Goal: Contribute content: Contribute content

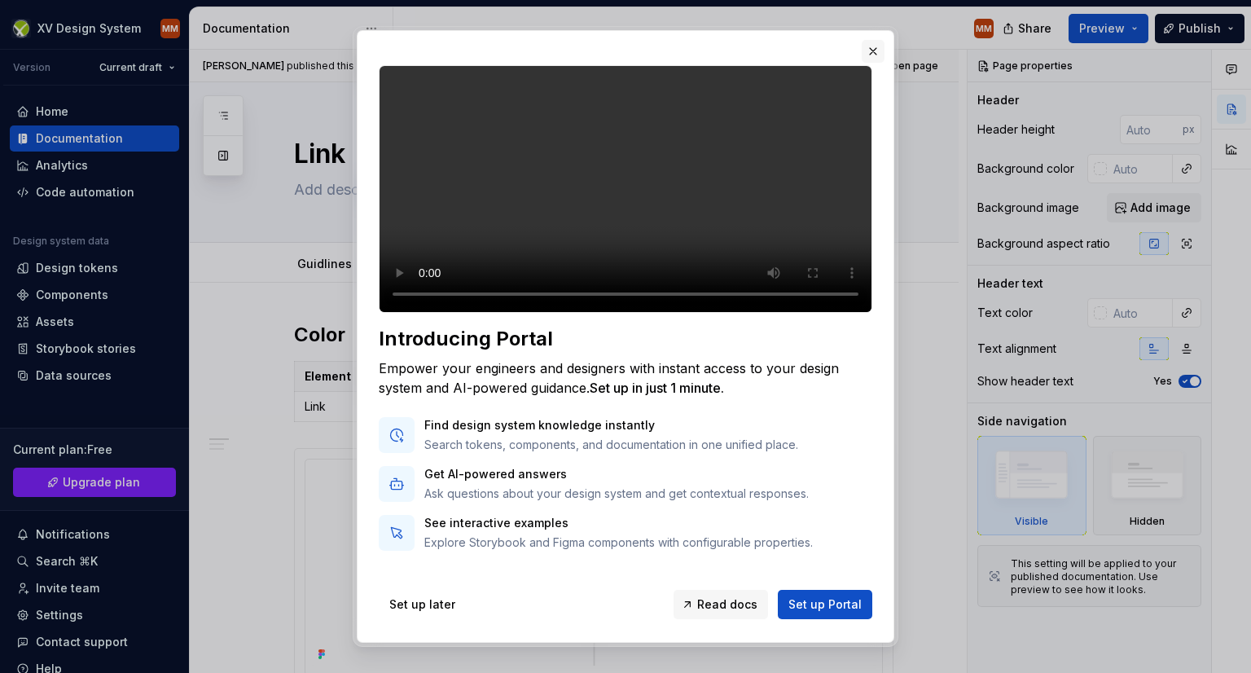
click at [868, 44] on button "button" at bounding box center [873, 51] width 23 height 23
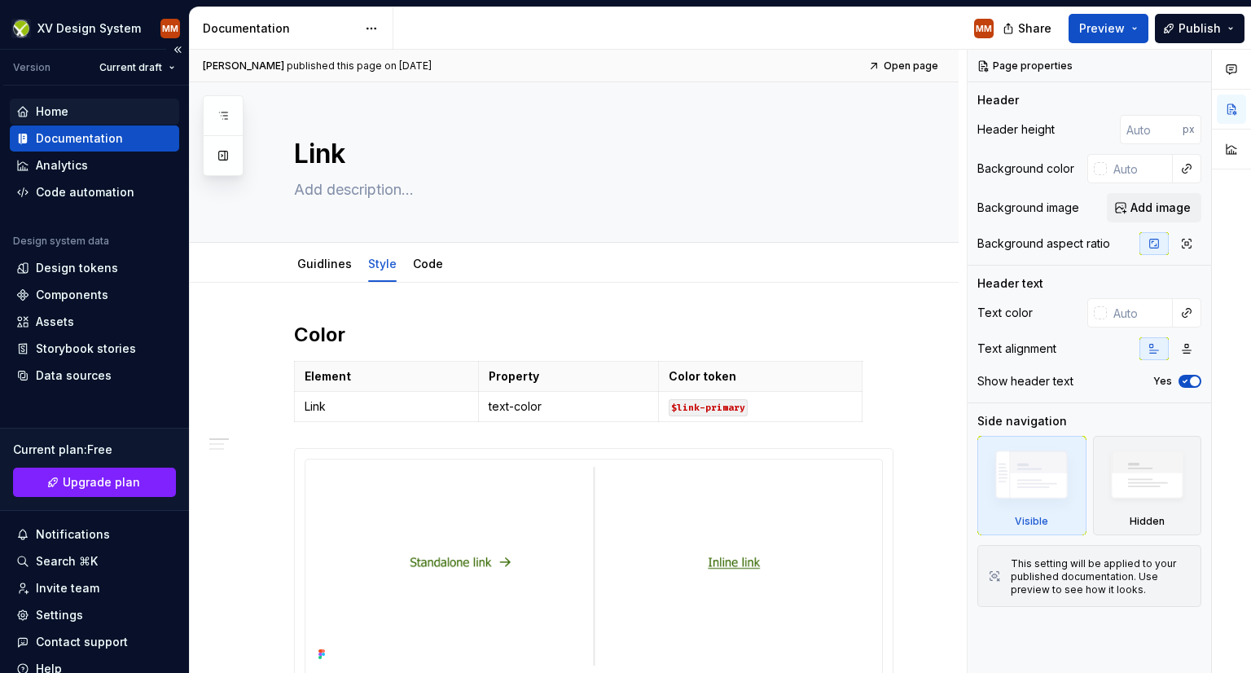
click at [62, 110] on div "Home" at bounding box center [52, 111] width 33 height 16
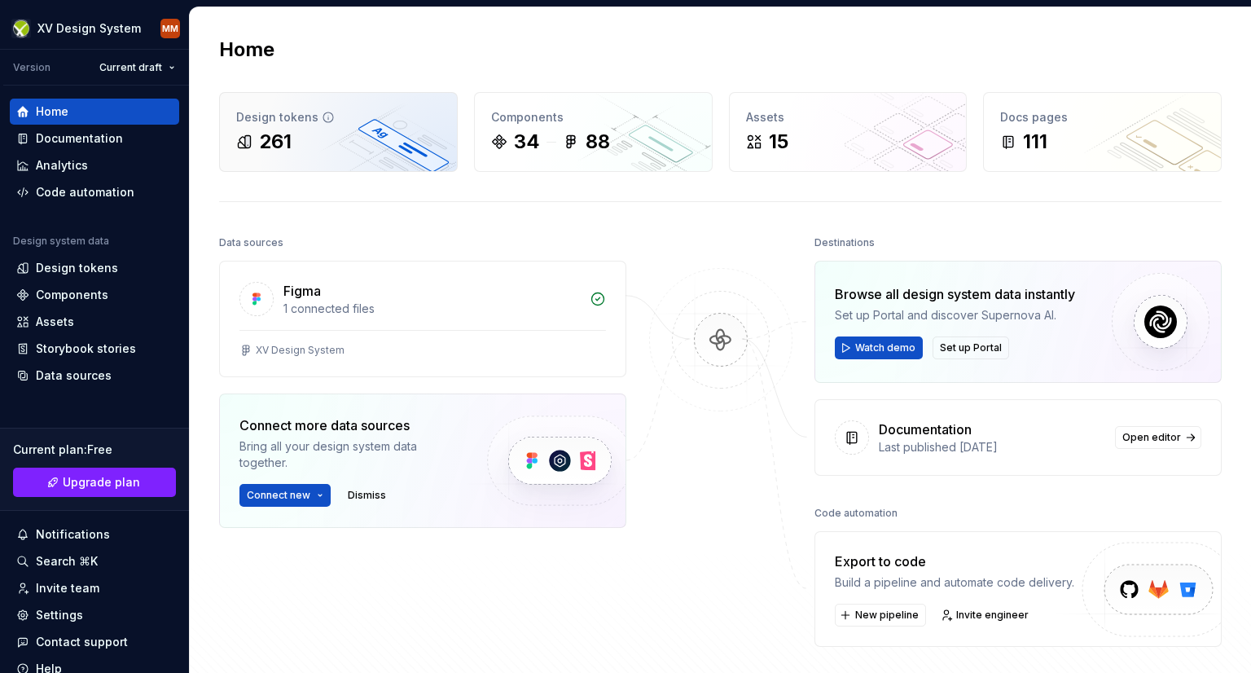
click at [285, 118] on div "Design tokens" at bounding box center [338, 117] width 204 height 16
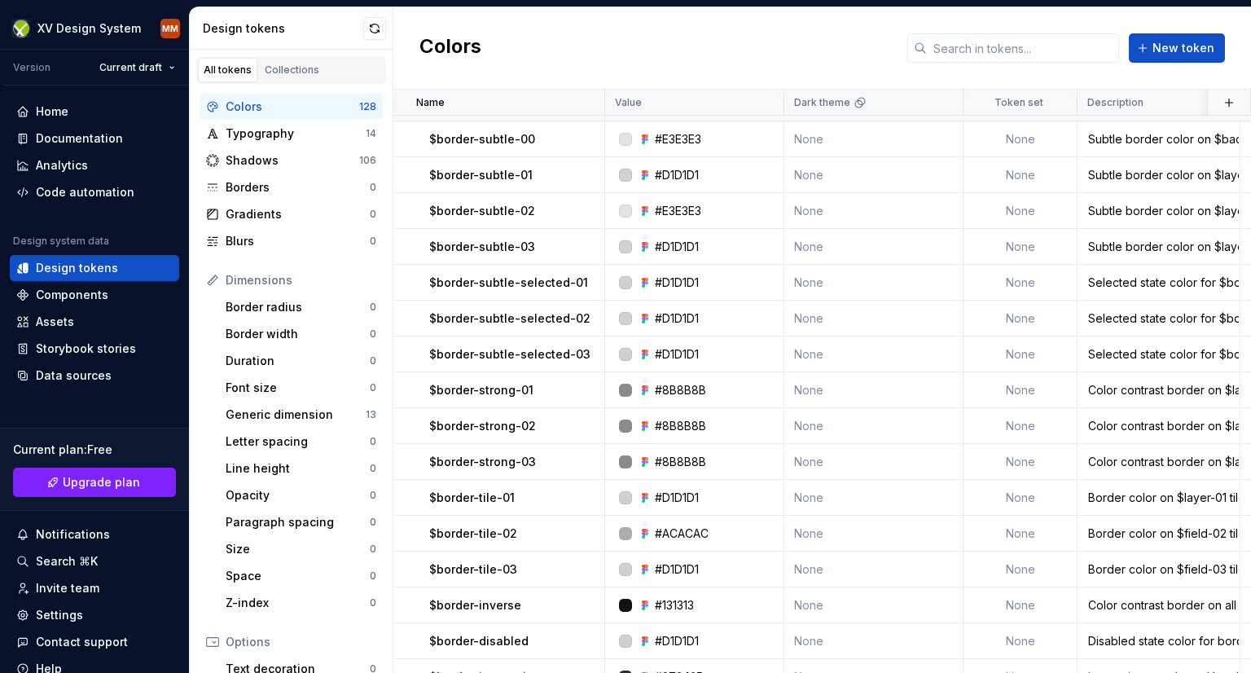
scroll to position [4596, 0]
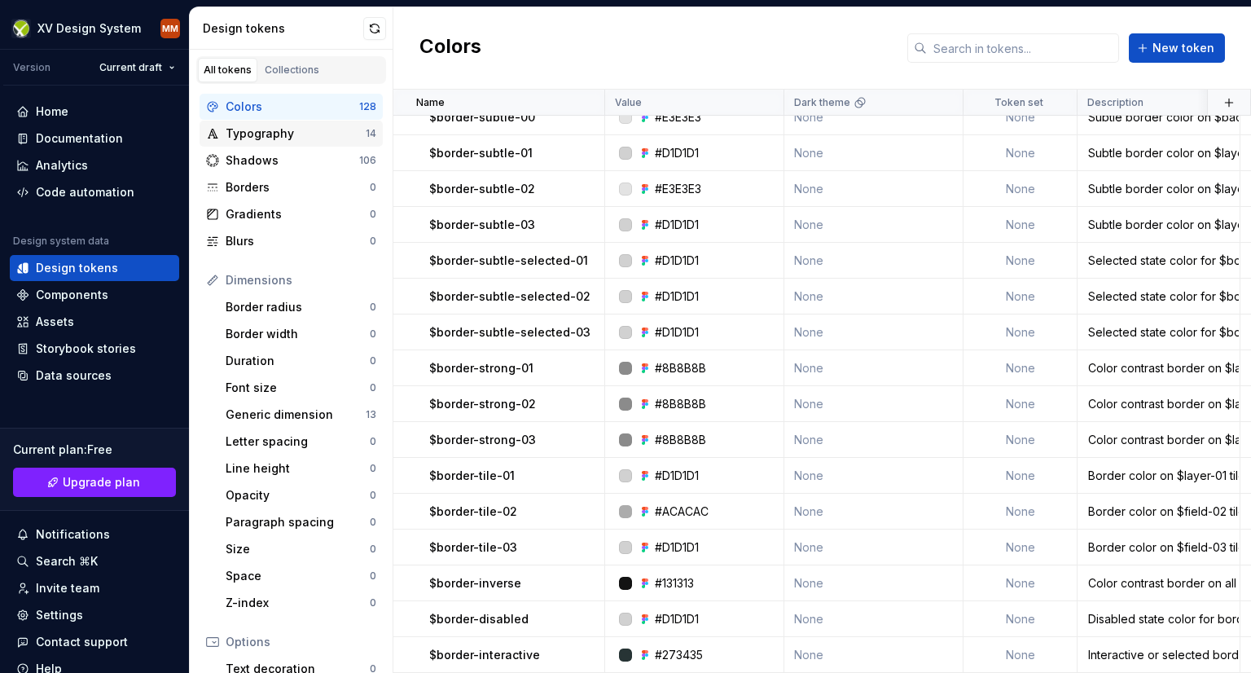
click at [235, 134] on div "Typography" at bounding box center [296, 133] width 140 height 16
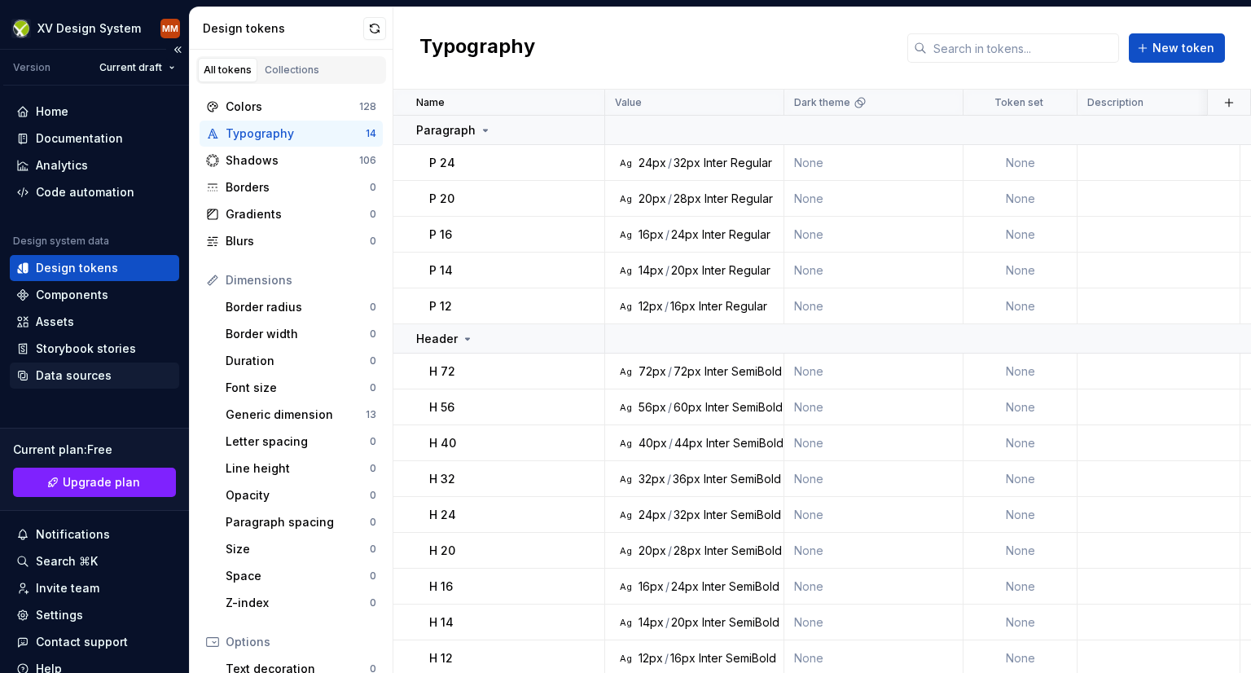
click at [73, 374] on div "Data sources" at bounding box center [74, 375] width 76 height 16
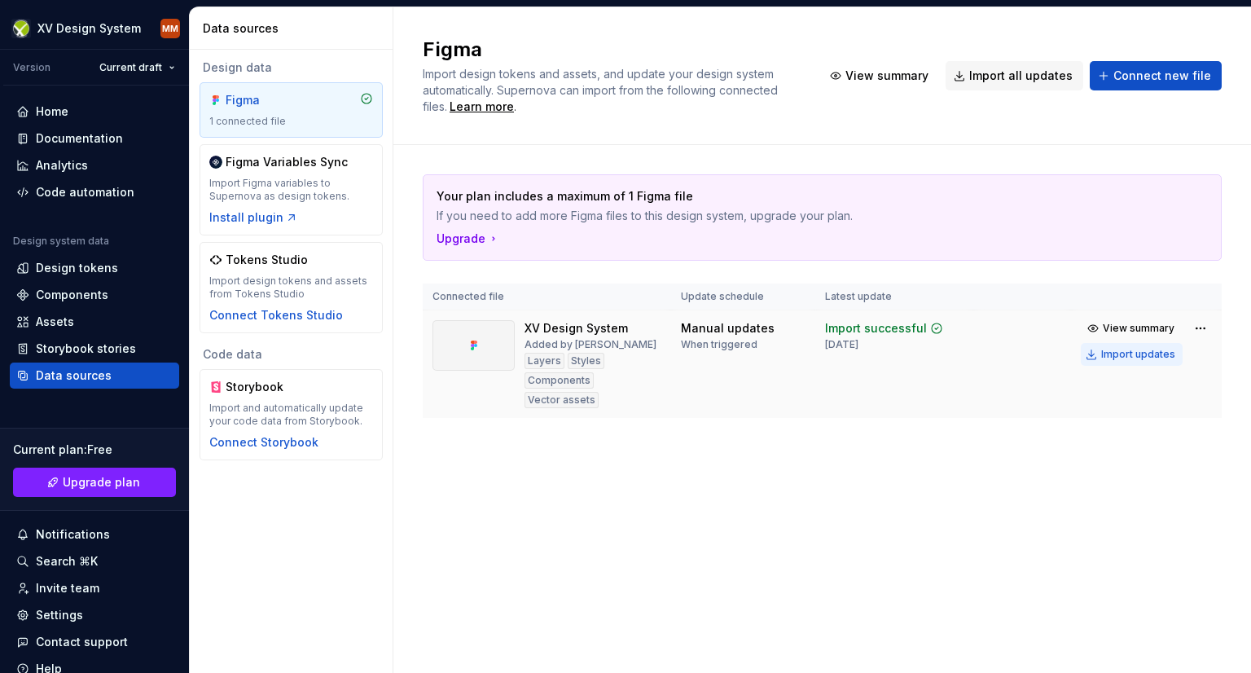
click at [1139, 353] on div "Import updates" at bounding box center [1138, 354] width 74 height 13
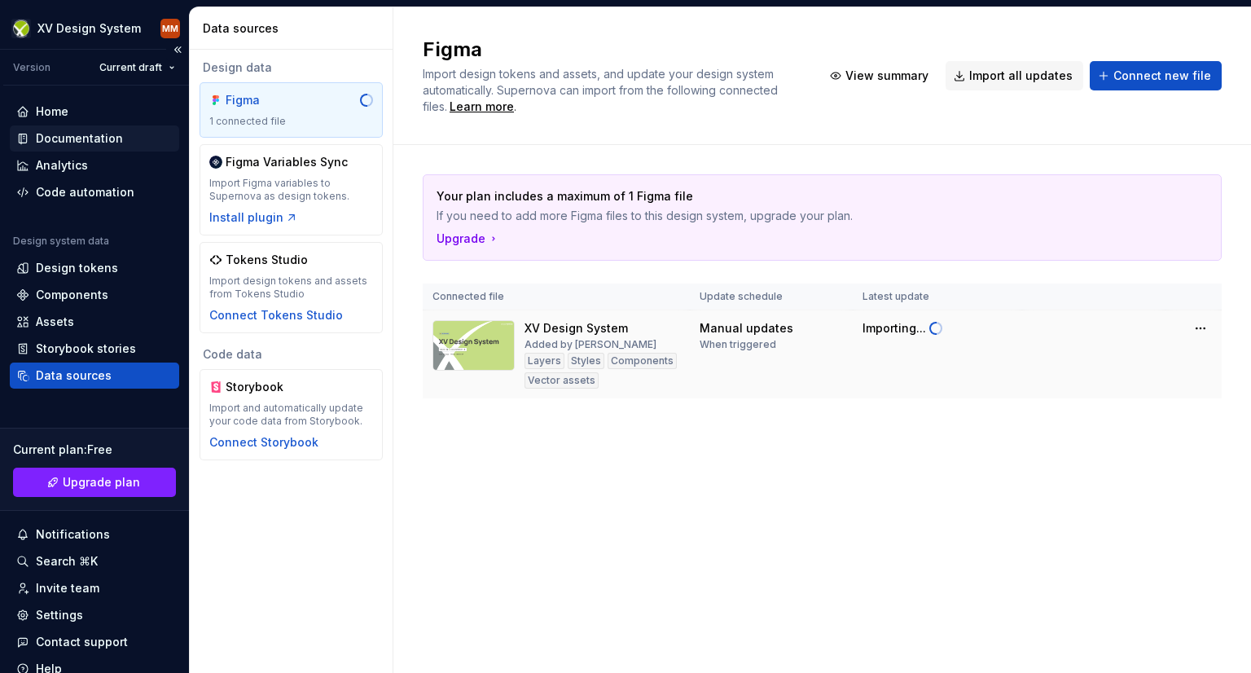
click at [59, 129] on div "Documentation" at bounding box center [94, 138] width 169 height 26
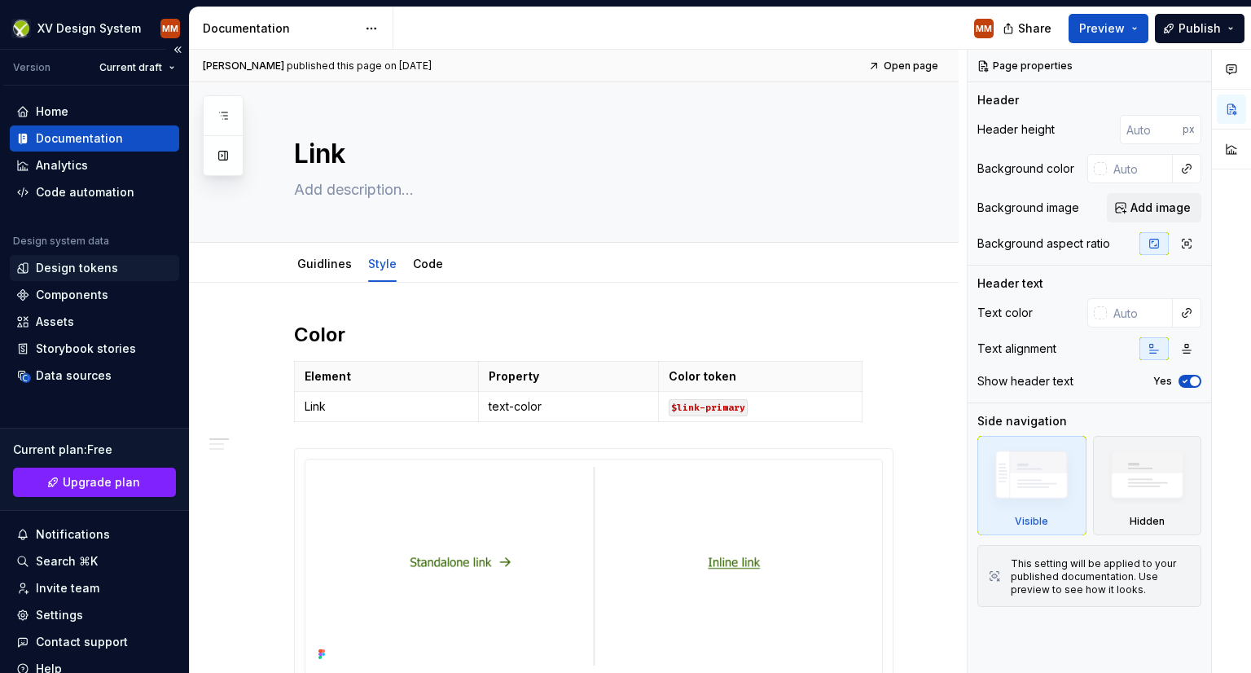
click at [66, 278] on div "Design tokens" at bounding box center [94, 268] width 169 height 26
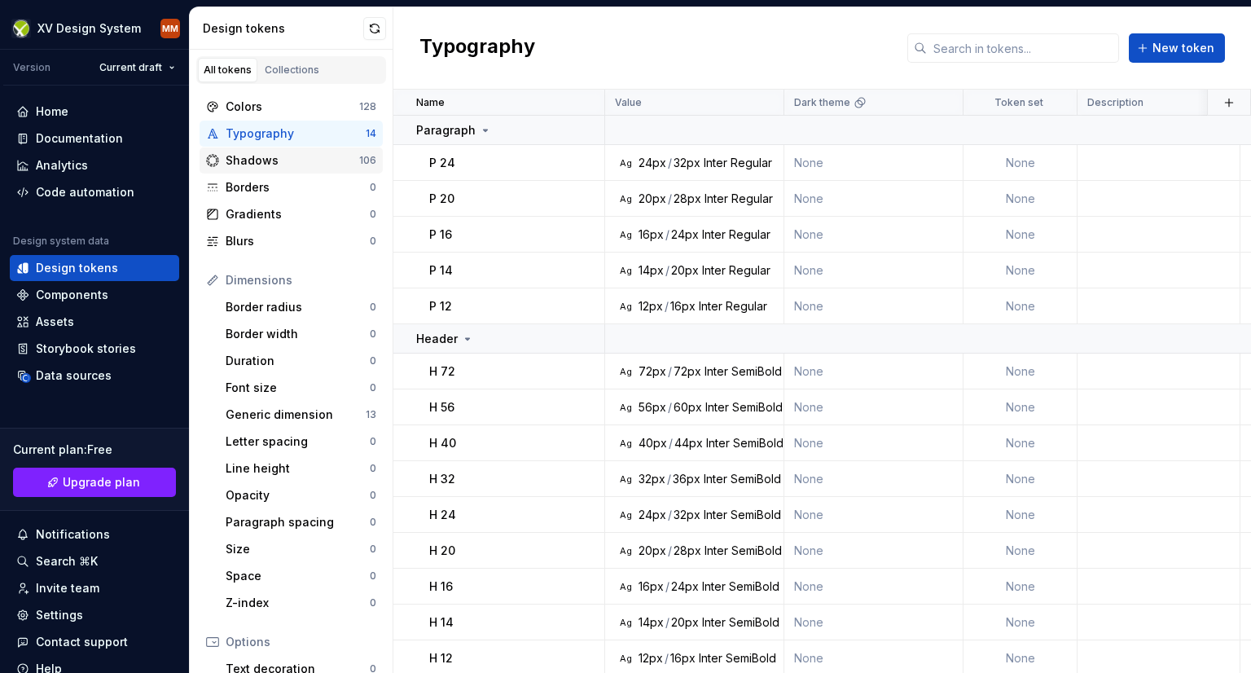
click at [290, 160] on div "Shadows" at bounding box center [293, 160] width 134 height 16
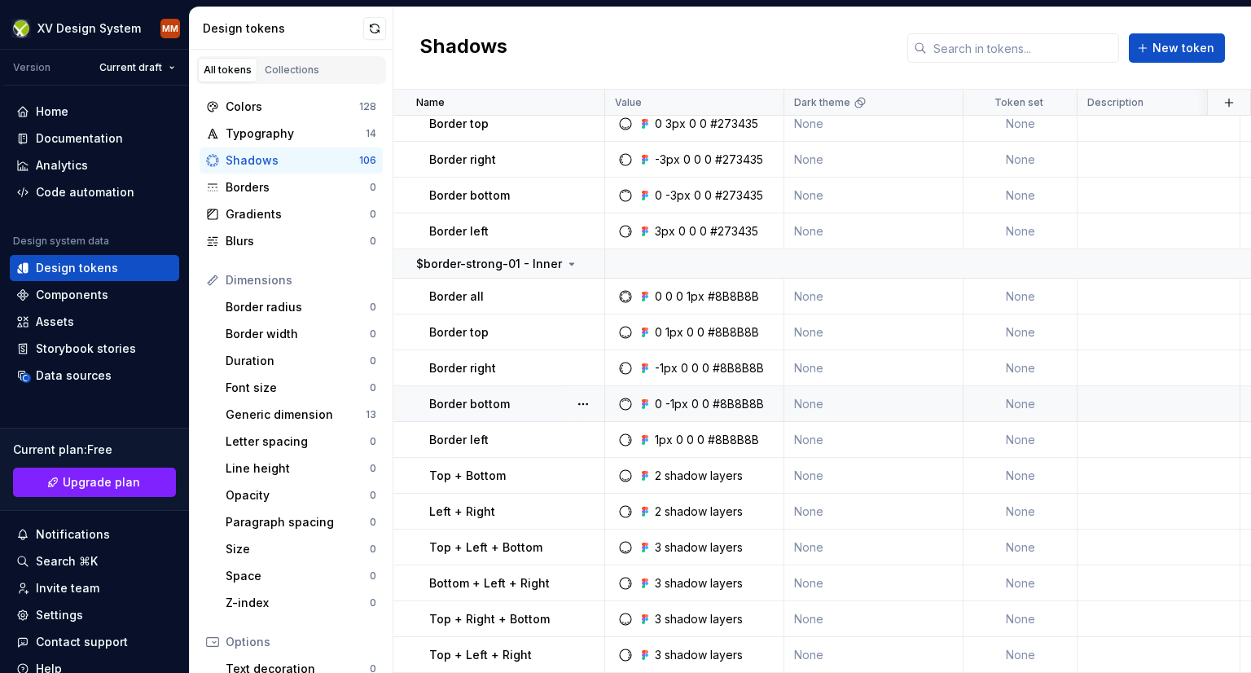
scroll to position [3749, 0]
click at [301, 134] on div "Typography" at bounding box center [296, 133] width 140 height 16
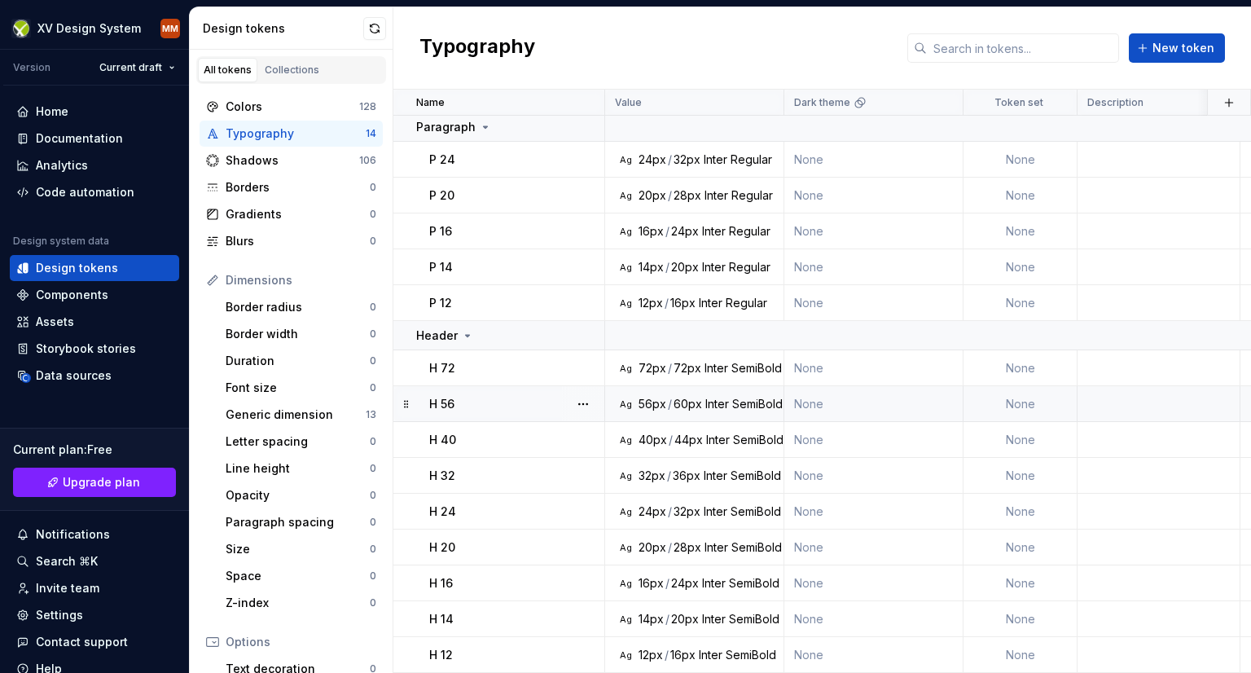
scroll to position [11, 0]
click at [574, 394] on button "button" at bounding box center [583, 404] width 23 height 23
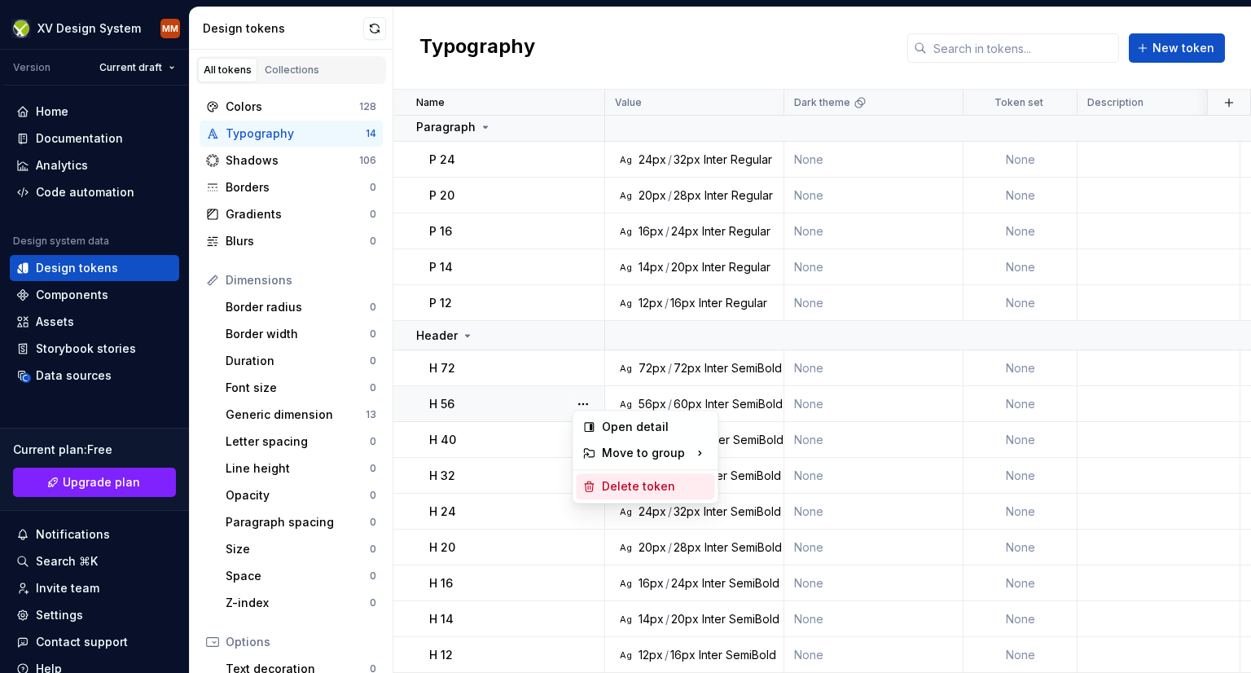
click at [603, 488] on div "Delete token" at bounding box center [655, 486] width 106 height 16
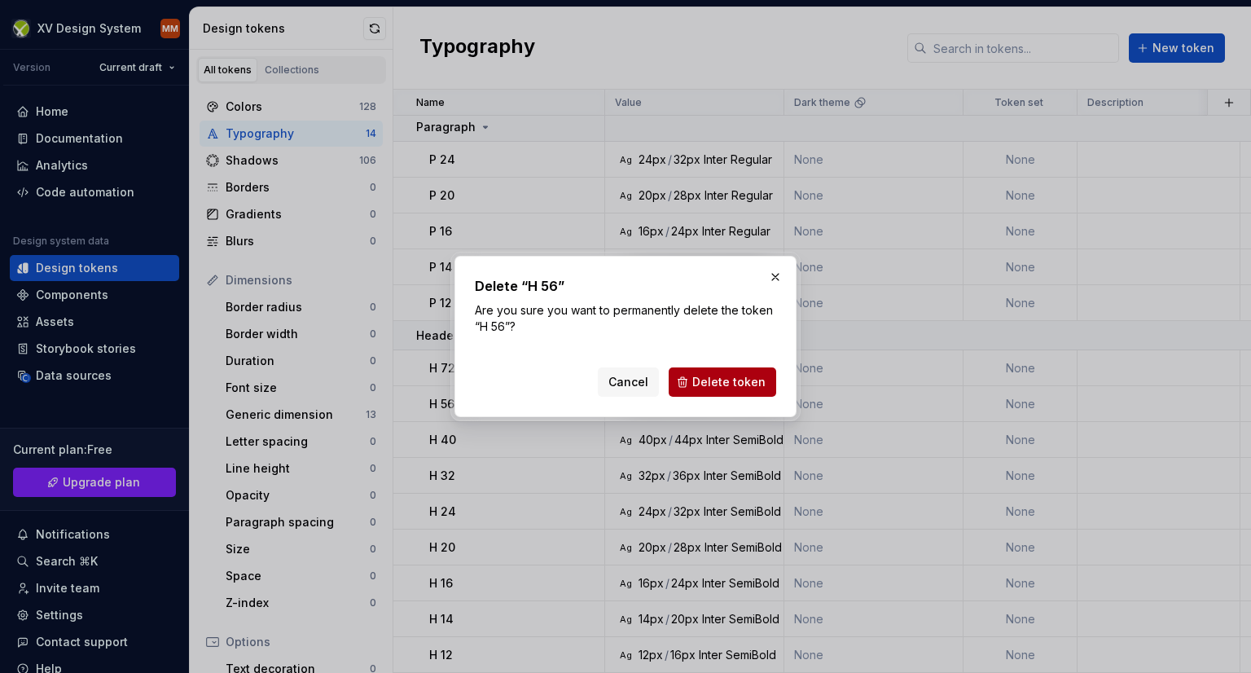
click at [703, 374] on span "Delete token" at bounding box center [728, 382] width 73 height 16
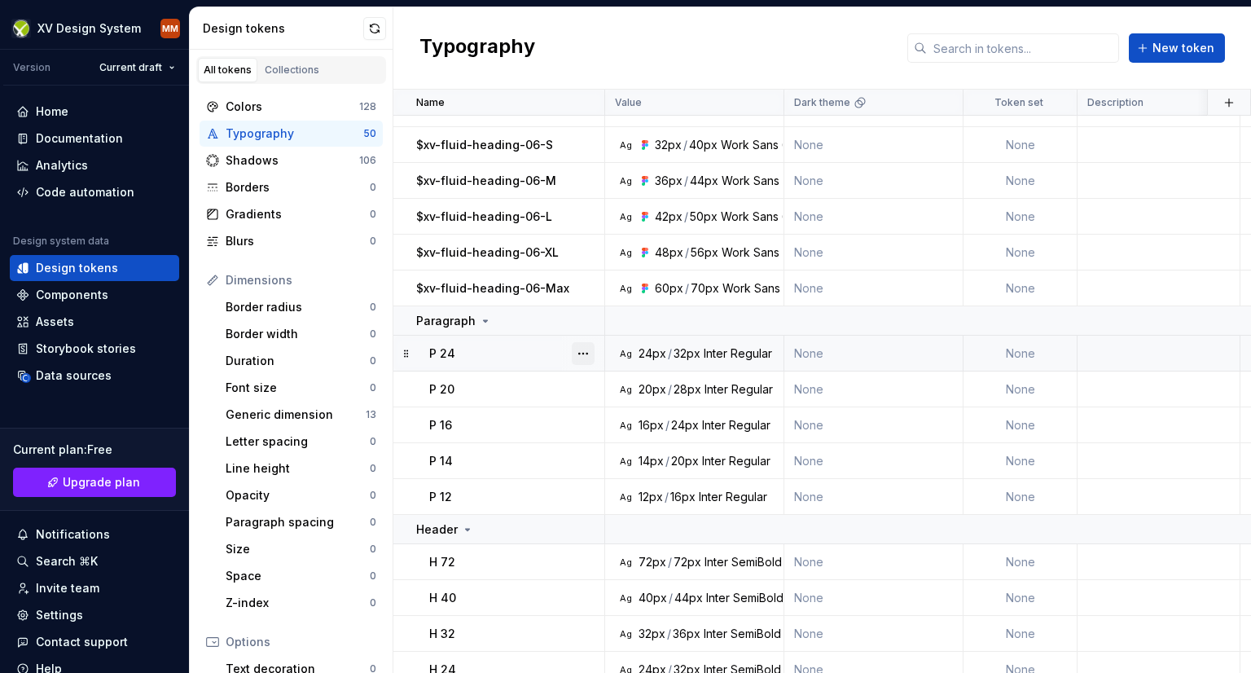
scroll to position [1222, 0]
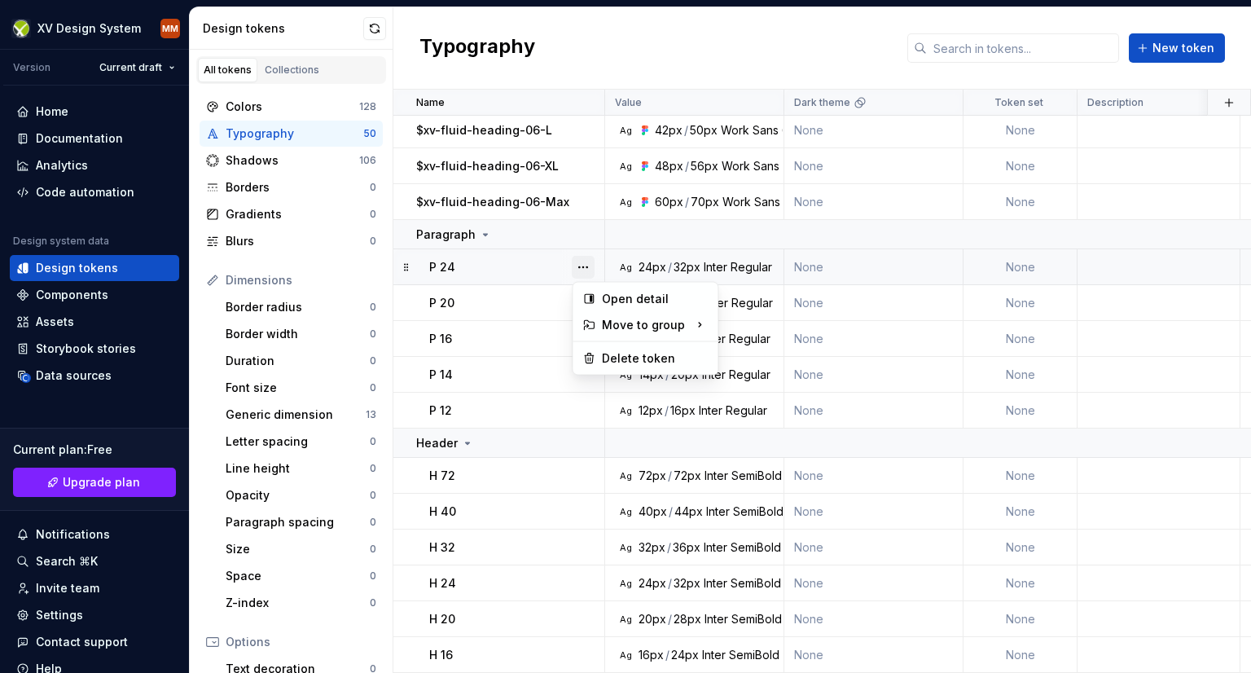
click at [586, 263] on button "button" at bounding box center [583, 267] width 23 height 23
click at [606, 359] on div "Delete token" at bounding box center [655, 358] width 106 height 16
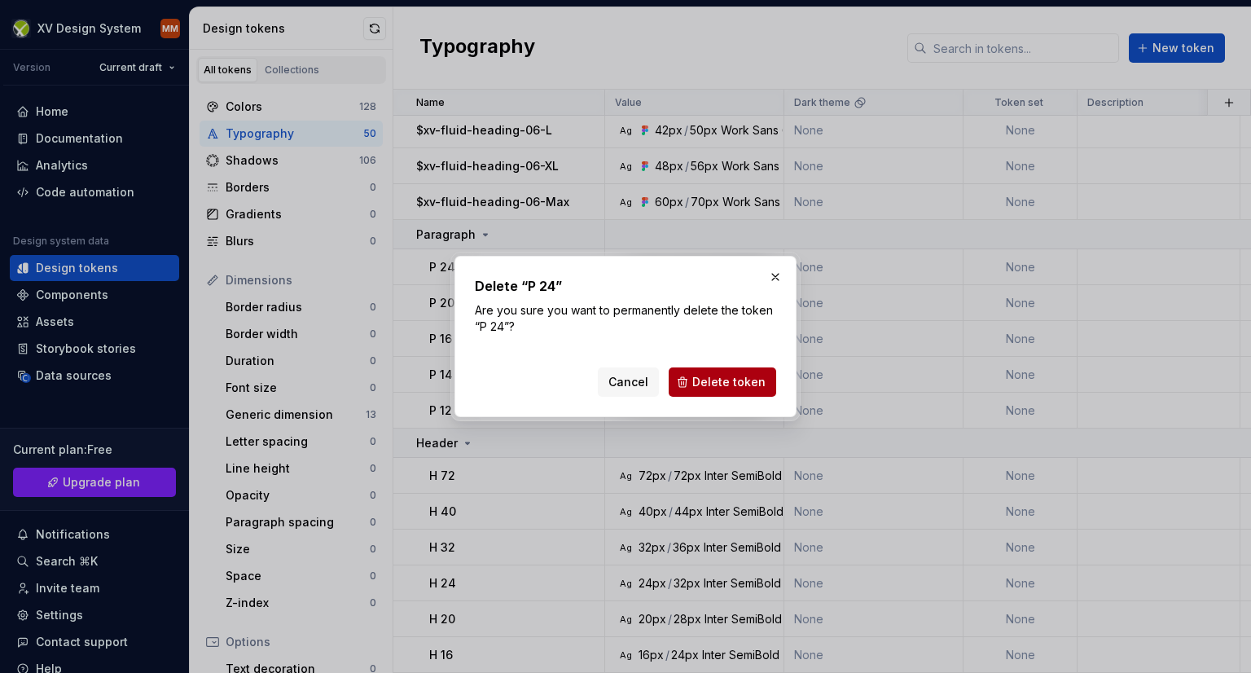
click at [752, 380] on span "Delete token" at bounding box center [728, 382] width 73 height 16
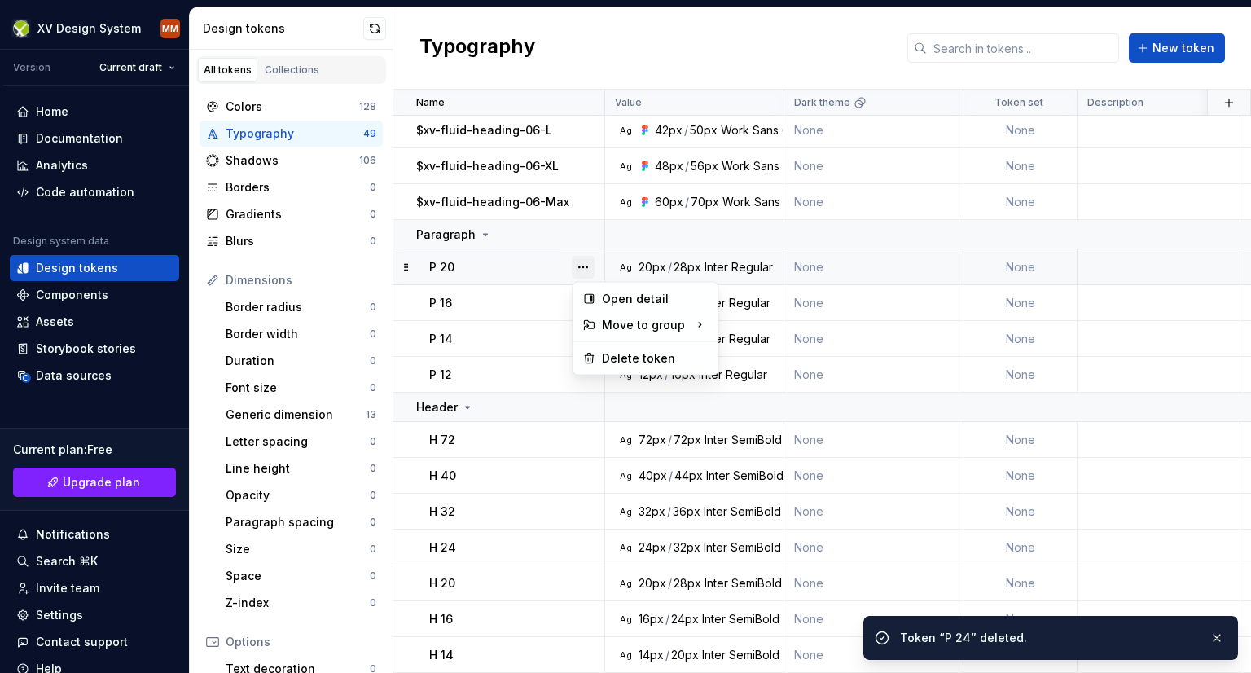
click at [580, 261] on button "button" at bounding box center [583, 267] width 23 height 23
click at [610, 353] on div "Delete token" at bounding box center [655, 358] width 106 height 16
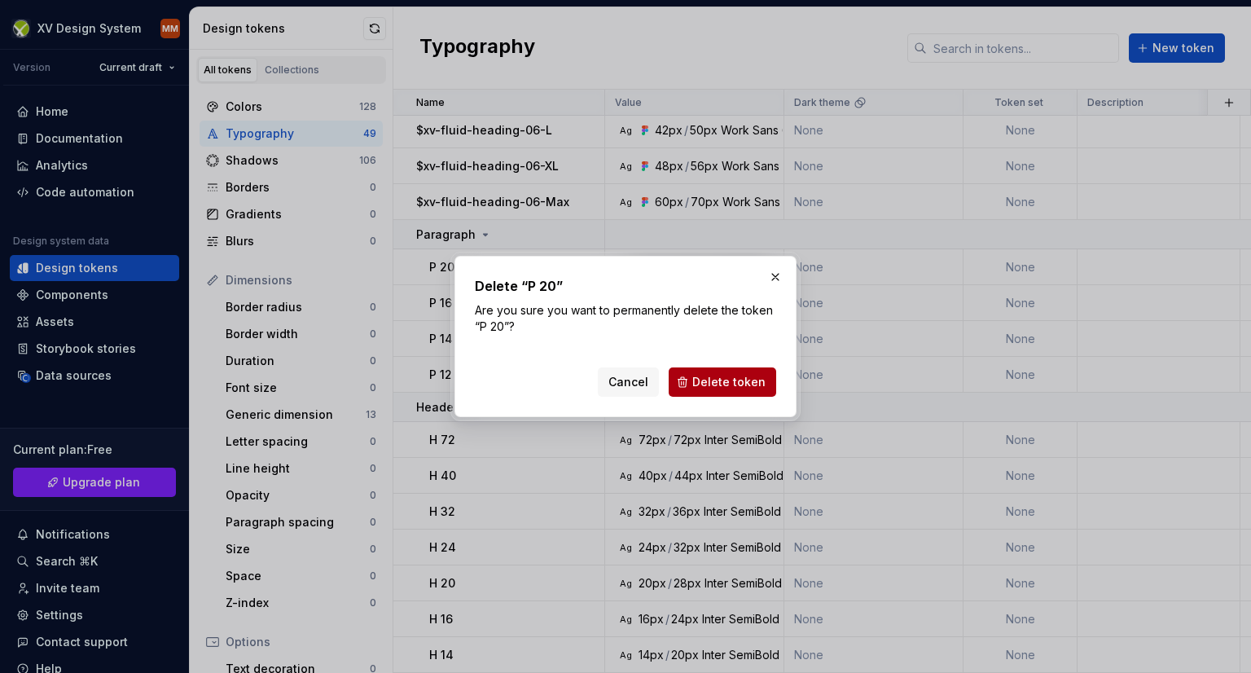
click at [739, 384] on span "Delete token" at bounding box center [728, 382] width 73 height 16
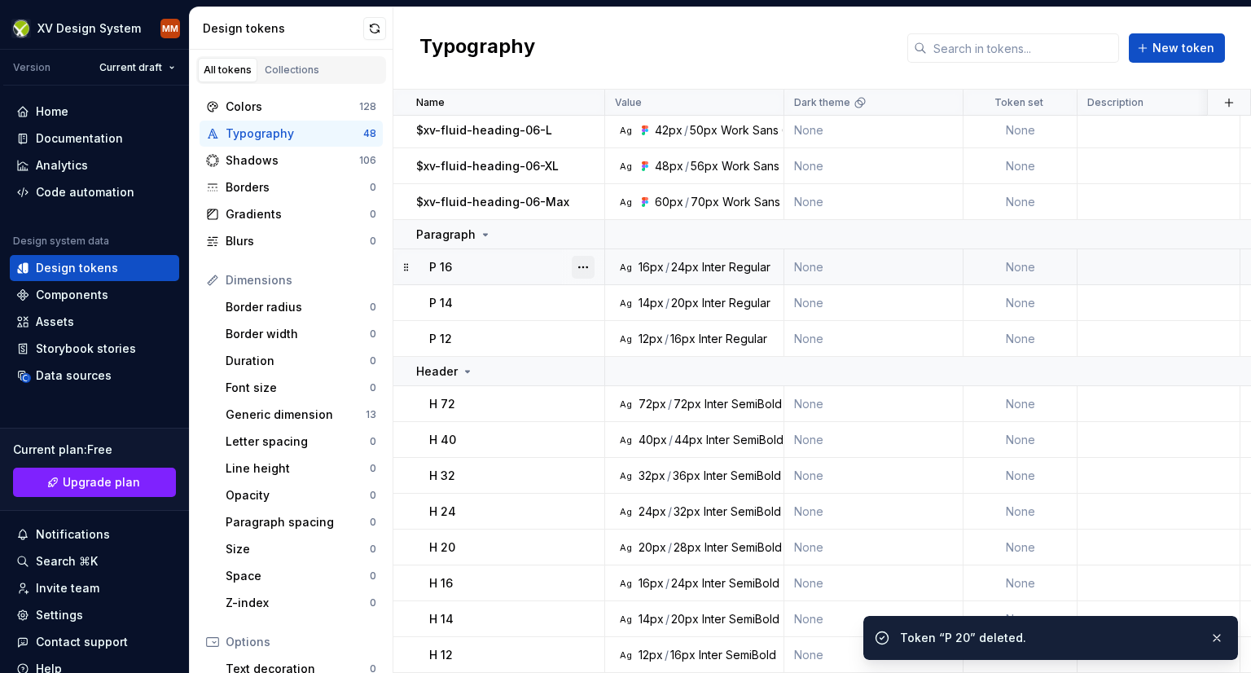
click at [586, 265] on button "button" at bounding box center [583, 267] width 23 height 23
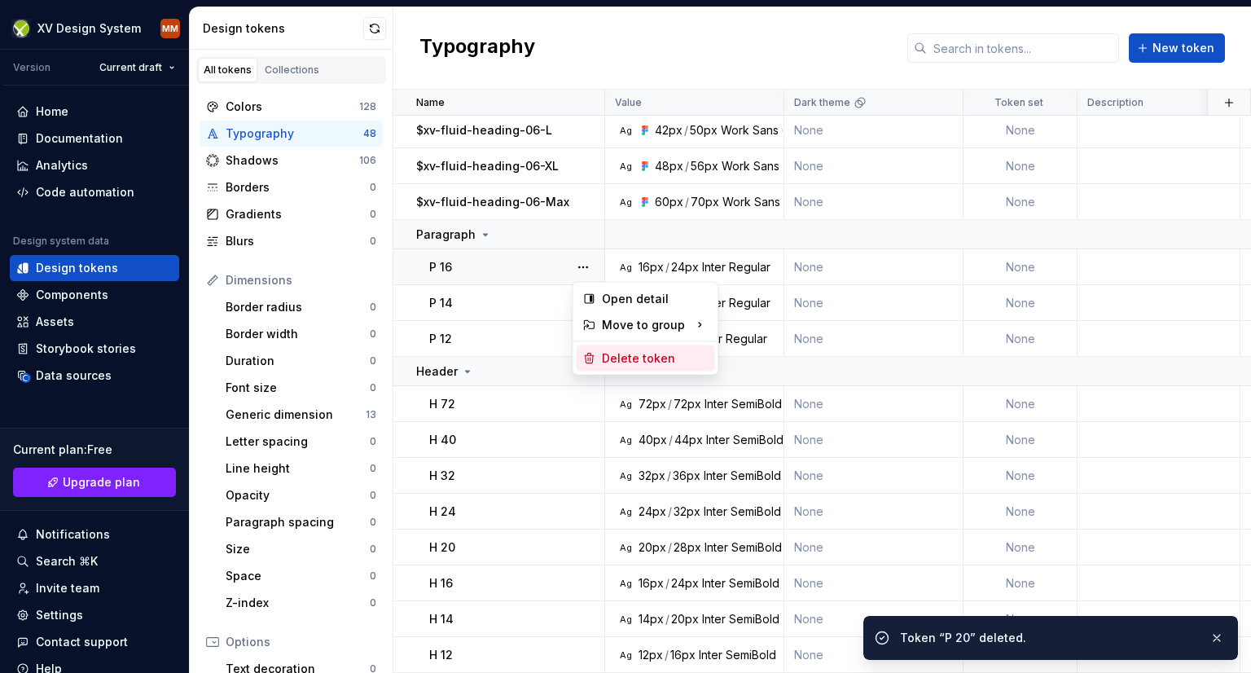
click at [606, 352] on div "Delete token" at bounding box center [655, 358] width 106 height 16
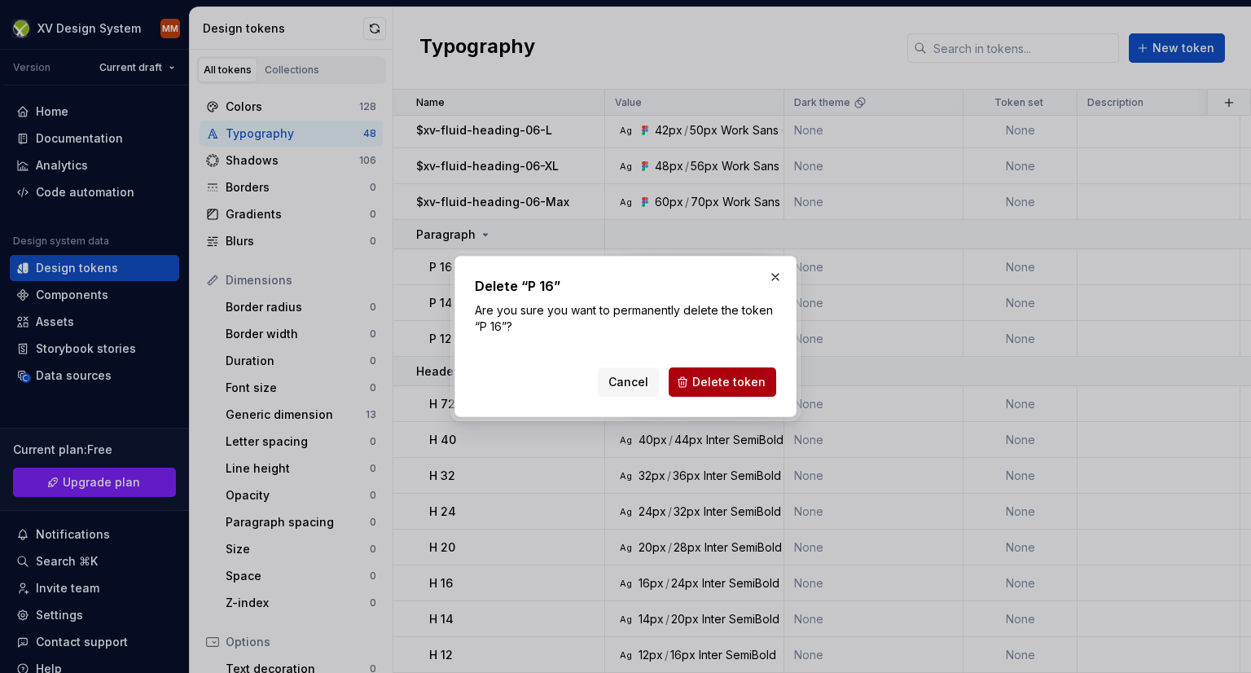
click at [752, 389] on span "Delete token" at bounding box center [728, 382] width 73 height 16
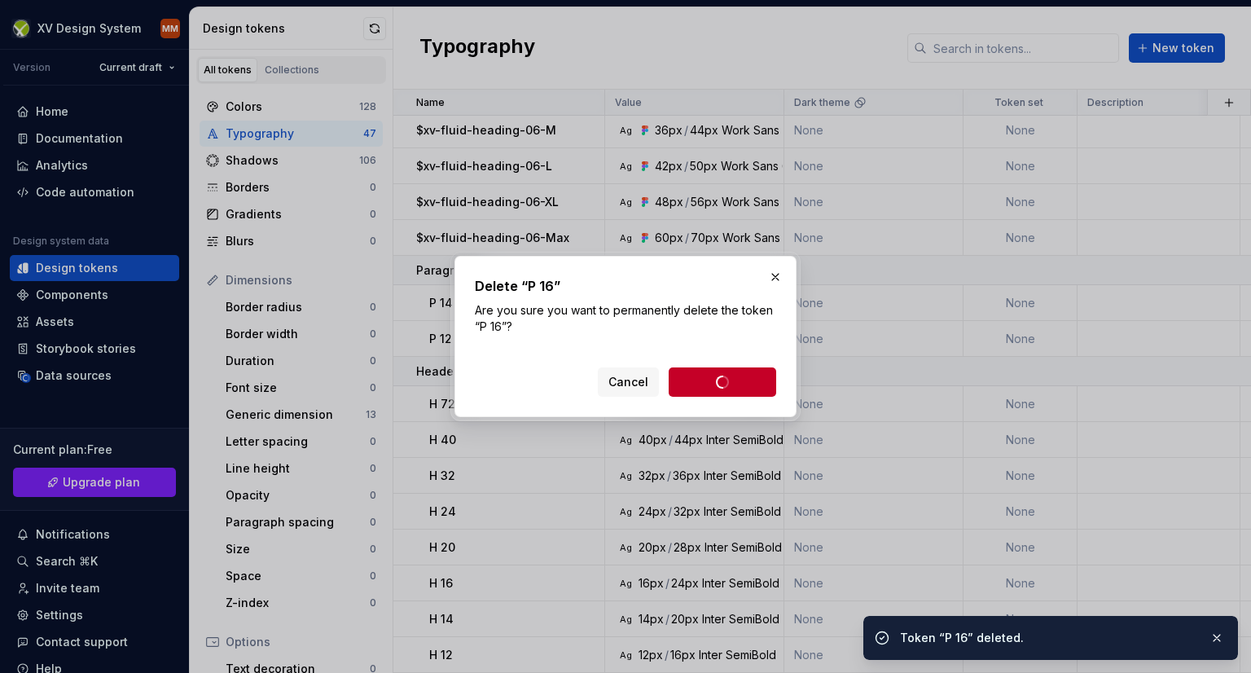
scroll to position [1194, 0]
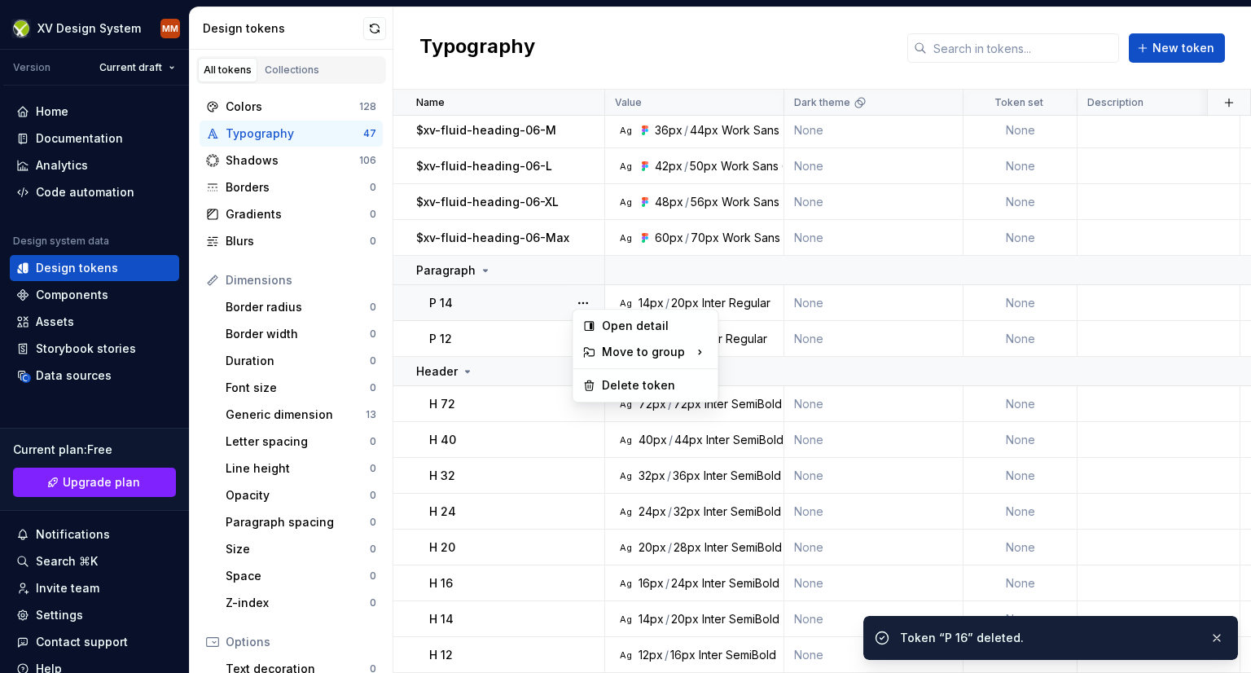
click at [577, 292] on button "button" at bounding box center [583, 303] width 23 height 23
click at [613, 377] on div "Delete token" at bounding box center [655, 385] width 106 height 16
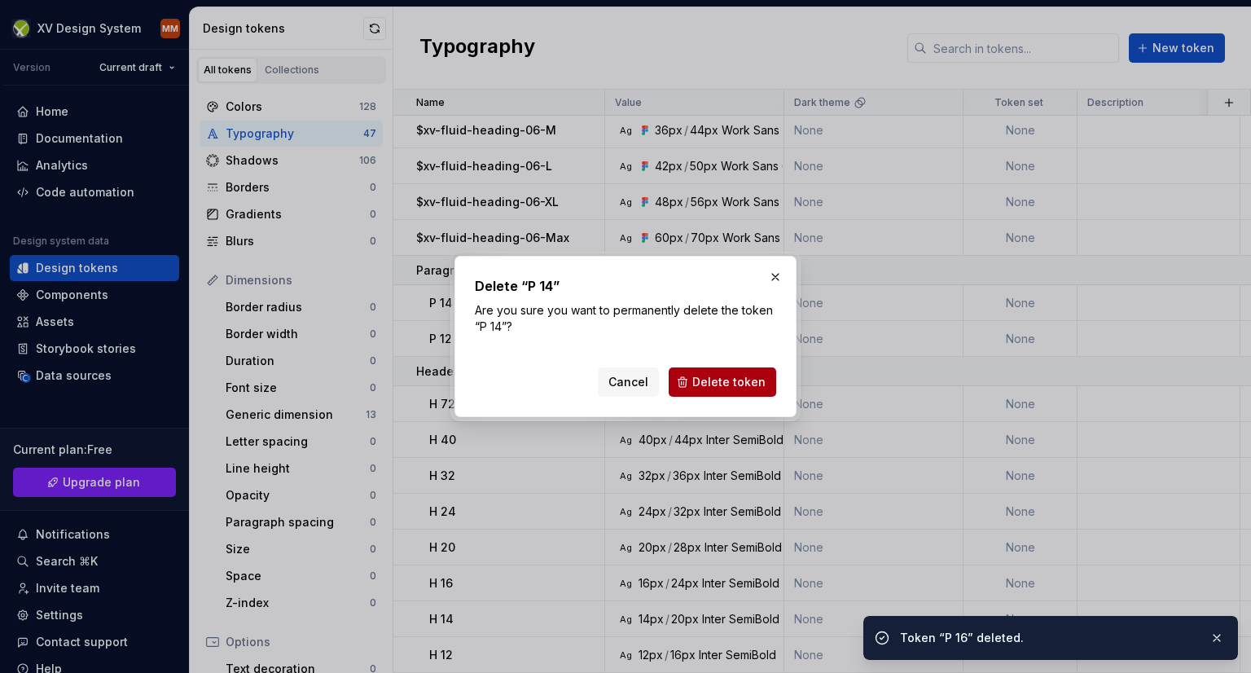
click at [727, 378] on span "Delete token" at bounding box center [728, 382] width 73 height 16
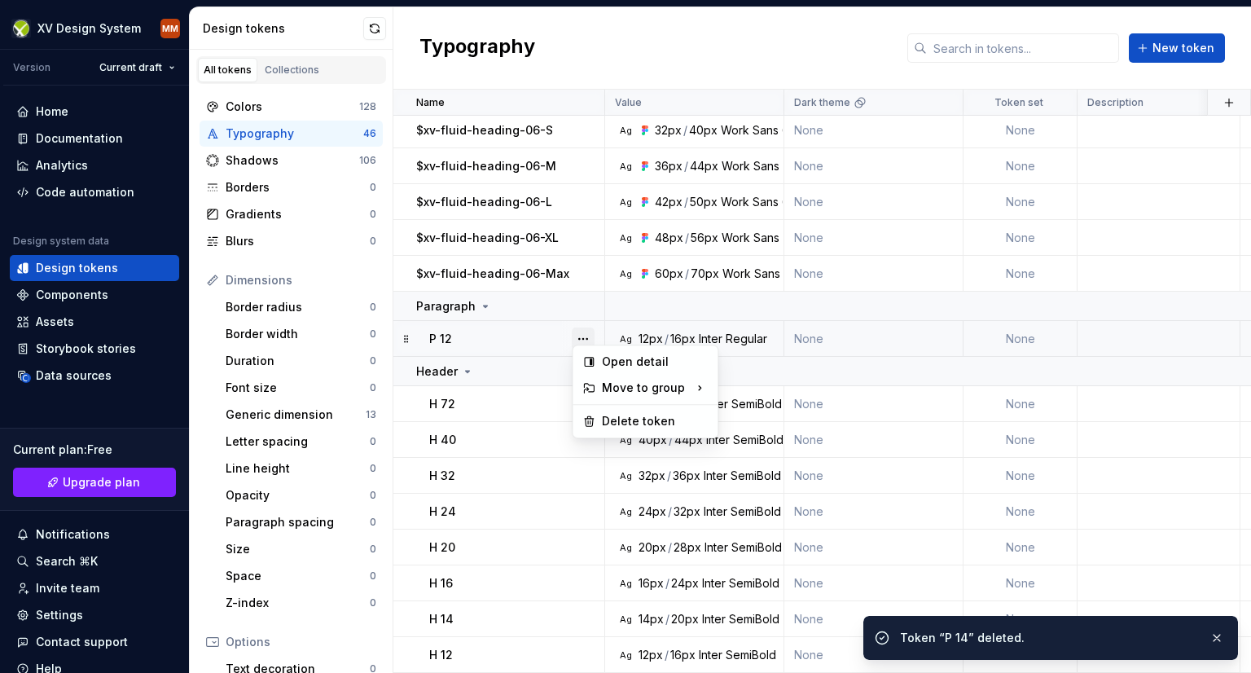
click at [583, 327] on button "button" at bounding box center [583, 338] width 23 height 23
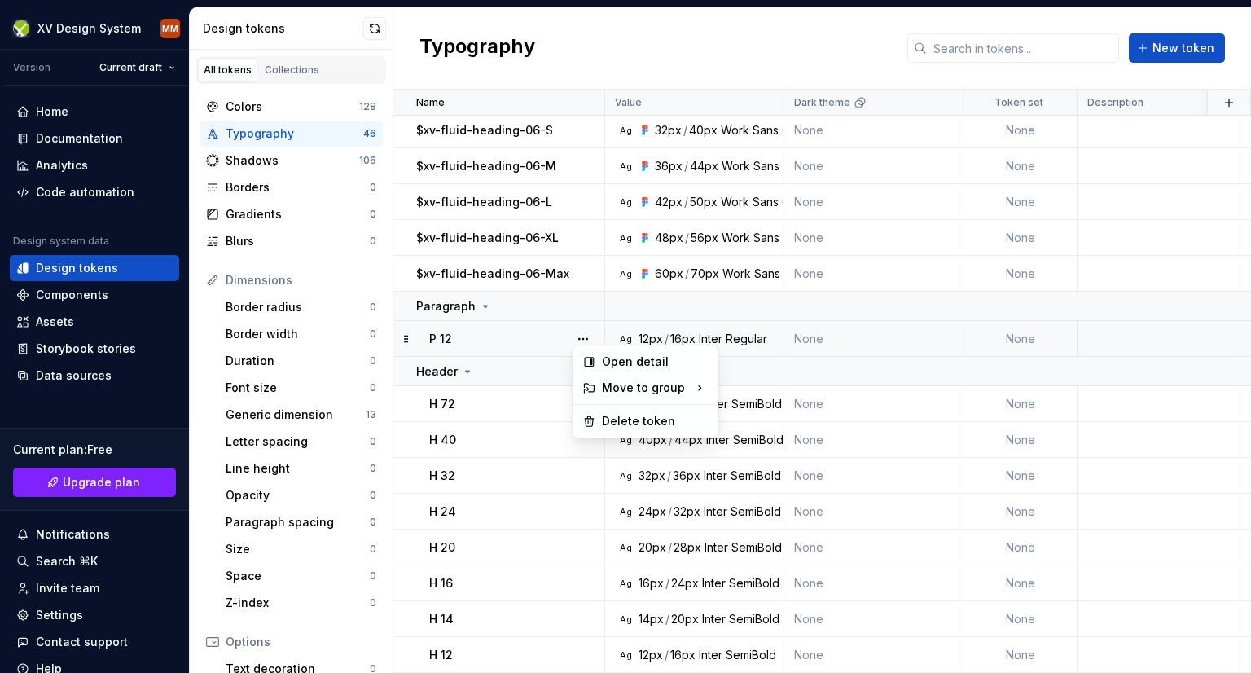
click at [583, 327] on button "button" at bounding box center [583, 338] width 23 height 23
click at [572, 327] on button "button" at bounding box center [583, 338] width 23 height 23
click at [613, 424] on div "Delete token" at bounding box center [655, 421] width 106 height 16
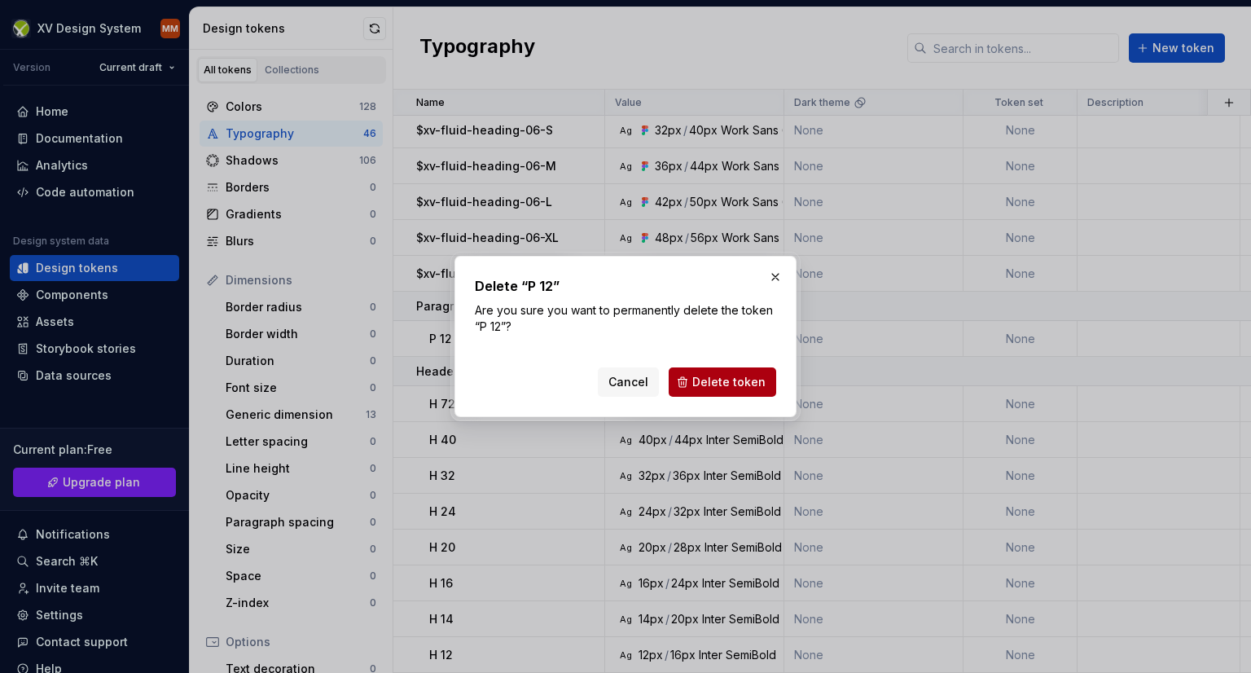
click at [709, 378] on span "Delete token" at bounding box center [728, 382] width 73 height 16
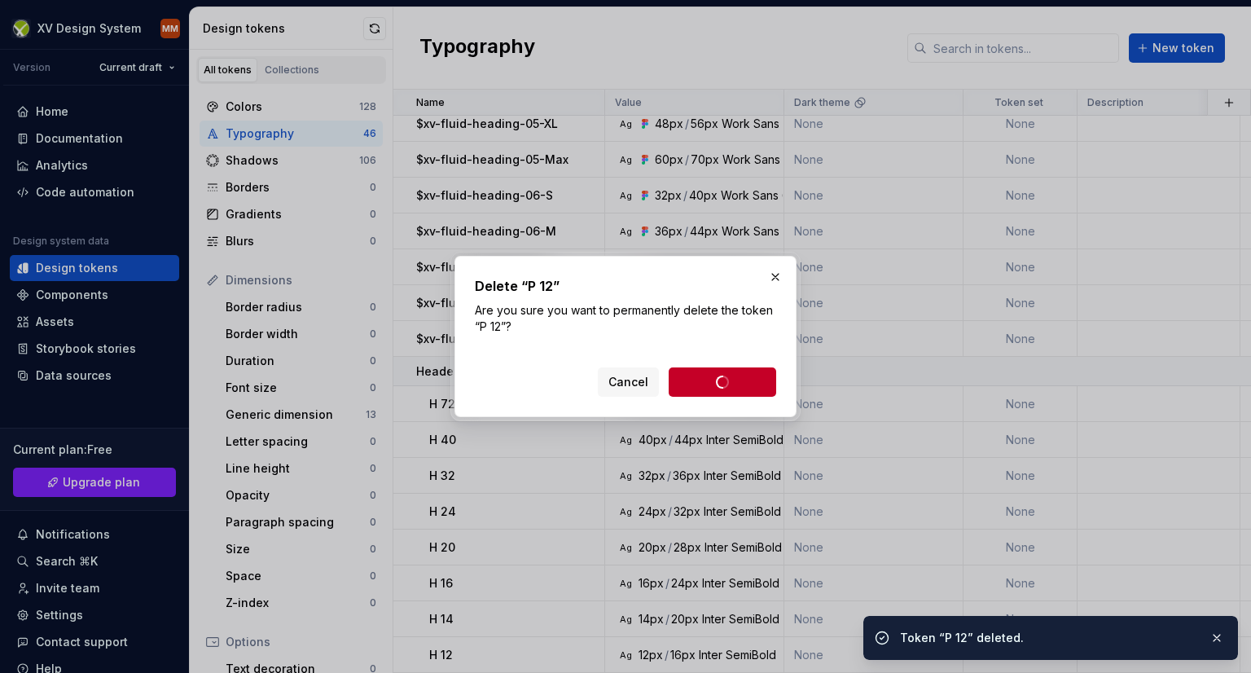
scroll to position [1093, 0]
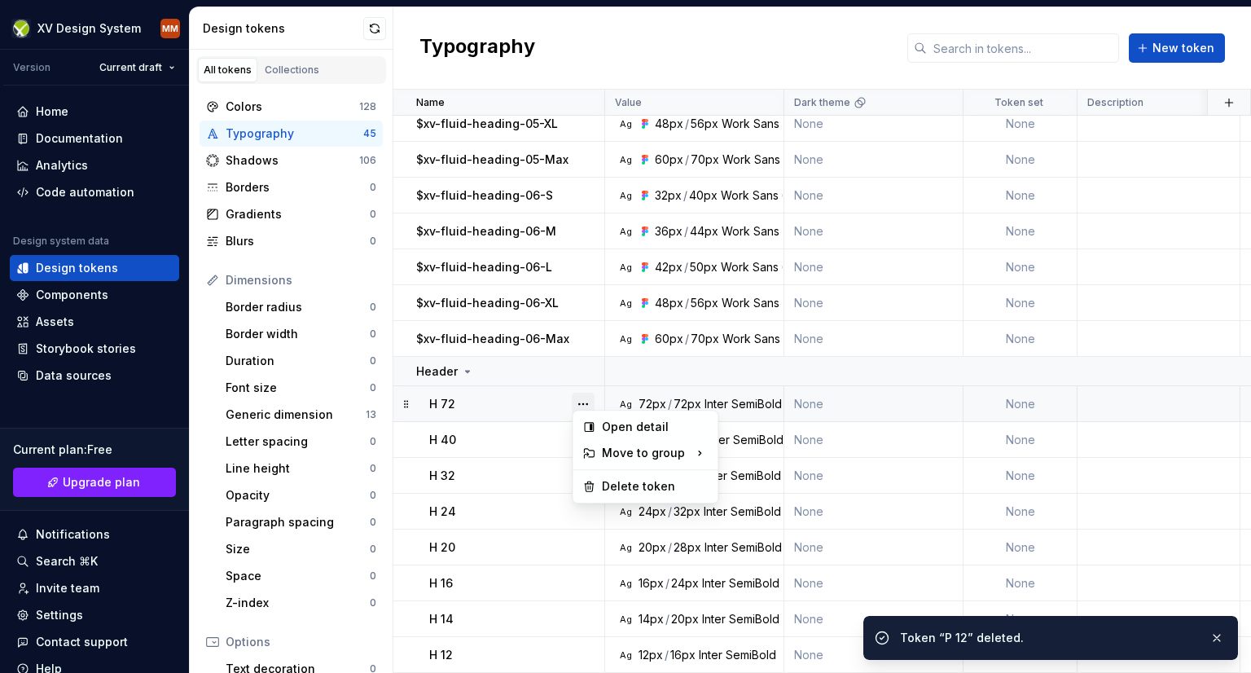
click at [583, 393] on button "button" at bounding box center [583, 404] width 23 height 23
click at [611, 481] on div "Delete token" at bounding box center [655, 486] width 106 height 16
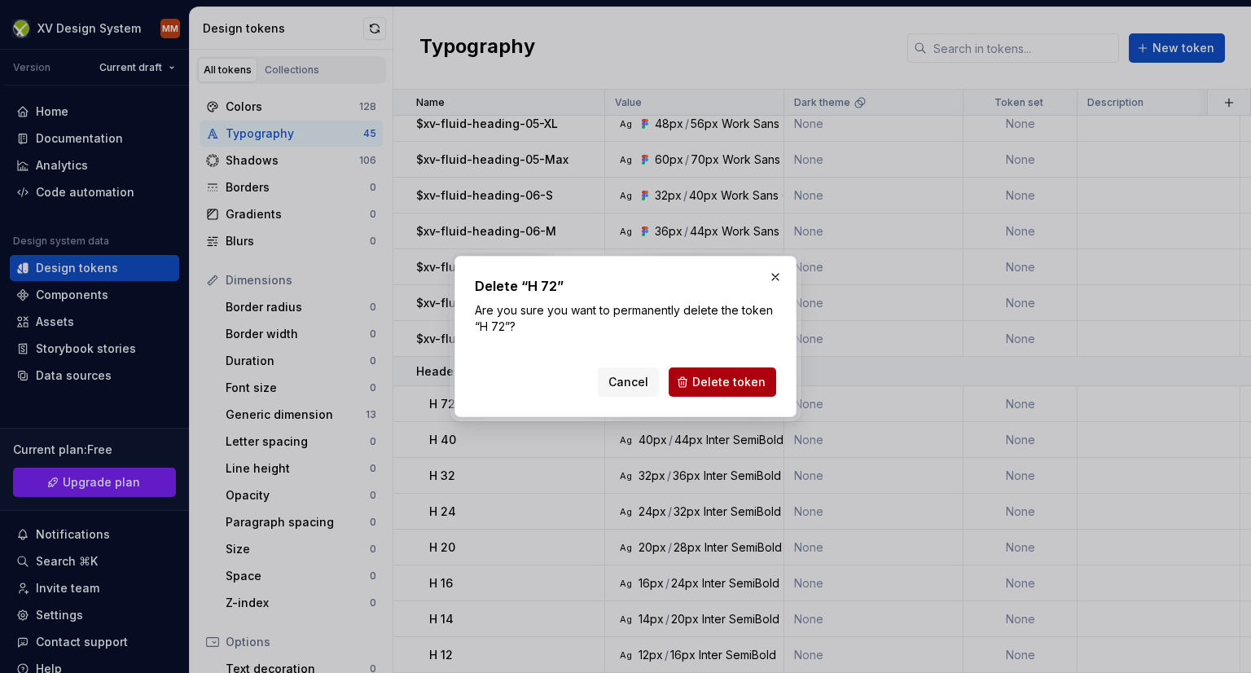
click at [705, 385] on span "Delete token" at bounding box center [728, 382] width 73 height 16
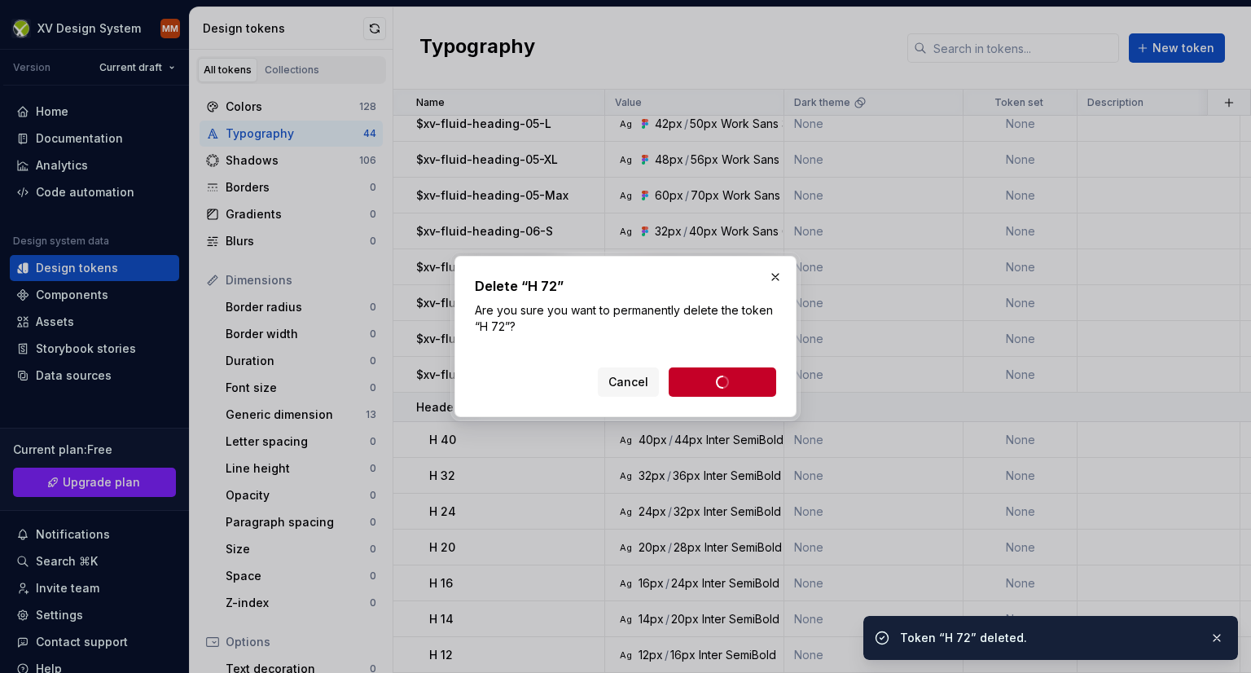
scroll to position [1057, 0]
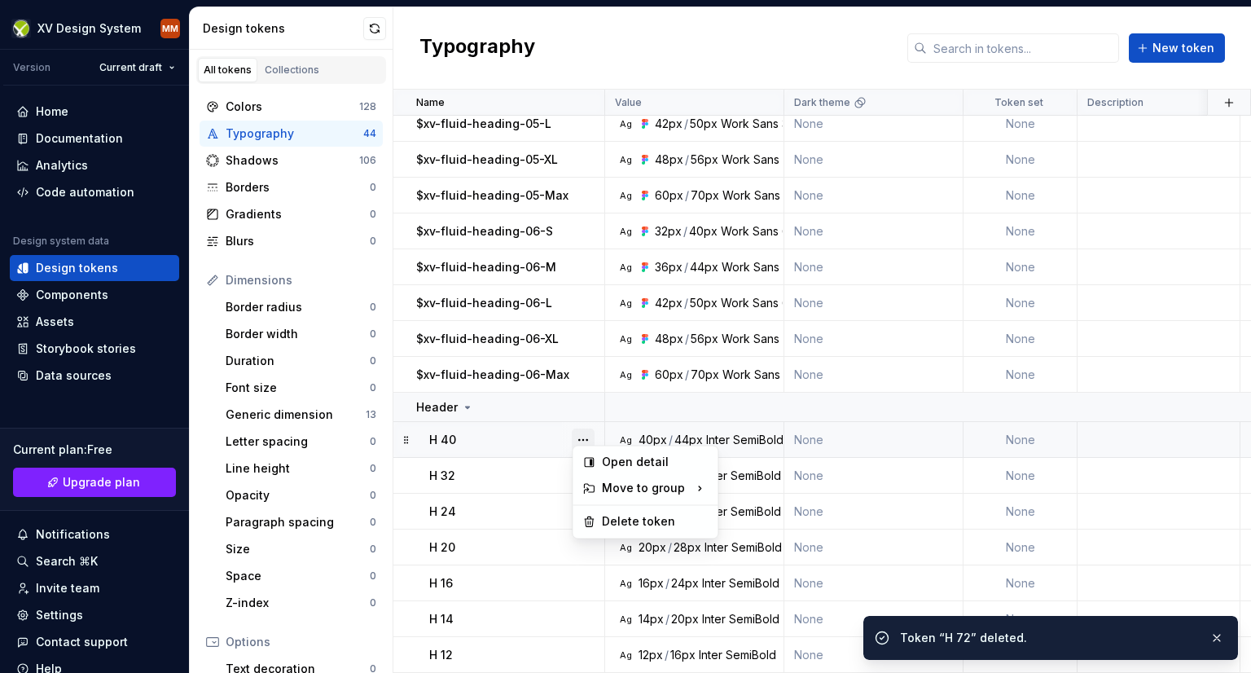
click at [582, 428] on button "button" at bounding box center [583, 439] width 23 height 23
click at [616, 516] on div "Delete token" at bounding box center [655, 521] width 106 height 16
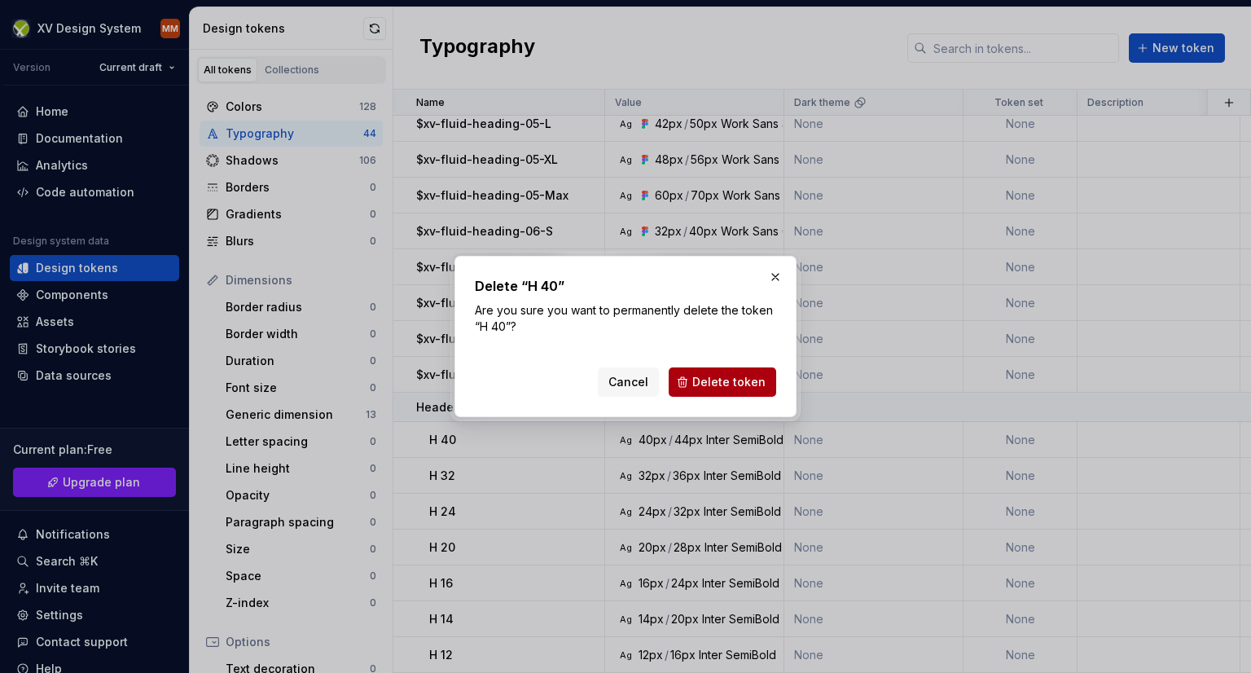
click at [734, 379] on span "Delete token" at bounding box center [728, 382] width 73 height 16
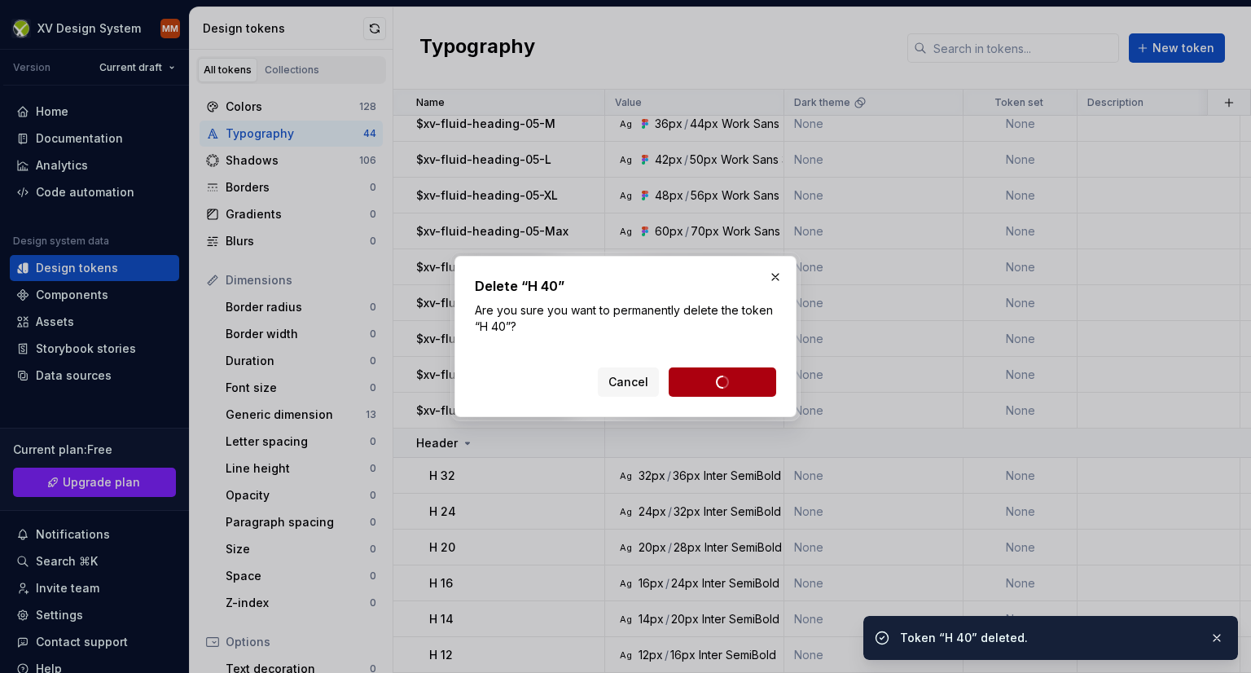
scroll to position [1021, 0]
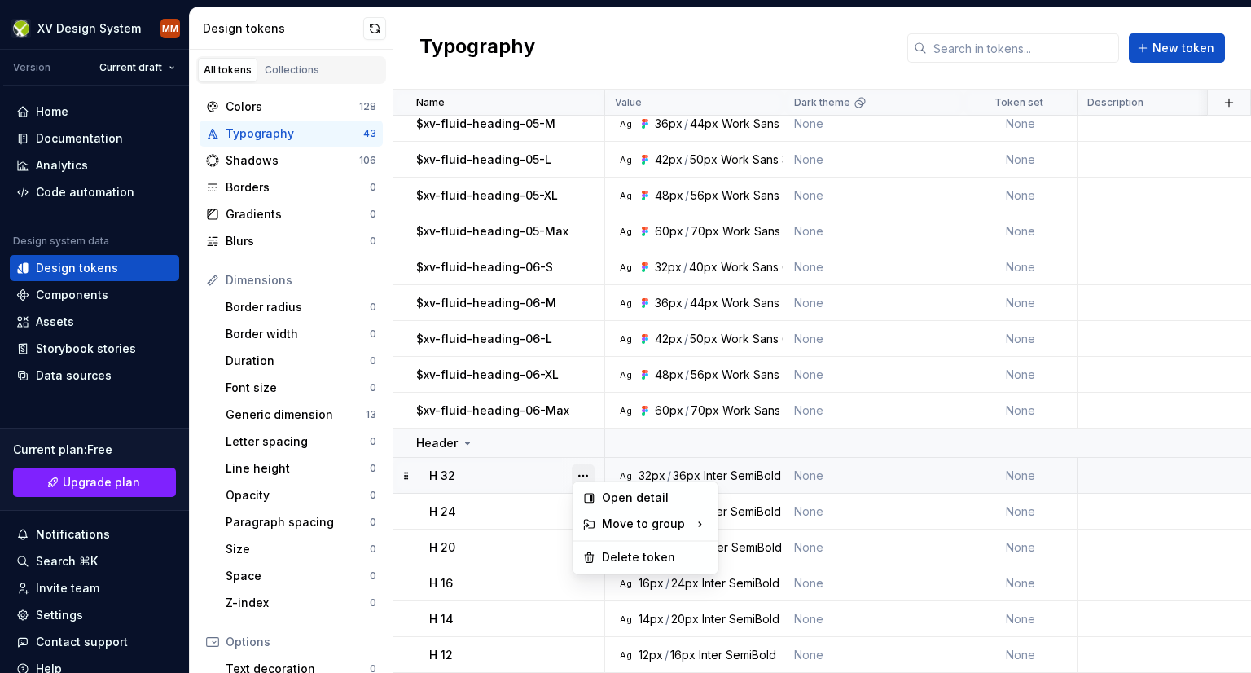
click at [577, 464] on button "button" at bounding box center [583, 475] width 23 height 23
click at [619, 552] on div "Delete token" at bounding box center [655, 557] width 106 height 16
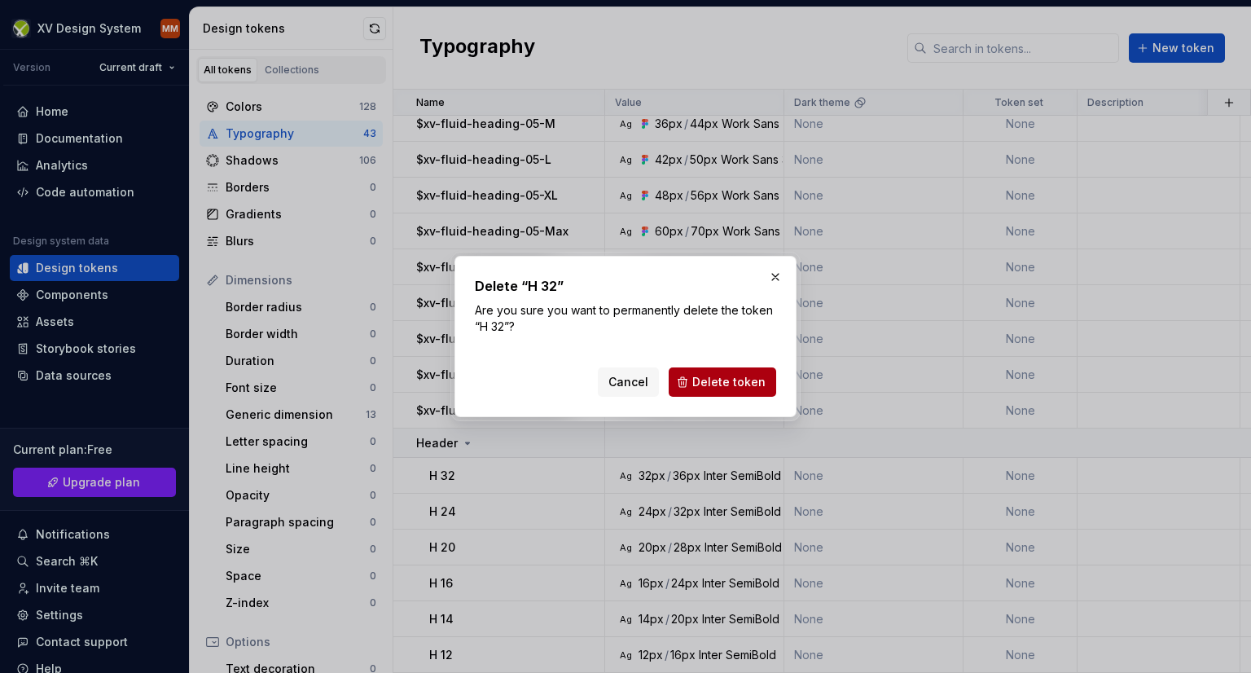
click at [705, 374] on span "Delete token" at bounding box center [728, 382] width 73 height 16
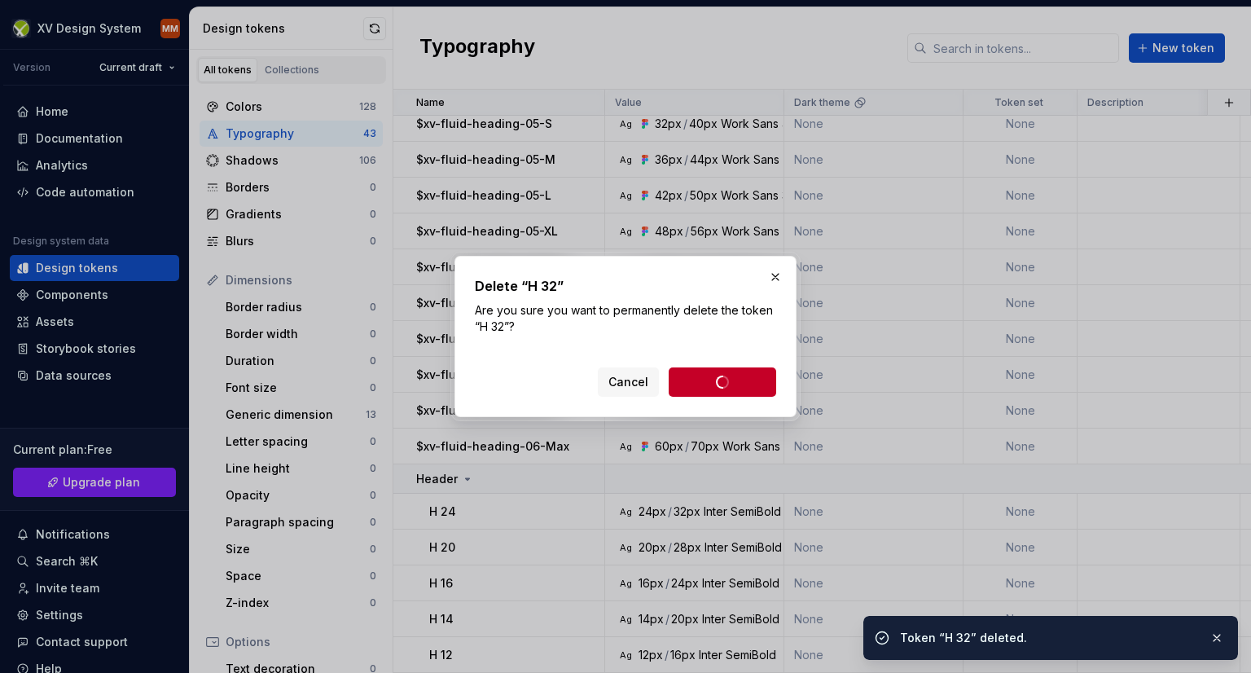
scroll to position [986, 0]
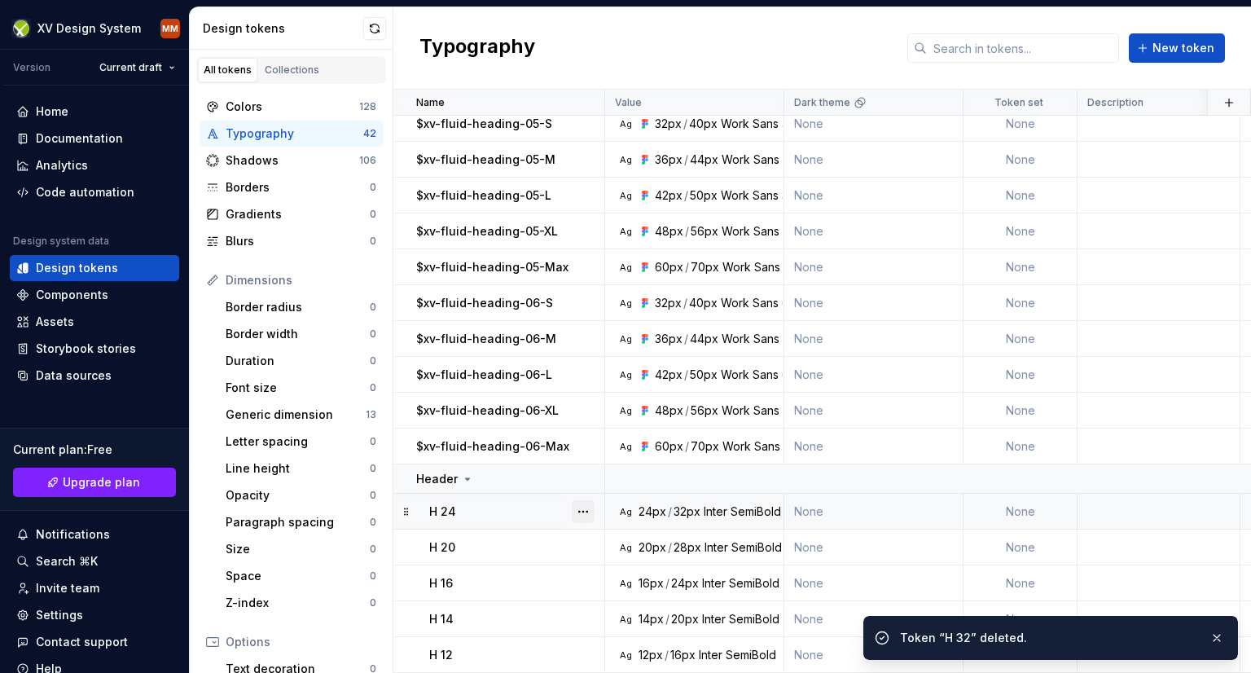
click at [576, 503] on button "button" at bounding box center [583, 511] width 23 height 23
click at [617, 591] on div "Delete token" at bounding box center [655, 593] width 106 height 16
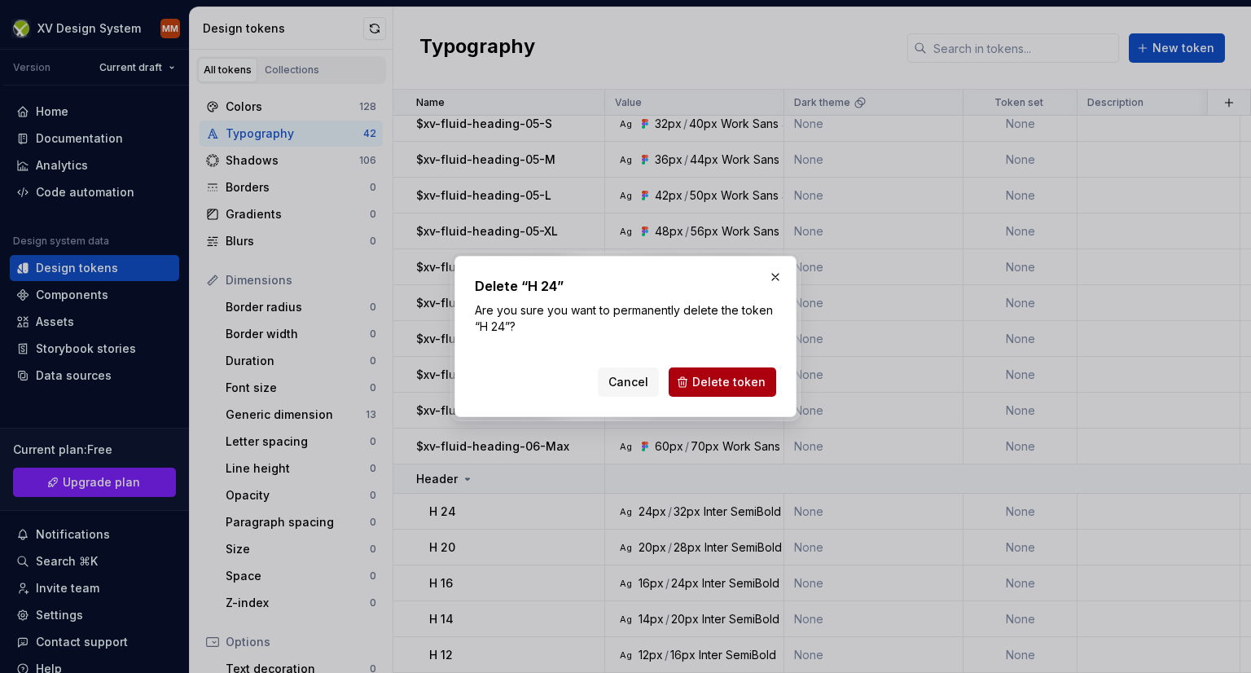
click at [691, 382] on button "Delete token" at bounding box center [723, 381] width 108 height 29
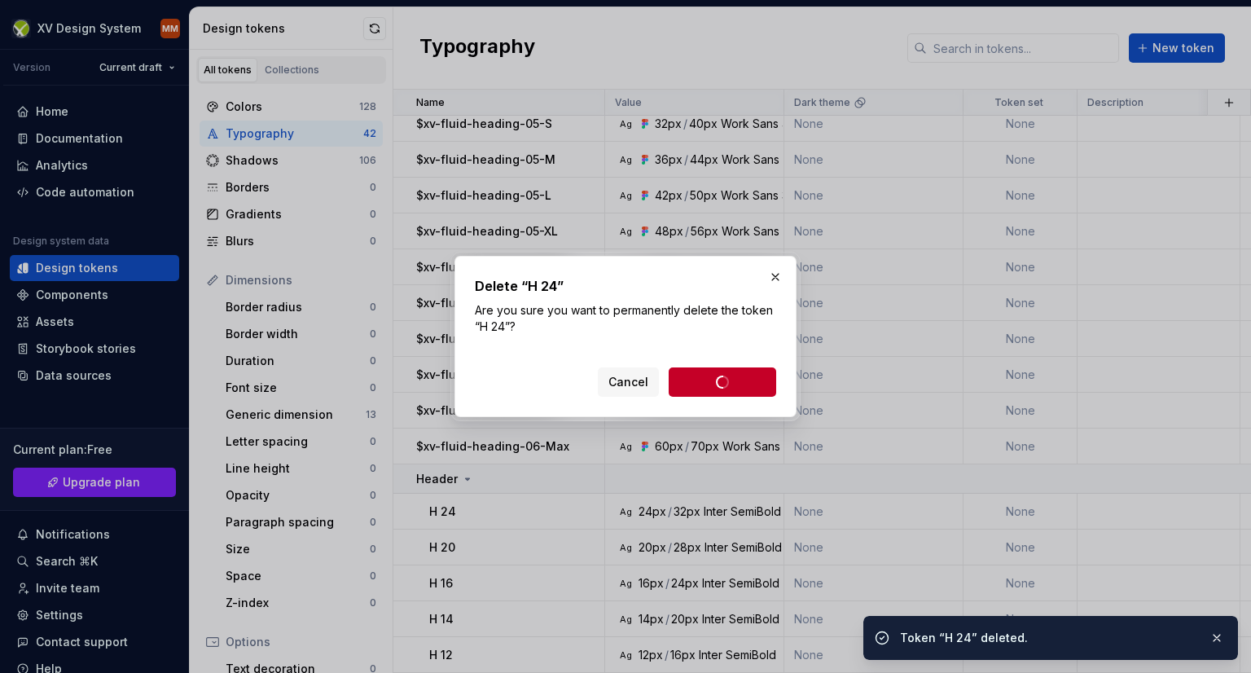
scroll to position [950, 0]
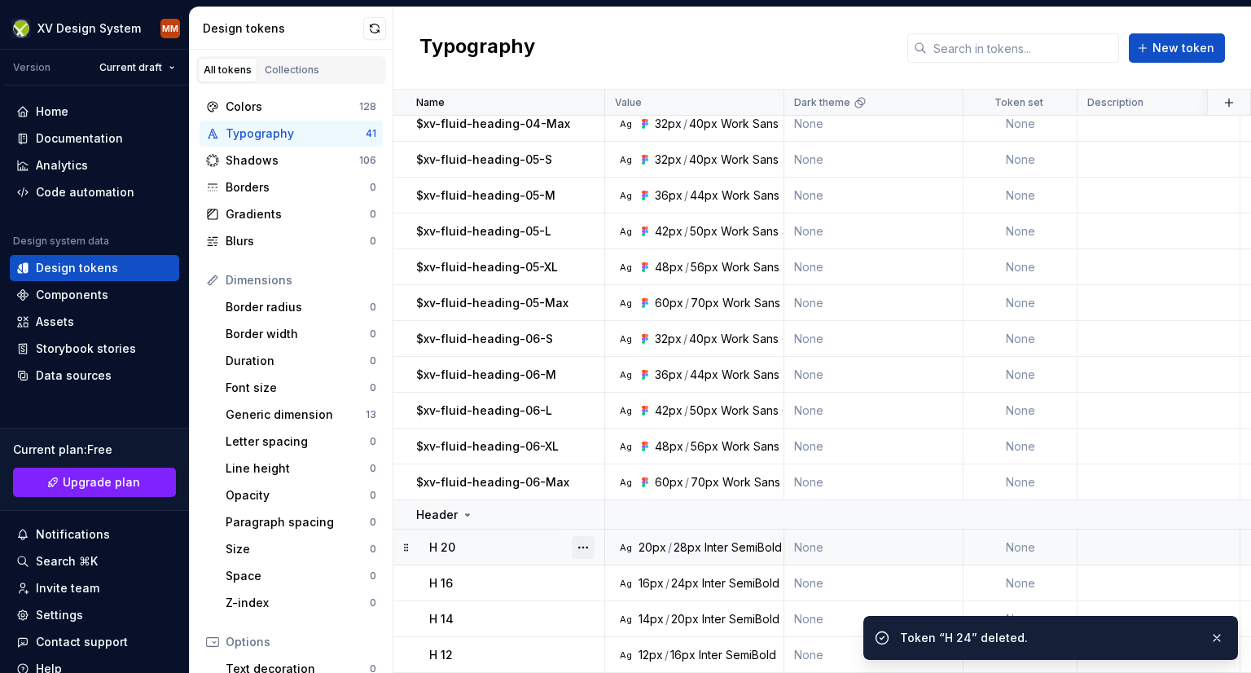
click at [583, 538] on button "button" at bounding box center [583, 547] width 23 height 23
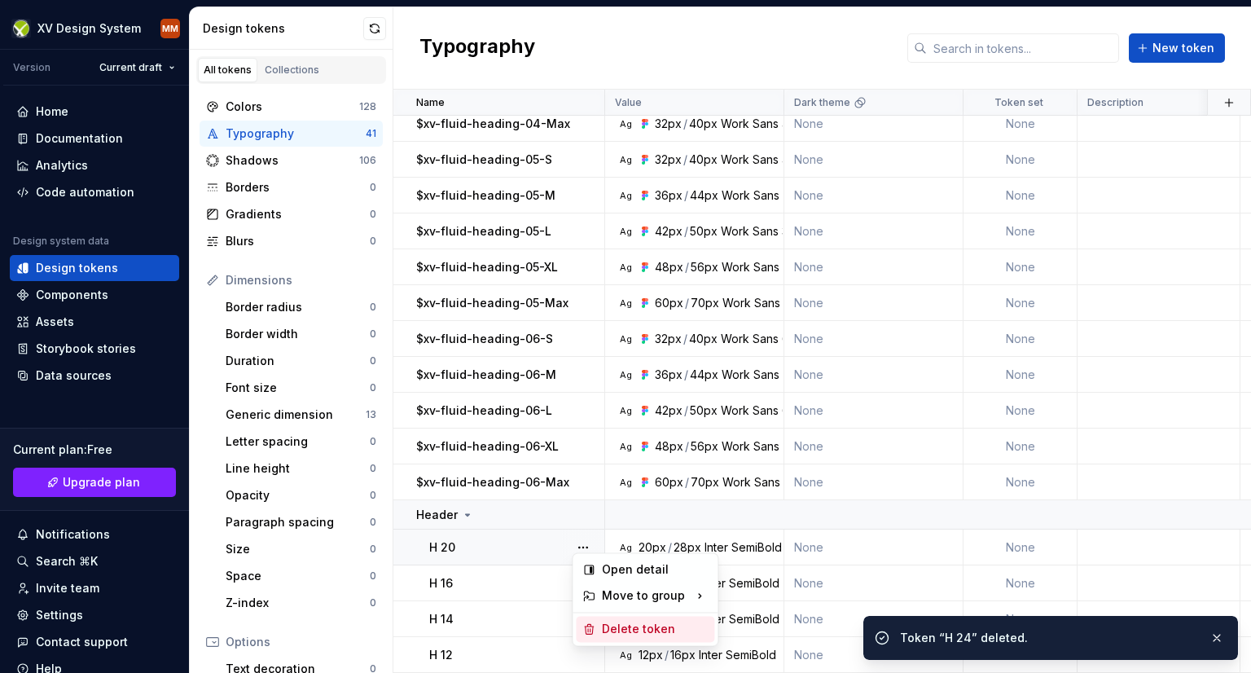
click at [649, 633] on div "Delete token" at bounding box center [655, 629] width 106 height 16
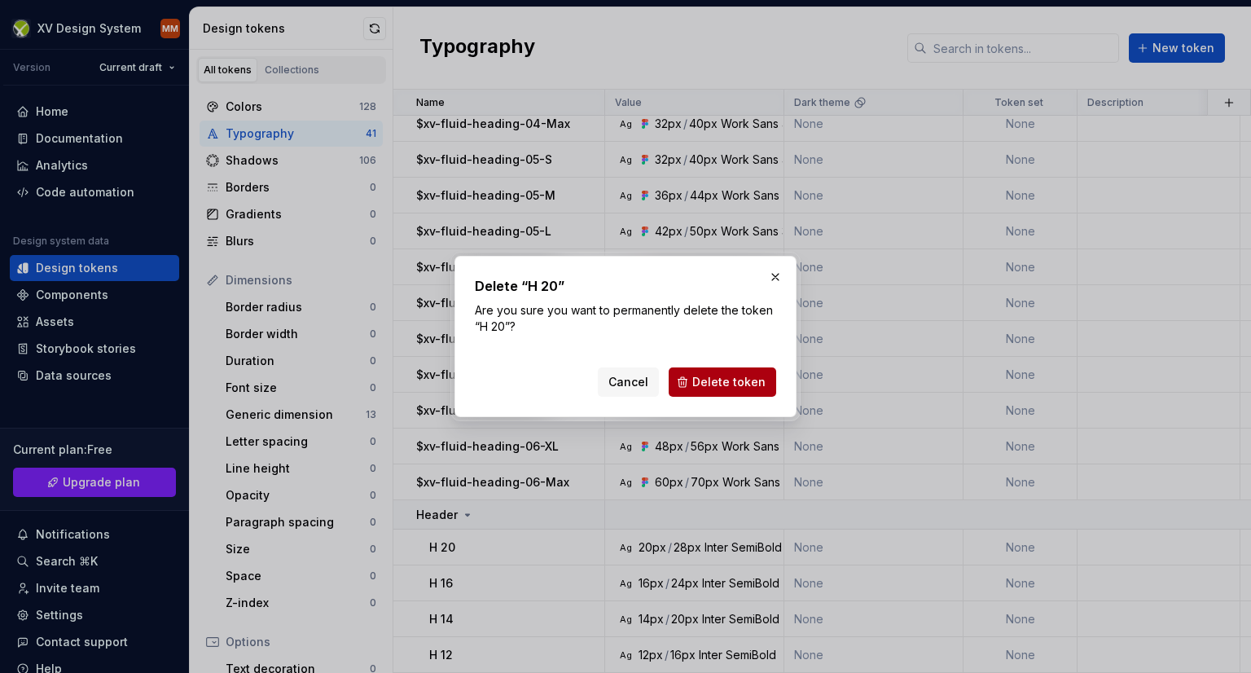
click at [707, 378] on span "Delete token" at bounding box center [728, 382] width 73 height 16
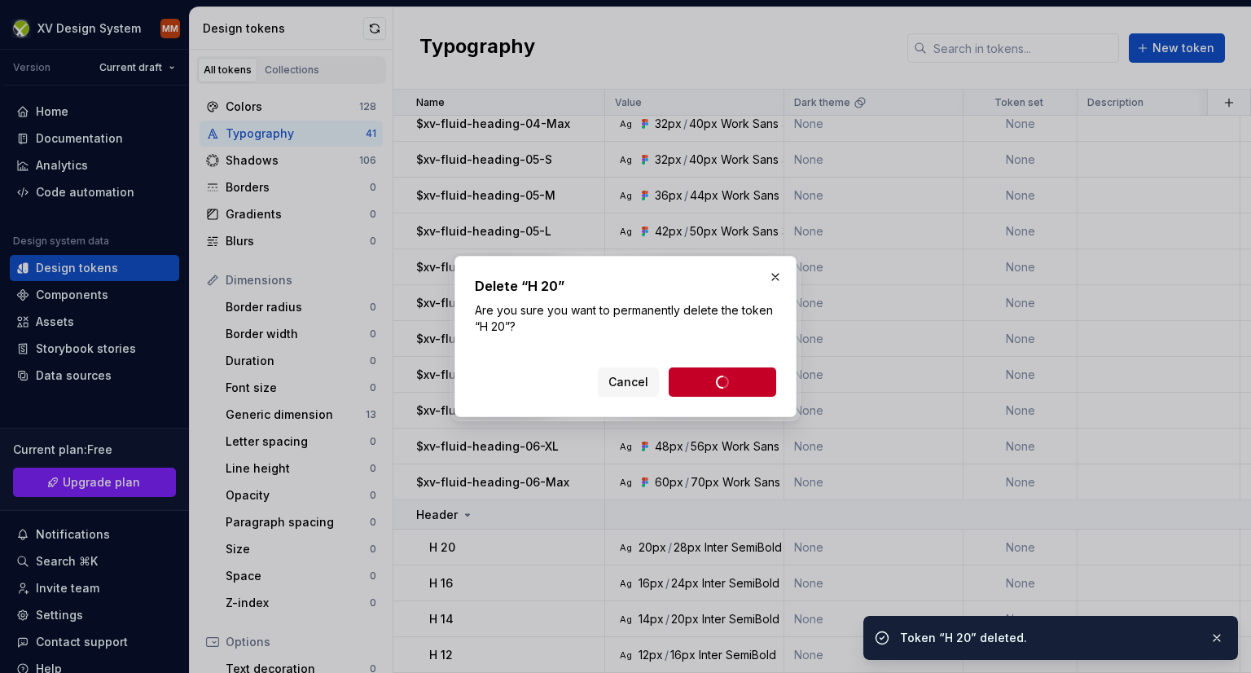
scroll to position [914, 0]
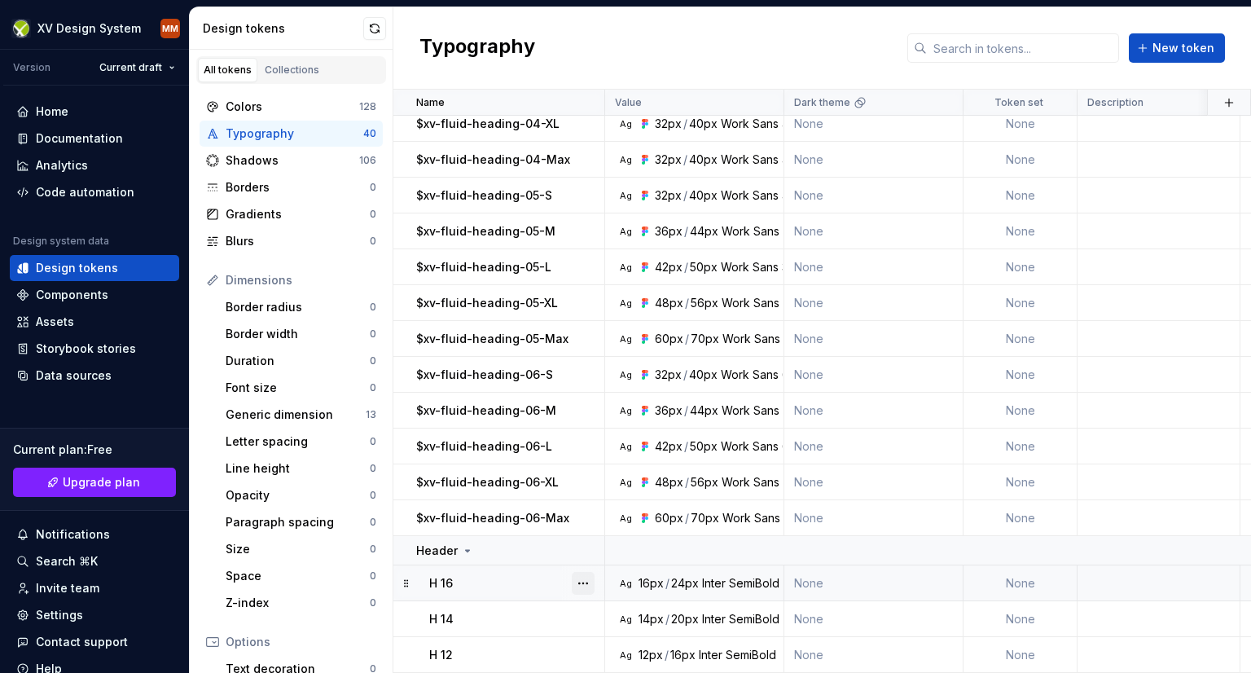
click at [582, 572] on button "button" at bounding box center [583, 583] width 23 height 23
click at [658, 538] on div "Delete token" at bounding box center [655, 542] width 106 height 16
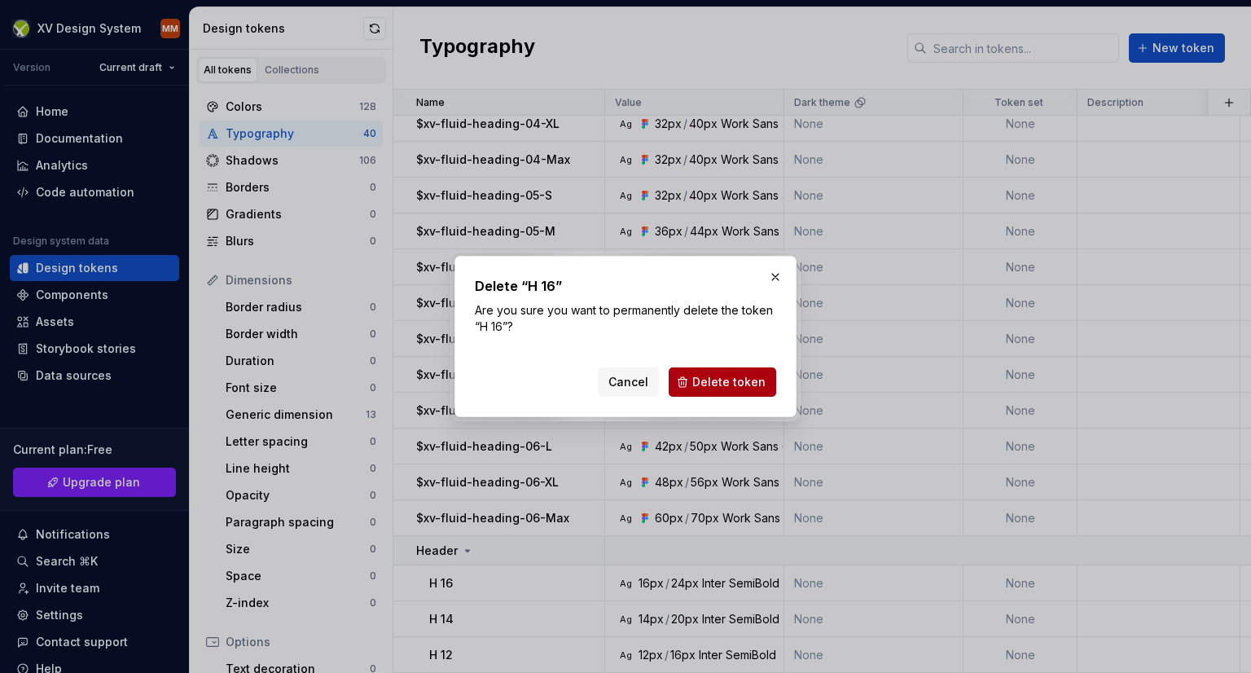
click at [710, 376] on span "Delete token" at bounding box center [728, 382] width 73 height 16
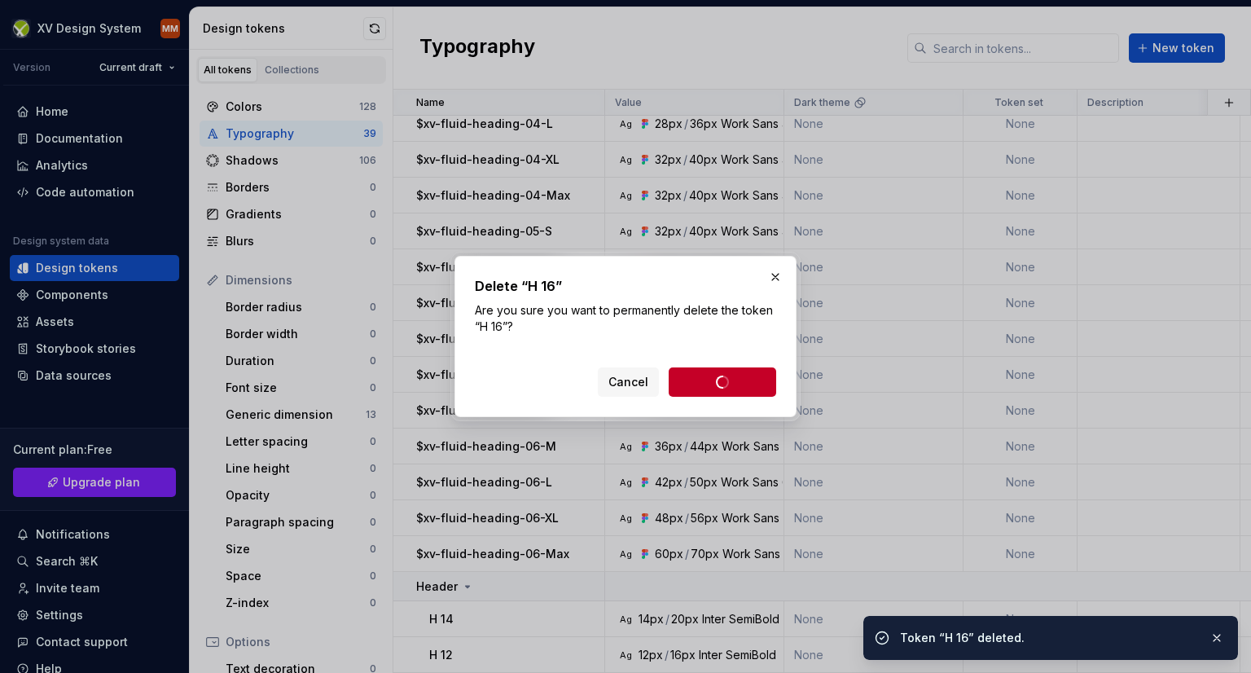
scroll to position [878, 0]
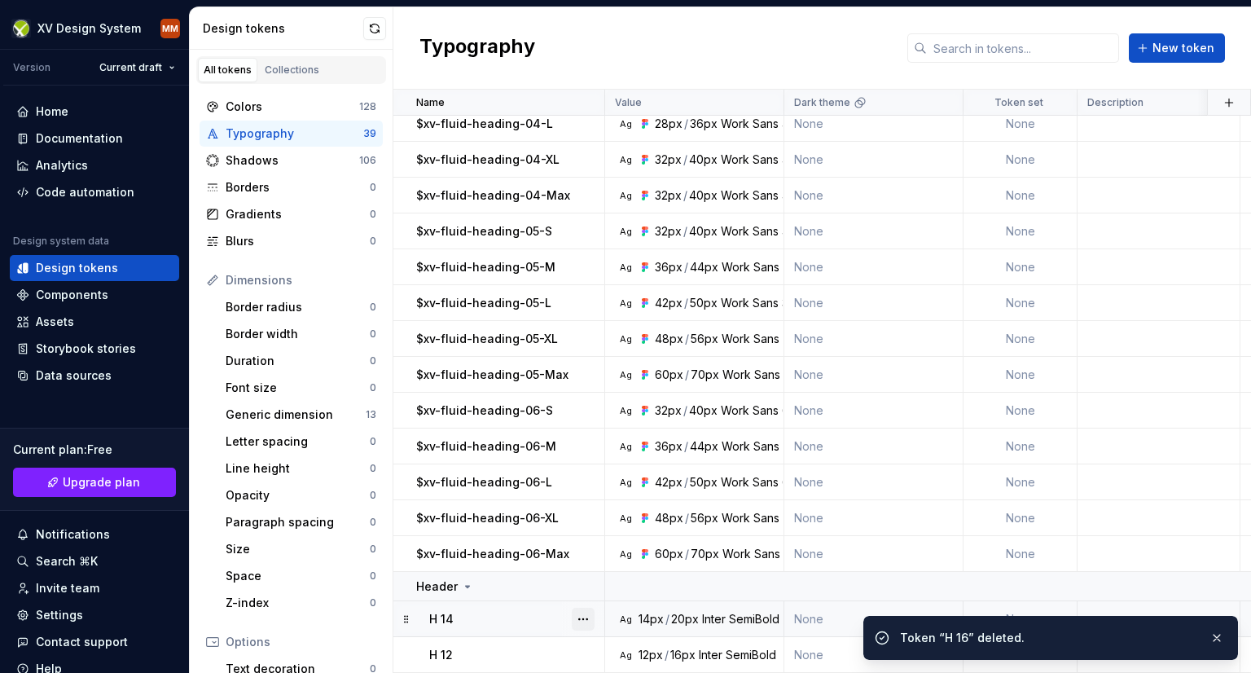
click at [580, 612] on button "button" at bounding box center [583, 619] width 23 height 23
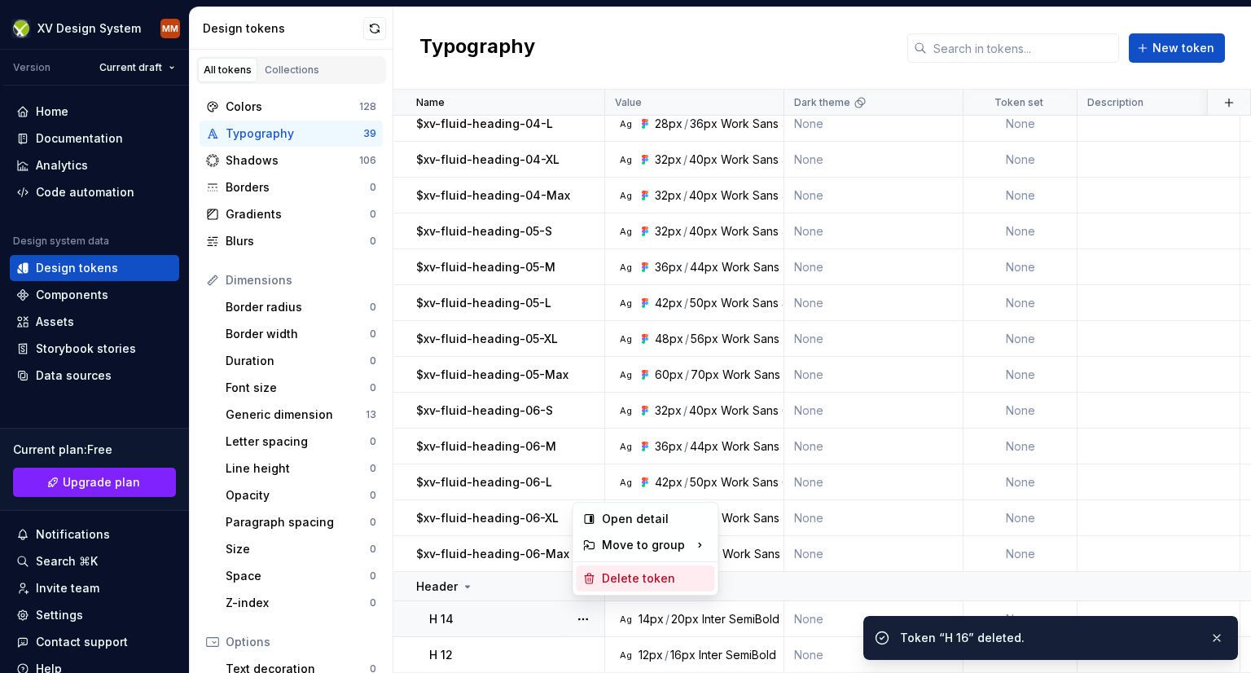
click at [616, 571] on div "Delete token" at bounding box center [655, 578] width 106 height 16
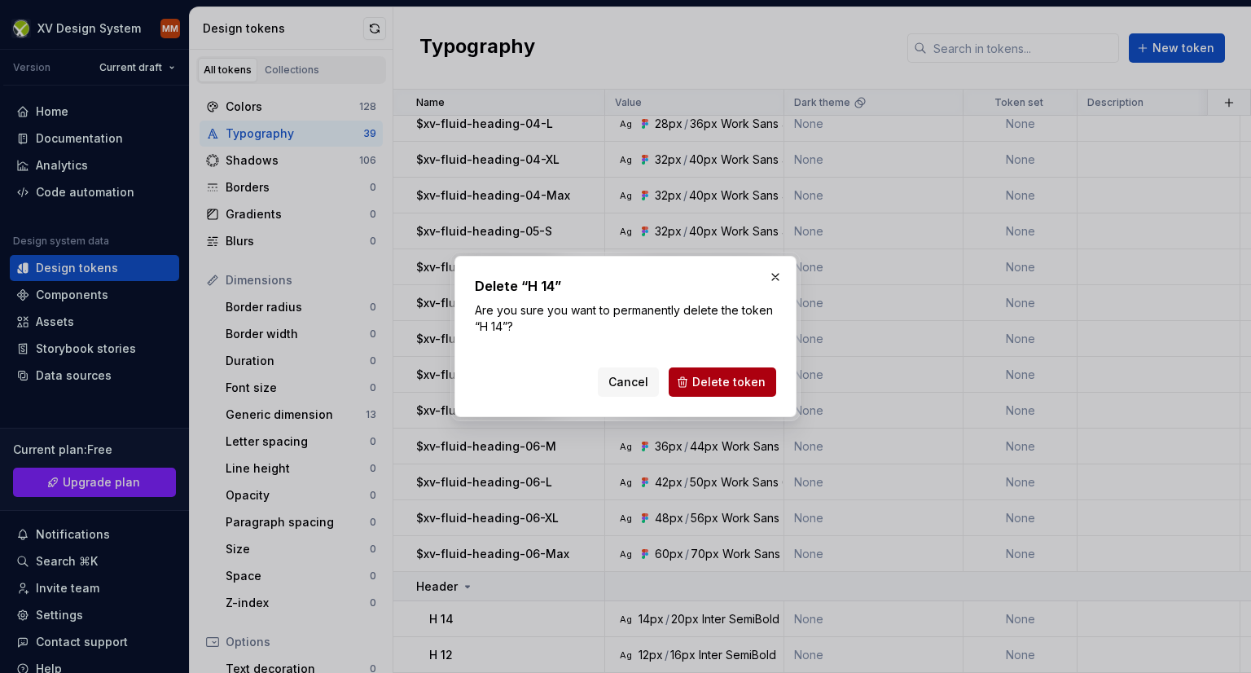
click at [723, 381] on span "Delete token" at bounding box center [728, 382] width 73 height 16
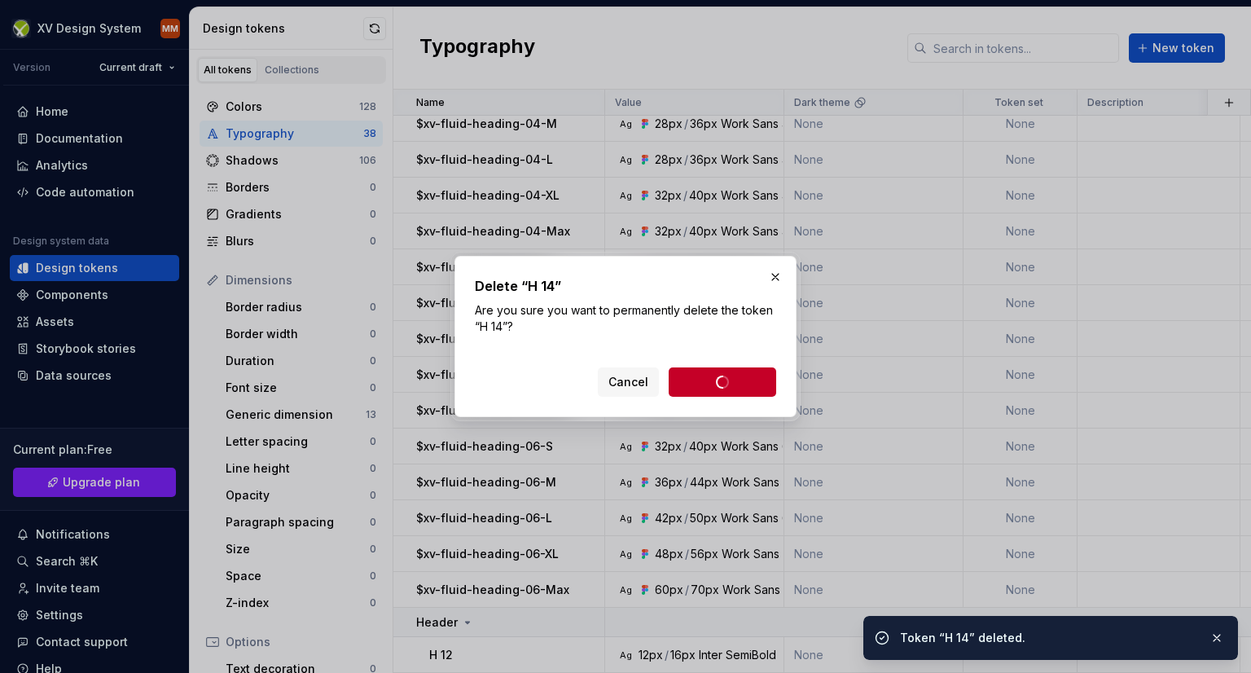
scroll to position [842, 0]
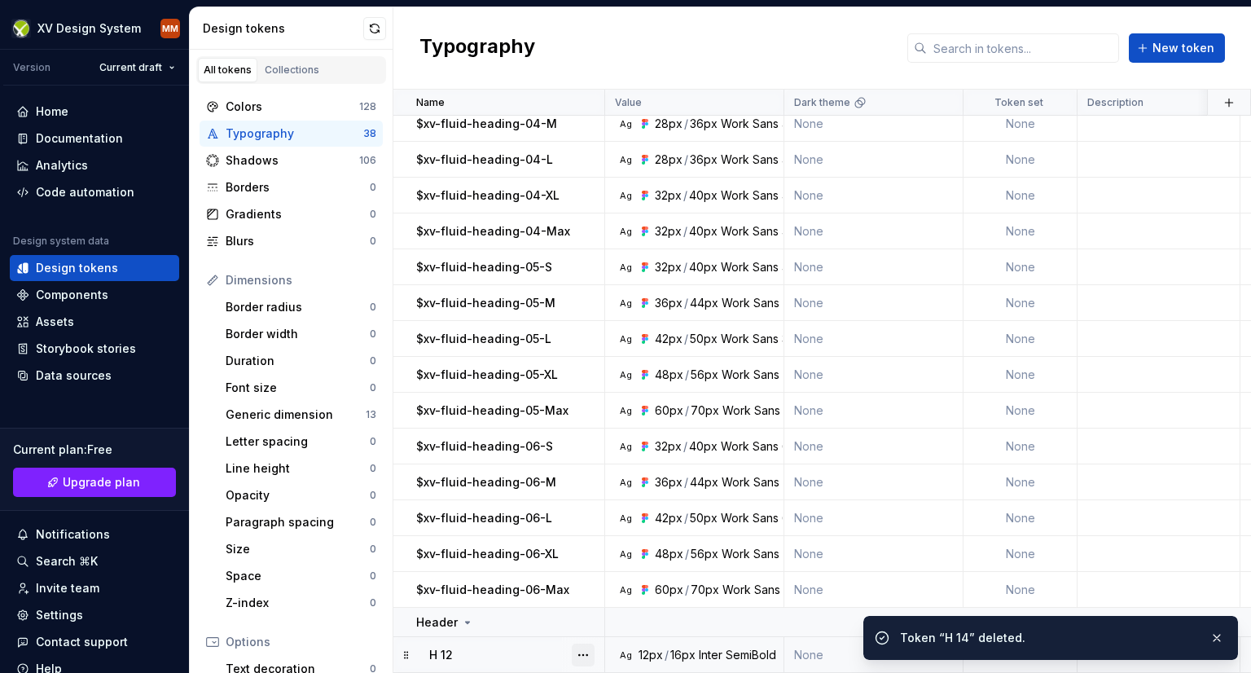
click at [585, 644] on button "button" at bounding box center [583, 655] width 23 height 23
click at [620, 610] on div "Delete token" at bounding box center [655, 614] width 106 height 16
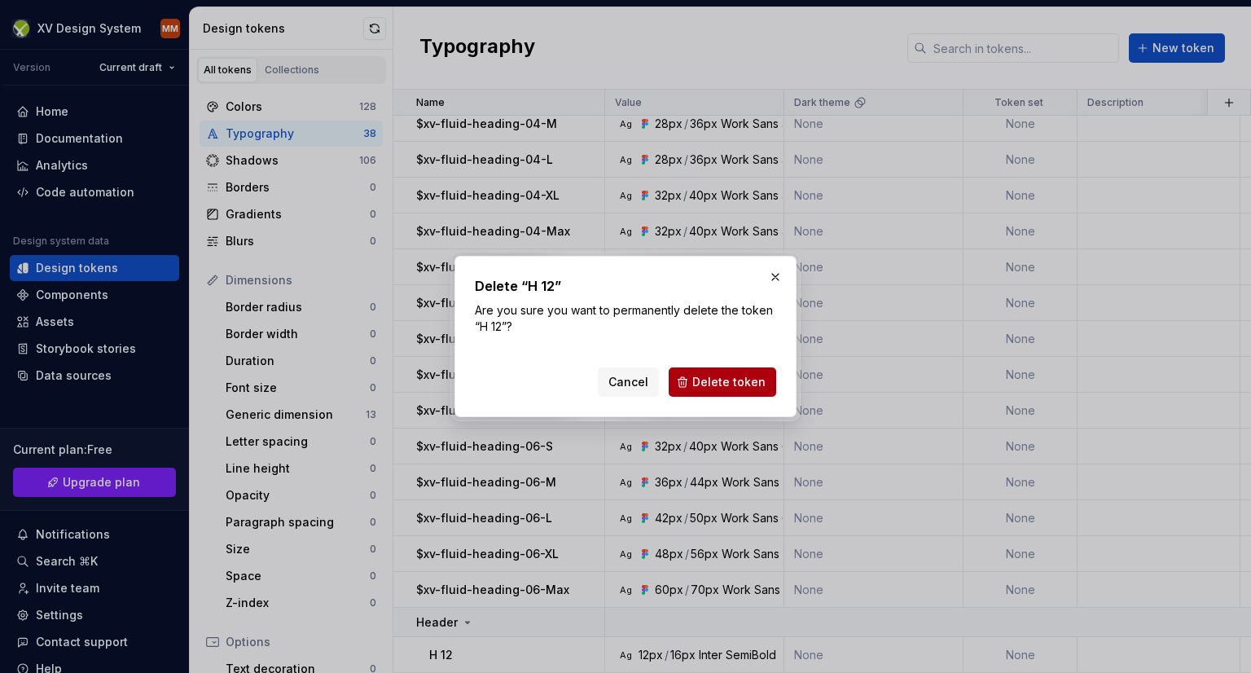
click at [703, 372] on button "Delete token" at bounding box center [723, 381] width 108 height 29
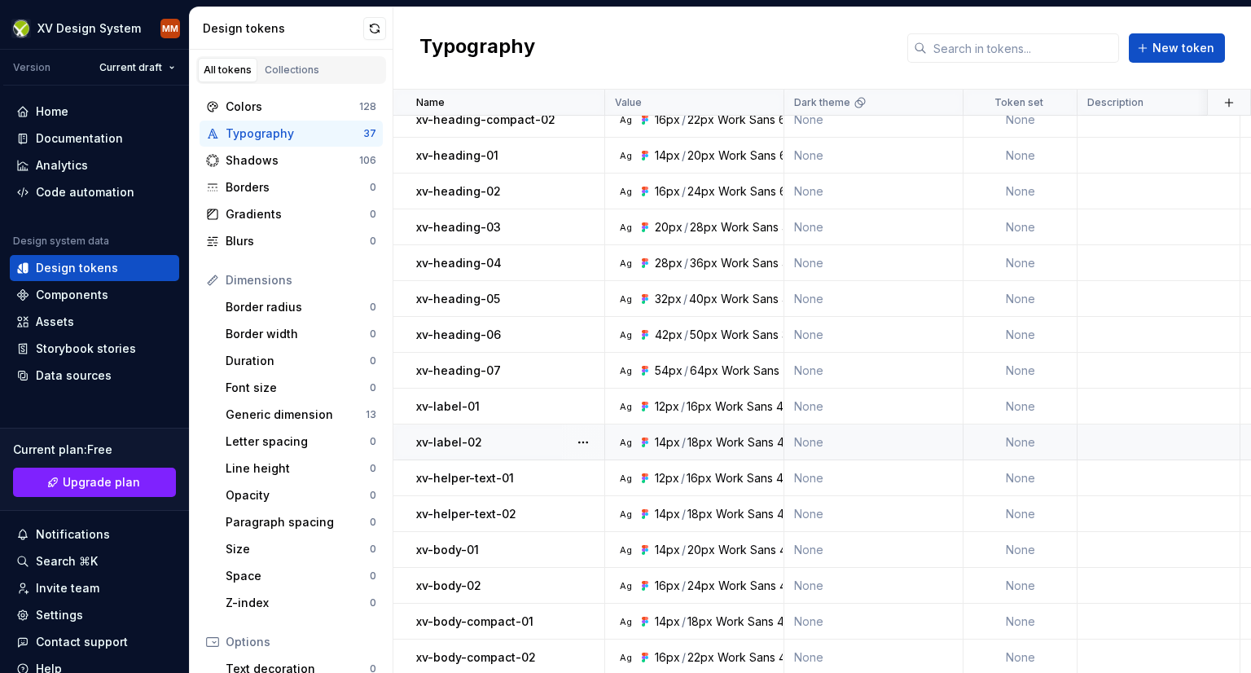
scroll to position [0, 0]
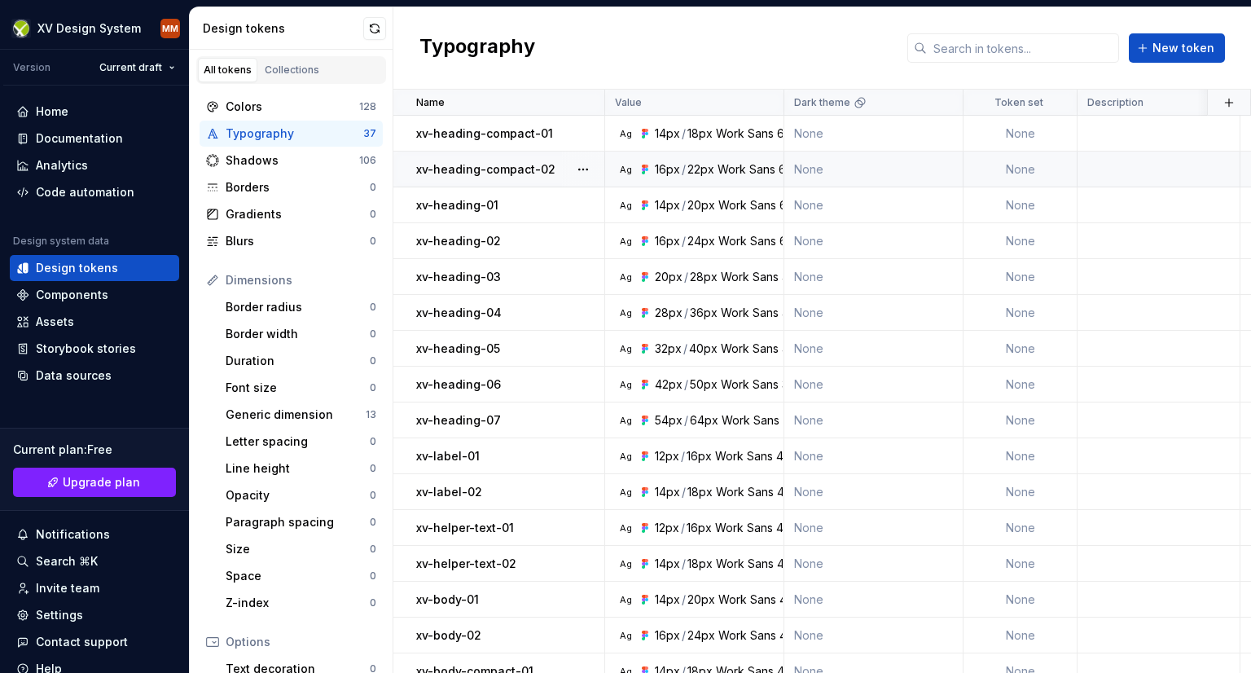
click at [1118, 172] on td at bounding box center [1159, 170] width 163 height 36
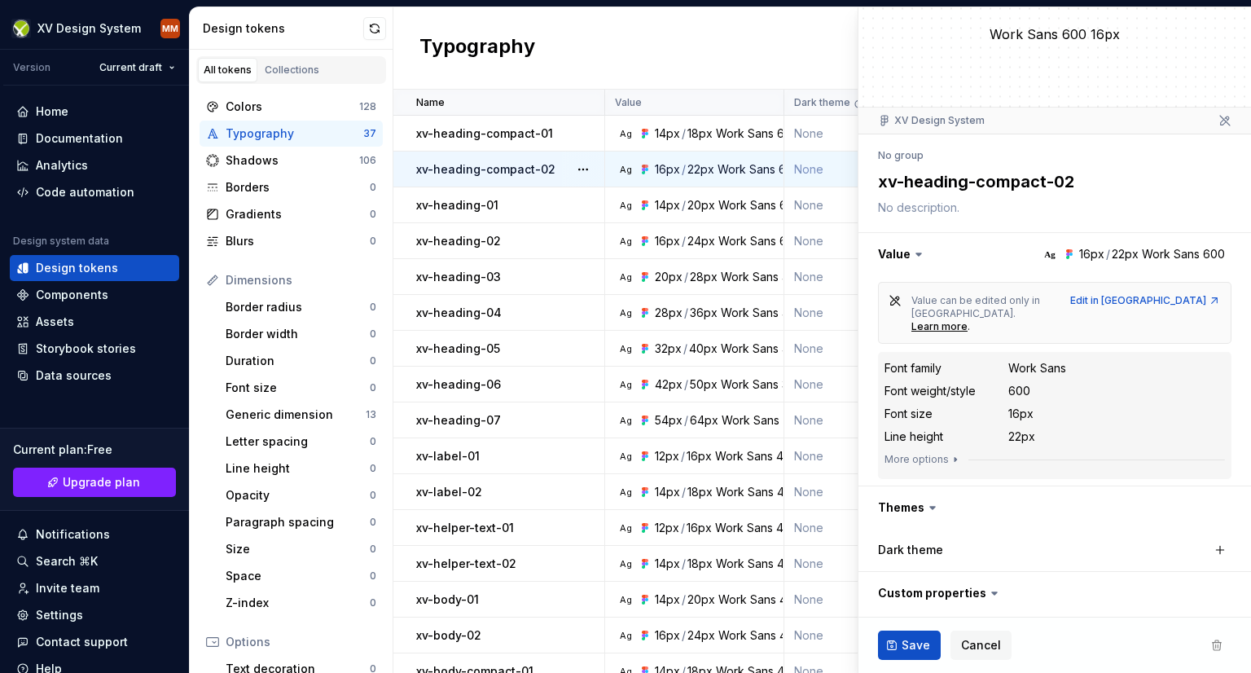
scroll to position [90, 0]
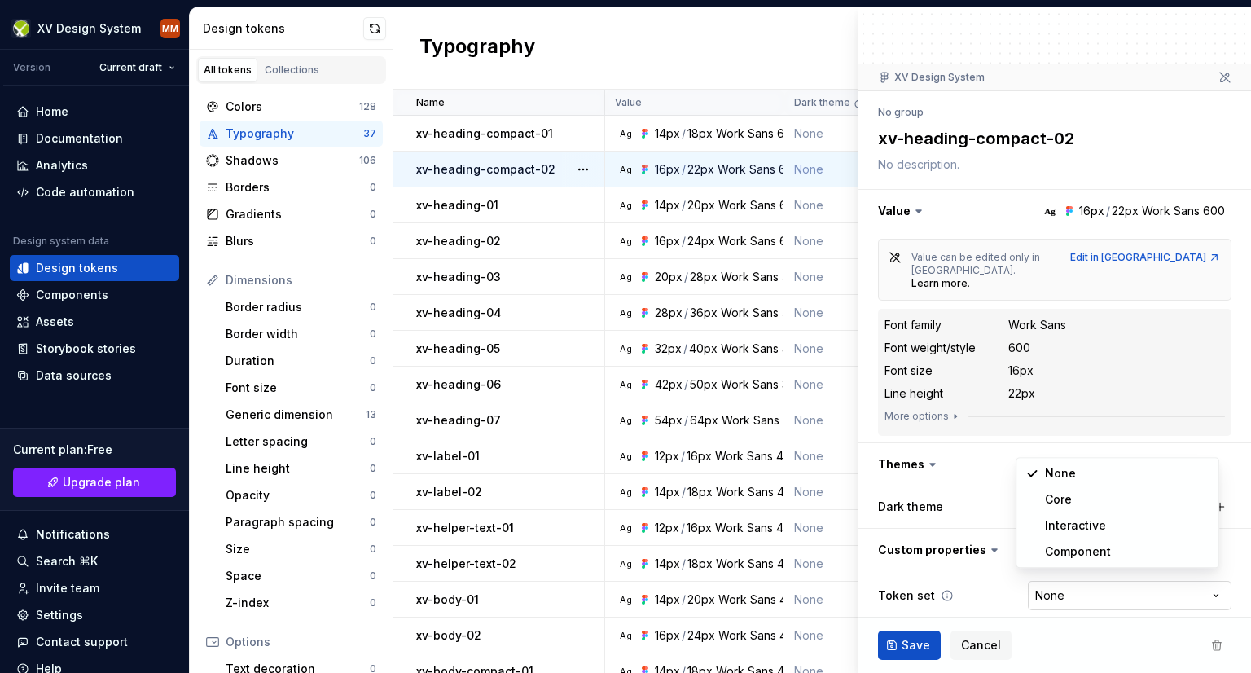
click at [1204, 580] on html "XV Design System MM Version Current draft Home Documentation Analytics Code aut…" at bounding box center [625, 336] width 1251 height 673
click at [1144, 608] on html "XV Design System MM Version Current draft Home Documentation Analytics Code aut…" at bounding box center [625, 336] width 1251 height 673
click at [910, 171] on textarea at bounding box center [1052, 164] width 354 height 23
click at [906, 161] on textarea at bounding box center [1052, 164] width 354 height 23
click at [935, 168] on textarea at bounding box center [1052, 164] width 354 height 23
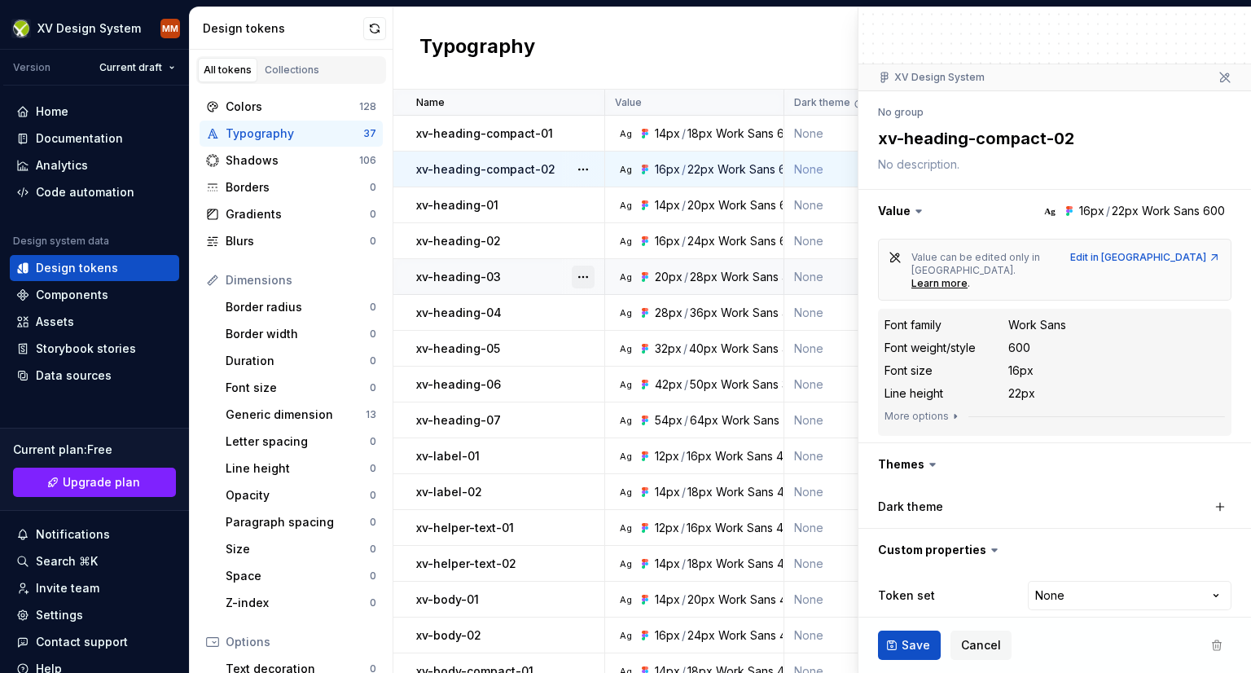
click at [593, 285] on button "button" at bounding box center [583, 277] width 23 height 23
click at [730, 37] on html "XV Design System MM Version Current draft Home Documentation Analytics Code aut…" at bounding box center [625, 336] width 1251 height 673
click at [994, 642] on span "Cancel" at bounding box center [981, 645] width 40 height 16
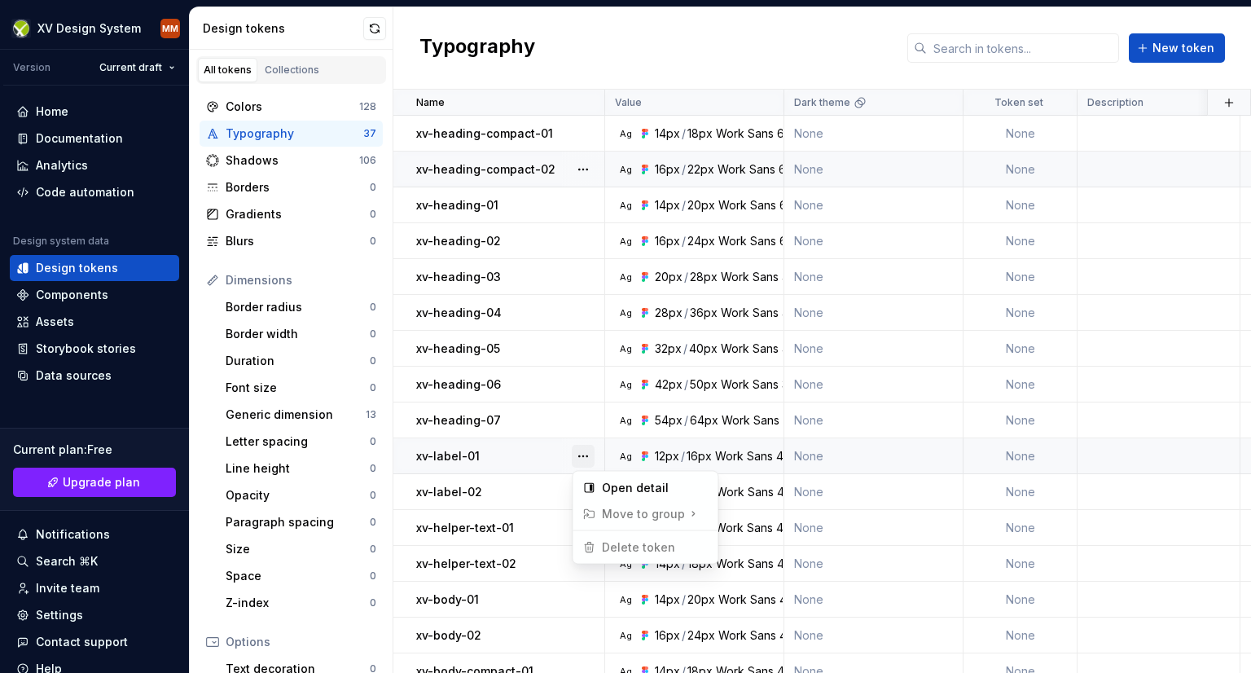
click at [579, 457] on button "button" at bounding box center [583, 456] width 23 height 23
click at [70, 143] on html "XV Design System MM Version Current draft Home Documentation Analytics Code aut…" at bounding box center [625, 336] width 1251 height 673
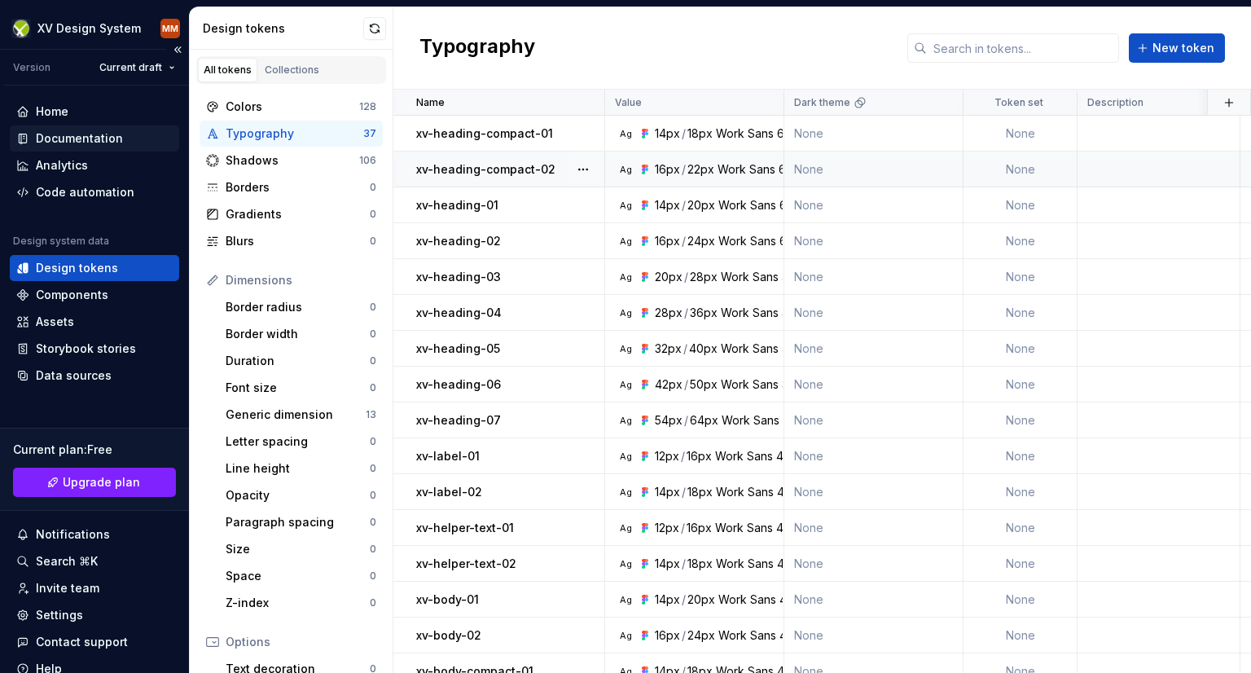
click at [69, 140] on div "Documentation" at bounding box center [79, 138] width 87 height 16
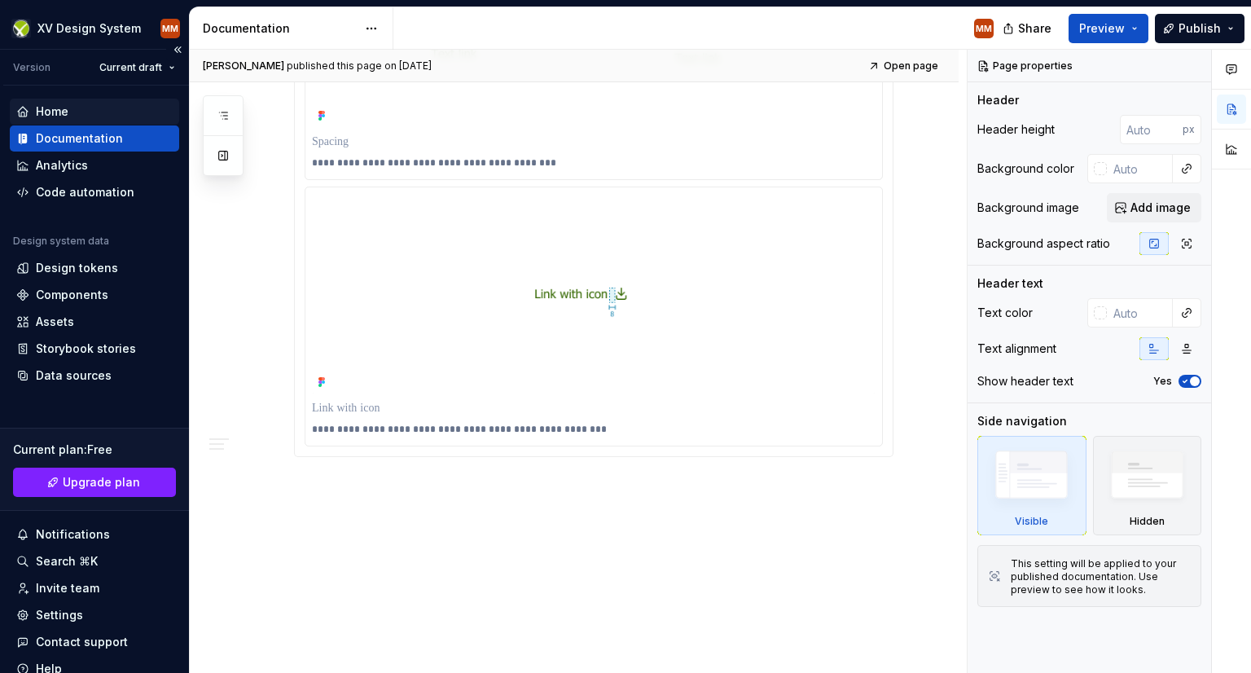
click at [58, 104] on div "Home" at bounding box center [52, 111] width 33 height 16
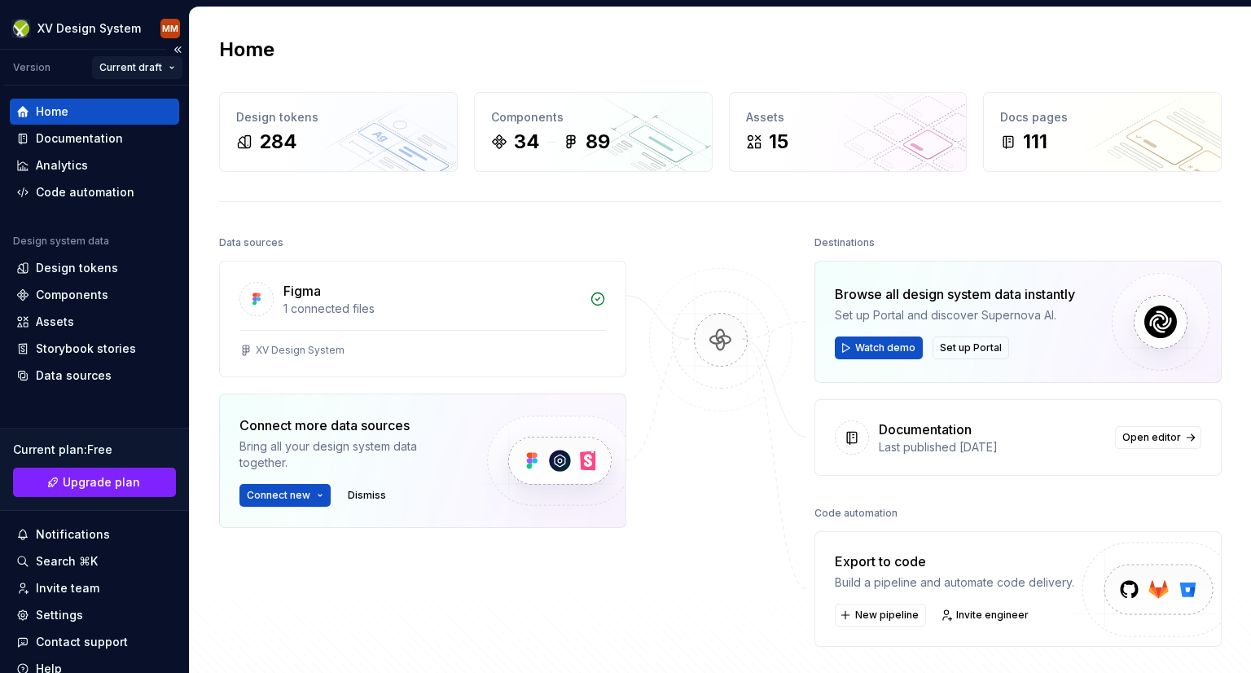
click at [162, 61] on html "XV Design System MM Version Current draft Home Documentation Analytics Code aut…" at bounding box center [625, 336] width 1251 height 673
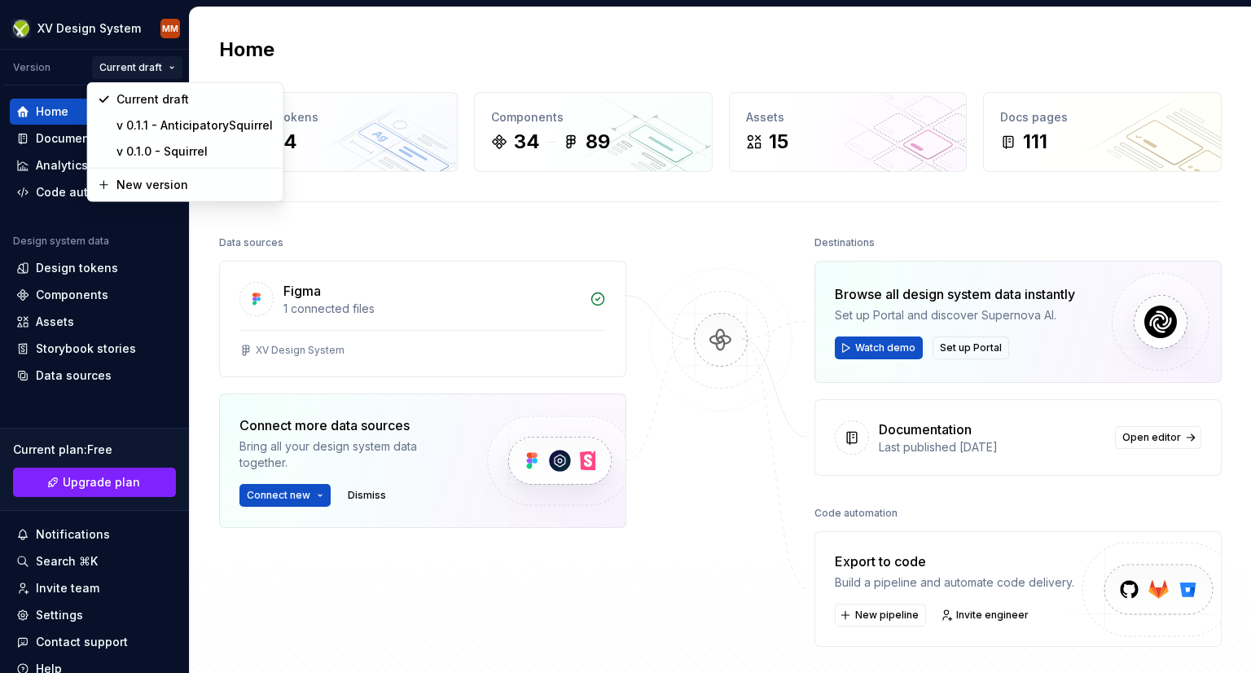
click at [368, 45] on html "XV Design System MM Version Current draft Home Documentation Analytics Code aut…" at bounding box center [625, 336] width 1251 height 673
click at [165, 67] on html "XV Design System MM Version Current draft Home Documentation Analytics Code aut…" at bounding box center [625, 336] width 1251 height 673
click at [238, 124] on div "v 0.1.1 - AnticipatorySquirrel" at bounding box center [194, 125] width 156 height 16
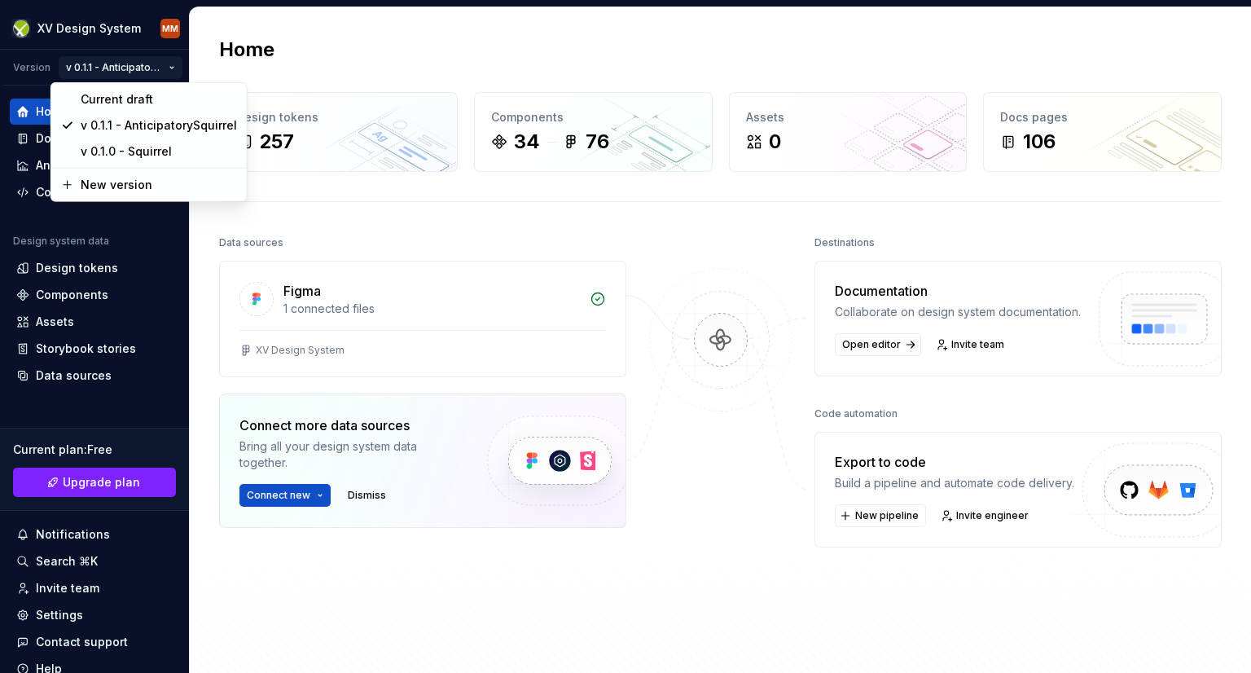
click at [156, 63] on html "XV Design System MM Version v 0.1.1 - AnticipatorySquirrel Home Documentation A…" at bounding box center [625, 336] width 1251 height 673
click at [144, 95] on div "Current draft" at bounding box center [159, 99] width 156 height 16
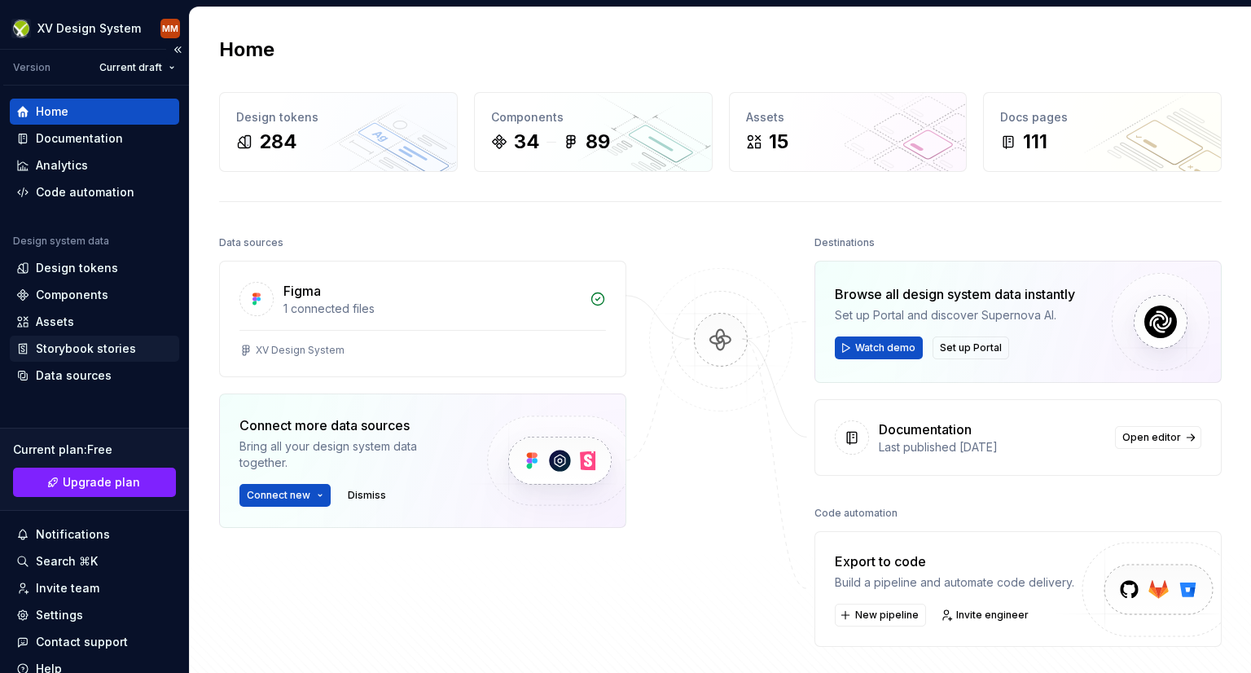
click at [77, 343] on div "Storybook stories" at bounding box center [86, 348] width 100 height 16
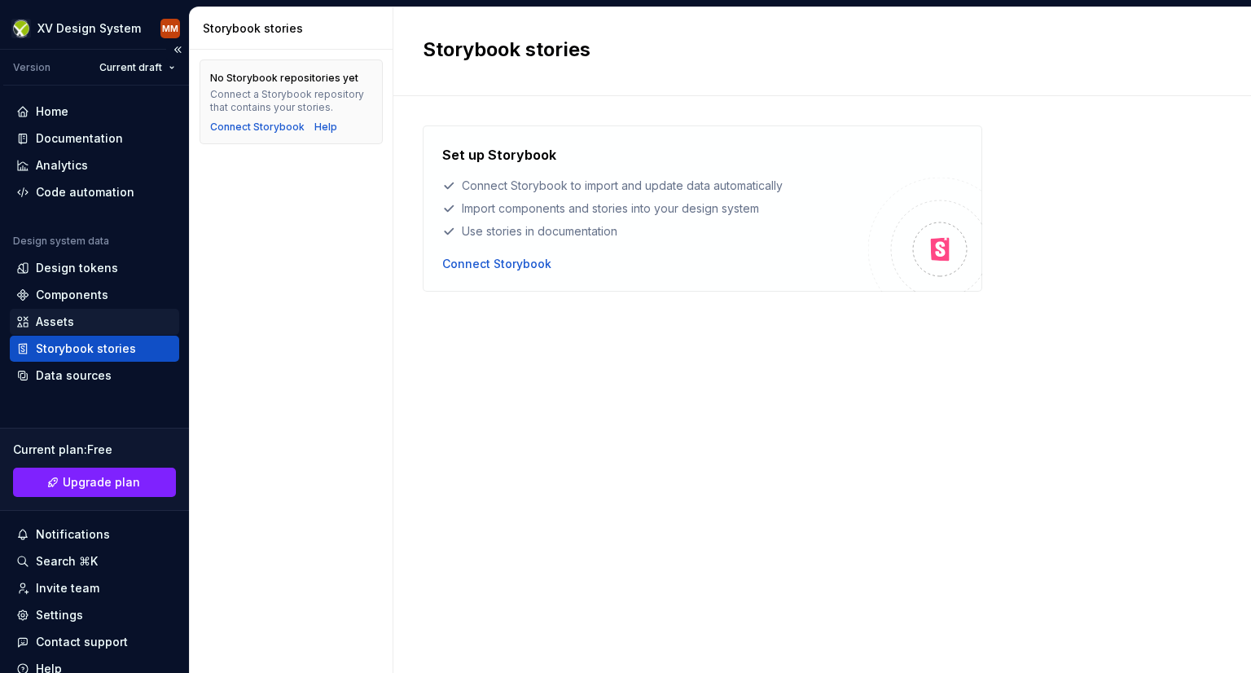
click at [63, 323] on div "Assets" at bounding box center [55, 322] width 38 height 16
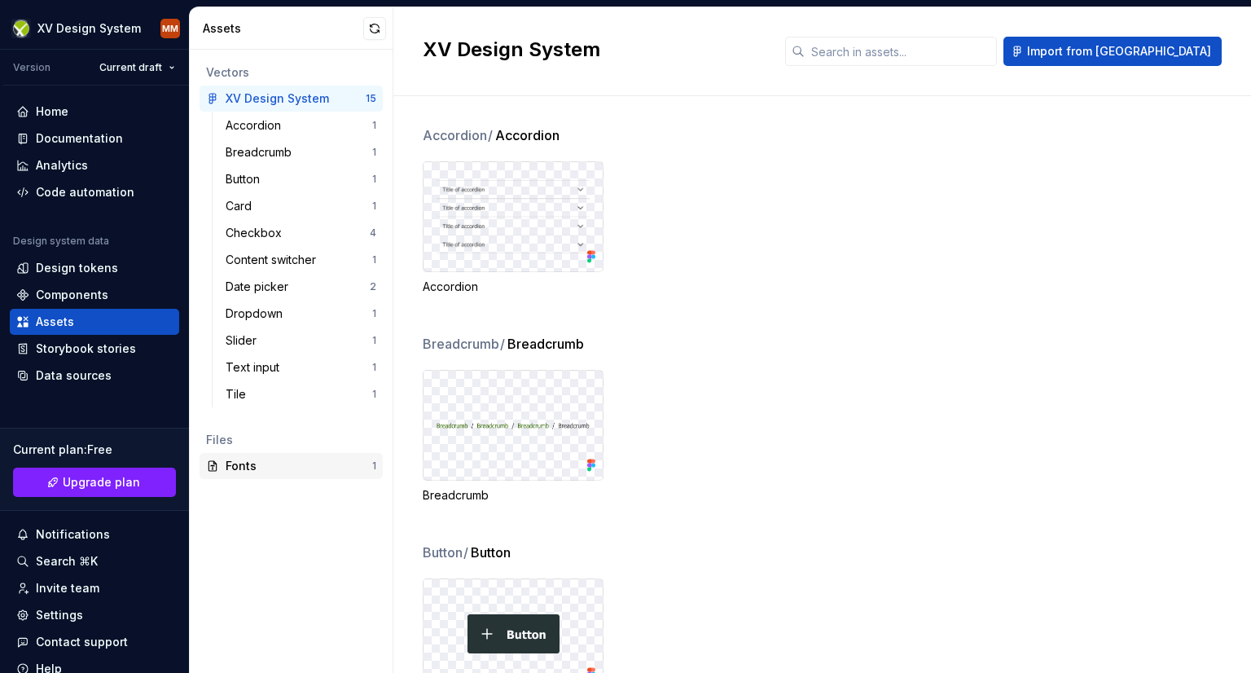
click at [290, 469] on div "Fonts" at bounding box center [299, 466] width 147 height 16
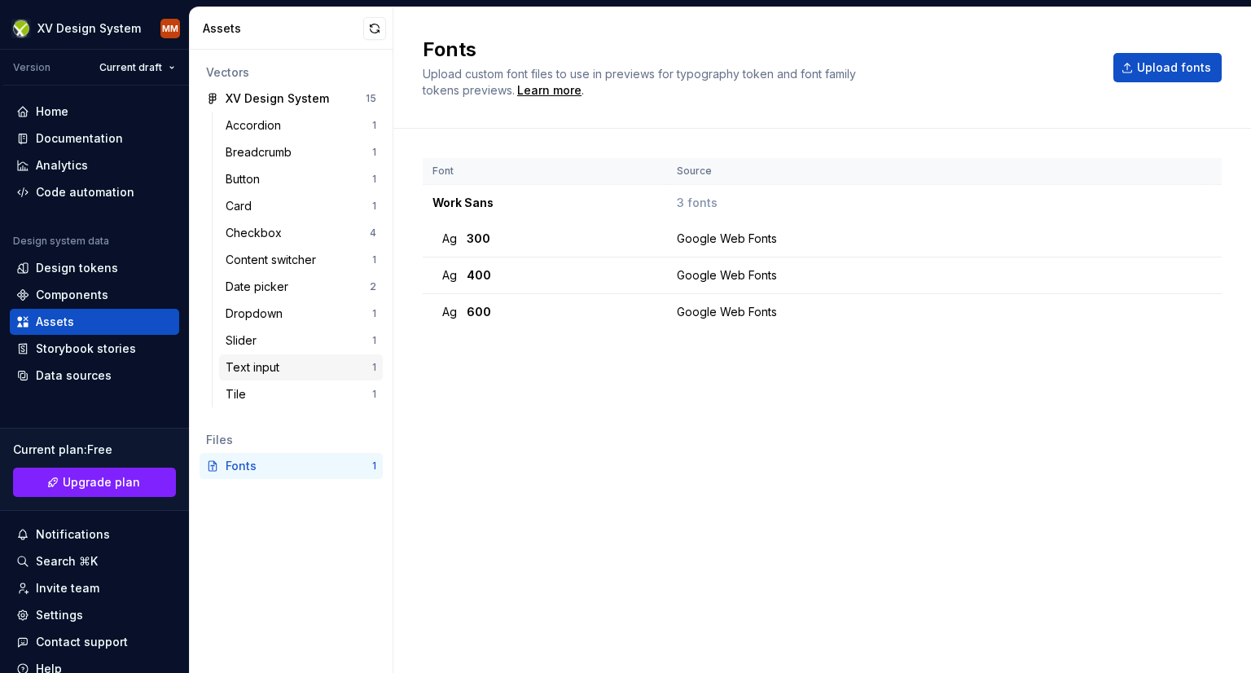
click at [284, 368] on div "Text input" at bounding box center [256, 367] width 60 height 16
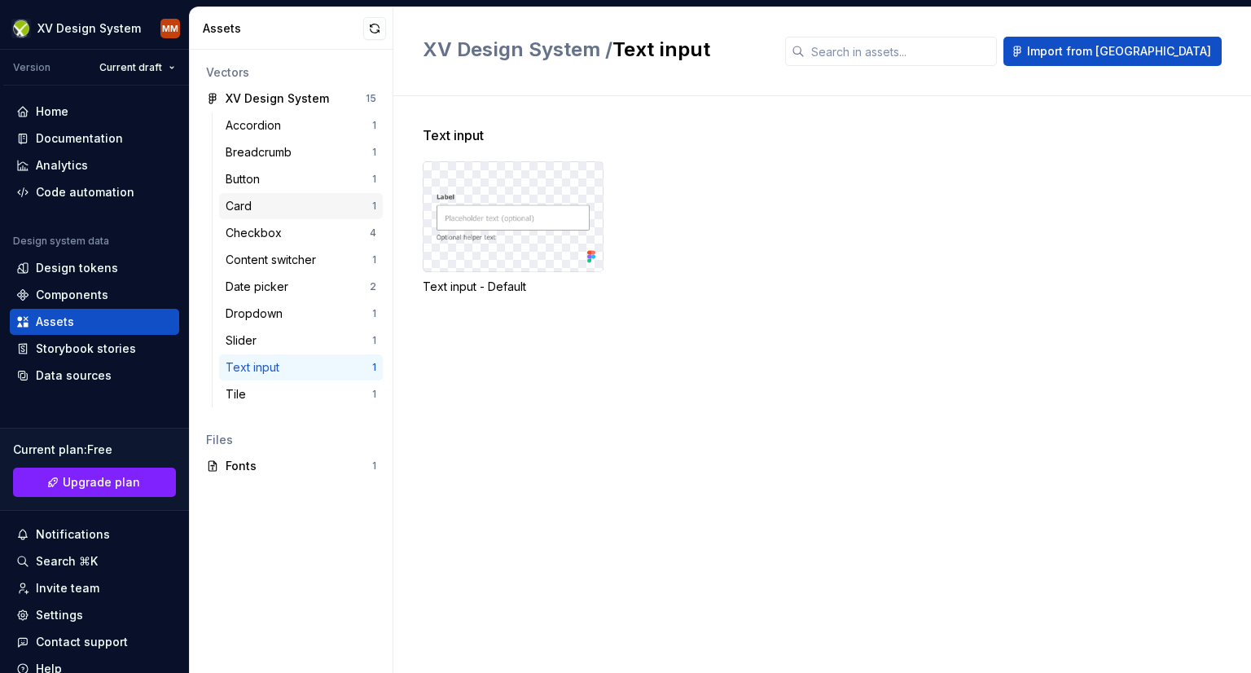
click at [277, 202] on div "Card" at bounding box center [299, 206] width 147 height 16
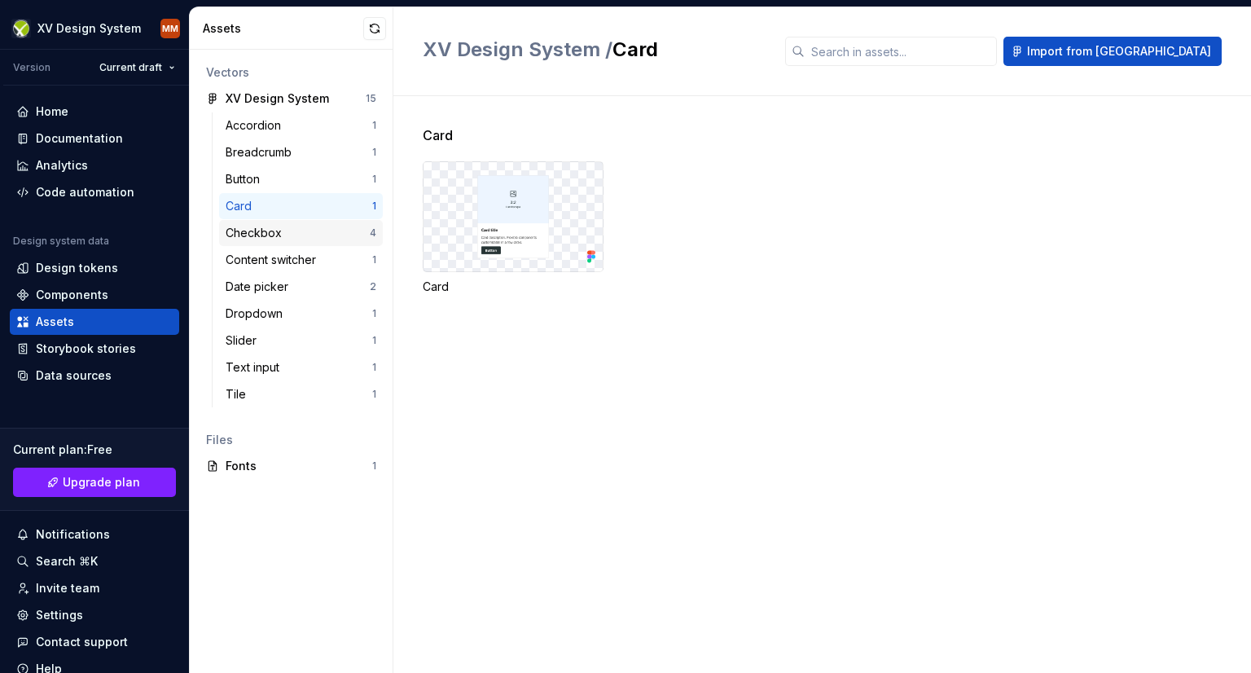
click at [290, 232] on div "Checkbox" at bounding box center [298, 233] width 144 height 16
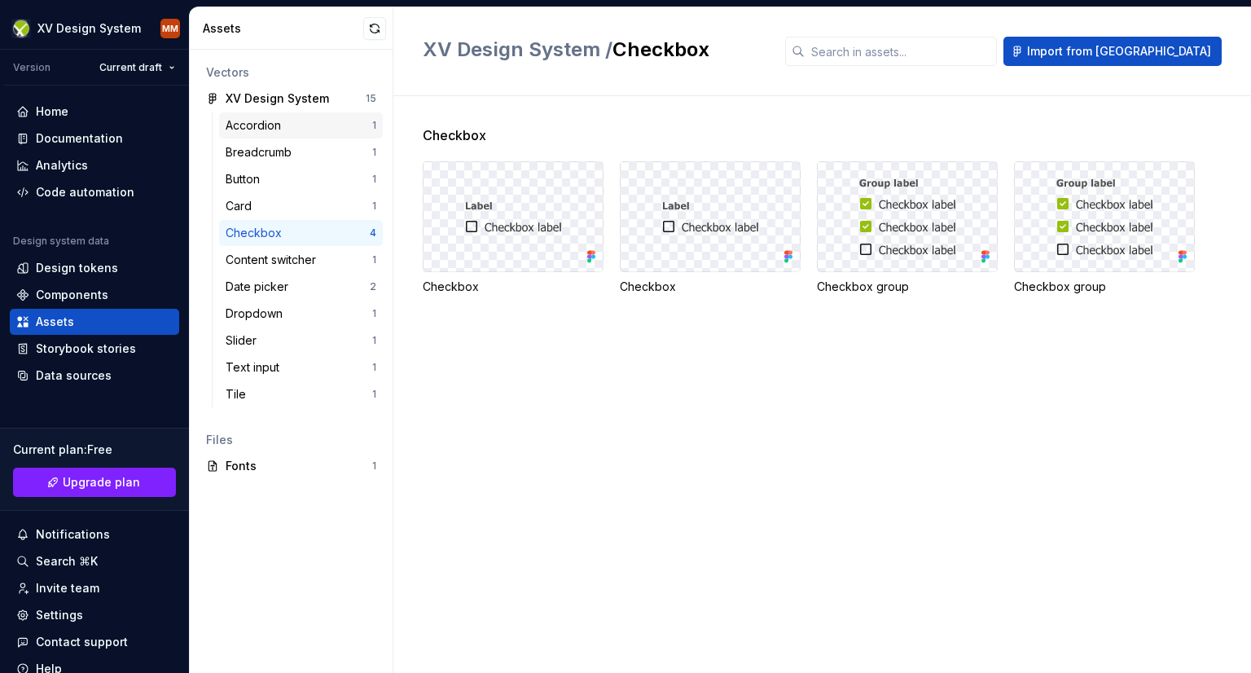
click at [281, 117] on div "Accordion" at bounding box center [257, 125] width 62 height 16
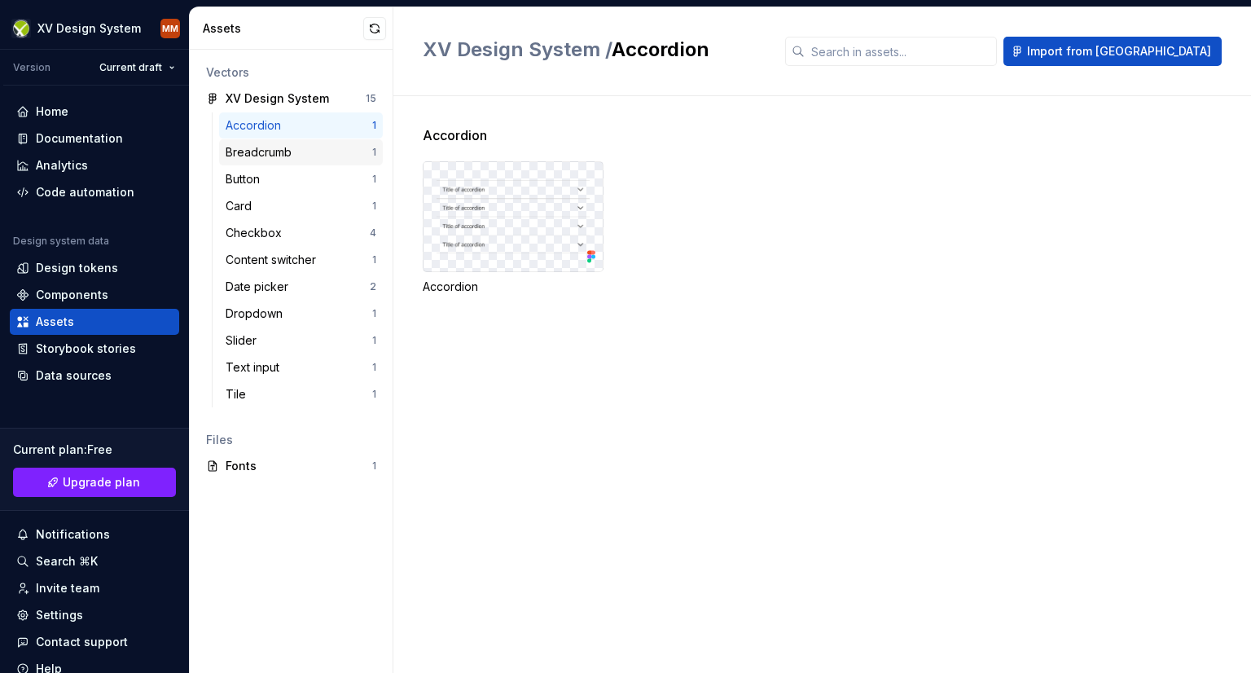
click at [277, 139] on div "Breadcrumb 1" at bounding box center [301, 152] width 164 height 26
click at [277, 167] on div "Button 1" at bounding box center [301, 179] width 164 height 26
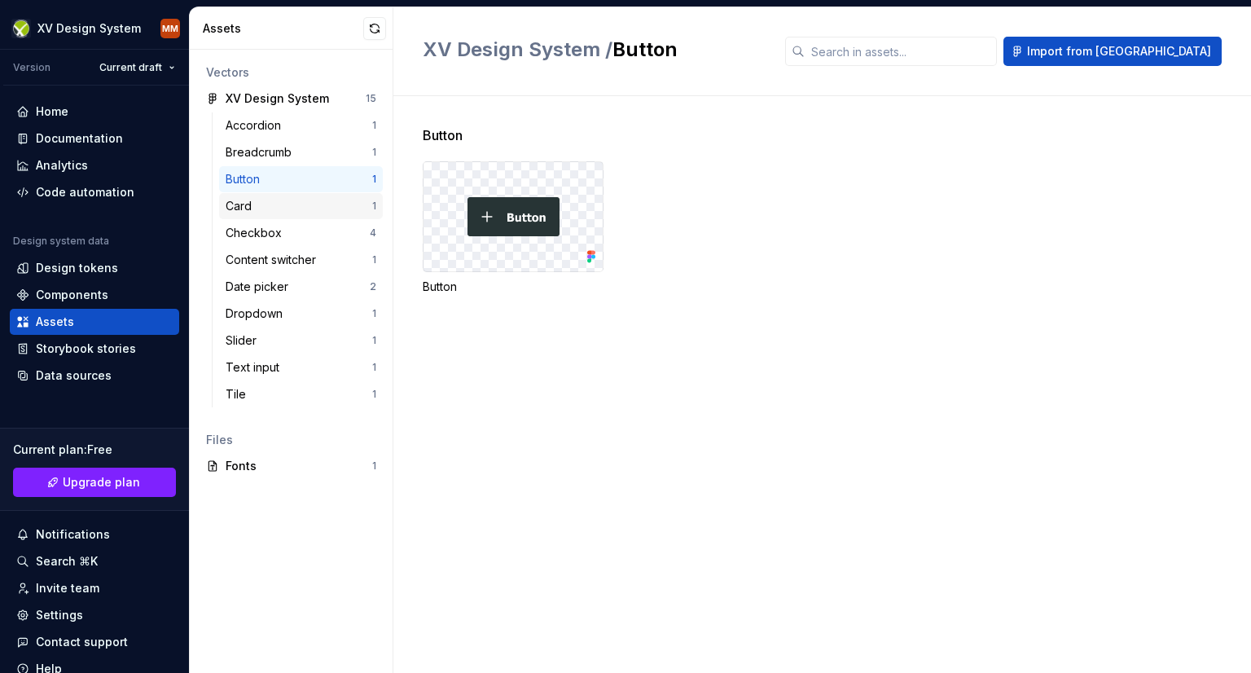
click at [270, 205] on div "Card" at bounding box center [299, 206] width 147 height 16
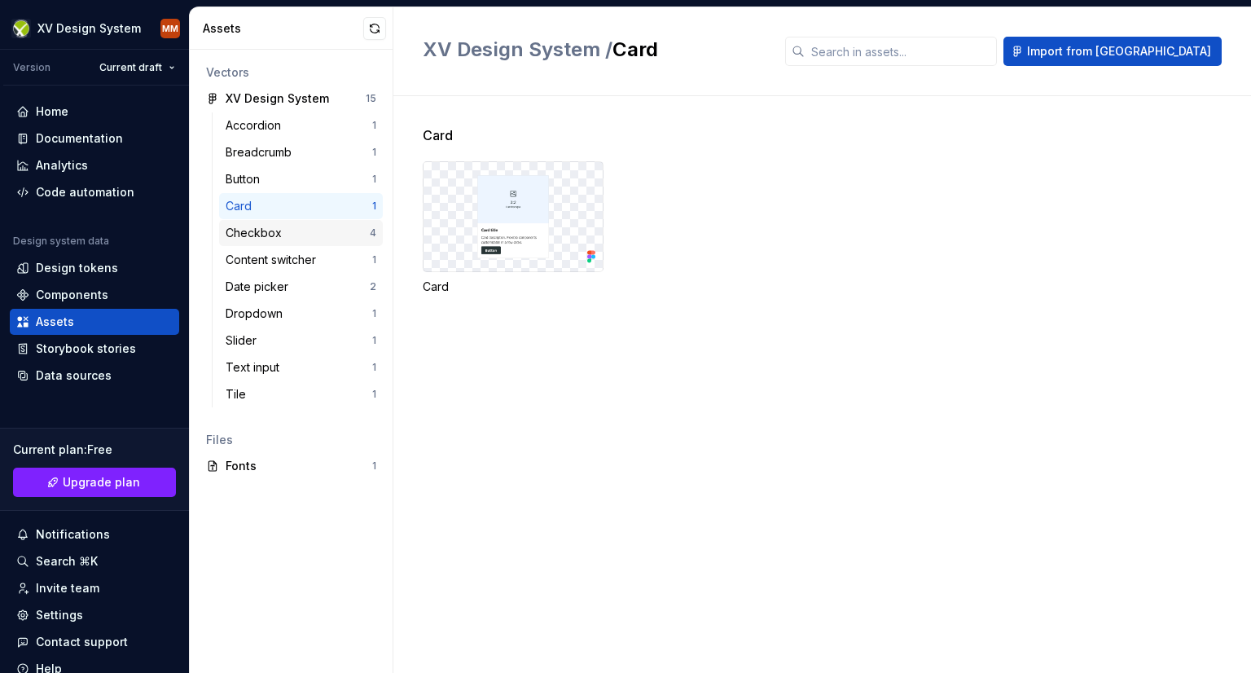
click at [261, 232] on div "Checkbox" at bounding box center [257, 233] width 63 height 16
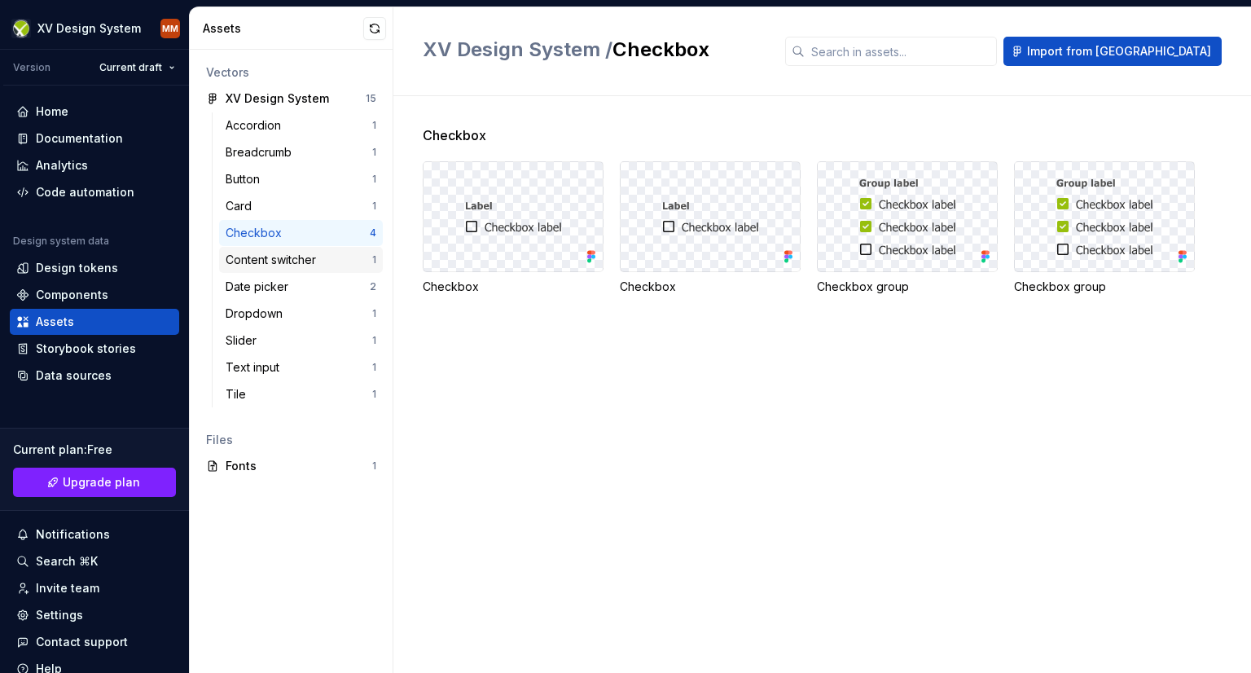
click at [261, 261] on div "Content switcher" at bounding box center [274, 260] width 97 height 16
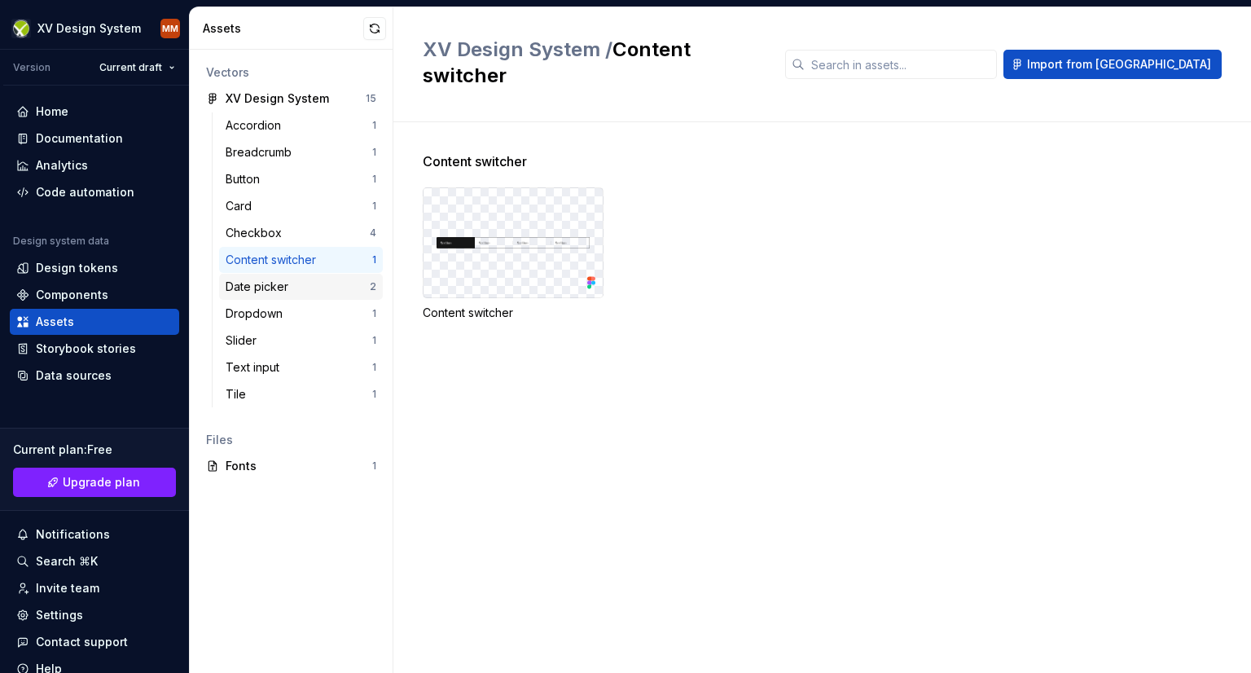
click at [261, 296] on div "Date picker 2" at bounding box center [301, 287] width 164 height 26
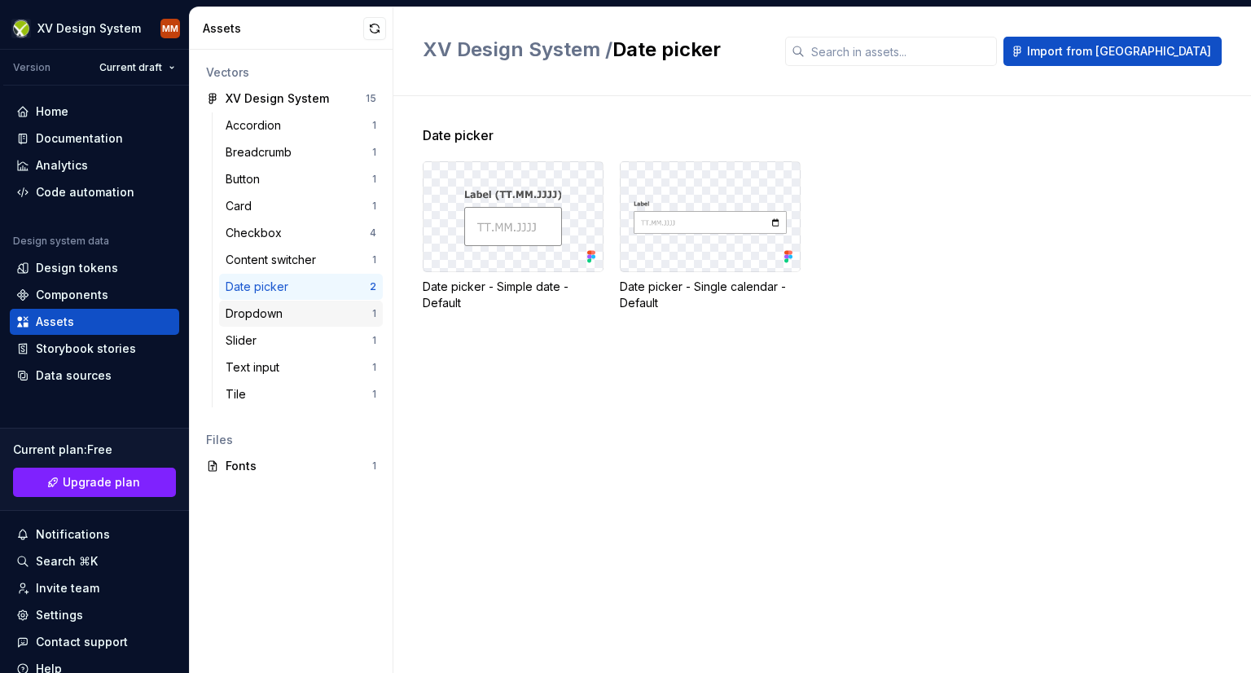
click at [261, 320] on div "Dropdown" at bounding box center [258, 313] width 64 height 16
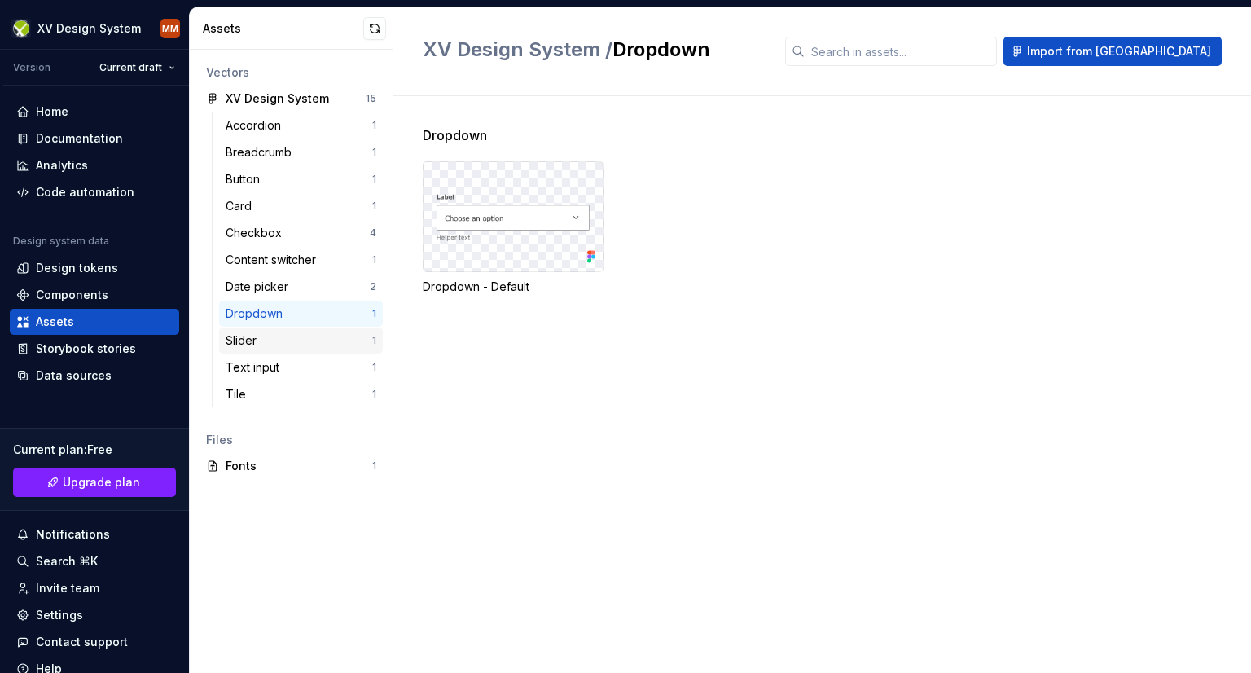
click at [258, 340] on div "Slider" at bounding box center [244, 340] width 37 height 16
click at [258, 351] on div "Slider 1" at bounding box center [301, 340] width 164 height 26
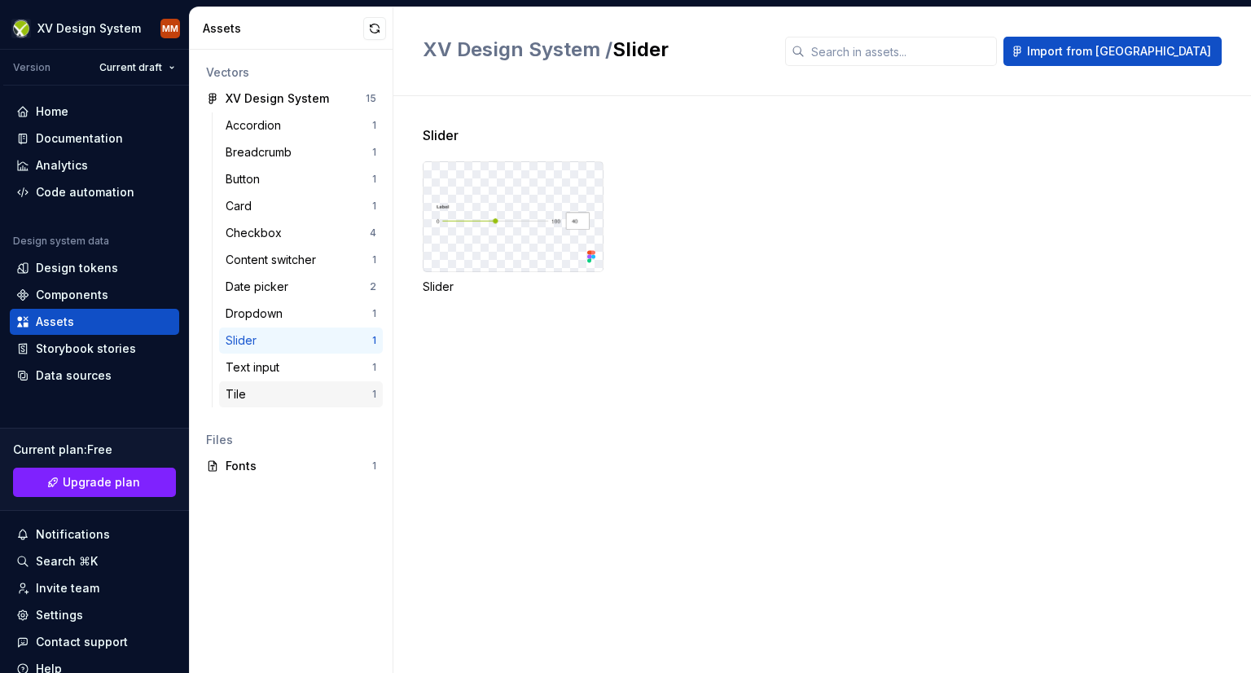
click at [251, 386] on div "Tile" at bounding box center [239, 394] width 27 height 16
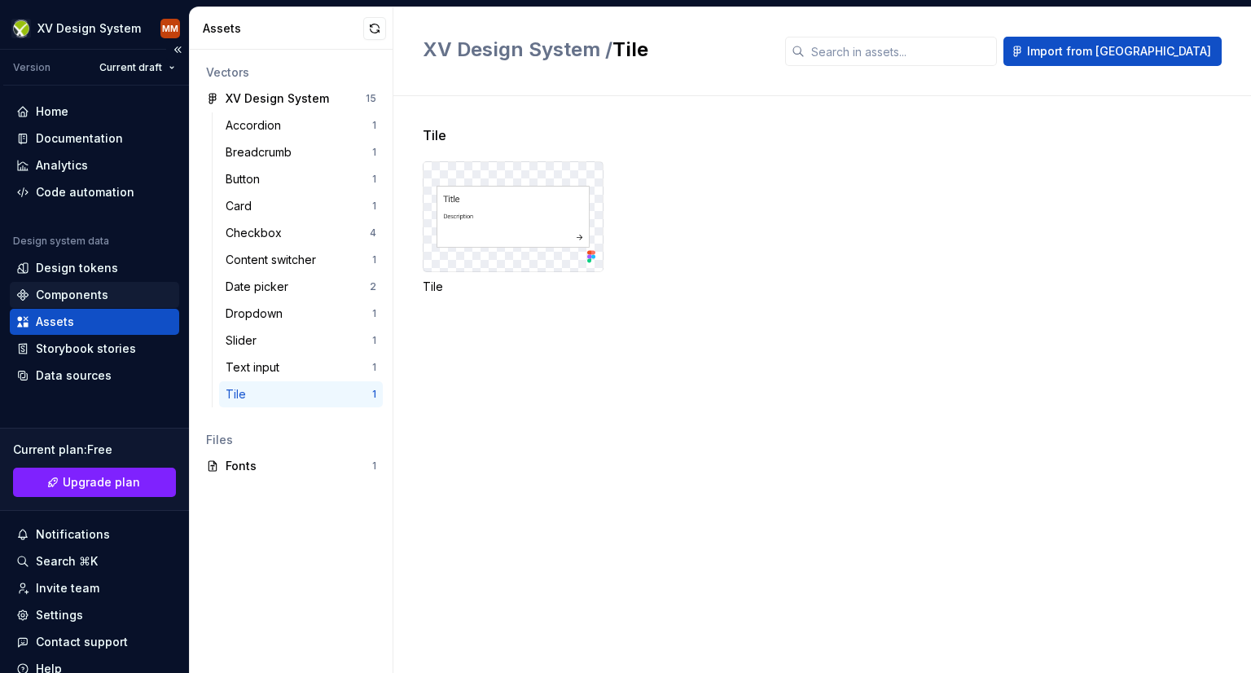
click at [90, 291] on div "Components" at bounding box center [72, 295] width 72 height 16
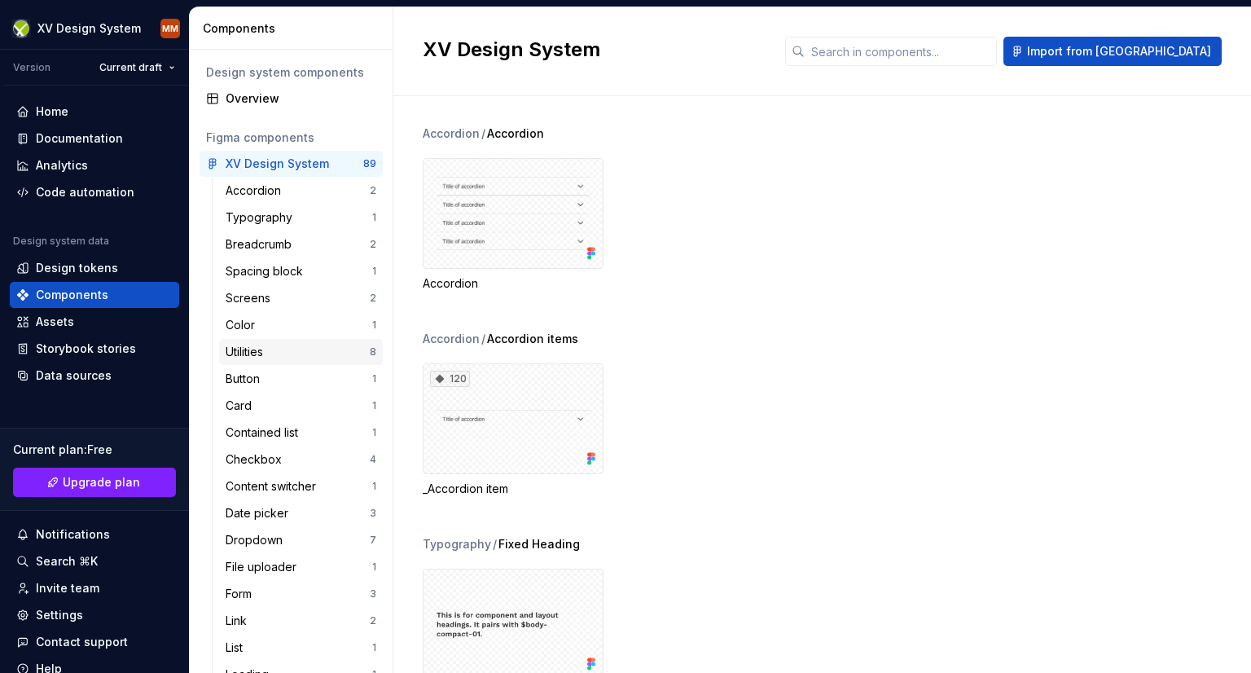
click at [301, 354] on div "Utilities" at bounding box center [298, 352] width 144 height 16
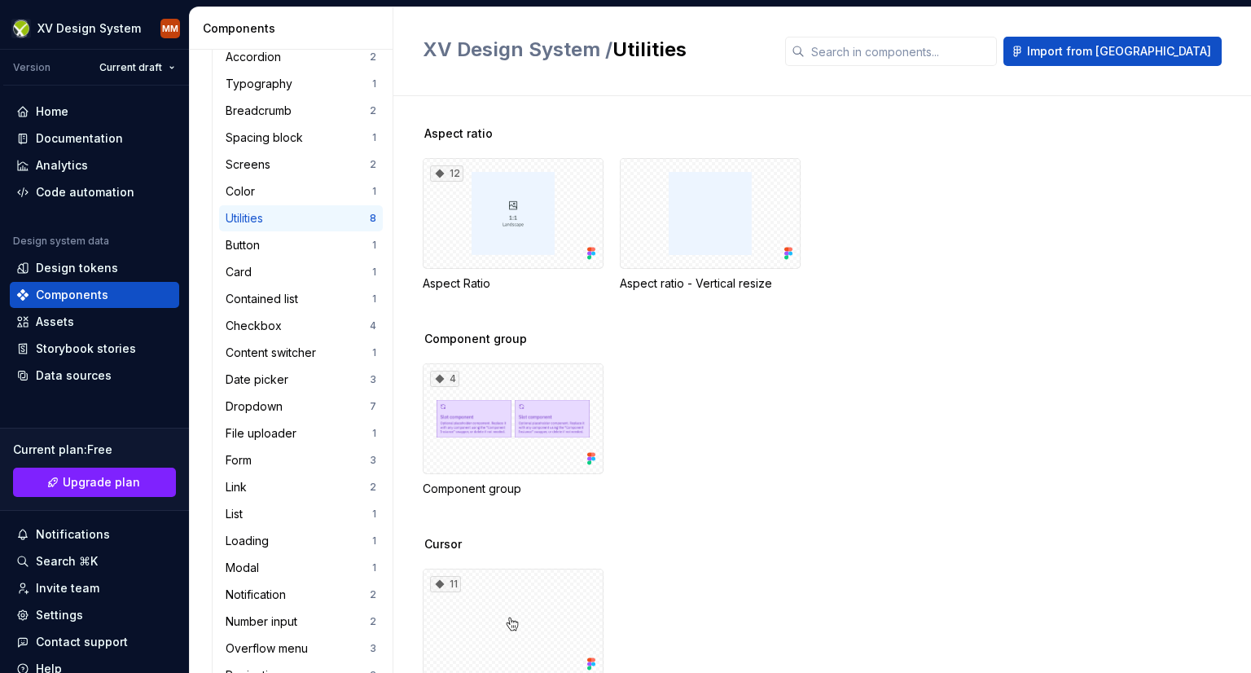
scroll to position [622, 0]
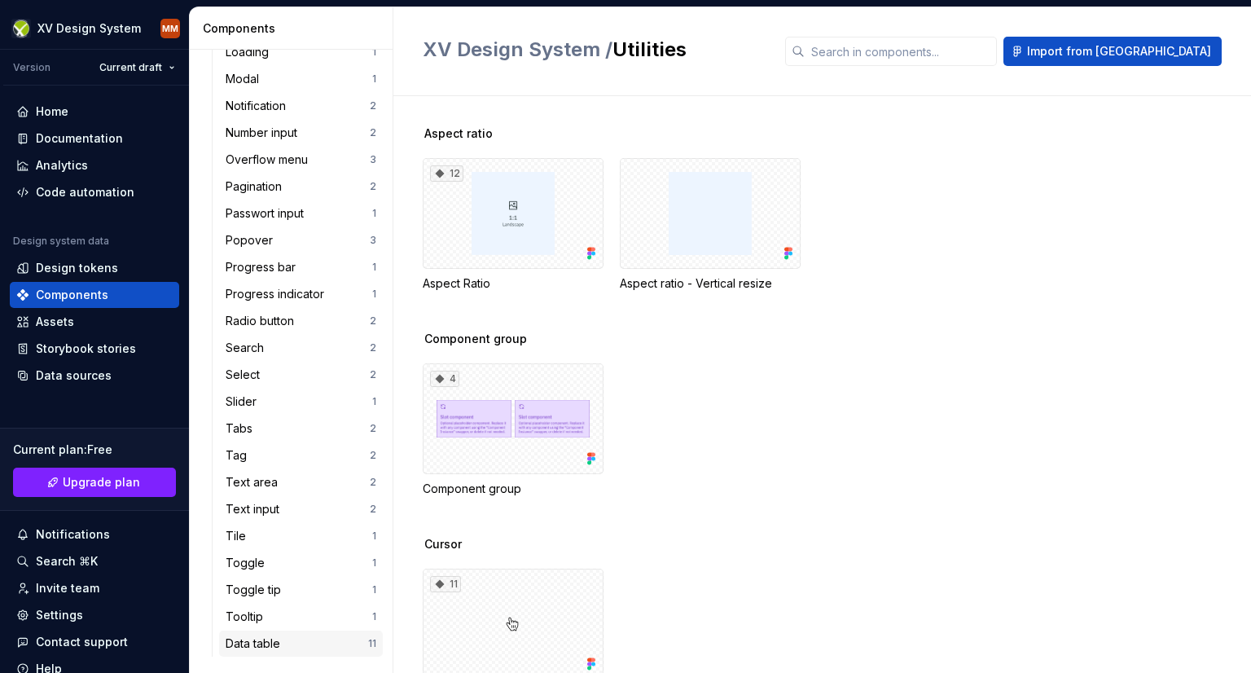
click at [267, 636] on div "Data table" at bounding box center [256, 643] width 61 height 16
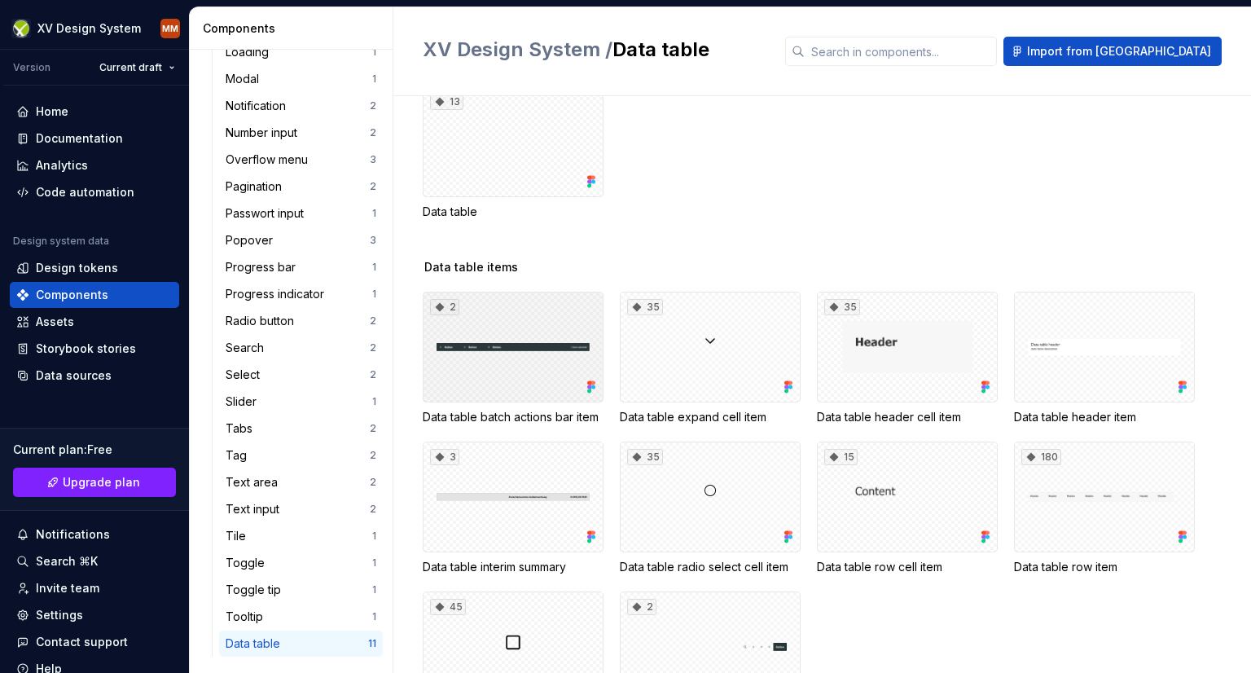
scroll to position [163, 0]
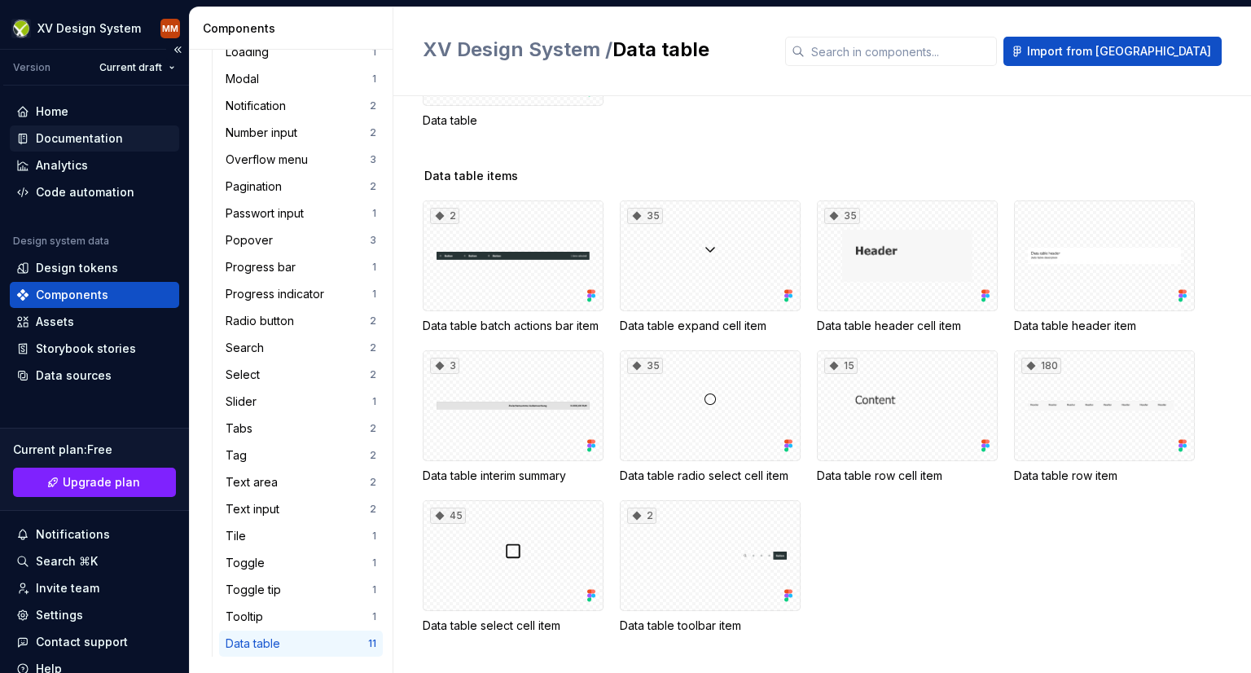
click at [65, 138] on div "Documentation" at bounding box center [79, 138] width 87 height 16
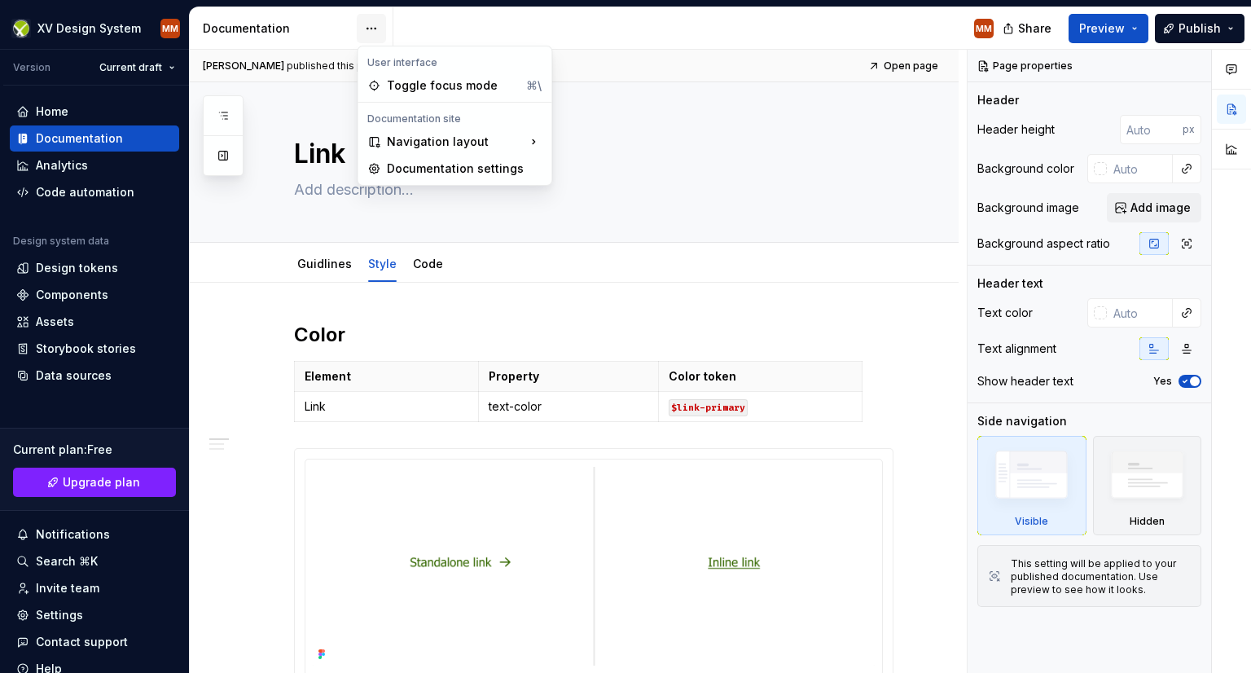
click at [371, 27] on html "XV Design System MM Version Current draft Home Documentation Analytics Code aut…" at bounding box center [625, 336] width 1251 height 673
click at [85, 292] on html "XV Design System MM Version Current draft Home Documentation Analytics Code aut…" at bounding box center [625, 336] width 1251 height 673
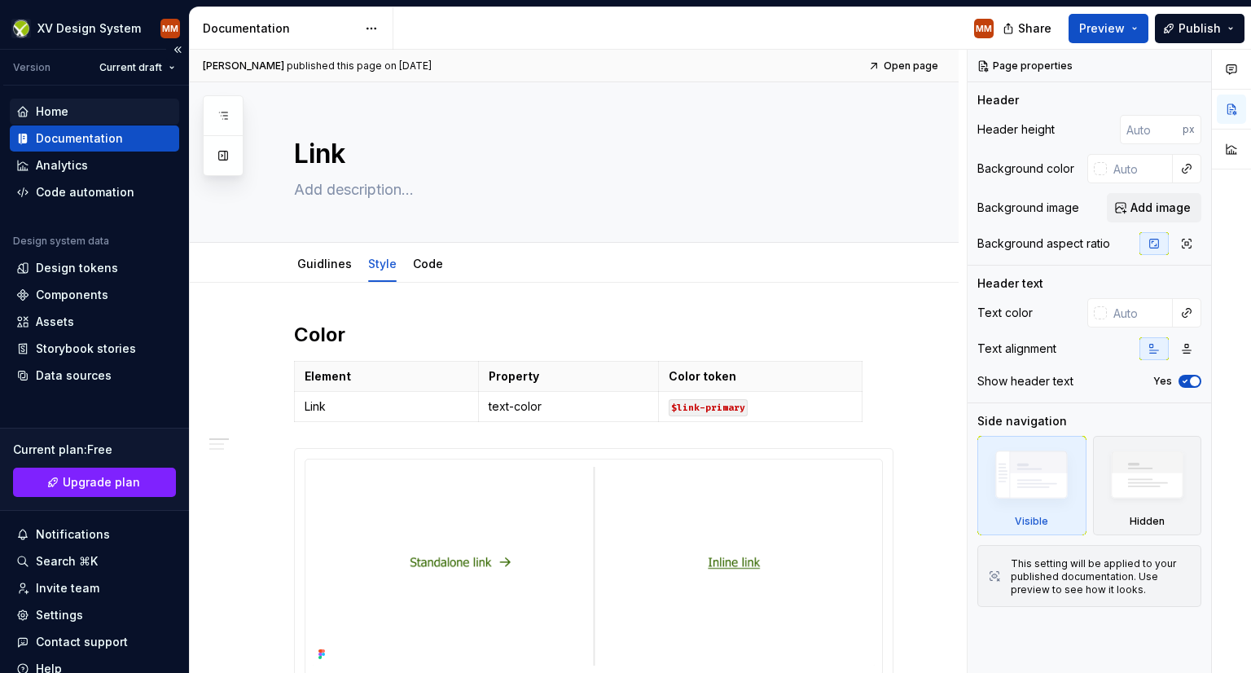
click at [55, 112] on div "Home" at bounding box center [52, 111] width 33 height 16
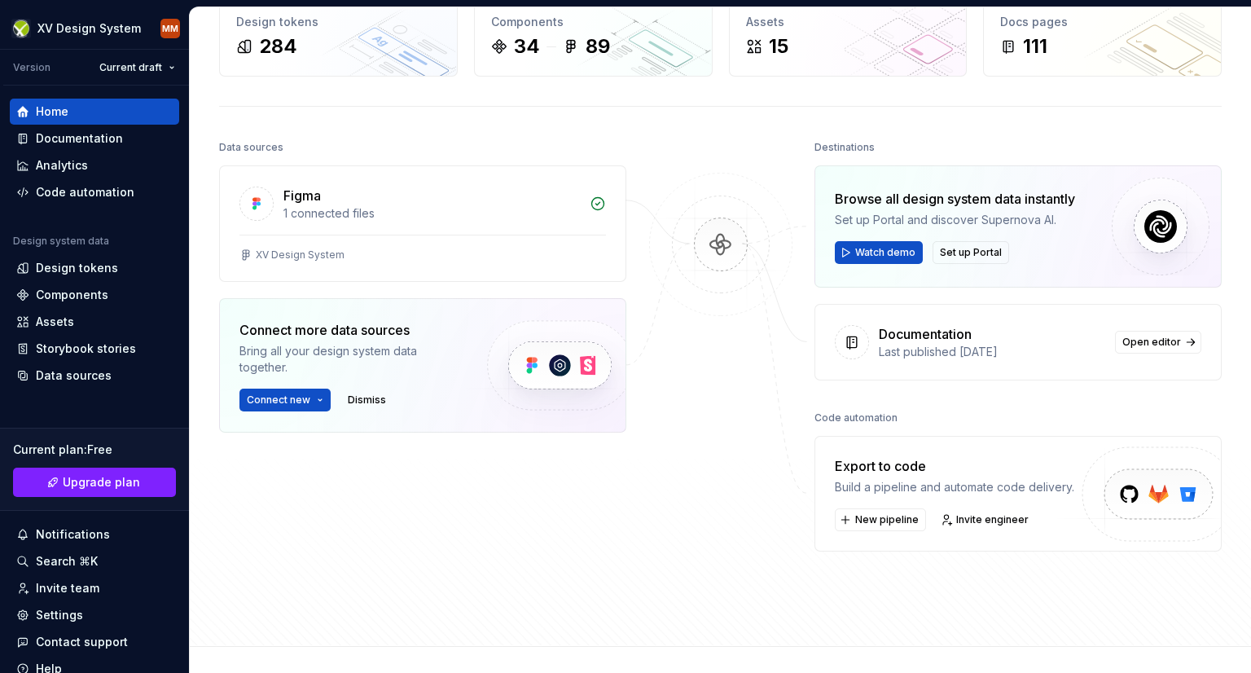
scroll to position [205, 0]
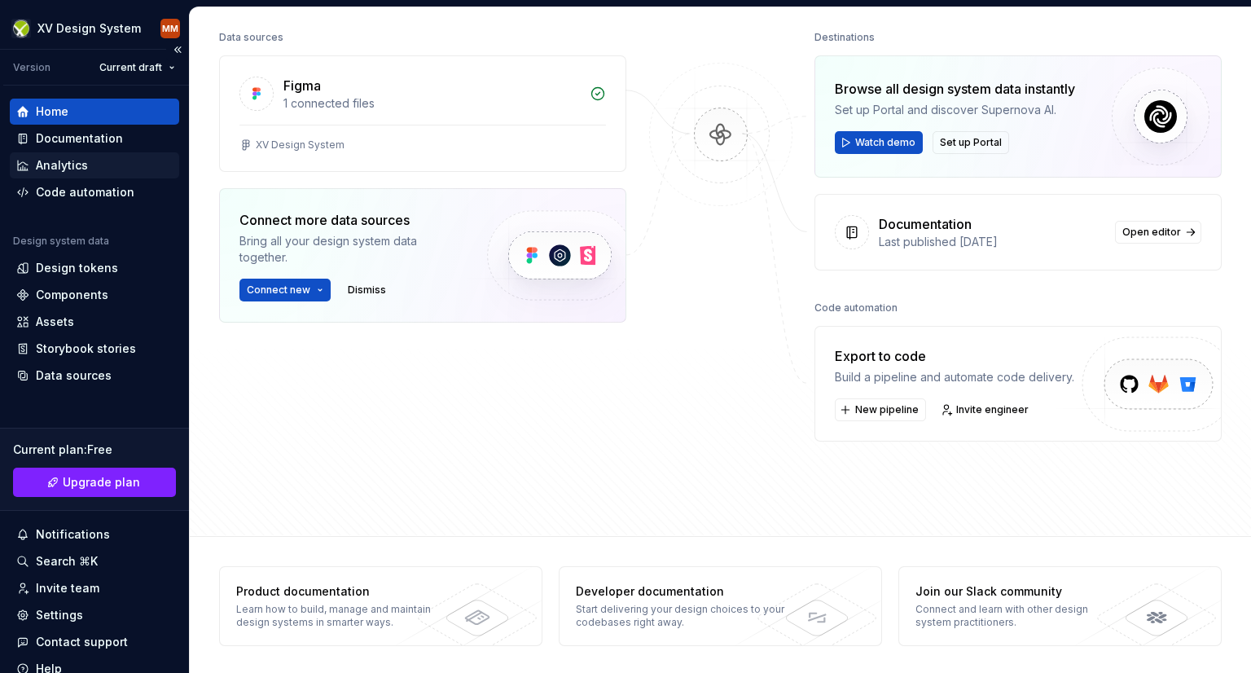
click at [72, 160] on div "Analytics" at bounding box center [62, 165] width 52 height 16
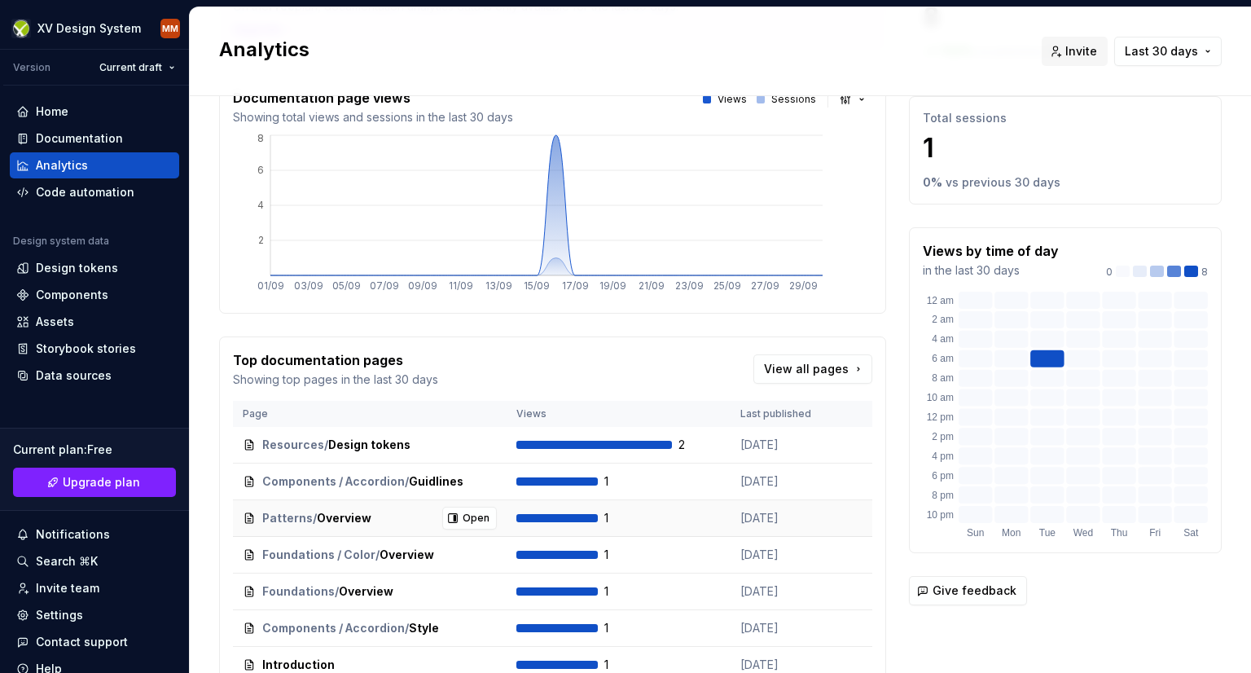
scroll to position [244, 0]
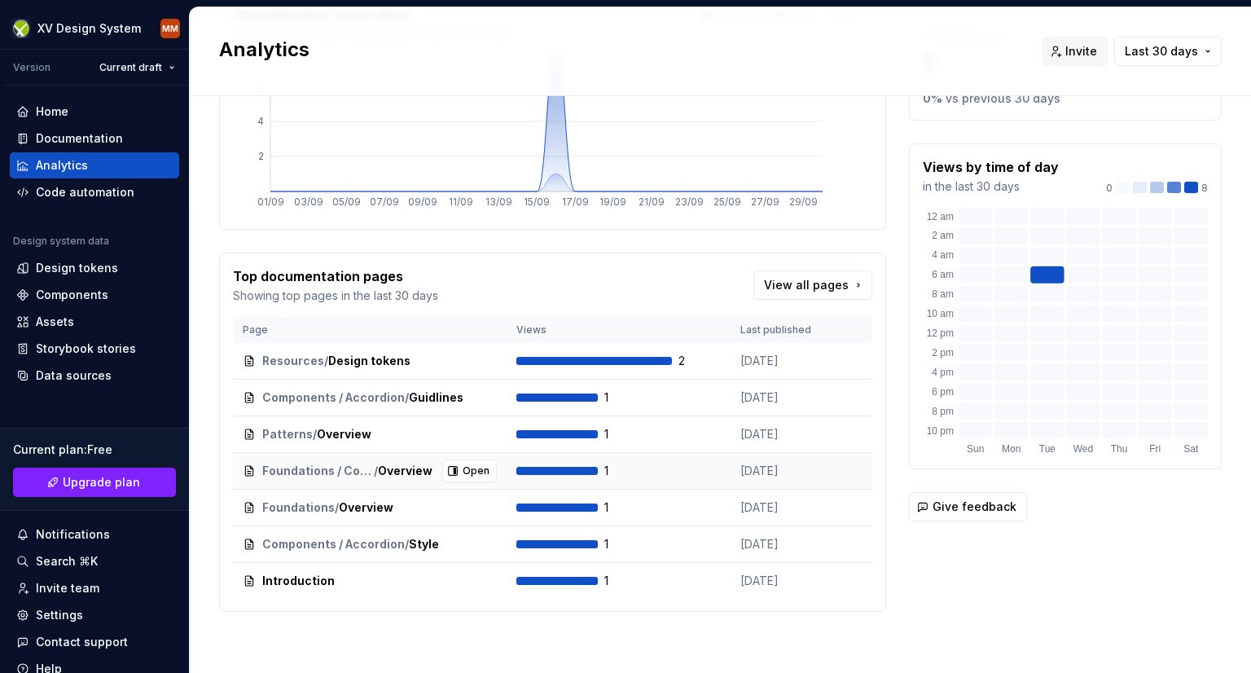
click at [283, 469] on span "Foundations / Color" at bounding box center [318, 471] width 112 height 16
click at [464, 508] on span "Open" at bounding box center [476, 507] width 27 height 13
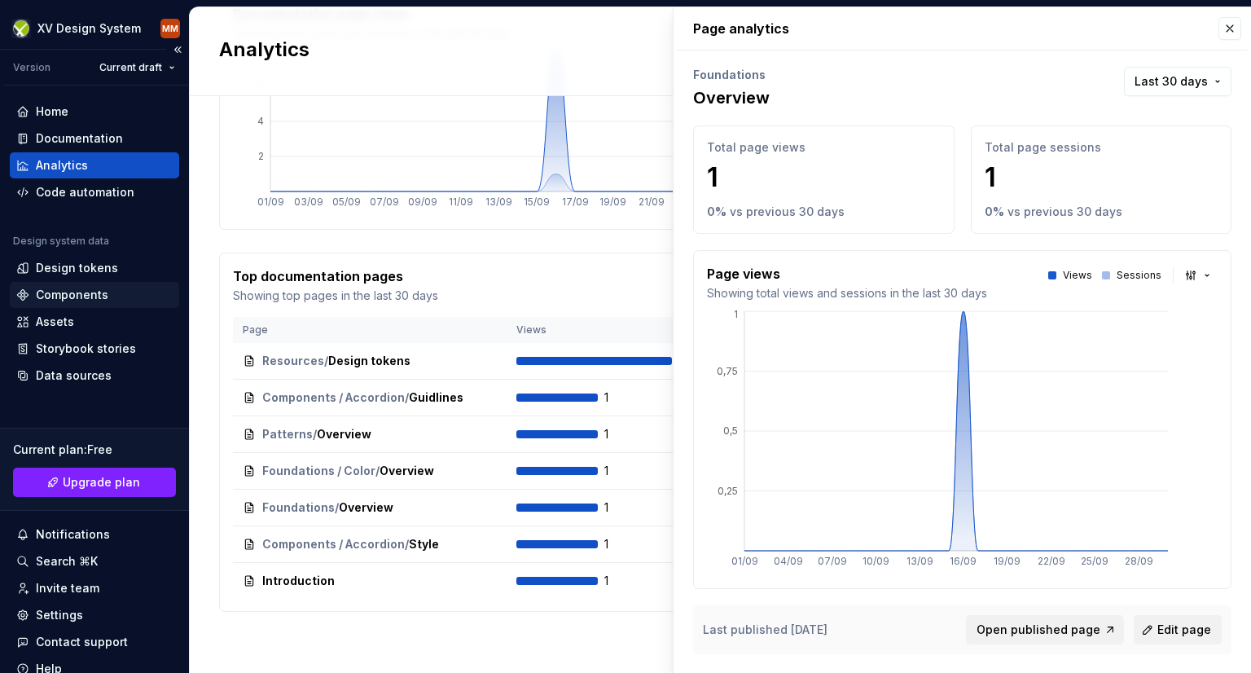
click at [68, 292] on div "Components" at bounding box center [72, 295] width 72 height 16
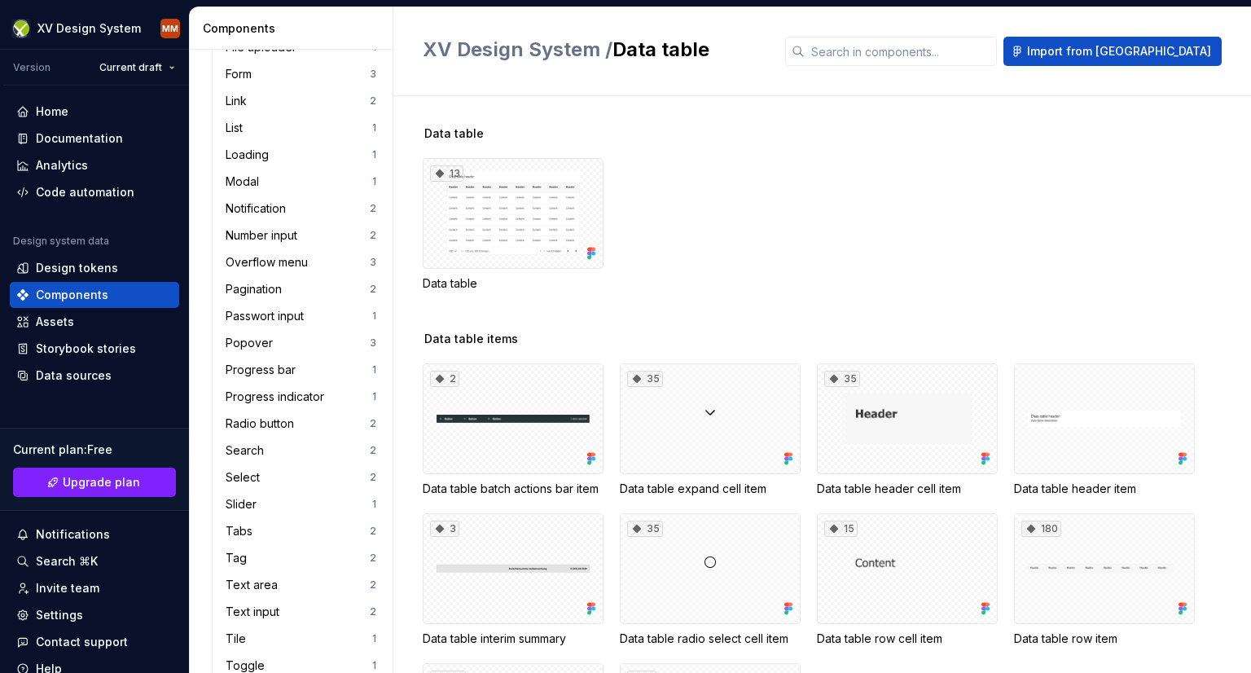
scroll to position [622, 0]
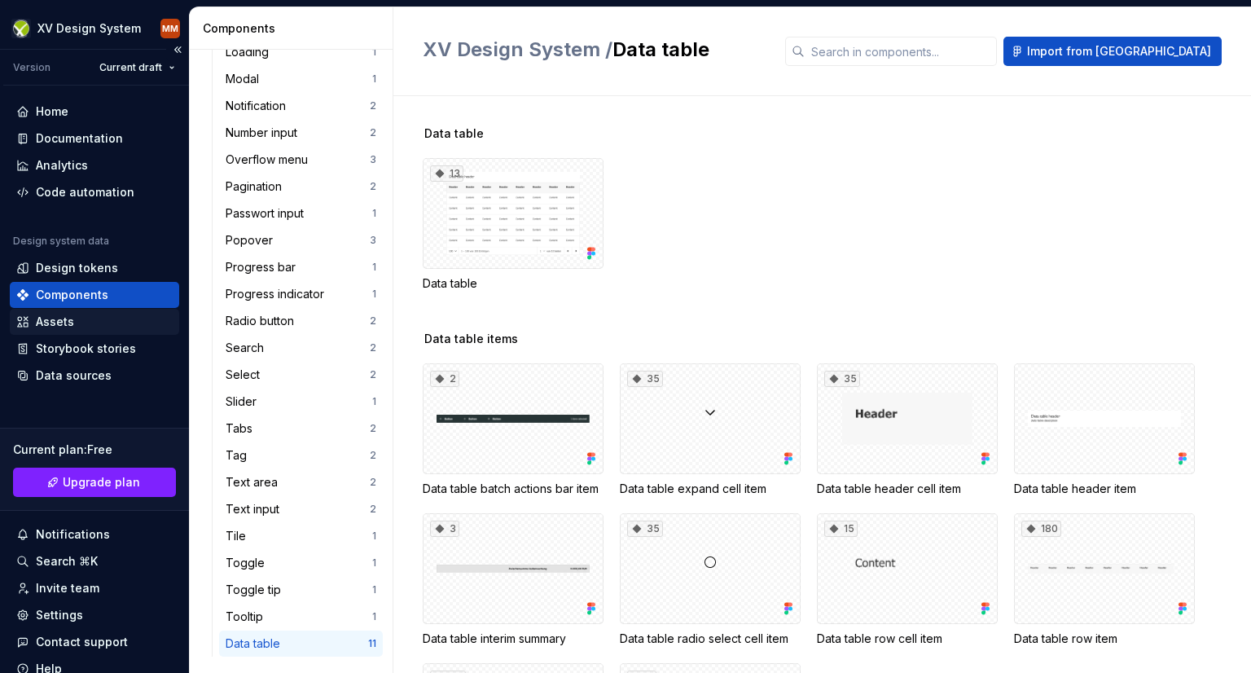
click at [97, 321] on div "Assets" at bounding box center [94, 322] width 156 height 16
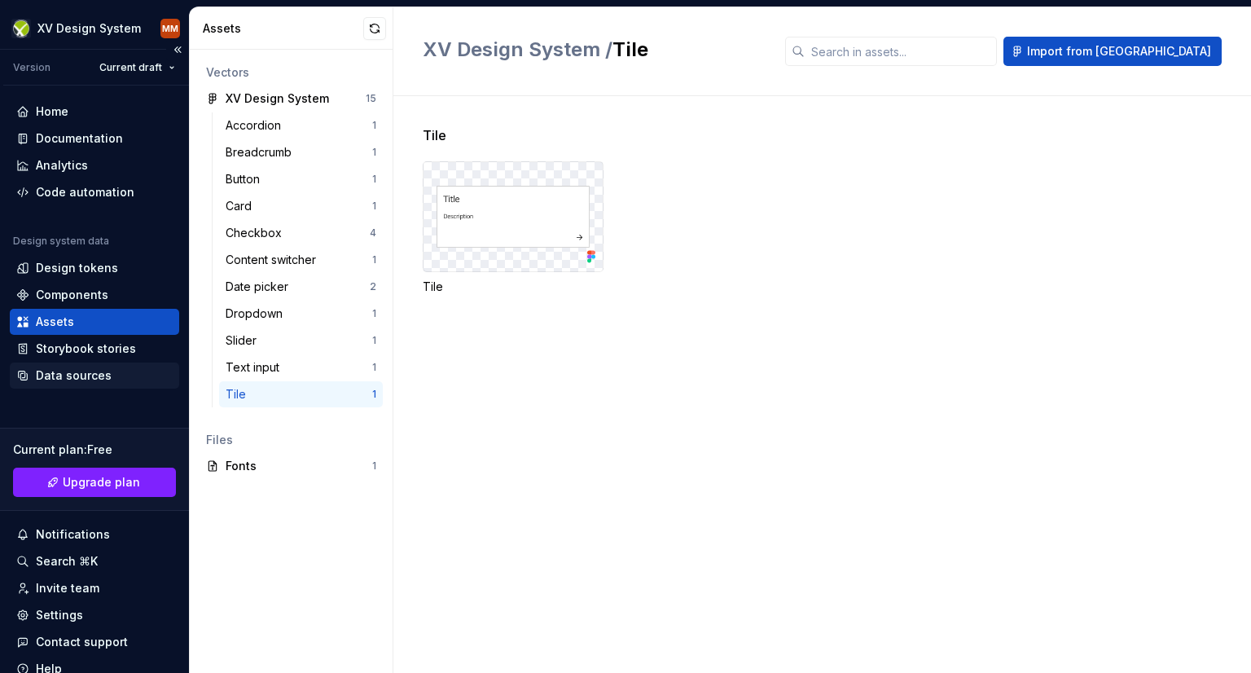
click at [89, 371] on div "Data sources" at bounding box center [74, 375] width 76 height 16
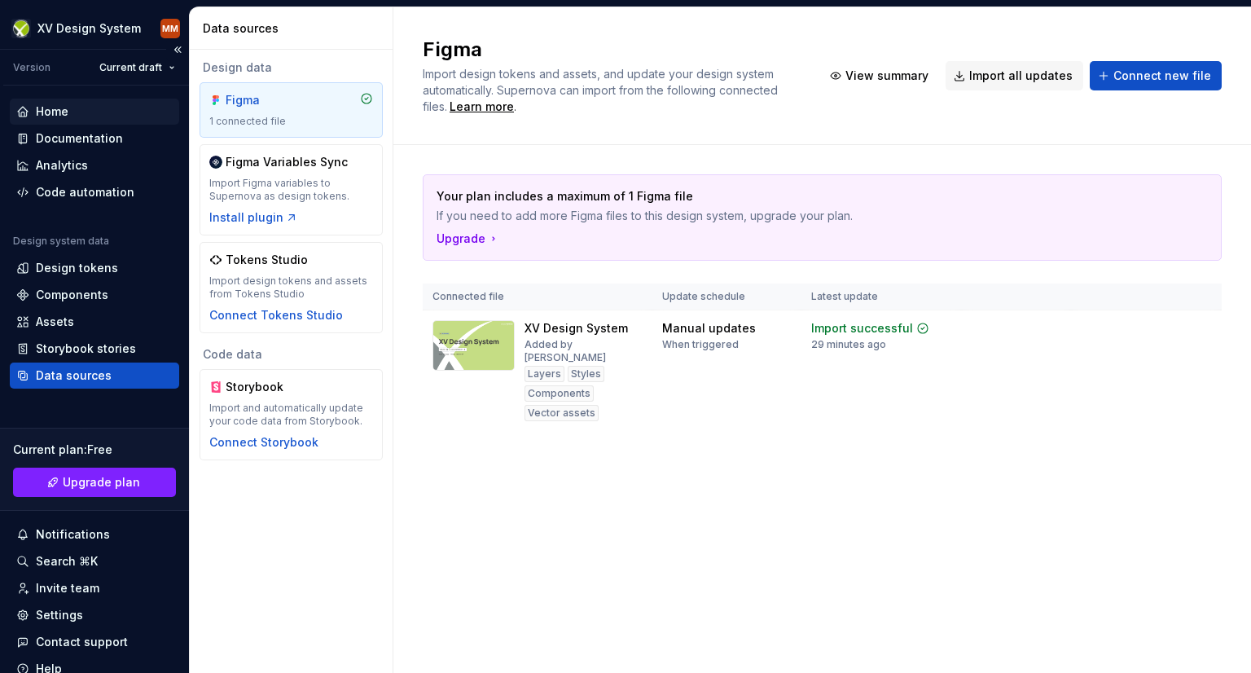
click at [64, 112] on div "Home" at bounding box center [52, 111] width 33 height 16
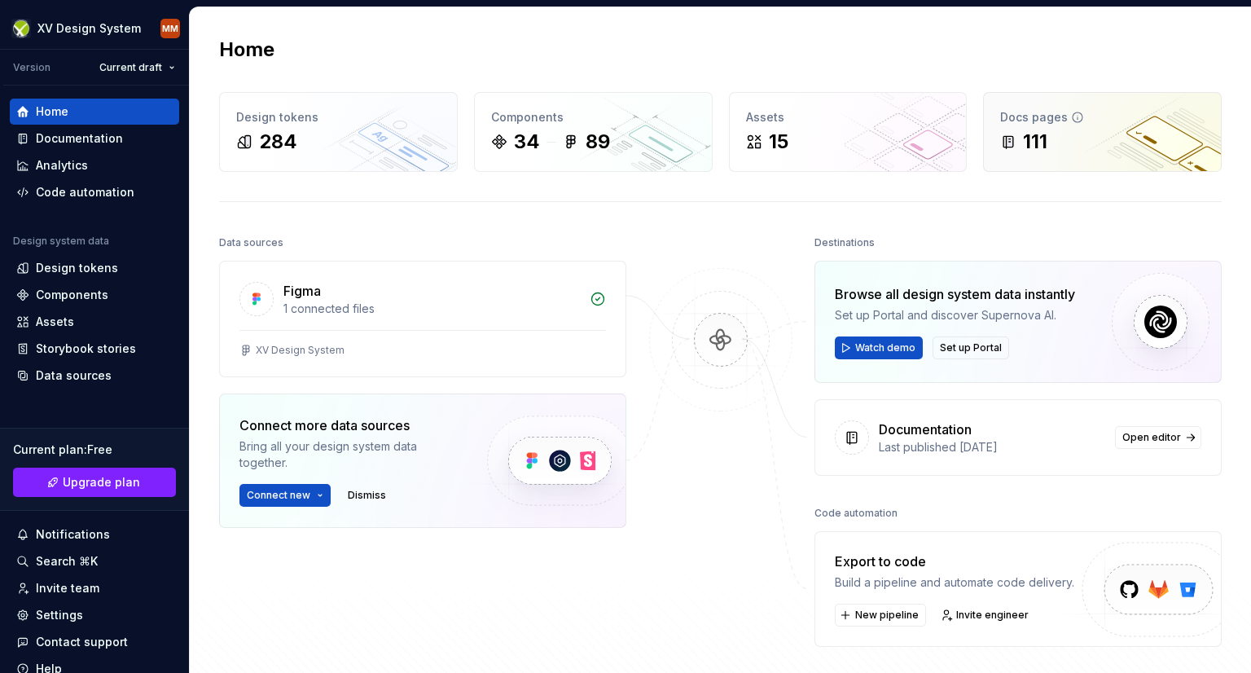
click at [1051, 134] on div "111" at bounding box center [1102, 142] width 204 height 26
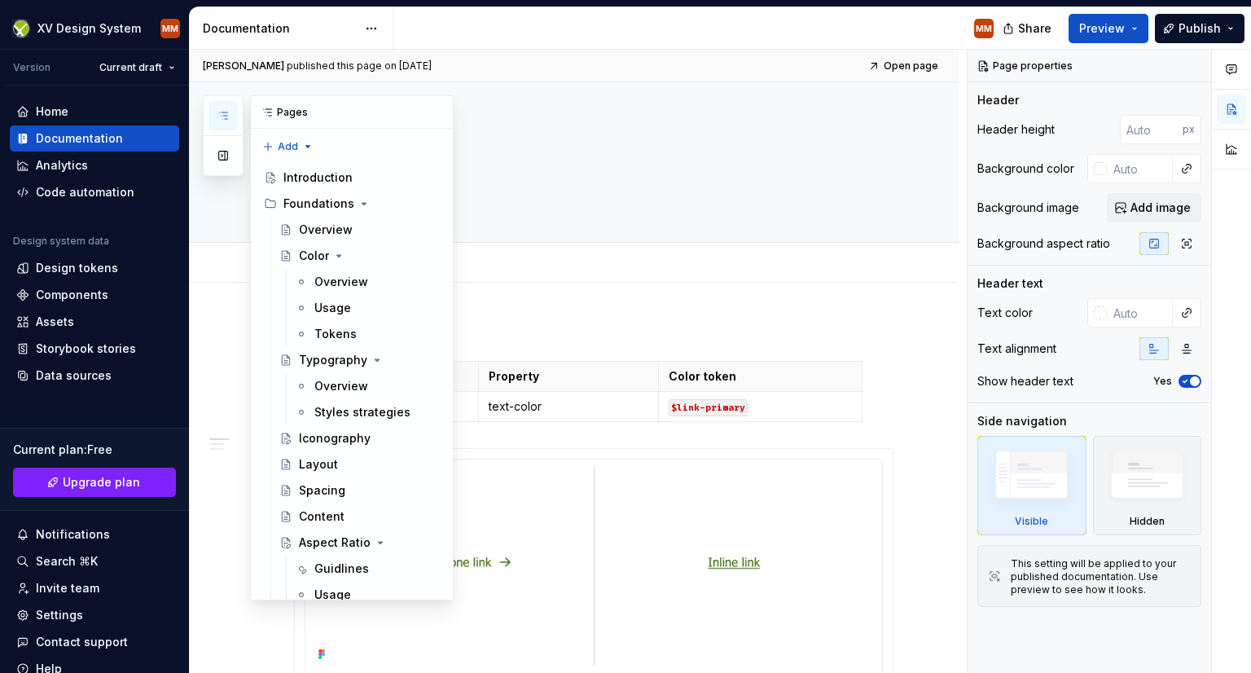
click at [217, 116] on icon "button" at bounding box center [223, 115] width 13 height 13
click at [318, 203] on div "Foundations" at bounding box center [318, 203] width 71 height 16
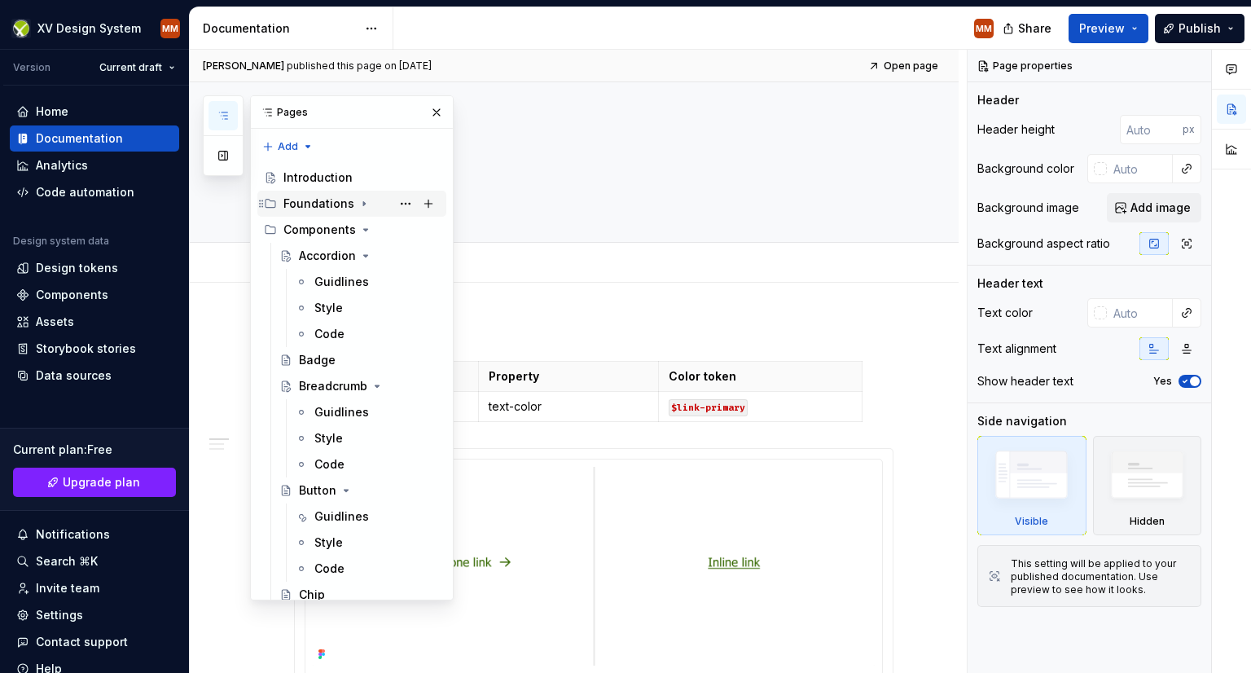
click at [318, 203] on div "Foundations" at bounding box center [318, 203] width 71 height 16
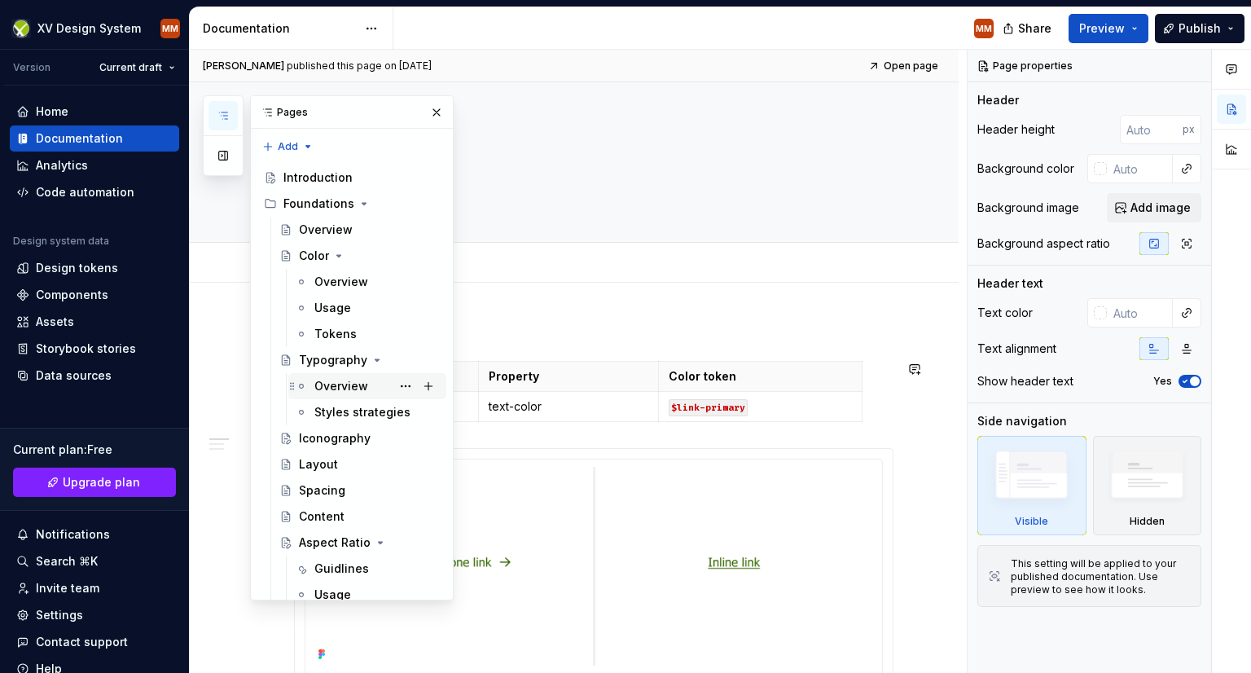
click at [337, 384] on div "Overview" at bounding box center [341, 386] width 54 height 16
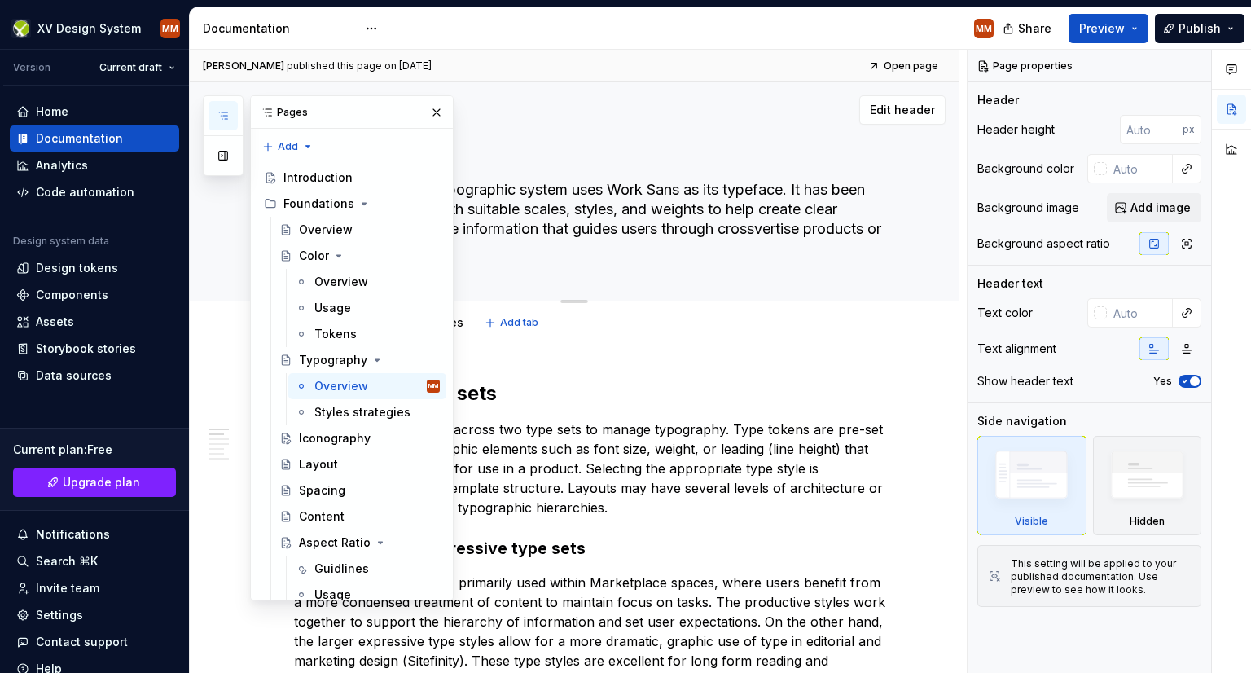
click at [674, 278] on div "Typography Our approach to the typographic system uses Work Sans as its typefac…" at bounding box center [594, 191] width 600 height 218
click at [429, 113] on button "button" at bounding box center [436, 112] width 23 height 23
type textarea "*"
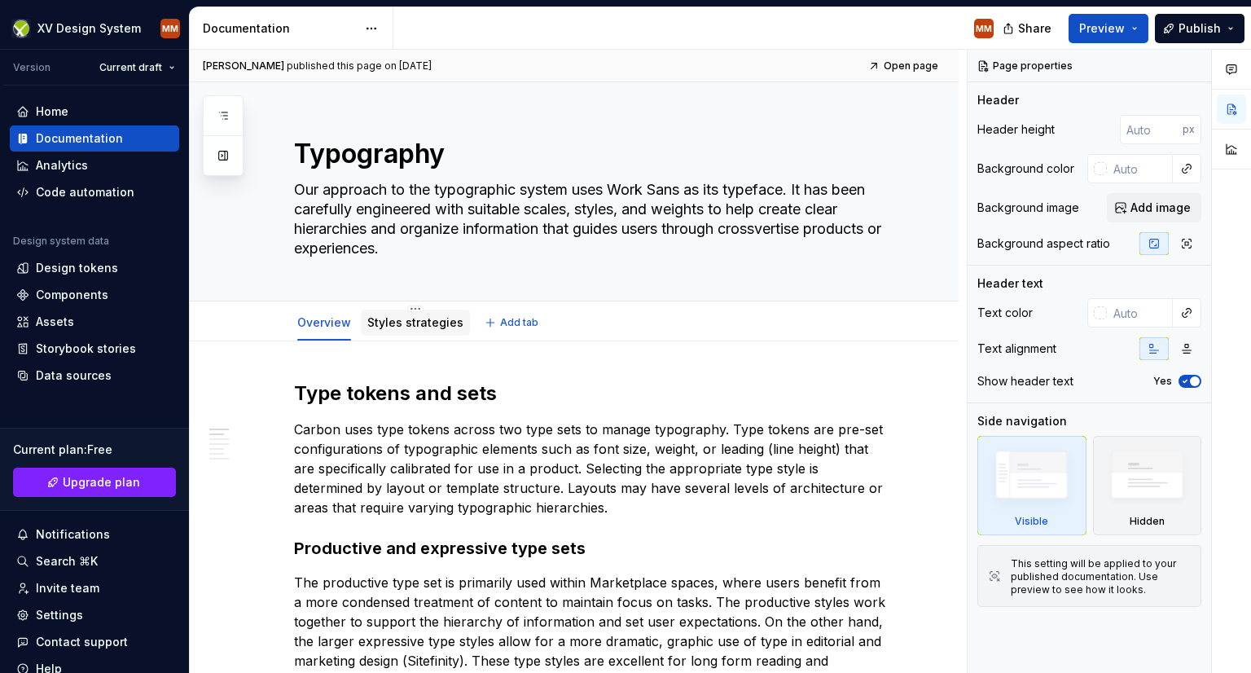
click at [422, 323] on link "Styles strategies" at bounding box center [415, 322] width 96 height 14
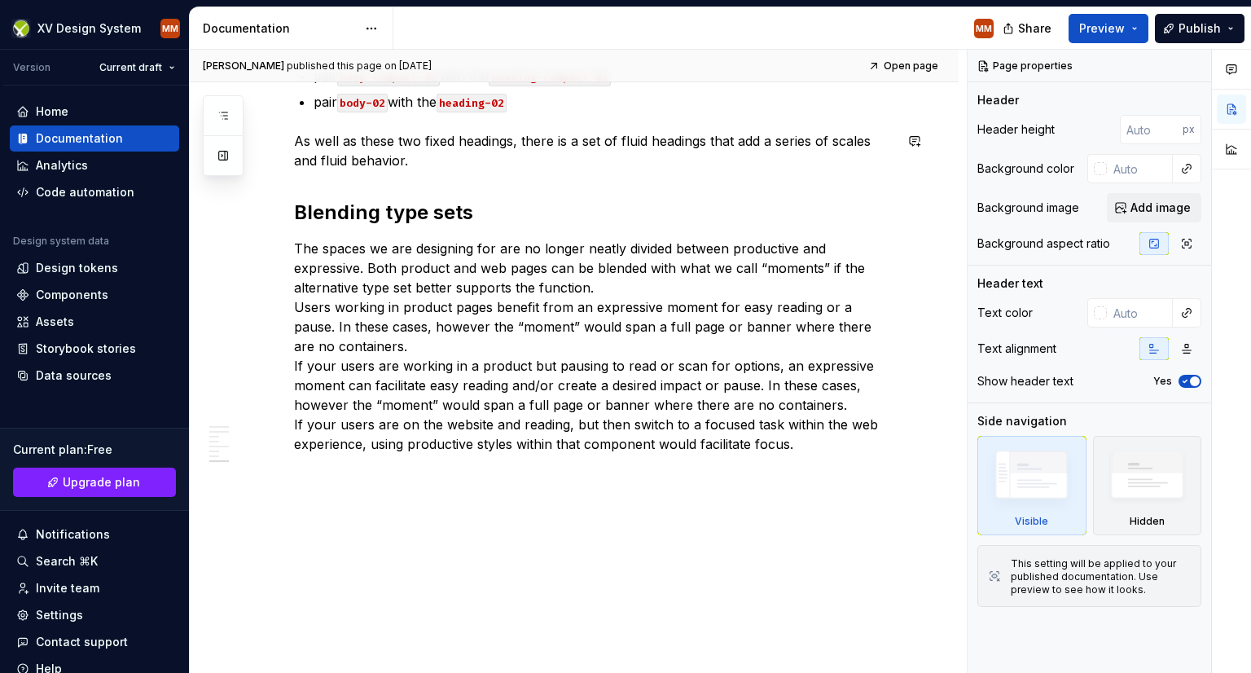
scroll to position [1733, 0]
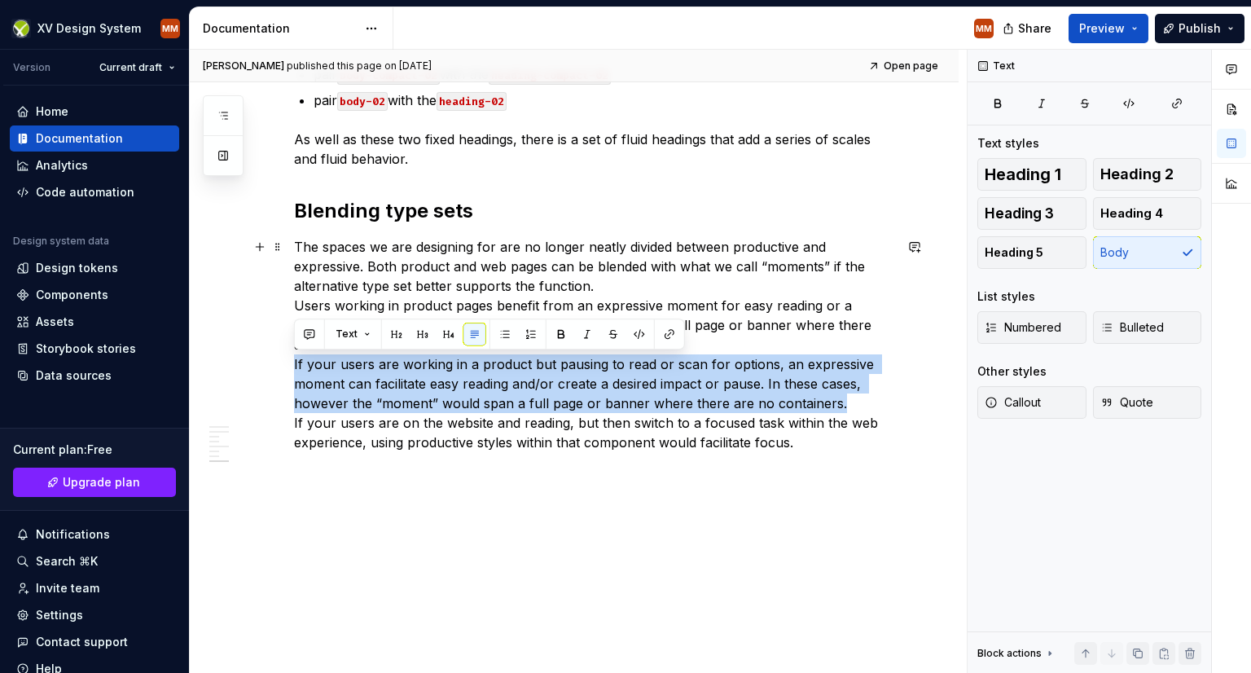
drag, startPoint x: 832, startPoint y: 402, endPoint x: 286, endPoint y: 371, distance: 546.6
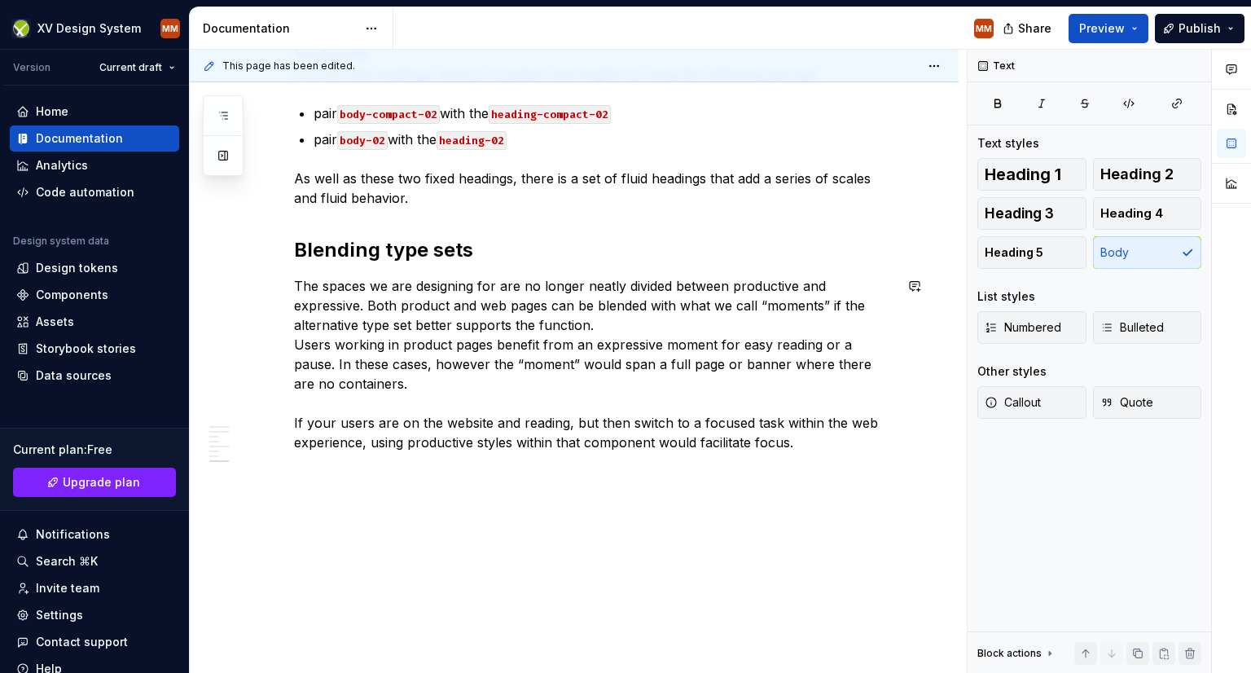
scroll to position [1675, 0]
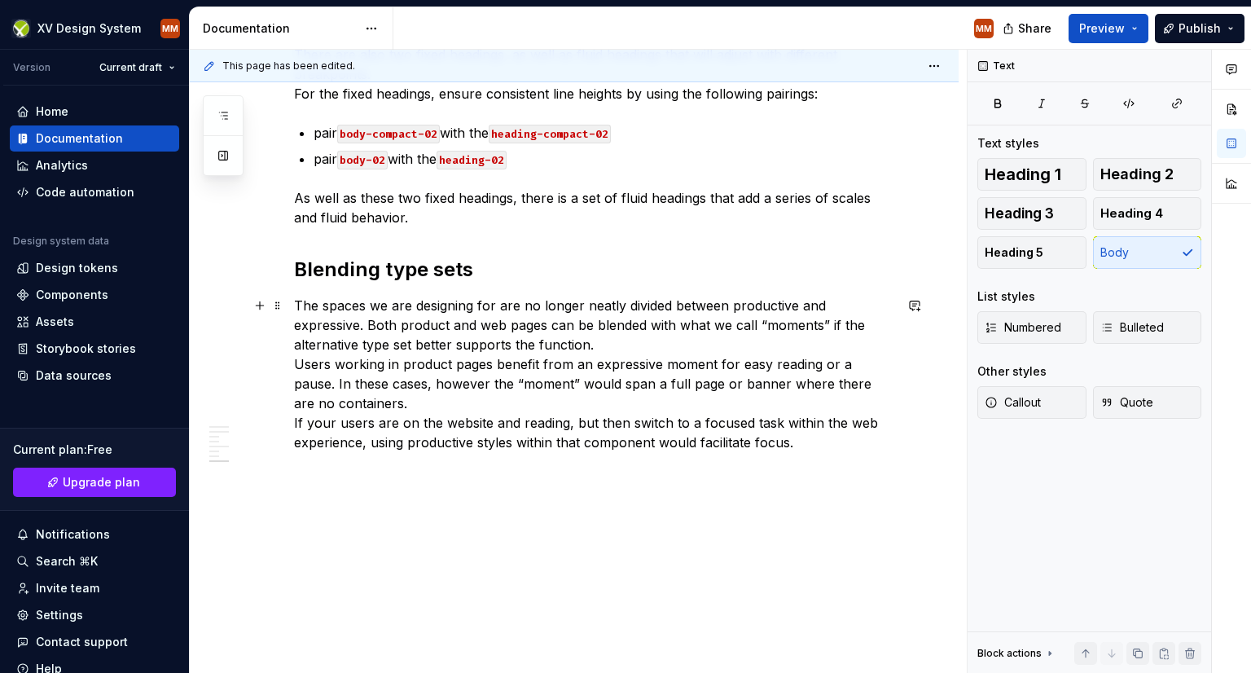
click at [812, 447] on p "The spaces we are designing for are no longer neatly divided between productive…" at bounding box center [594, 374] width 600 height 156
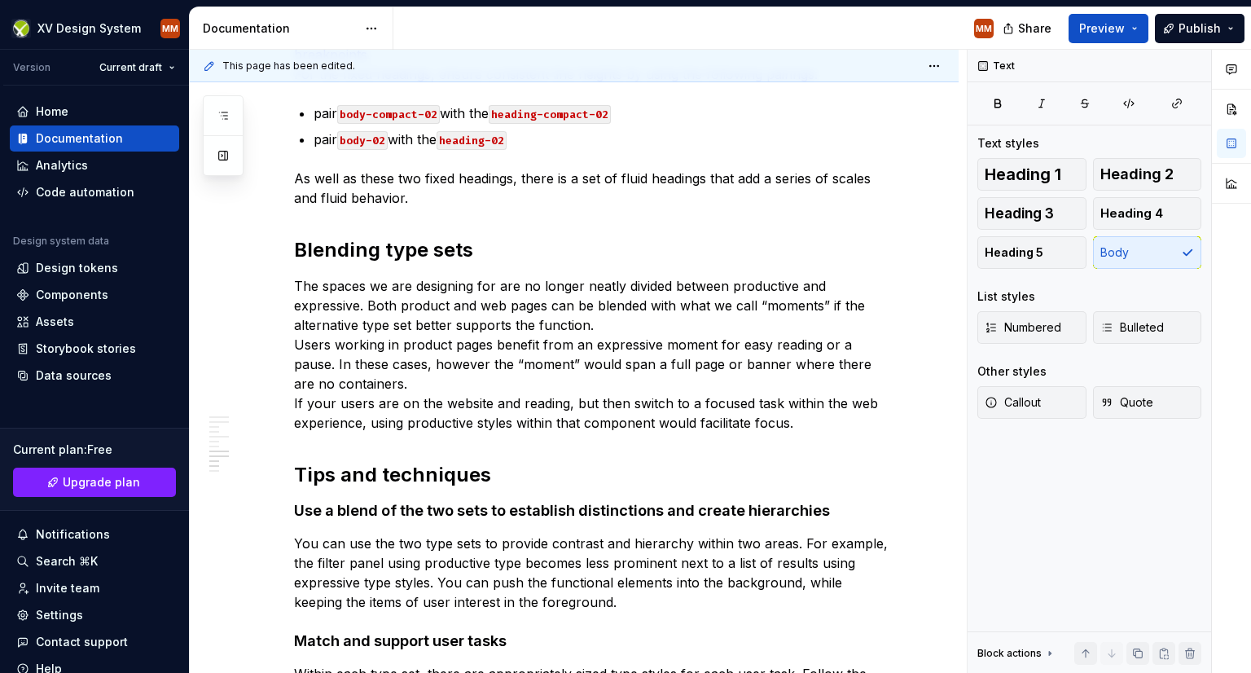
type textarea "*"
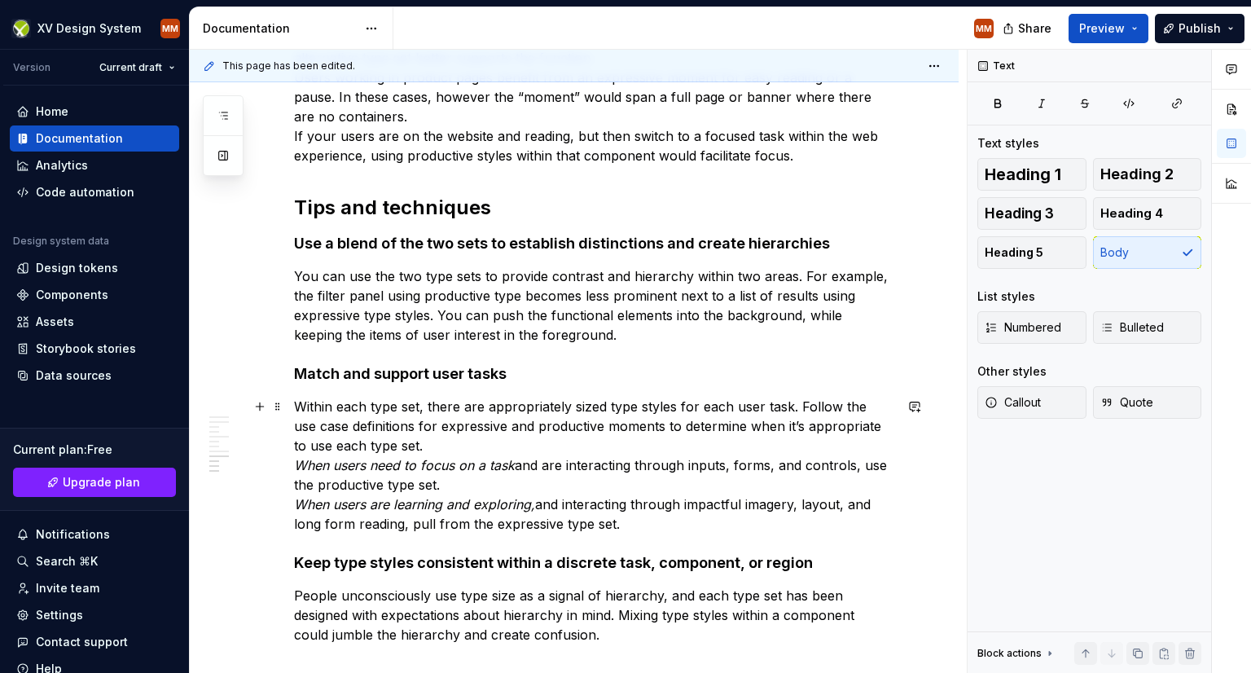
scroll to position [1909, 0]
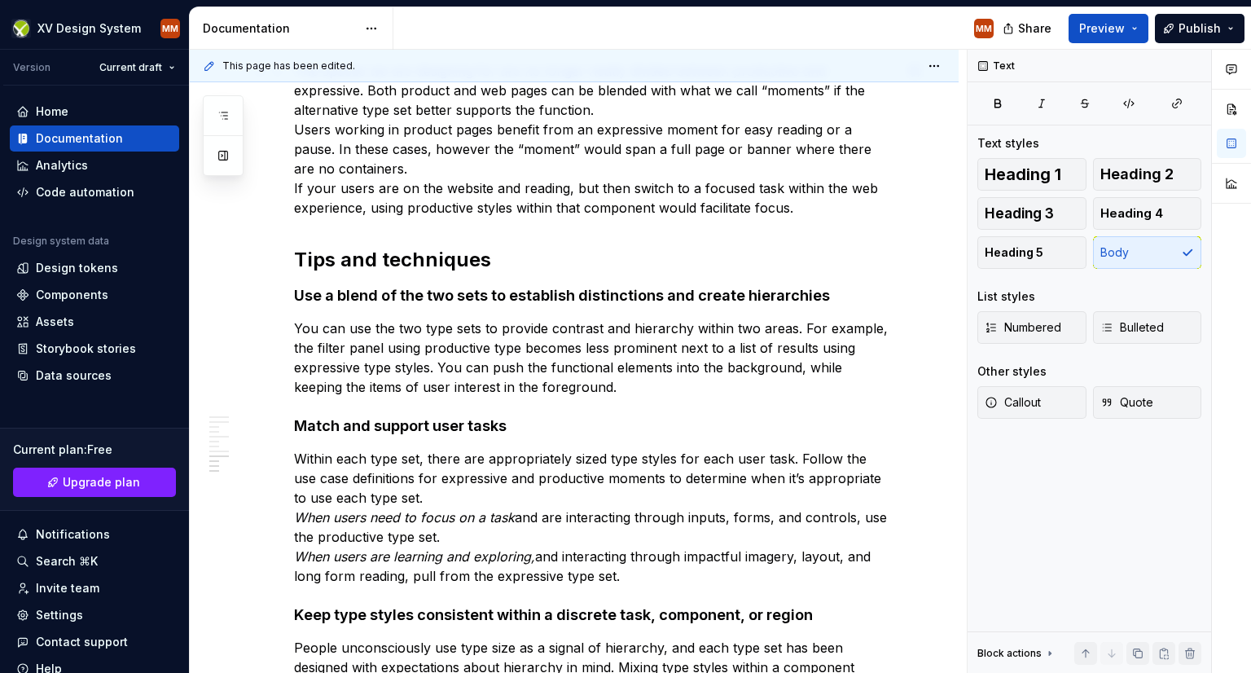
click at [824, 212] on p "The spaces we are designing for are no longer neatly divided between productive…" at bounding box center [594, 139] width 600 height 156
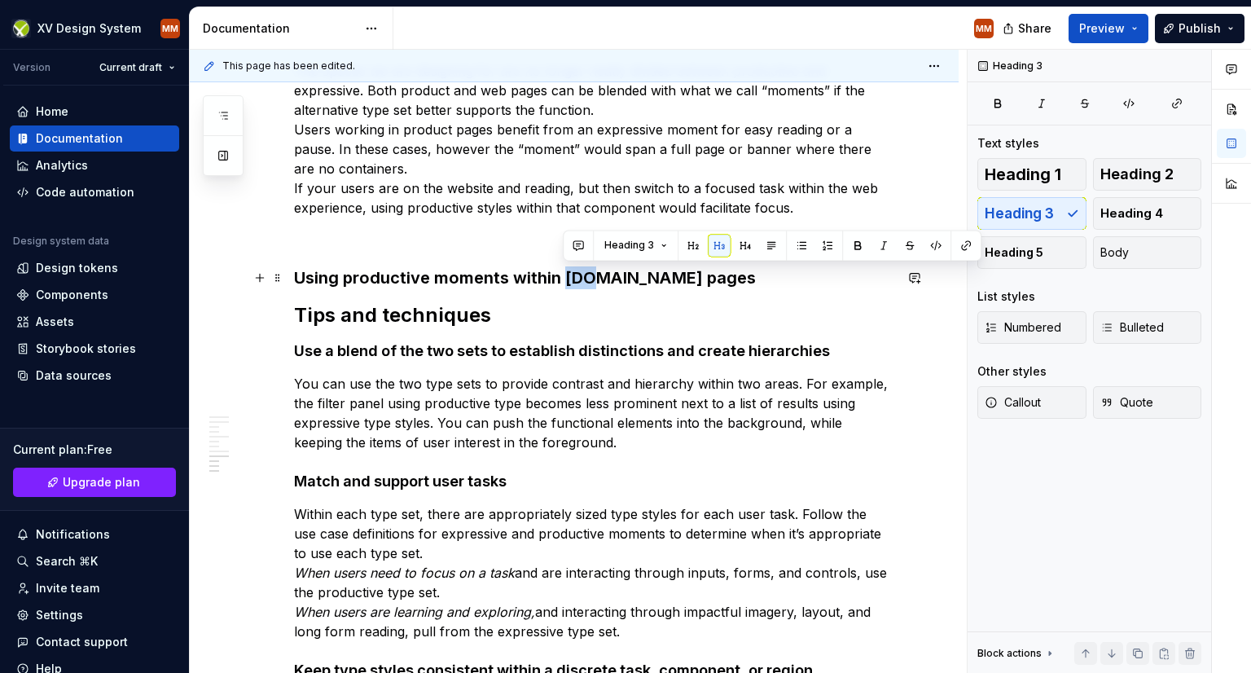
drag, startPoint x: 583, startPoint y: 273, endPoint x: 562, endPoint y: 272, distance: 21.2
click at [562, 272] on h3 "Using productive moments within IBM.com pages" at bounding box center [594, 277] width 600 height 23
click at [669, 268] on h3 "Using productive moments within crossvertise.com pages" at bounding box center [594, 277] width 600 height 23
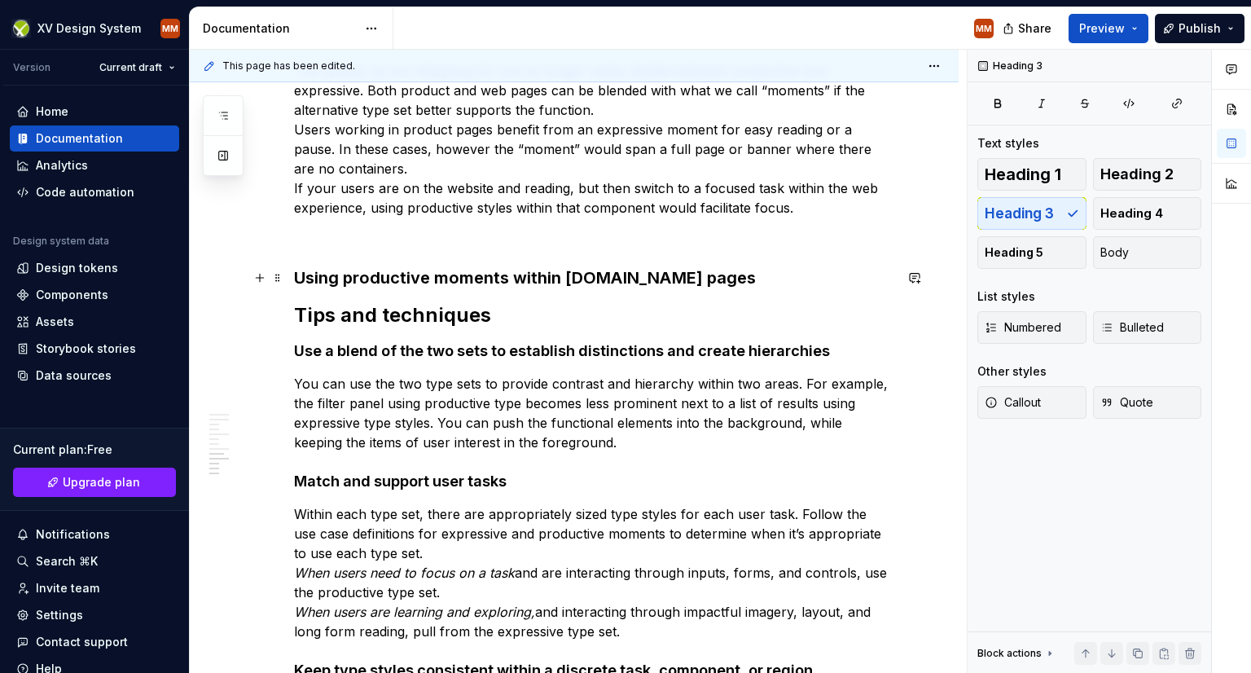
click at [767, 273] on h3 "Using productive moments within crossvertise.com pages" at bounding box center [594, 277] width 600 height 23
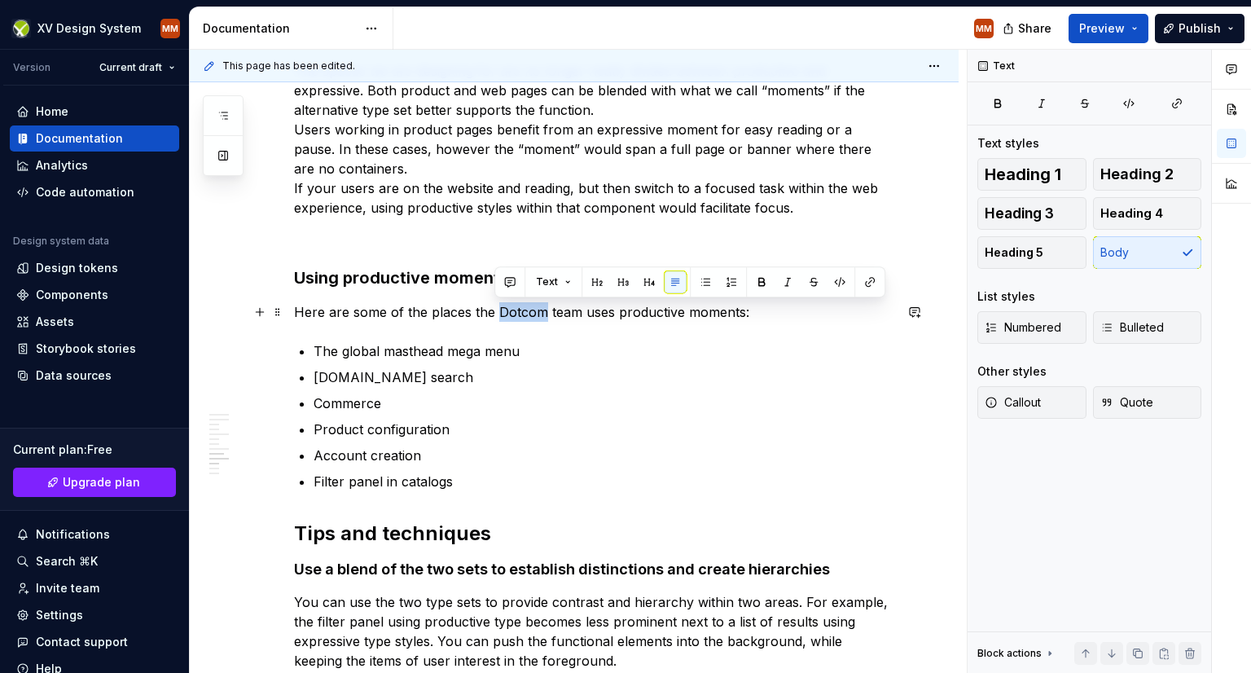
drag, startPoint x: 541, startPoint y: 310, endPoint x: 499, endPoint y: 307, distance: 42.5
click at [499, 307] on p "Here are some of the places the Dotcom team uses productive moments:" at bounding box center [594, 312] width 600 height 20
drag, startPoint x: 506, startPoint y: 310, endPoint x: 483, endPoint y: 308, distance: 22.9
click at [474, 308] on p "Here are some of the places team uses productive moments:" at bounding box center [594, 312] width 600 height 20
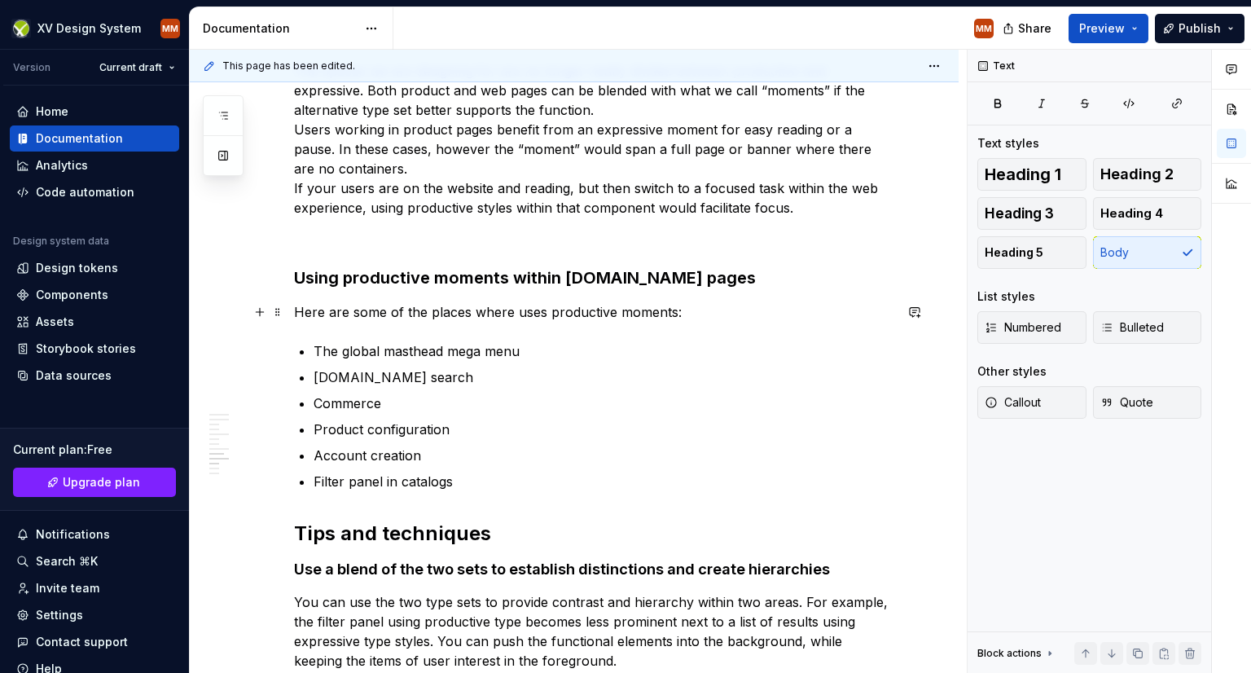
click at [546, 308] on p "Here are some of the places where uses productive moments:" at bounding box center [594, 312] width 600 height 20
click at [640, 310] on p "Here are some of the places where productive moments:" at bounding box center [594, 312] width 600 height 20
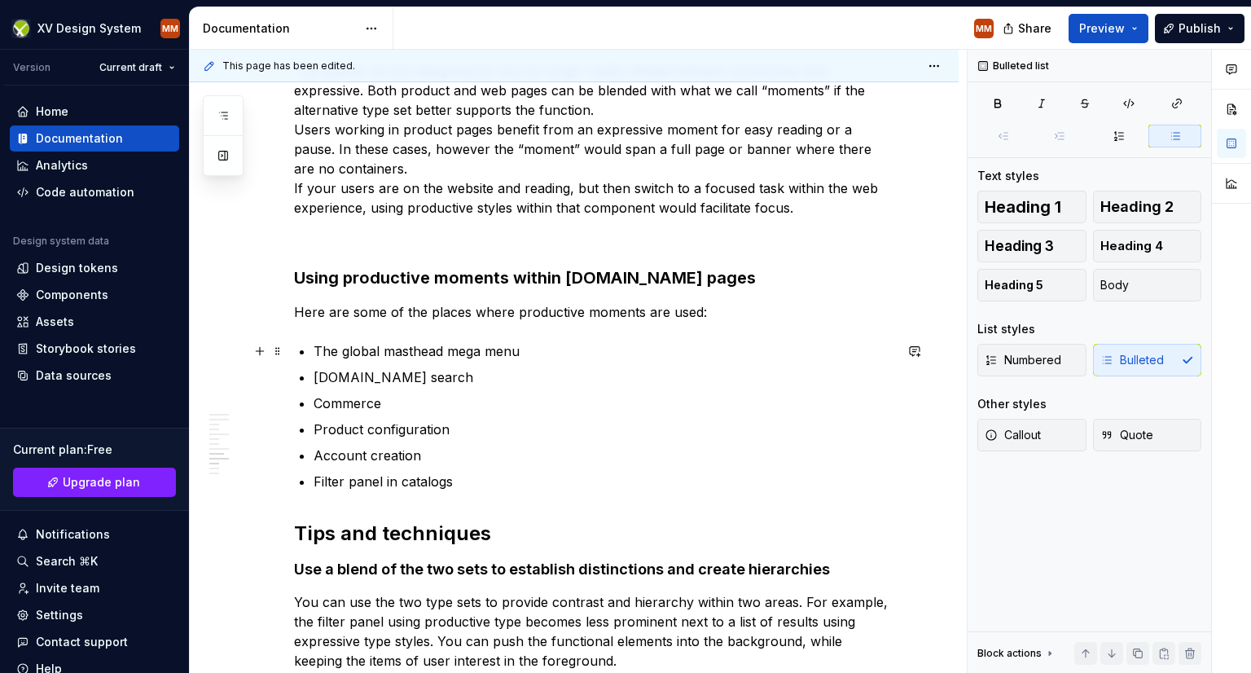
click at [521, 348] on p "The global masthead mega menu" at bounding box center [604, 351] width 580 height 20
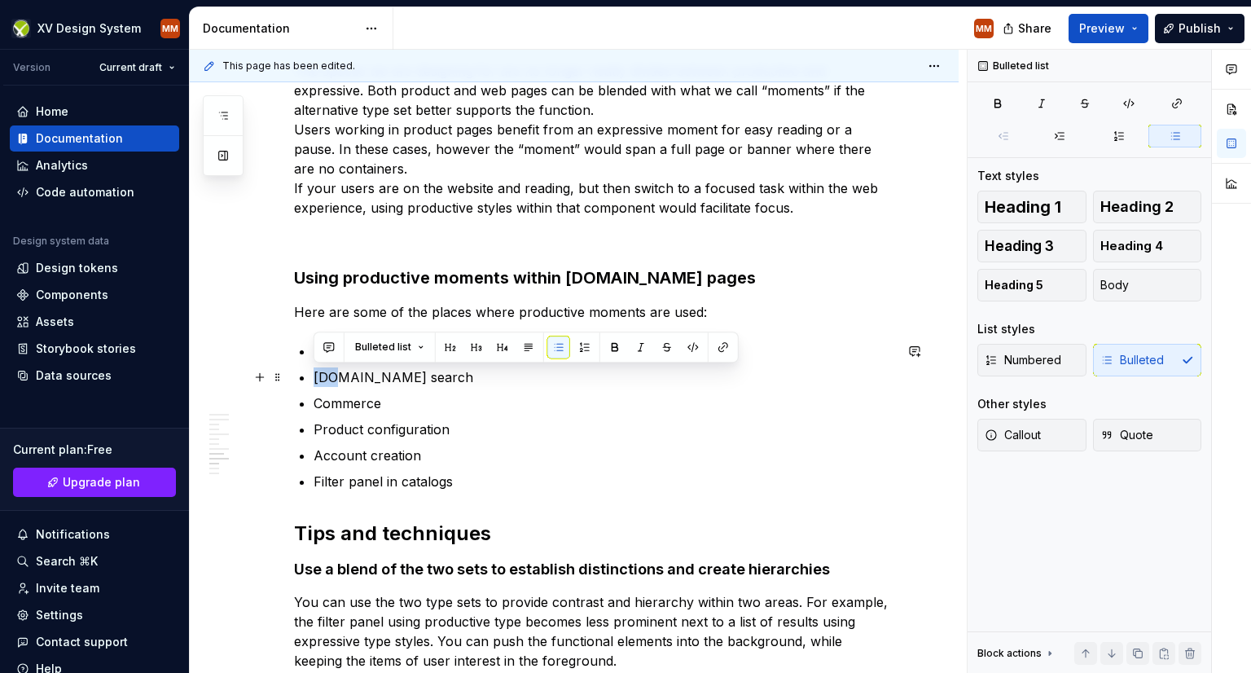
drag, startPoint x: 335, startPoint y: 376, endPoint x: 312, endPoint y: 374, distance: 22.9
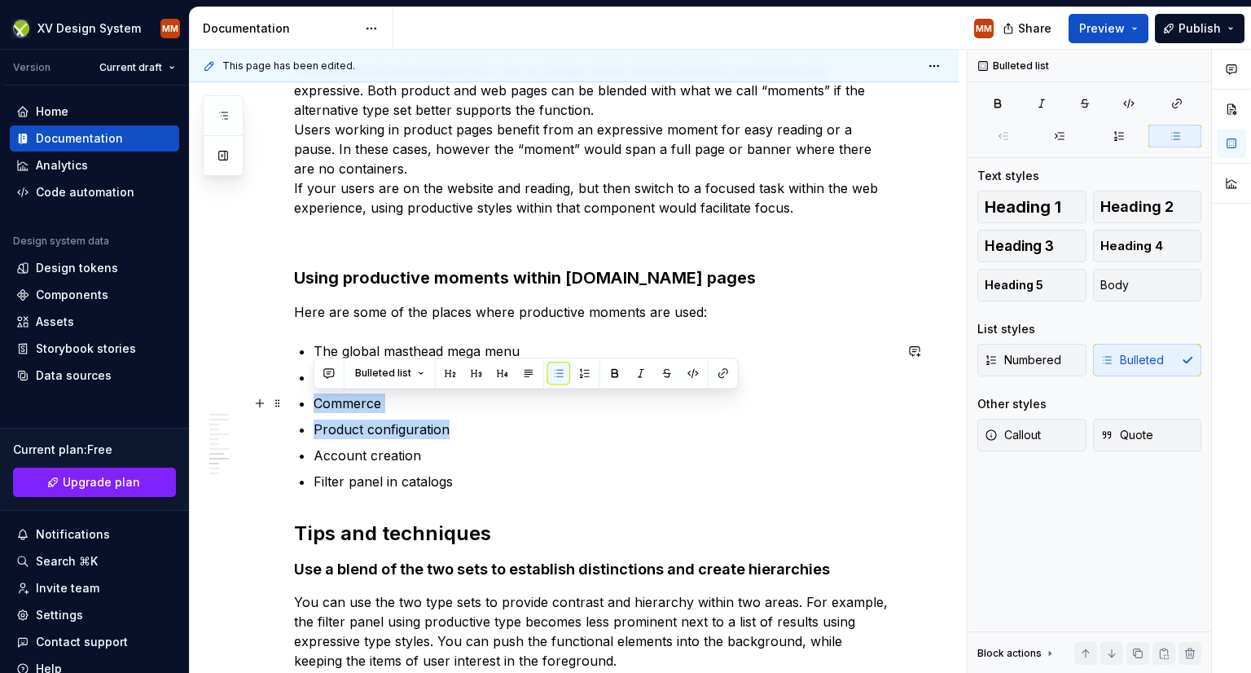
drag, startPoint x: 446, startPoint y: 429, endPoint x: 316, endPoint y: 401, distance: 133.4
click at [316, 401] on ul "The global masthead mega menu crossvertise.com search Commerce Product configur…" at bounding box center [604, 416] width 580 height 150
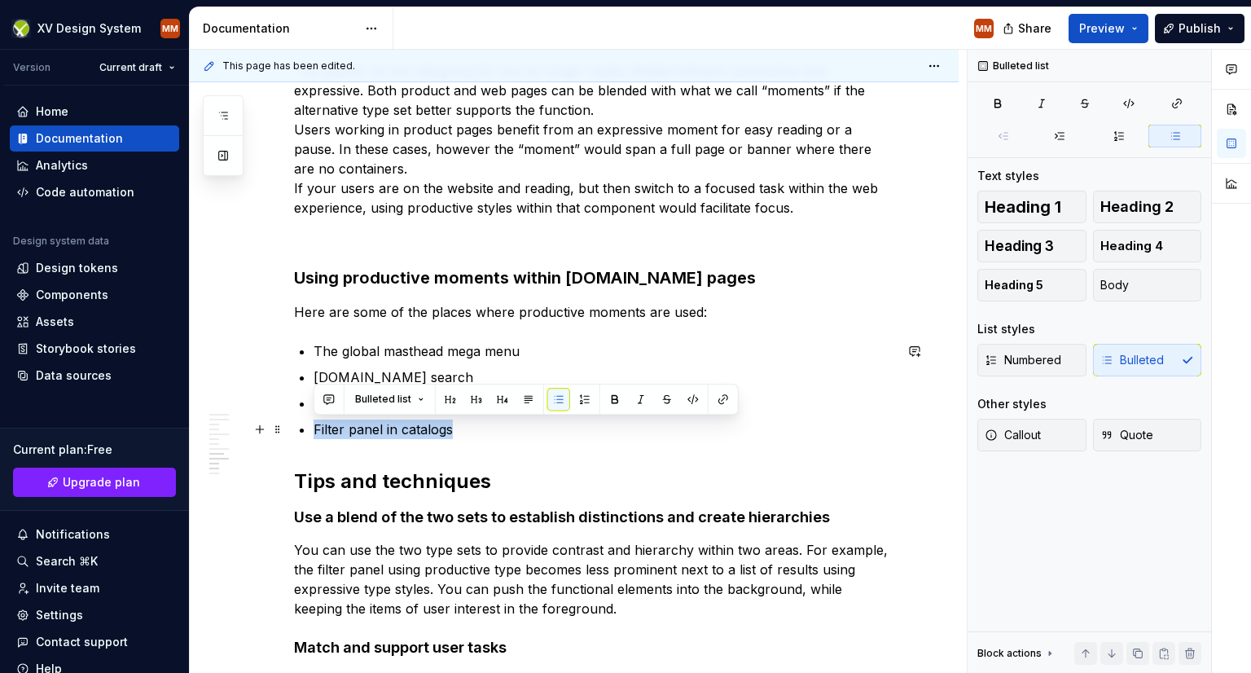
drag, startPoint x: 498, startPoint y: 434, endPoint x: 296, endPoint y: 434, distance: 201.2
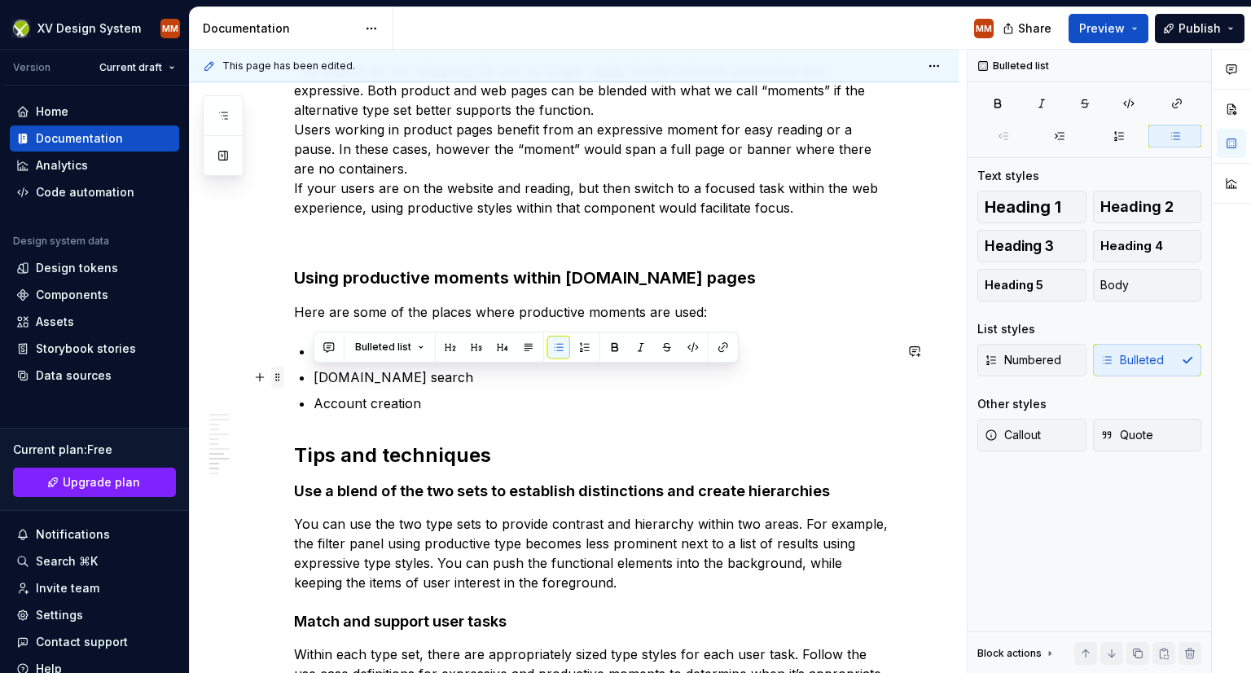
drag, startPoint x: 481, startPoint y: 377, endPoint x: 278, endPoint y: 373, distance: 203.7
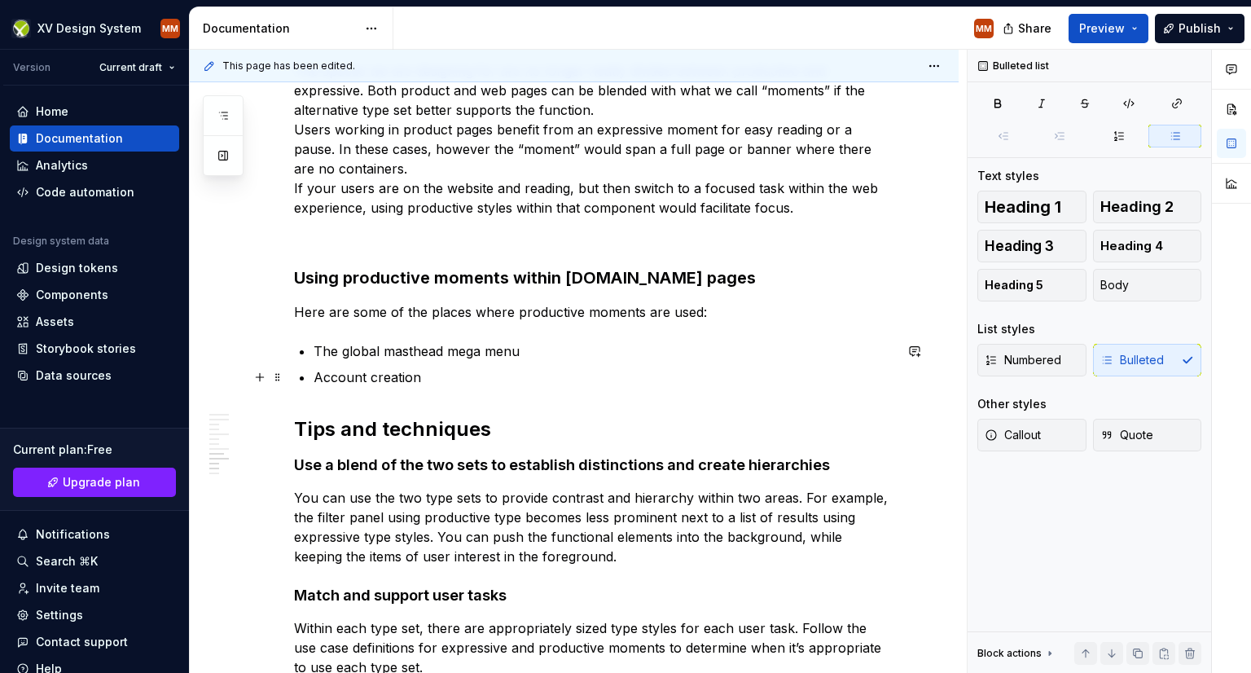
click at [433, 371] on p "Account creation" at bounding box center [604, 377] width 580 height 20
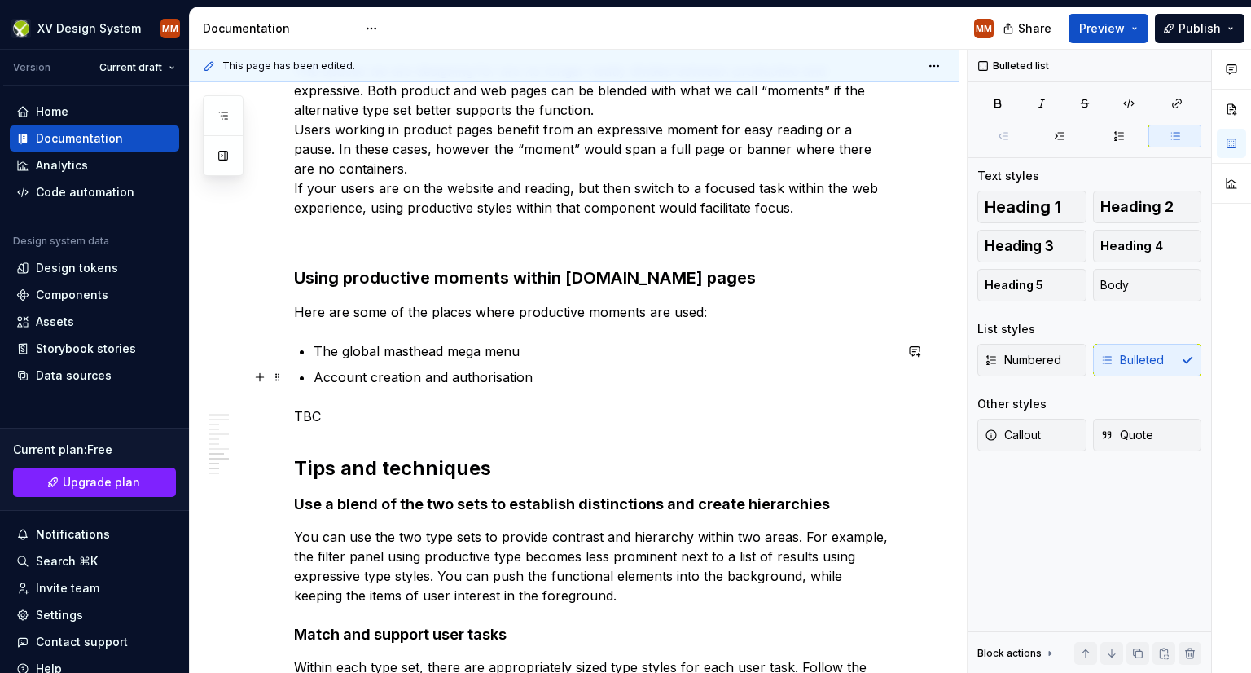
drag, startPoint x: 512, startPoint y: 374, endPoint x: 485, endPoint y: 378, distance: 26.4
click at [485, 378] on p "Account creation and authorisation" at bounding box center [604, 377] width 580 height 20
click at [0, 0] on lt-span "******* * *****" at bounding box center [0, 0] width 0 height 0
click at [626, 415] on p "TBC" at bounding box center [594, 416] width 600 height 20
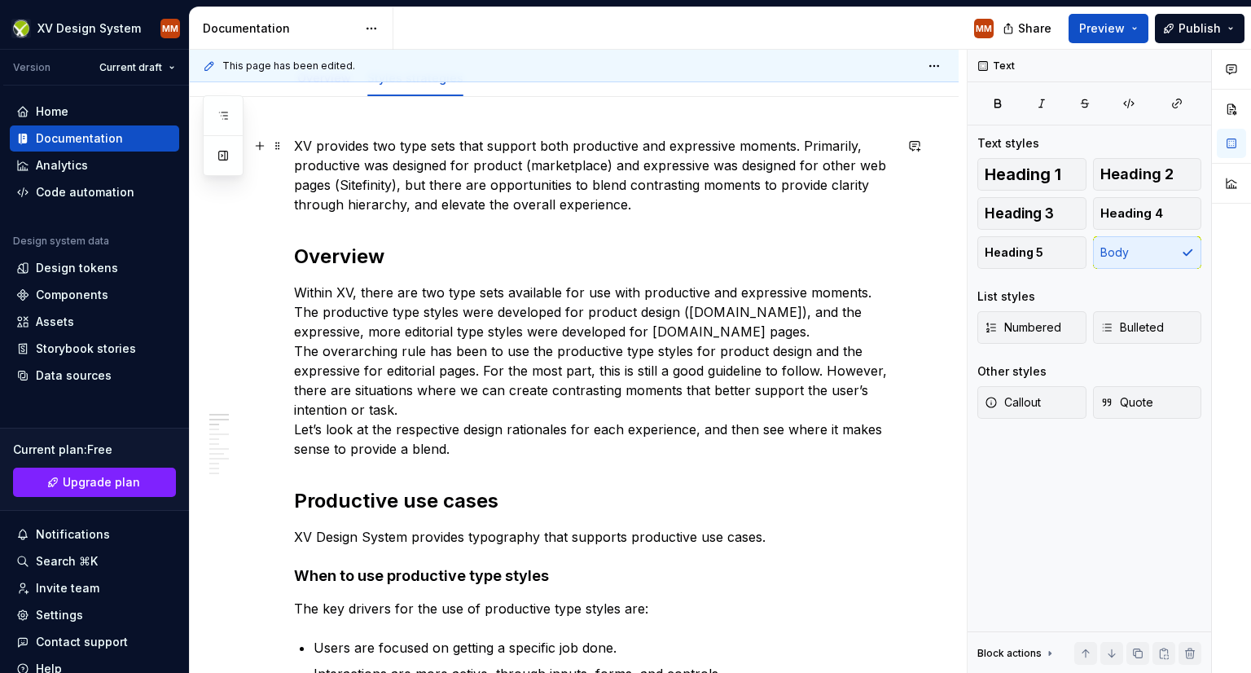
scroll to position [0, 0]
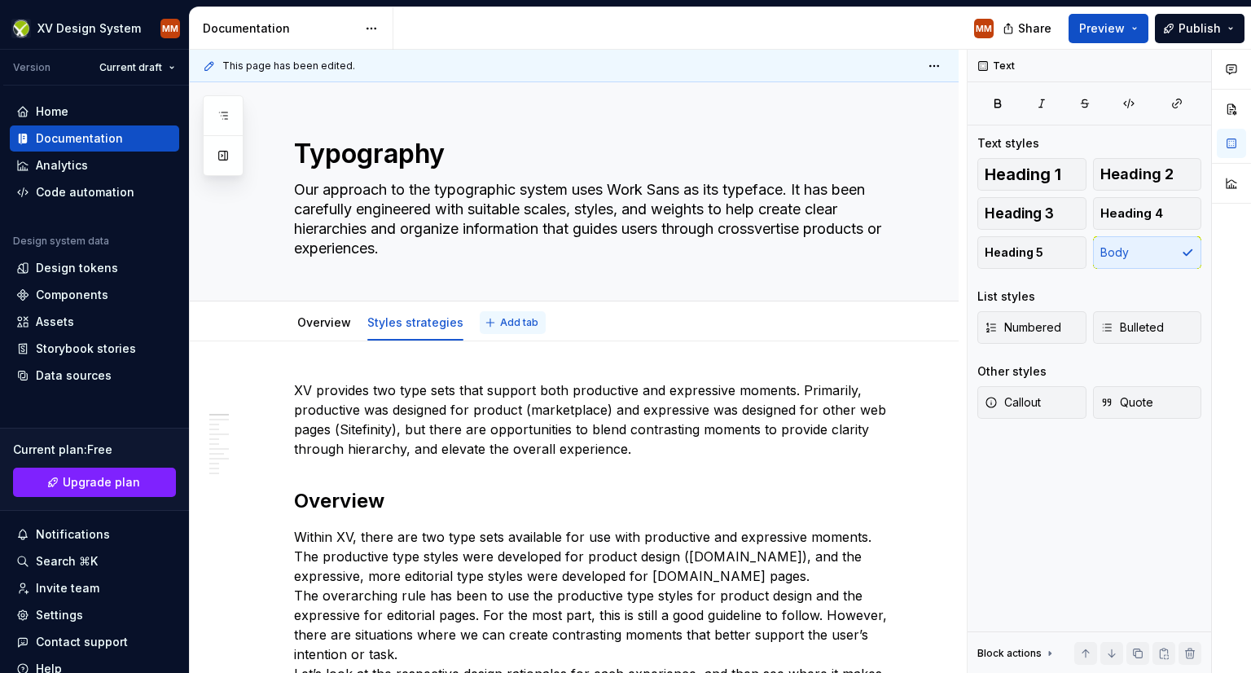
click at [507, 320] on span "Add tab" at bounding box center [519, 322] width 38 height 13
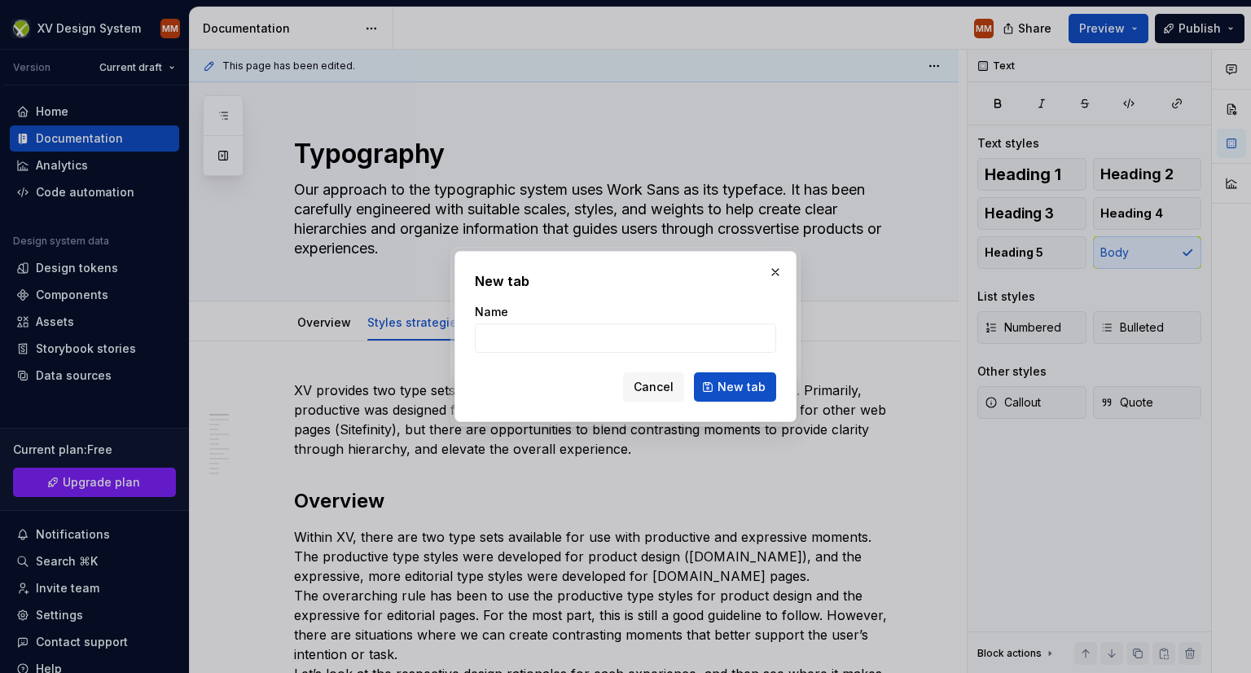
type textarea "*"
type input "Type set"
click button "New tab" at bounding box center [735, 386] width 82 height 29
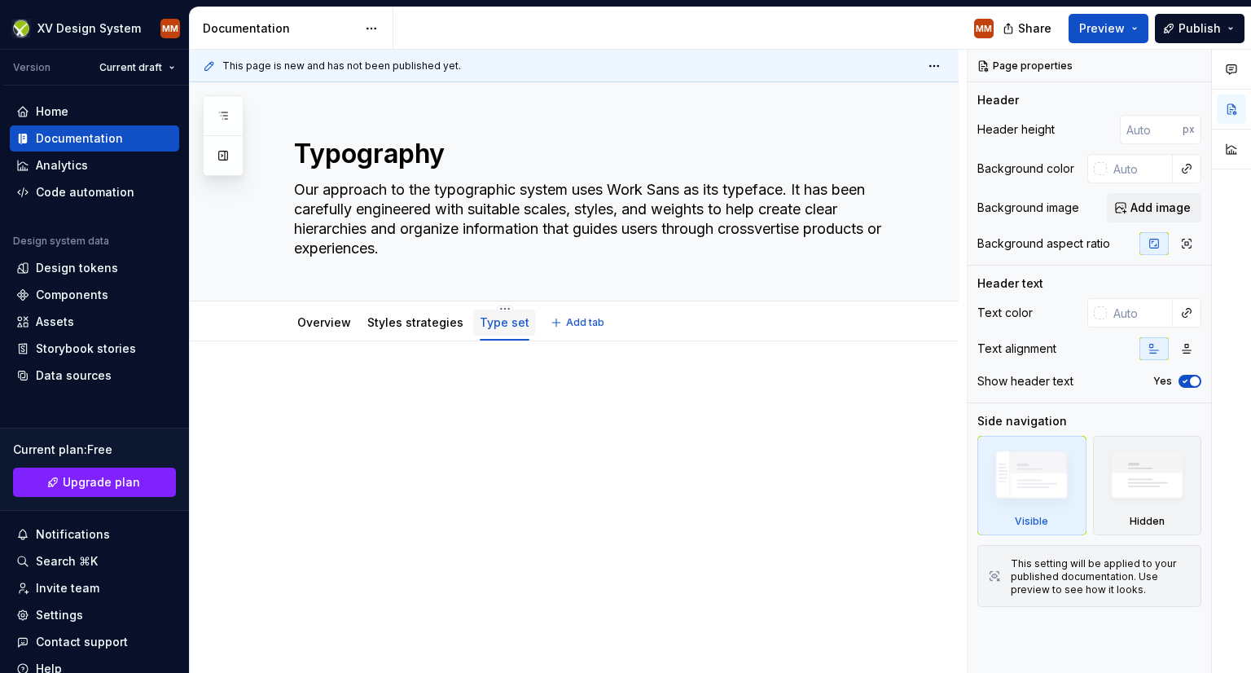
click at [514, 322] on link "Type set" at bounding box center [505, 322] width 50 height 14
drag, startPoint x: 508, startPoint y: 322, endPoint x: 495, endPoint y: 322, distance: 13.0
click at [495, 322] on link "Type set" at bounding box center [505, 322] width 50 height 14
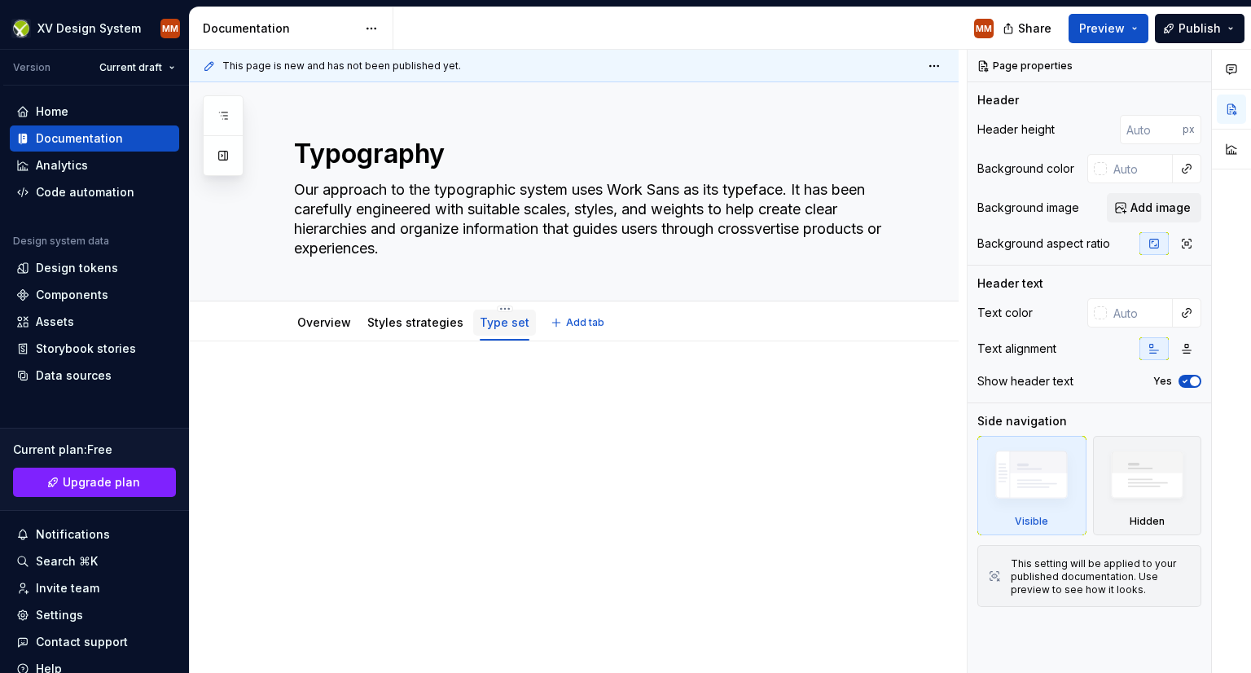
click at [495, 322] on link "Type set" at bounding box center [505, 322] width 50 height 14
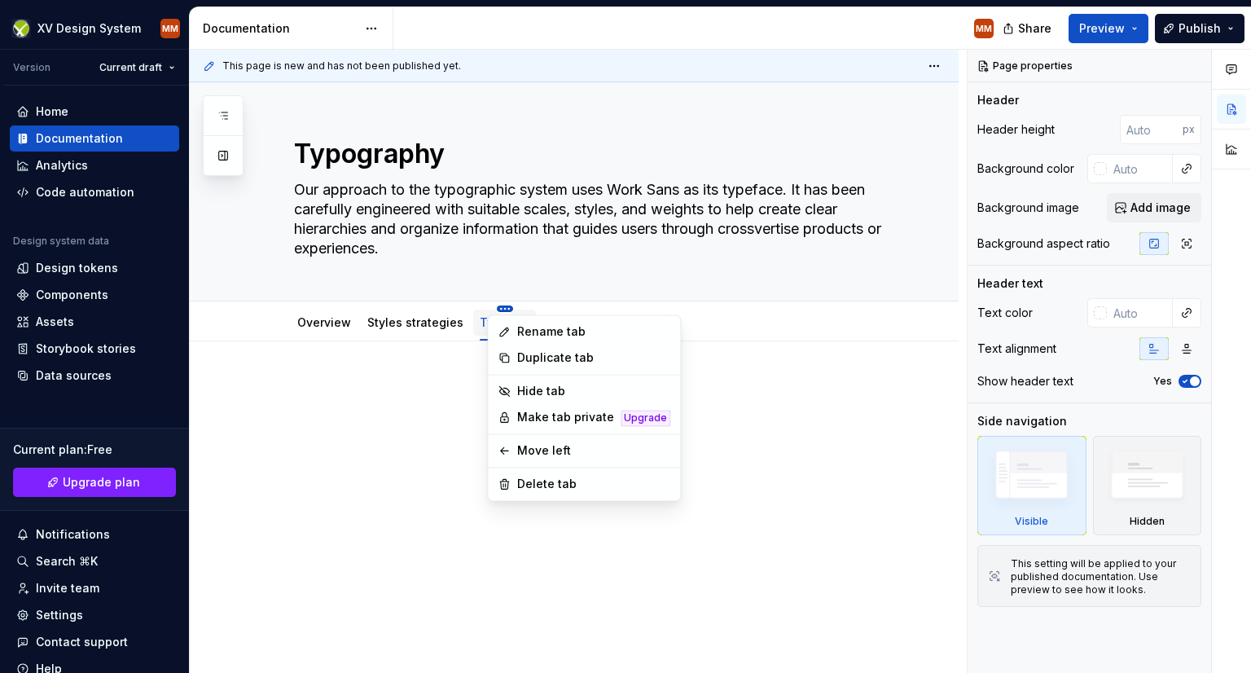
click at [494, 310] on html "XV Design System MM Version Current draft Home Documentation Analytics Code aut…" at bounding box center [625, 336] width 1251 height 673
type textarea "*"
click at [537, 333] on div "Rename tab" at bounding box center [593, 331] width 153 height 16
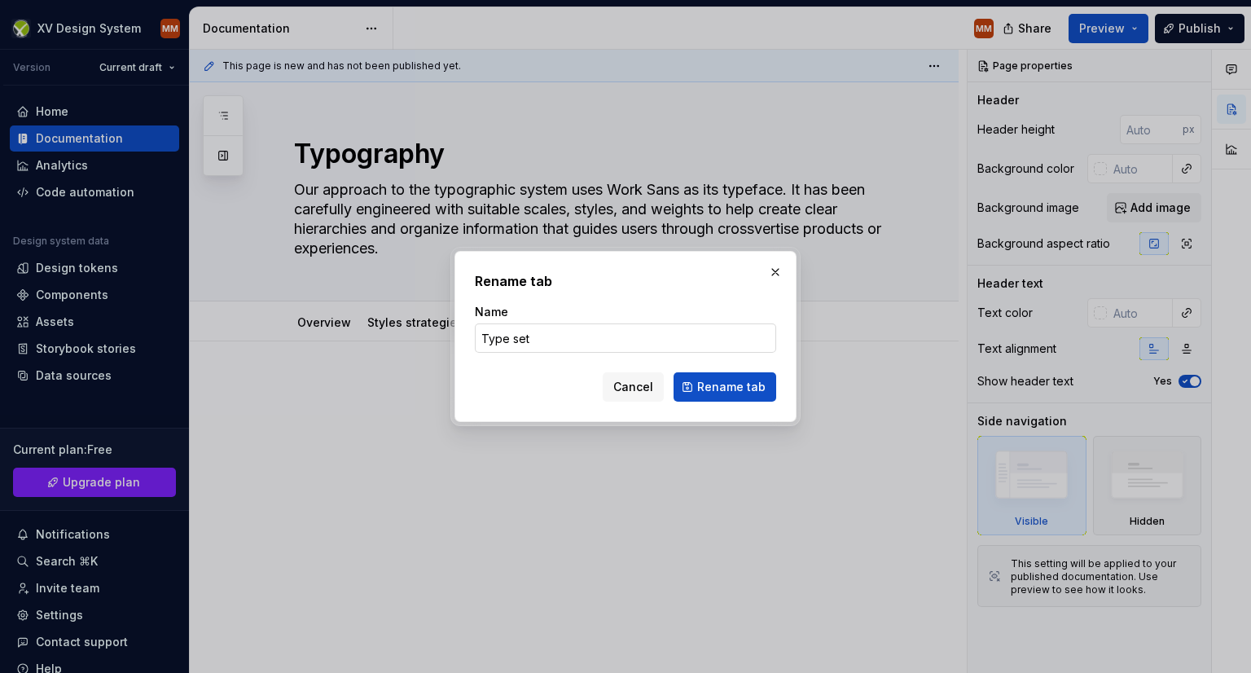
click at [535, 335] on input "Type set" at bounding box center [625, 337] width 301 height 29
type input "Type sets"
click at [749, 389] on span "Rename tab" at bounding box center [731, 387] width 68 height 16
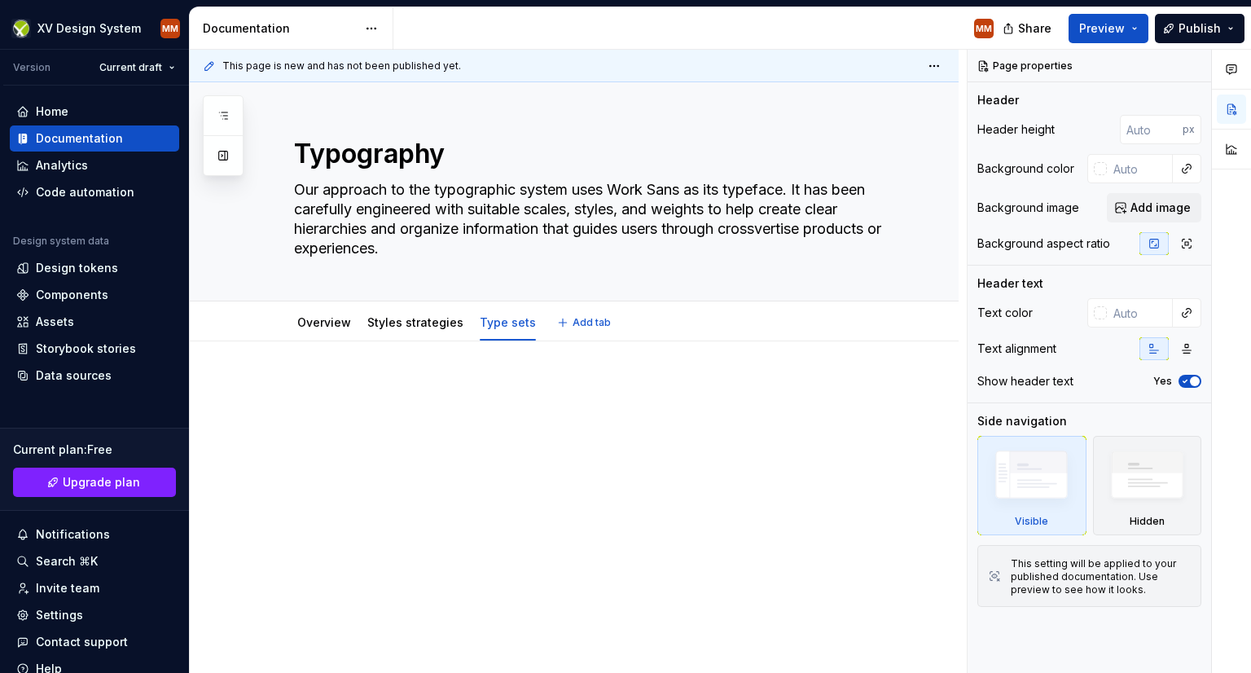
type textarea "*"
click at [321, 382] on p at bounding box center [594, 390] width 600 height 20
paste div
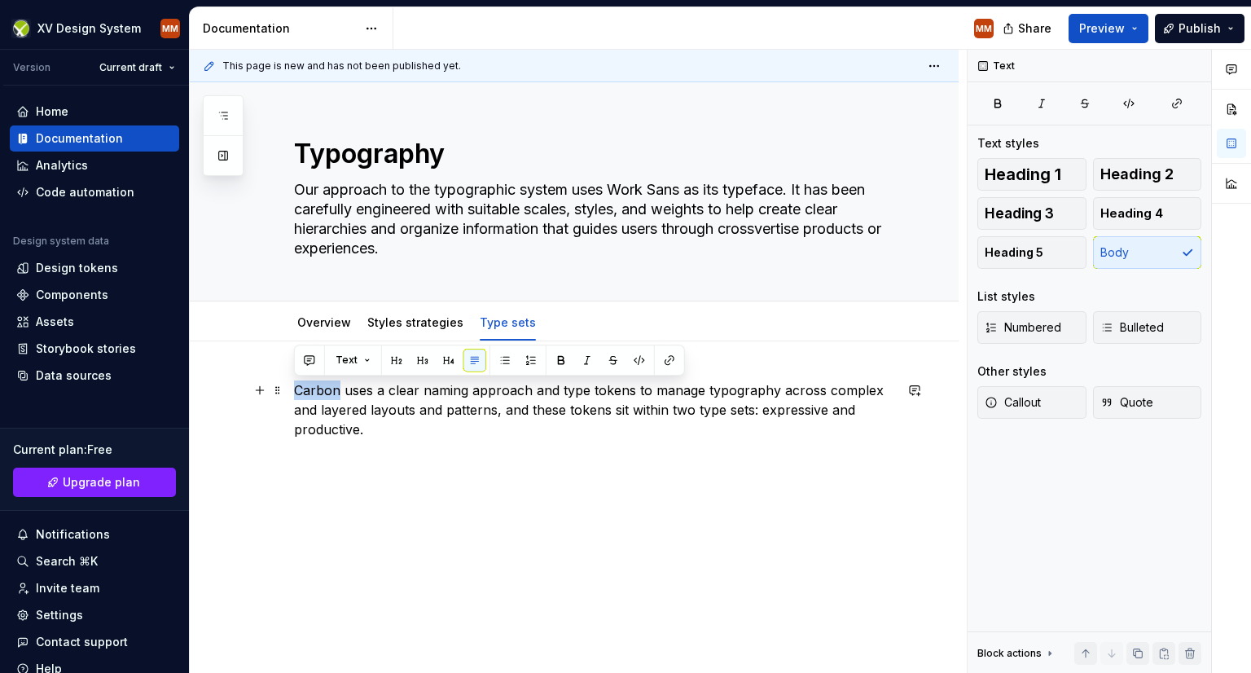
drag, startPoint x: 339, startPoint y: 385, endPoint x: 296, endPoint y: 380, distance: 43.5
click at [296, 380] on p "Carbon uses a clear naming approach and type tokens to manage typography across…" at bounding box center [594, 409] width 600 height 59
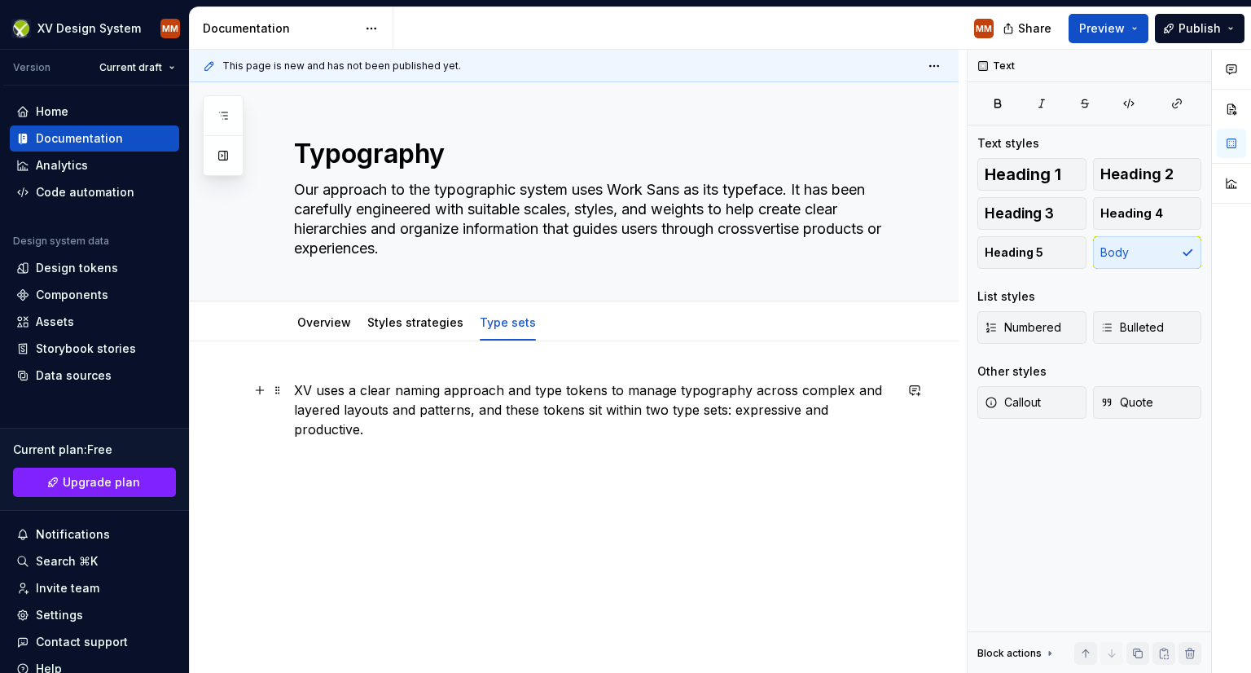
click at [389, 433] on p "XV uses a clear naming approach and type tokens to manage typography across com…" at bounding box center [594, 409] width 600 height 59
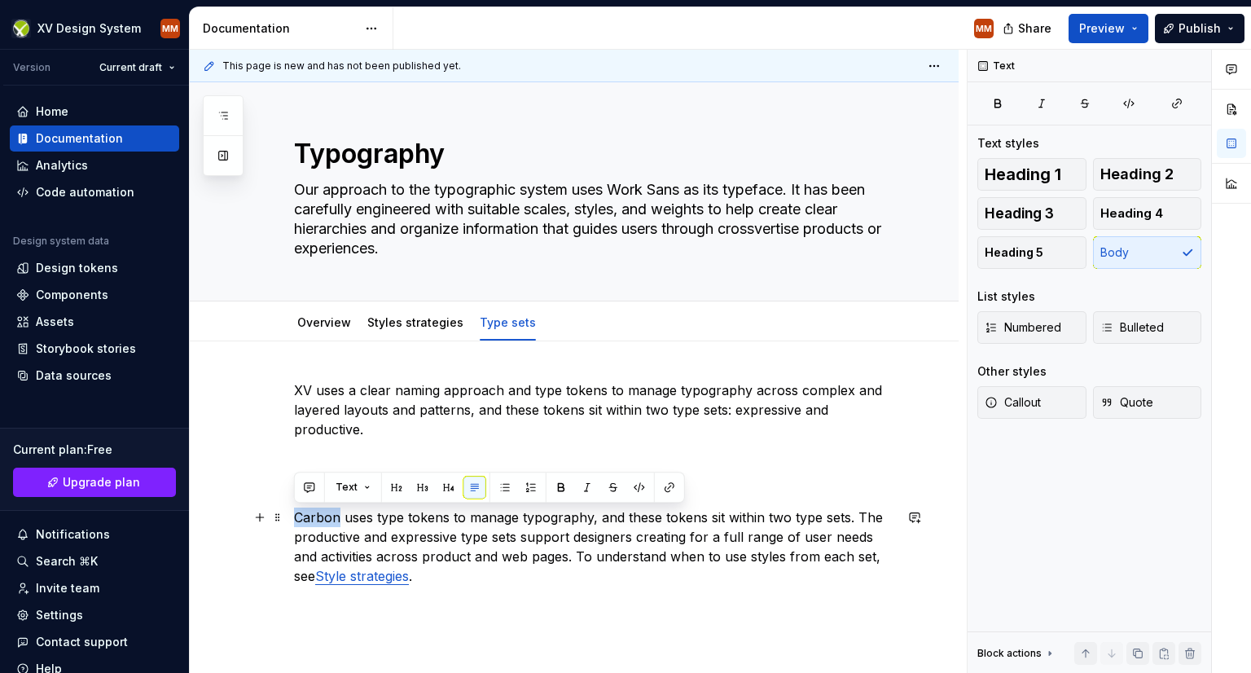
drag, startPoint x: 336, startPoint y: 515, endPoint x: 297, endPoint y: 515, distance: 39.1
click at [297, 515] on p "Carbon uses type tokens to manage typography, and these tokens sit within two t…" at bounding box center [594, 546] width 600 height 78
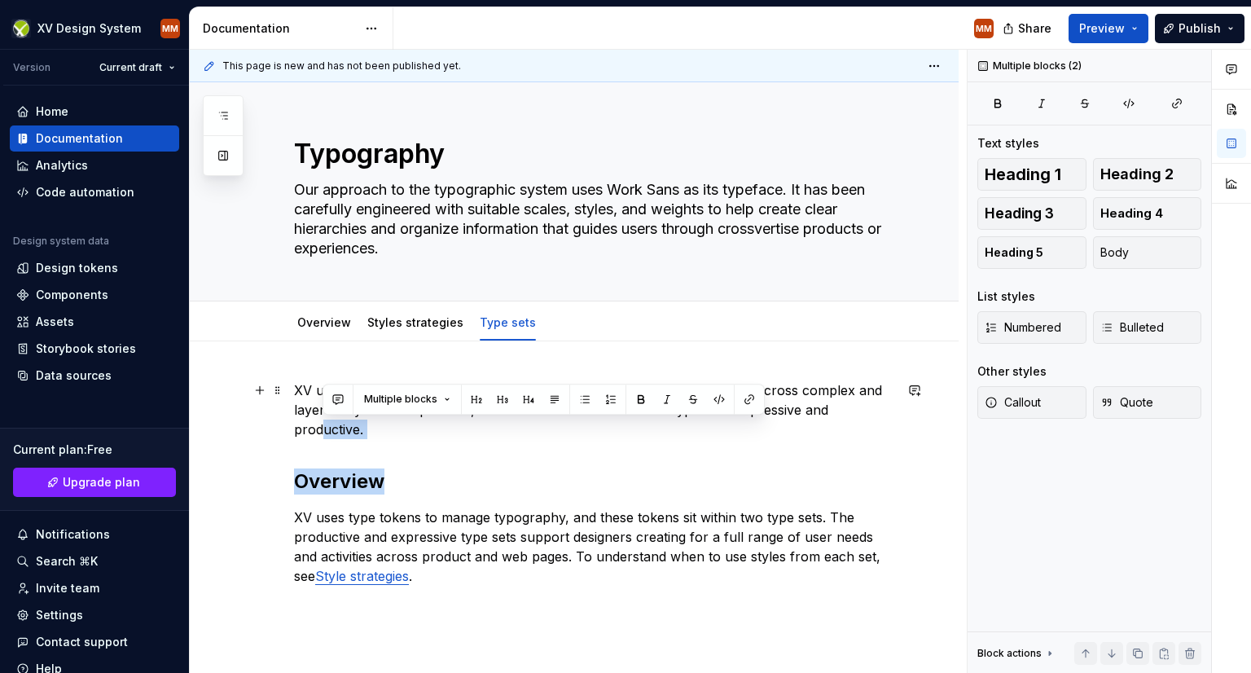
drag, startPoint x: 393, startPoint y: 447, endPoint x: 319, endPoint y: 422, distance: 77.5
click at [319, 422] on div "XV uses a clear naming approach and type tokens to manage typography across com…" at bounding box center [594, 482] width 600 height 205
click at [381, 429] on p "XV uses a clear naming approach and type tokens to manage typography across com…" at bounding box center [594, 409] width 600 height 59
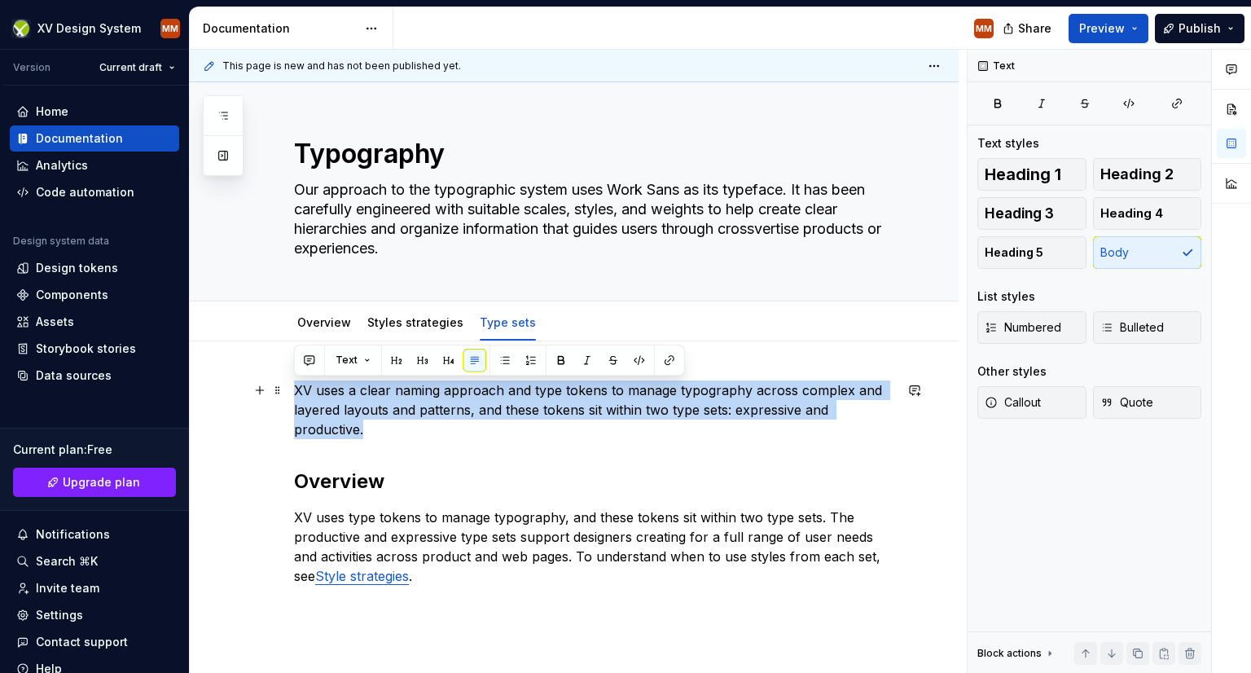
drag, startPoint x: 380, startPoint y: 431, endPoint x: 289, endPoint y: 387, distance: 100.5
click at [289, 387] on div "XV uses a clear naming approach and type tokens to manage typography across com…" at bounding box center [574, 574] width 769 height 466
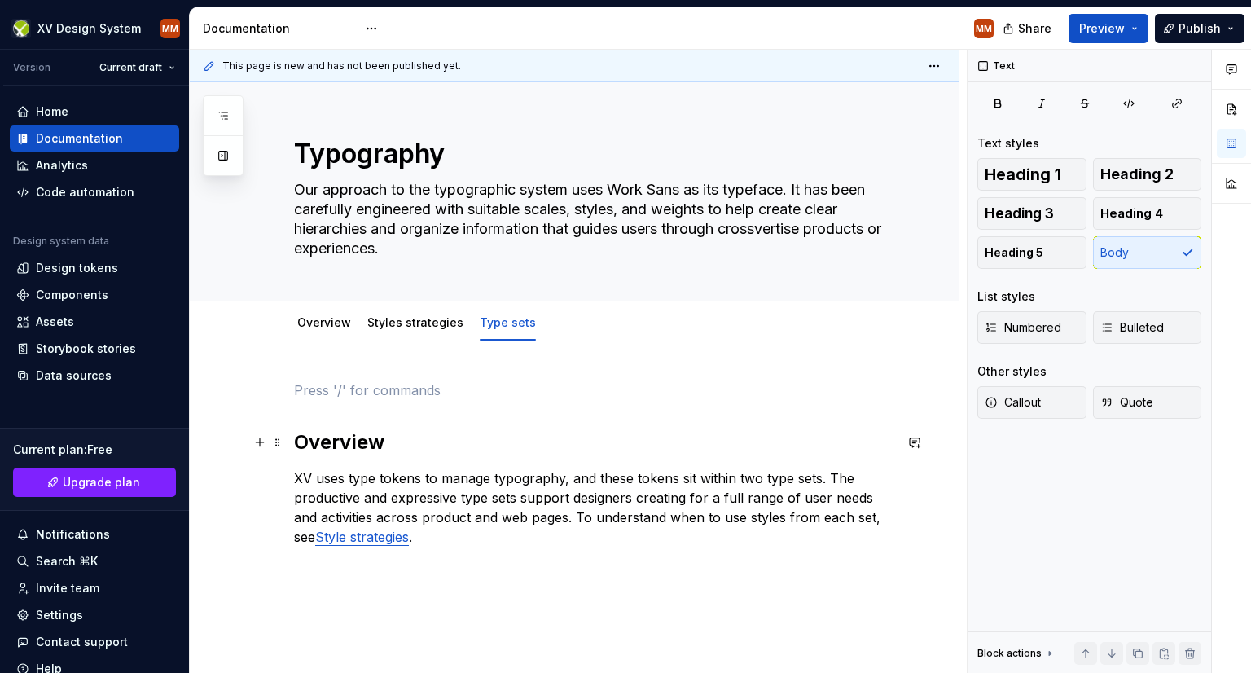
click at [296, 441] on h2 "Overview" at bounding box center [594, 442] width 600 height 26
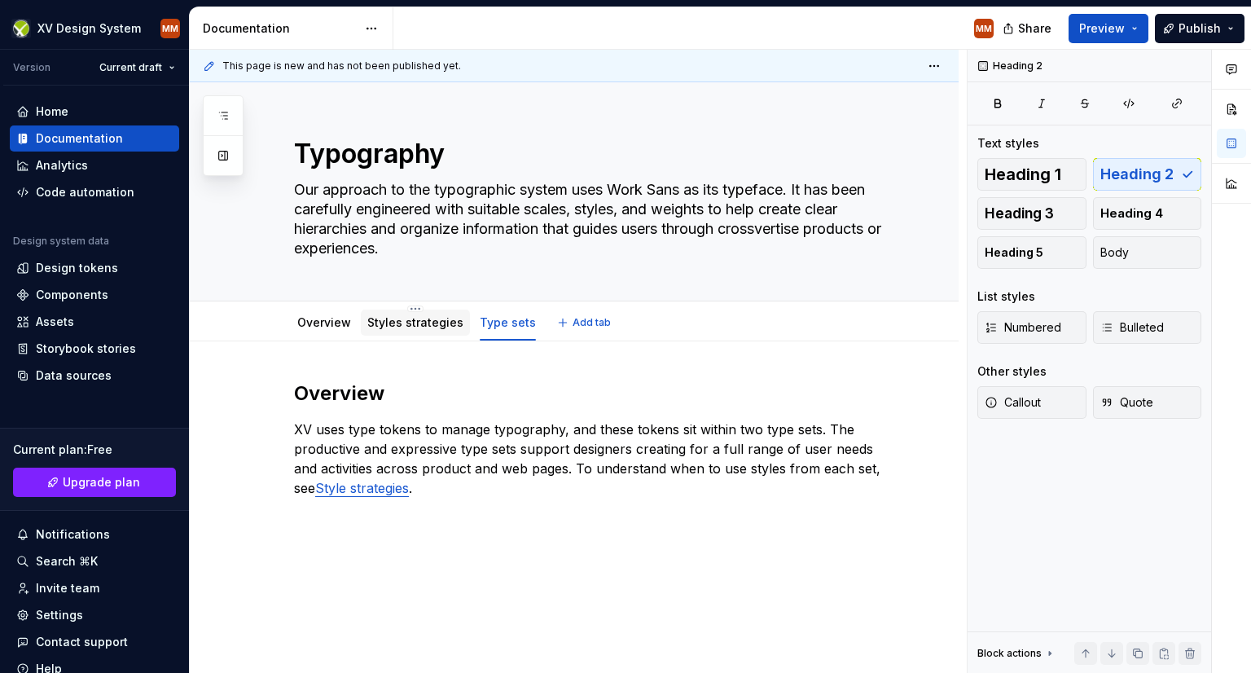
click at [428, 325] on link "Styles strategies" at bounding box center [415, 322] width 96 height 14
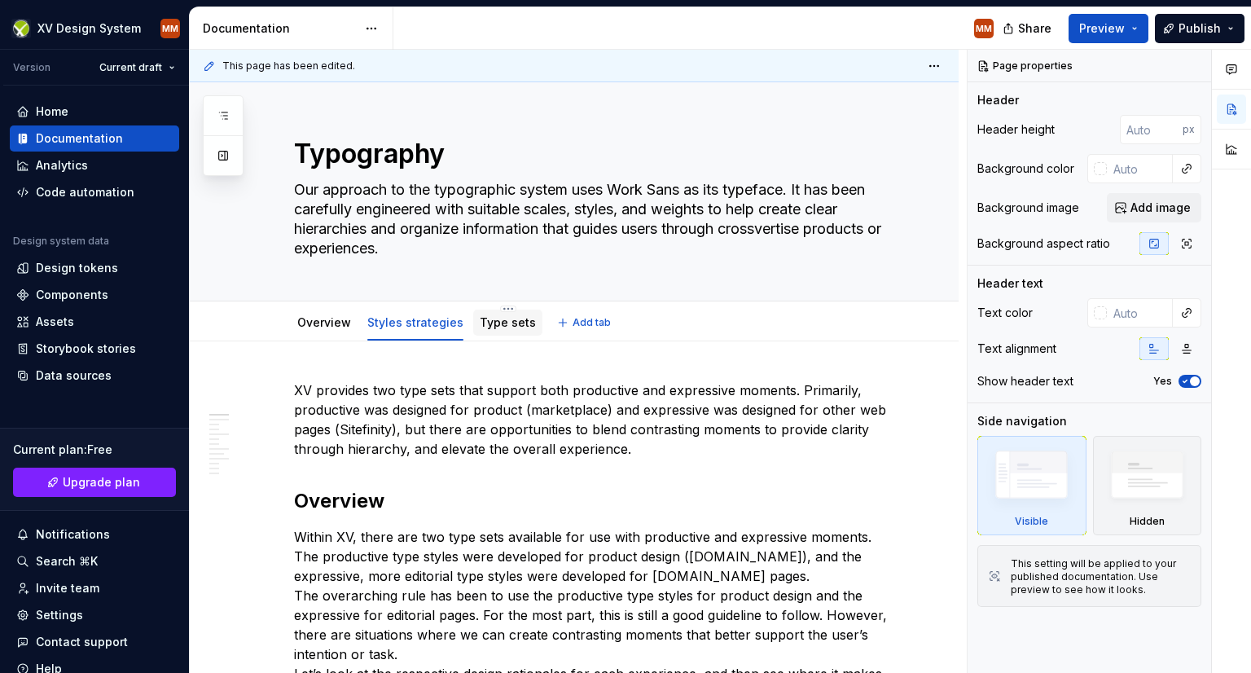
click at [503, 327] on link "Type sets" at bounding box center [508, 322] width 56 height 14
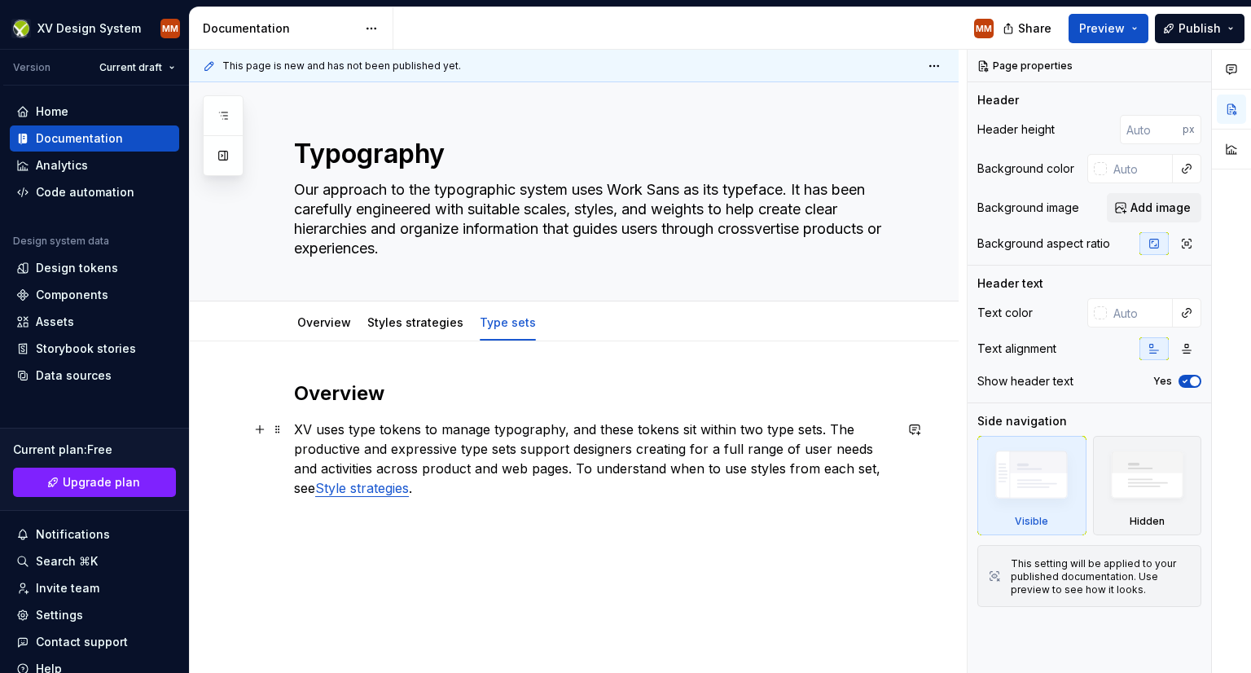
click at [409, 487] on link "Style strategies" at bounding box center [362, 488] width 94 height 16
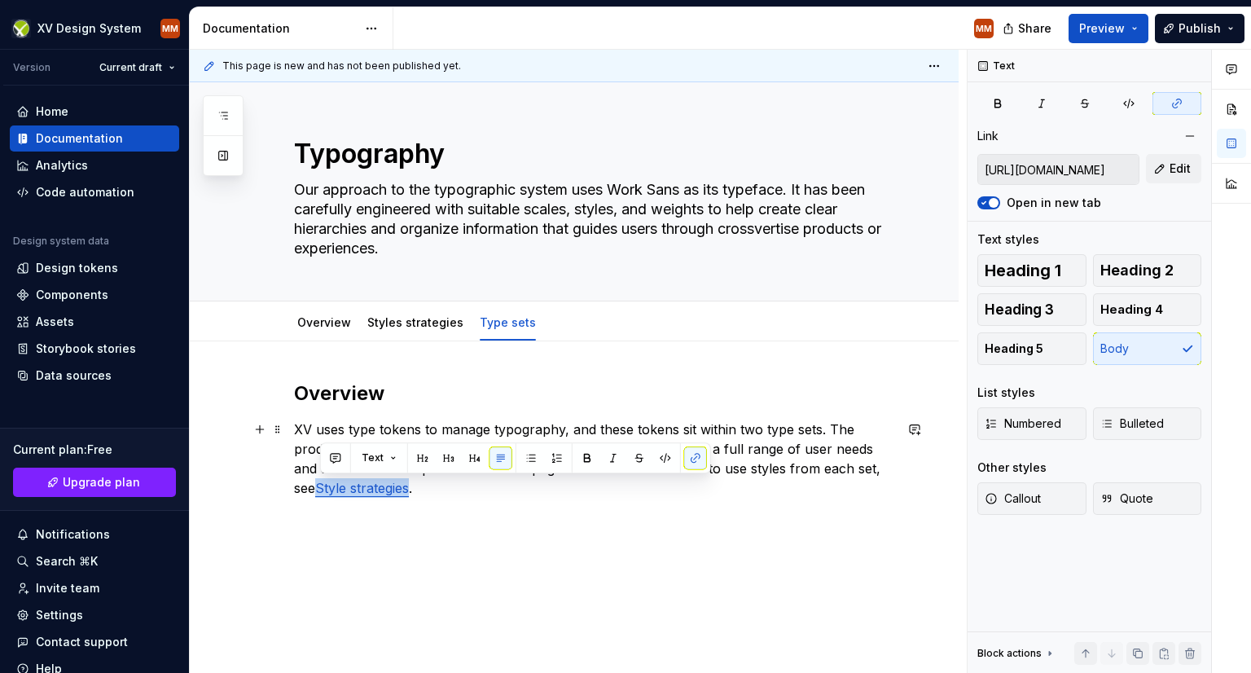
drag, startPoint x: 412, startPoint y: 487, endPoint x: 323, endPoint y: 490, distance: 89.6
click at [323, 490] on link "Style strategies" at bounding box center [362, 488] width 94 height 16
click at [692, 461] on button "button" at bounding box center [695, 457] width 23 height 23
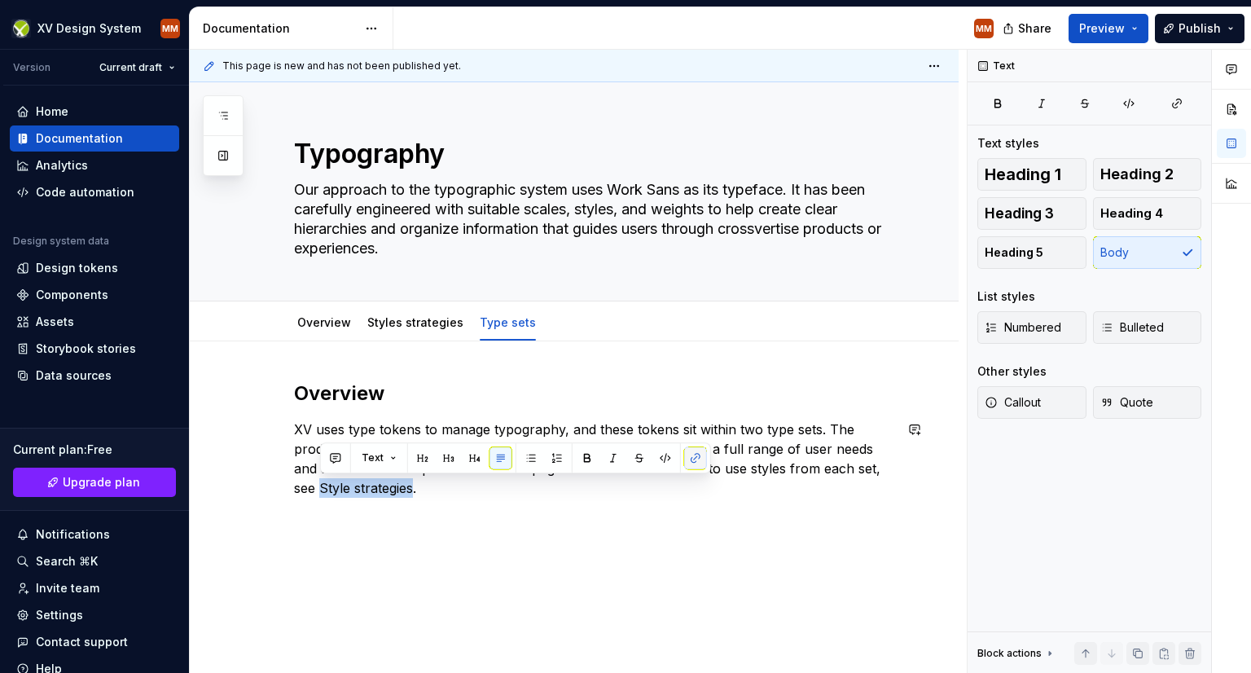
click at [690, 458] on button "button" at bounding box center [695, 457] width 23 height 23
click at [692, 456] on button "button" at bounding box center [695, 457] width 23 height 23
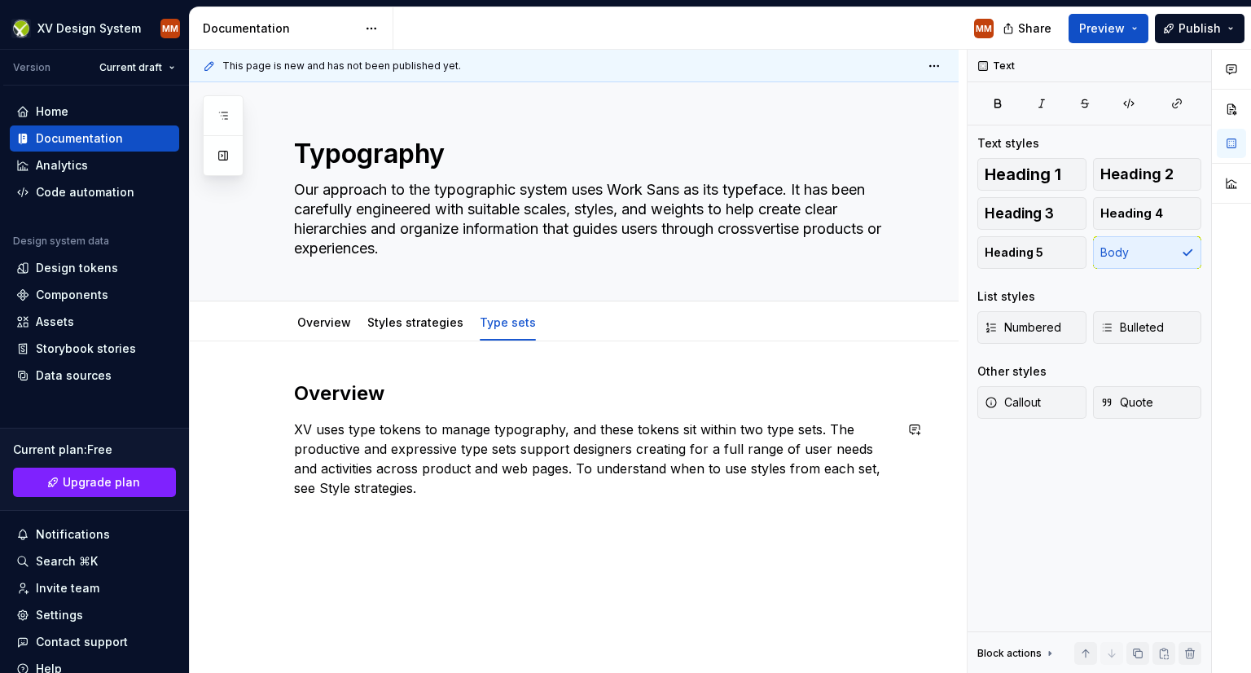
click at [428, 514] on div "Overview XV uses type tokens to manage typography, and these tokens sit within …" at bounding box center [594, 448] width 600 height 137
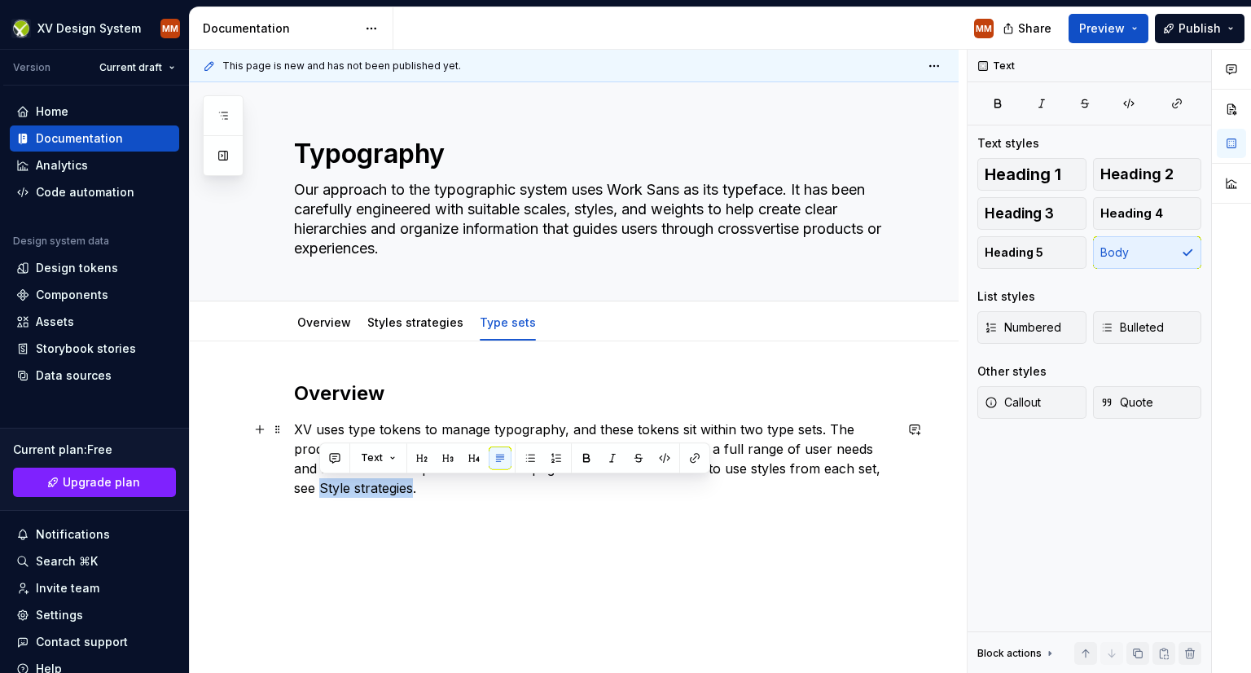
drag, startPoint x: 415, startPoint y: 488, endPoint x: 319, endPoint y: 491, distance: 95.4
click at [319, 491] on p "XV uses type tokens to manage typography, and these tokens sit within two type …" at bounding box center [594, 458] width 600 height 78
click at [691, 458] on button "button" at bounding box center [694, 457] width 23 height 23
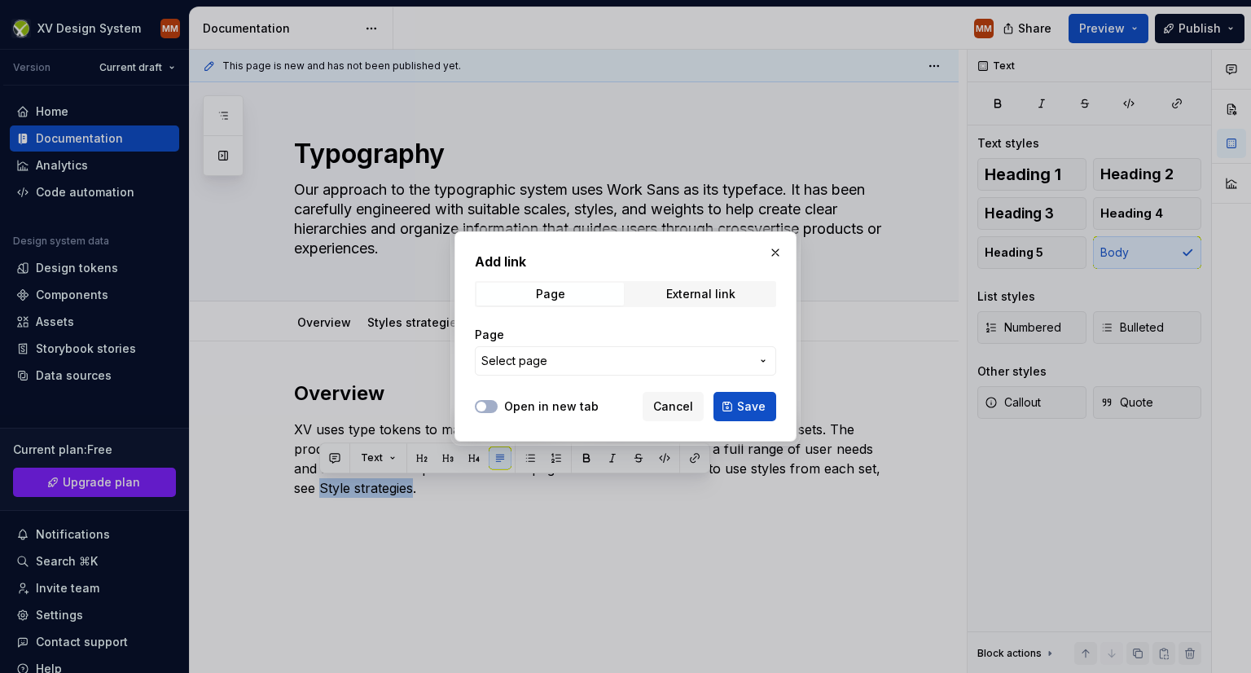
click at [630, 360] on span "Select page" at bounding box center [615, 361] width 269 height 16
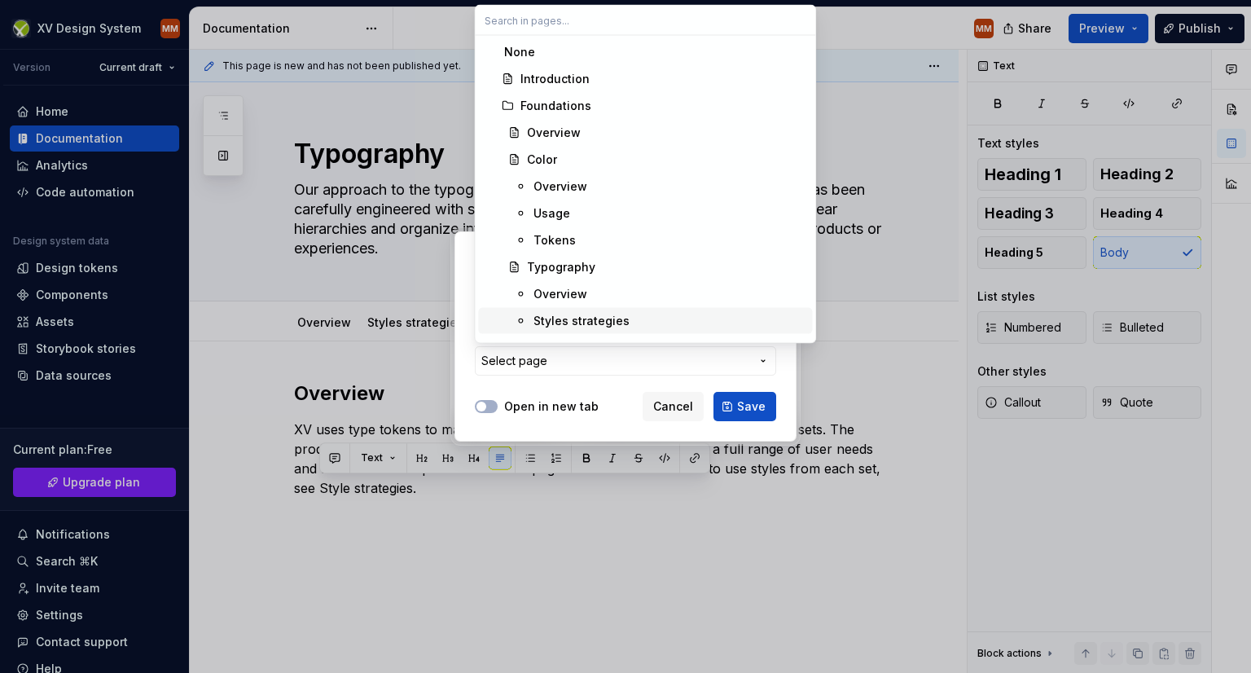
click at [612, 322] on div "Styles strategies" at bounding box center [582, 321] width 96 height 16
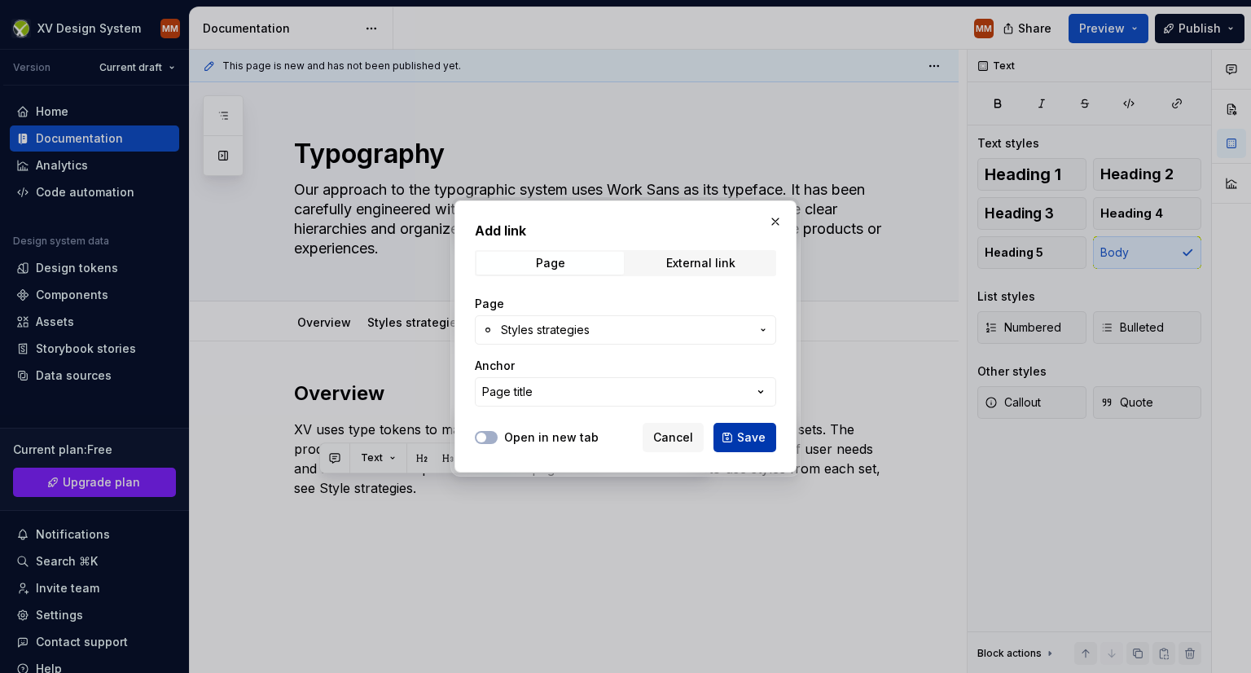
click at [754, 442] on span "Save" at bounding box center [751, 437] width 29 height 16
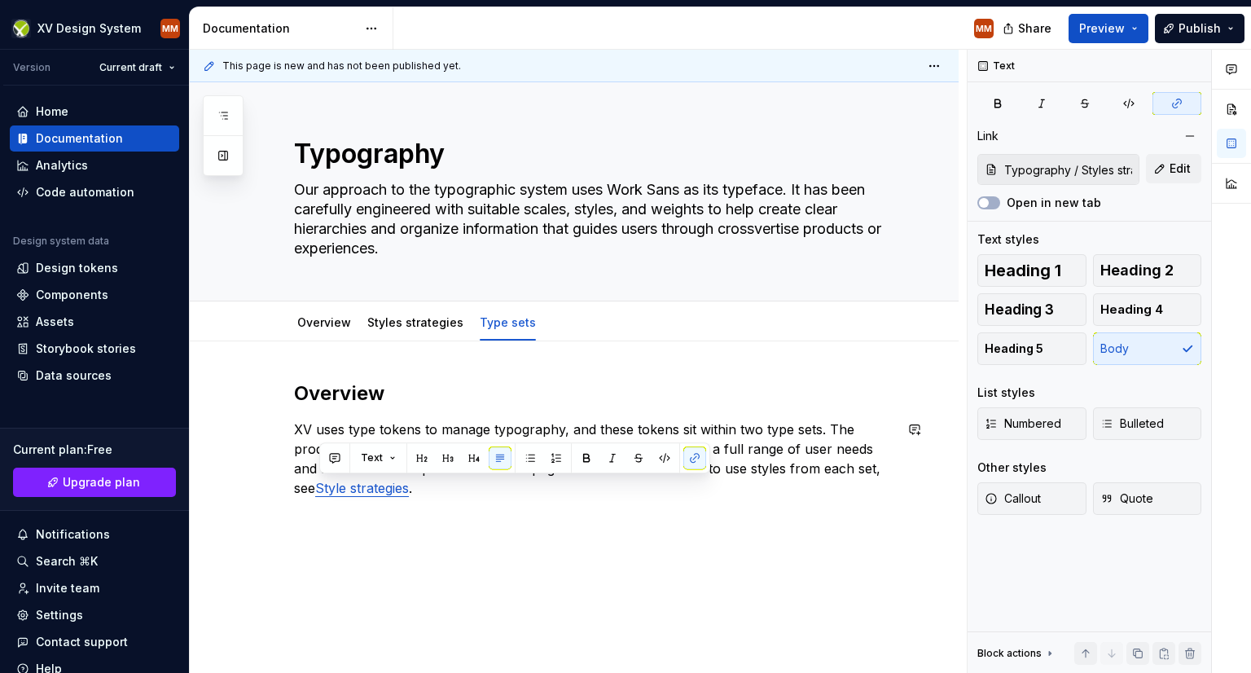
click at [518, 528] on div "Overview XV uses type tokens to manage typography, and these tokens sit within …" at bounding box center [574, 530] width 769 height 378
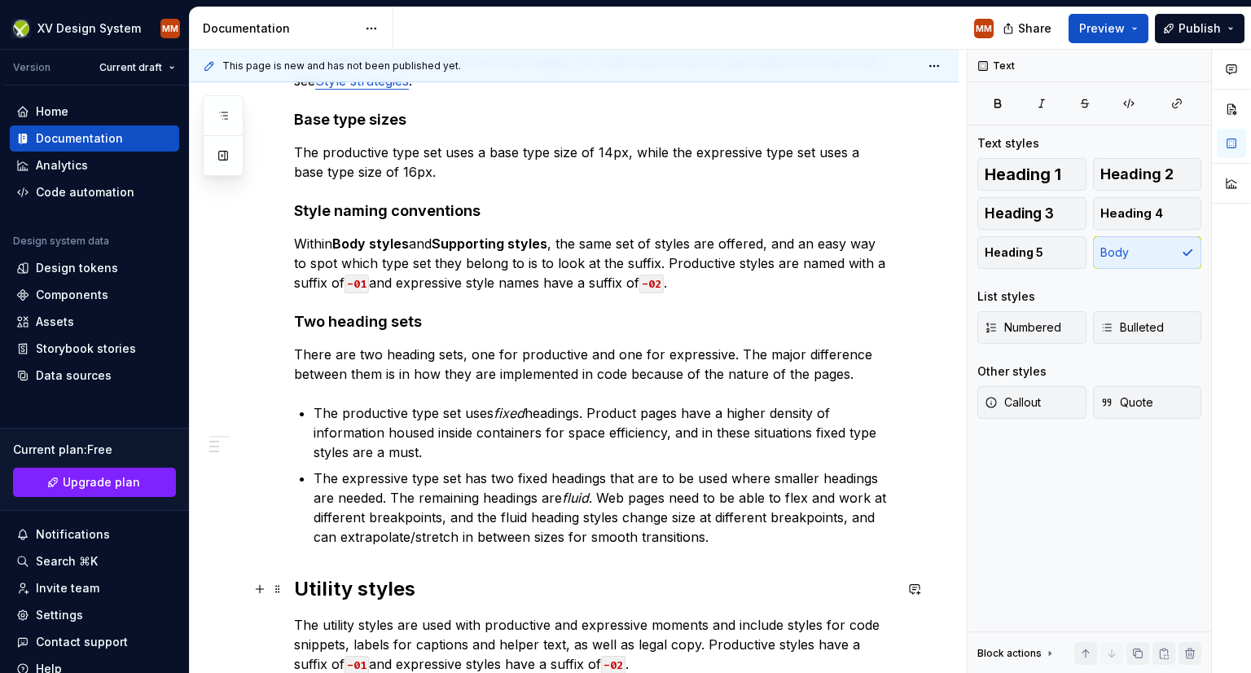
scroll to position [629, 0]
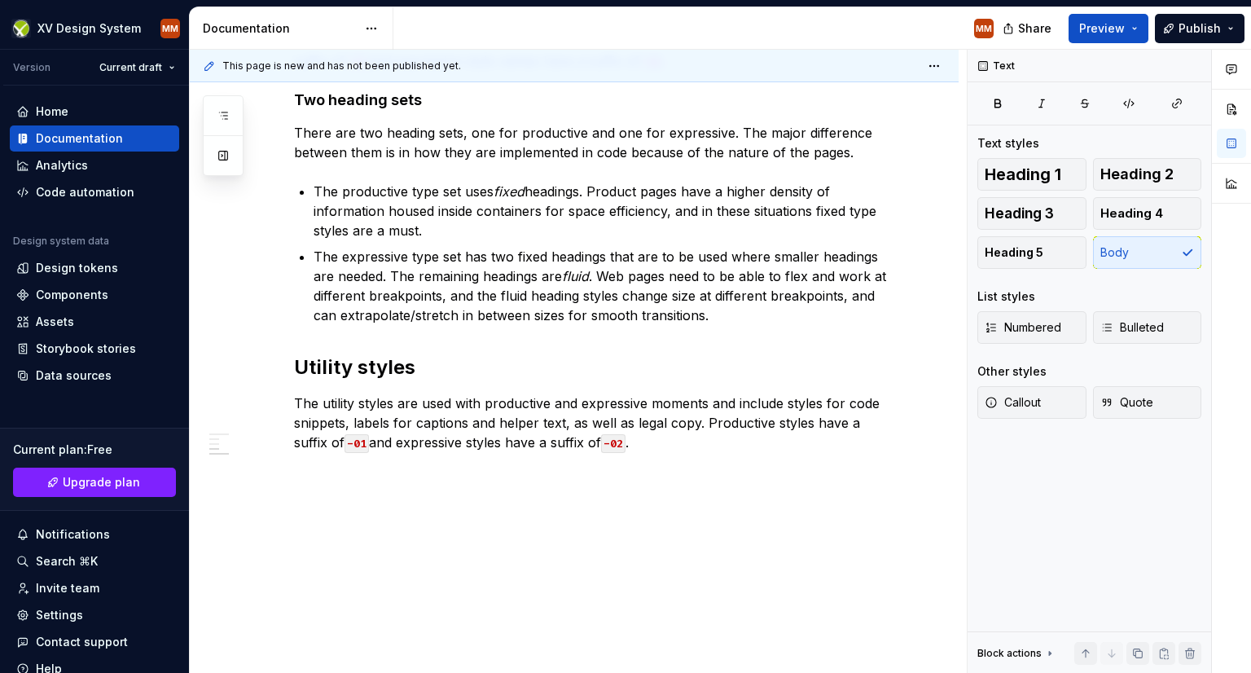
type textarea "*"
click at [318, 478] on p at bounding box center [594, 472] width 600 height 20
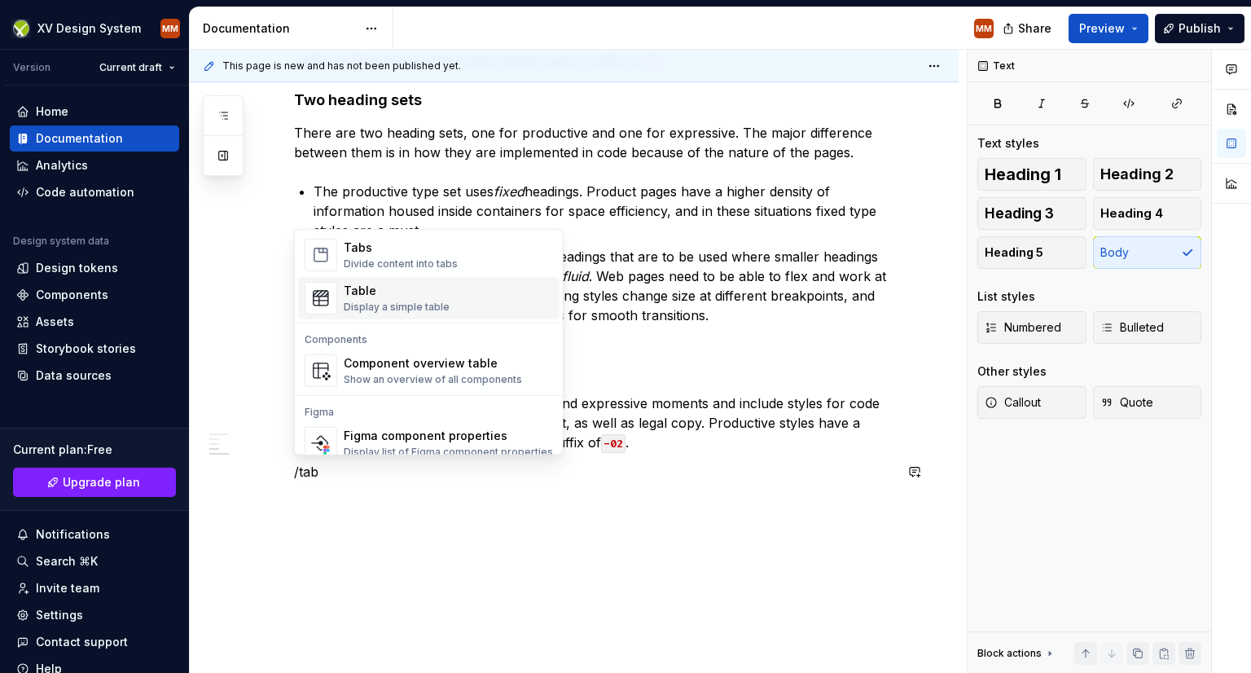
scroll to position [34, 0]
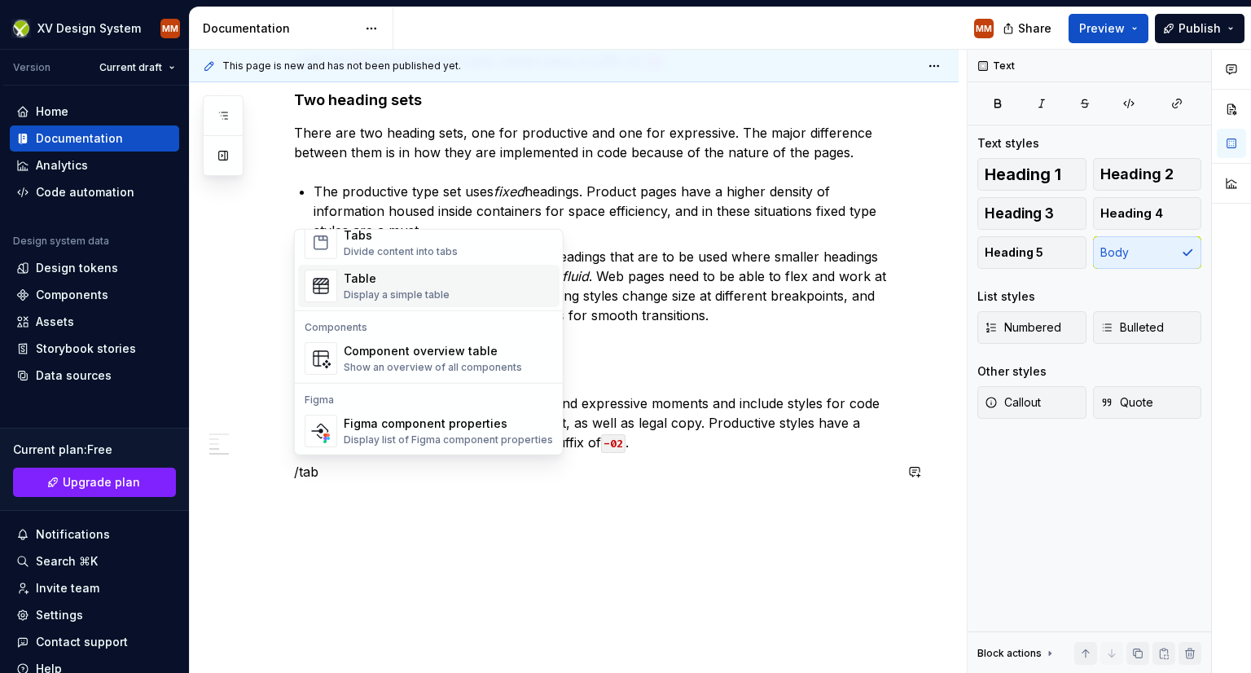
click at [396, 301] on div "Display a simple table" at bounding box center [397, 294] width 106 height 13
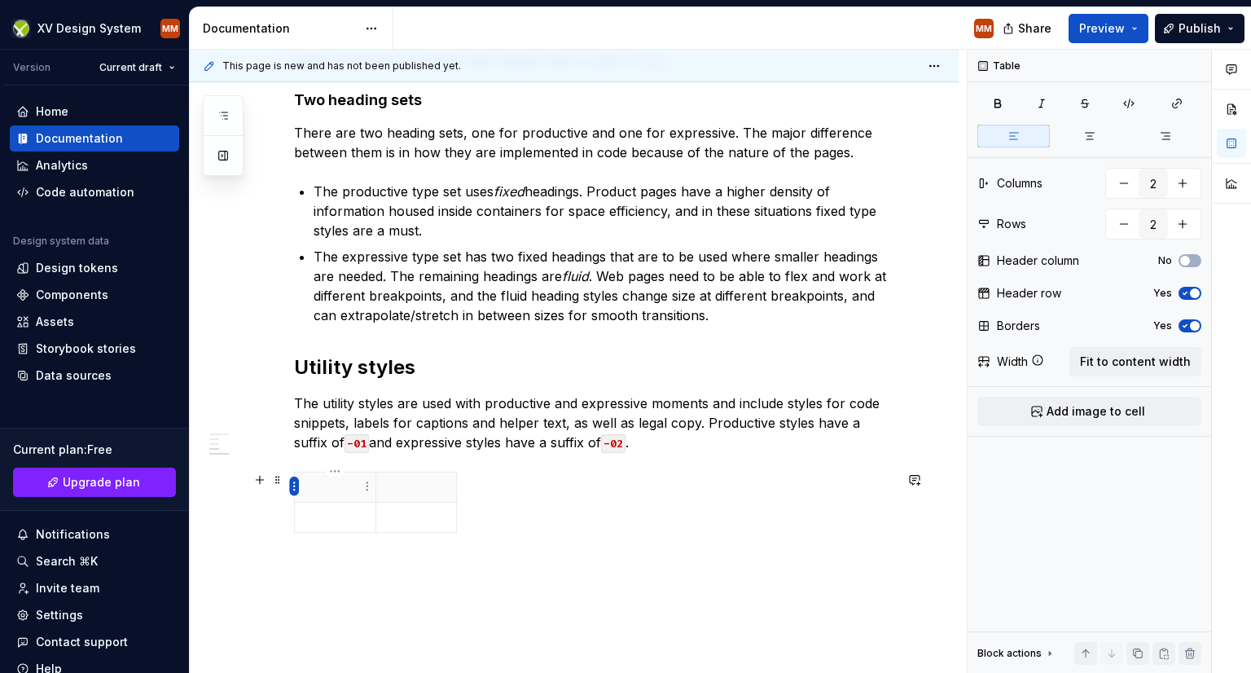
click at [294, 488] on html "XV Design System MM Version Current draft Home Documentation Analytics Code aut…" at bounding box center [625, 336] width 1251 height 673
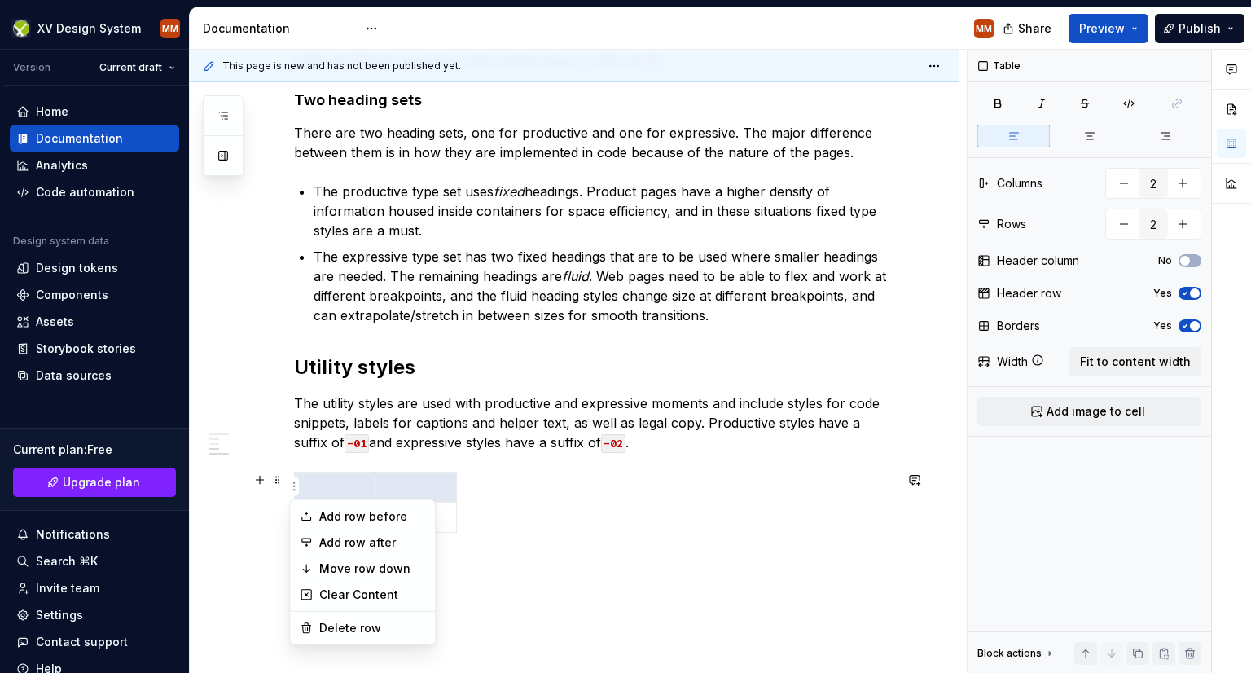
click at [531, 516] on html "XV Design System MM Version Current draft Home Documentation Analytics Code aut…" at bounding box center [625, 336] width 1251 height 673
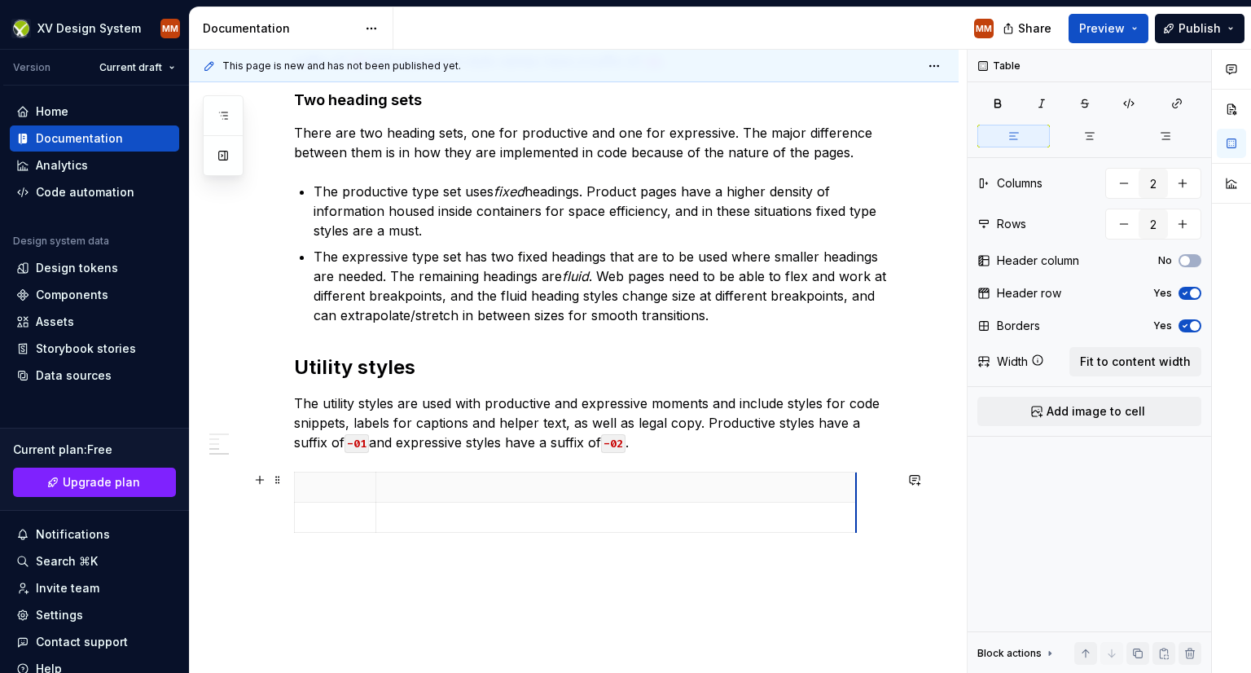
drag, startPoint x: 455, startPoint y: 486, endPoint x: 854, endPoint y: 514, distance: 400.9
drag, startPoint x: 378, startPoint y: 492, endPoint x: 576, endPoint y: 508, distance: 198.6
click at [576, 508] on tbody at bounding box center [675, 502] width 760 height 60
click at [325, 513] on p at bounding box center [434, 517] width 259 height 16
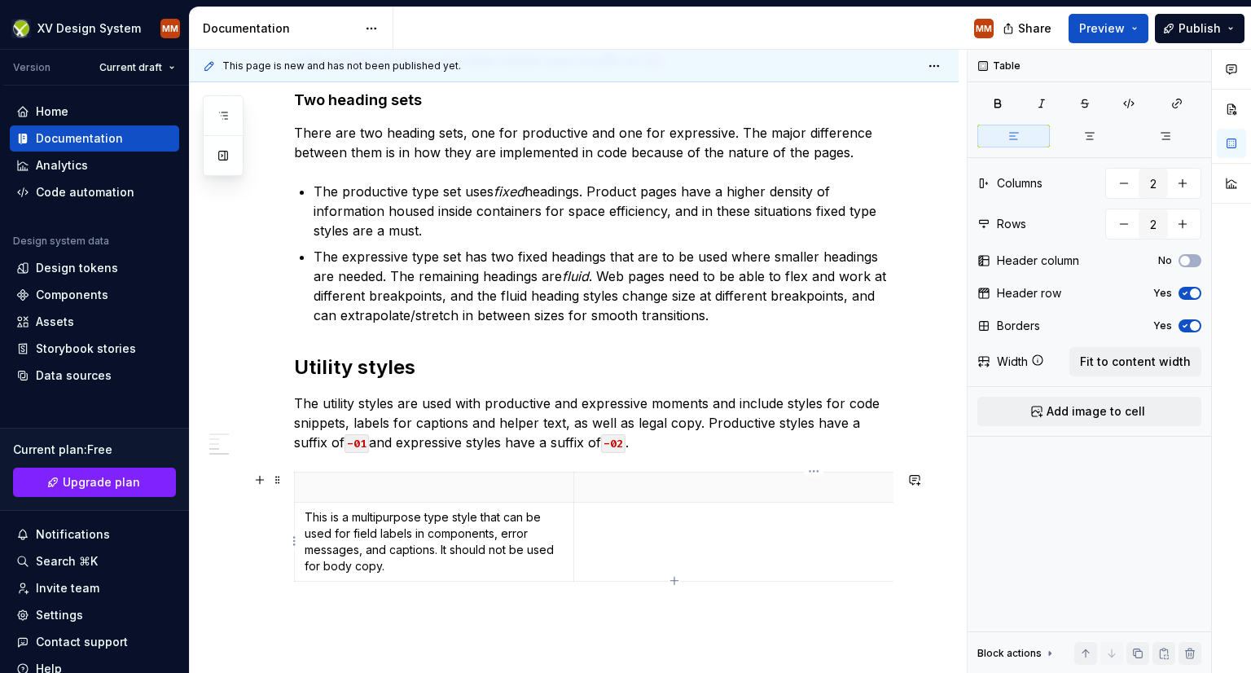
click at [606, 522] on p at bounding box center [814, 517] width 460 height 16
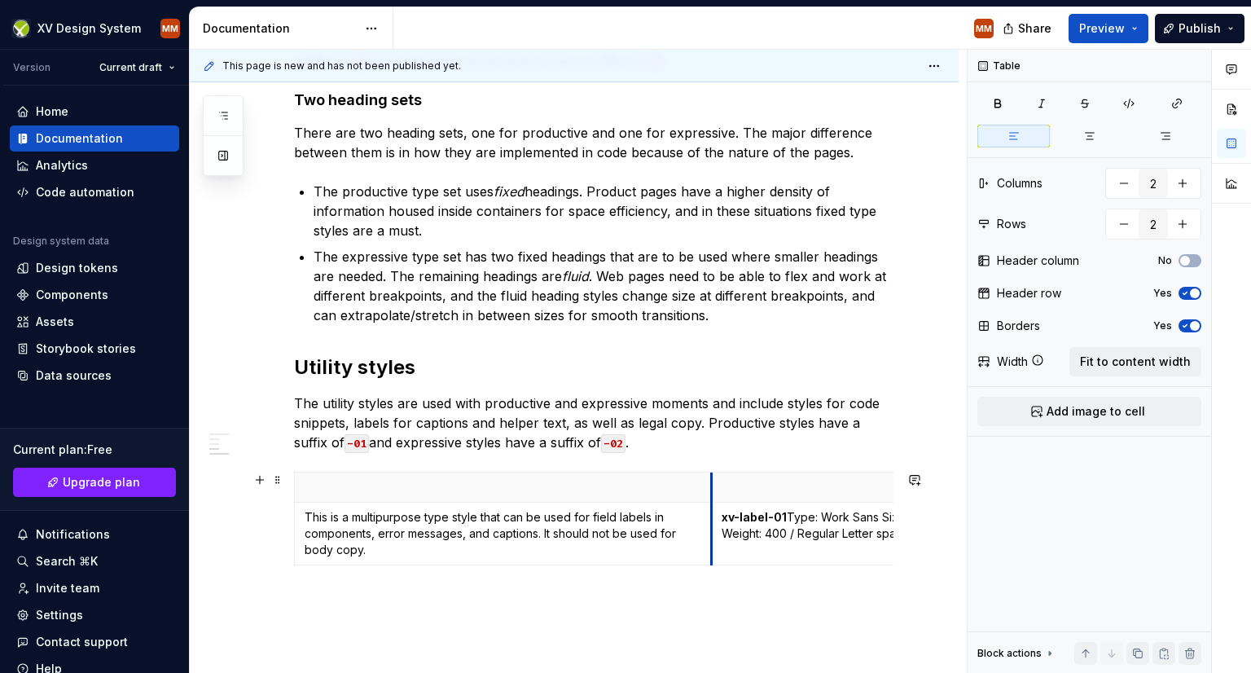
drag, startPoint x: 571, startPoint y: 485, endPoint x: 709, endPoint y: 536, distance: 146.6
click at [788, 542] on td "xv-label-01  Type: Work Sans Size: 12px / .75rem Line height: 16px / 1rem Weigh…" at bounding box center [951, 534] width 481 height 63
click at [1188, 261] on span "button" at bounding box center [1185, 261] width 10 height 10
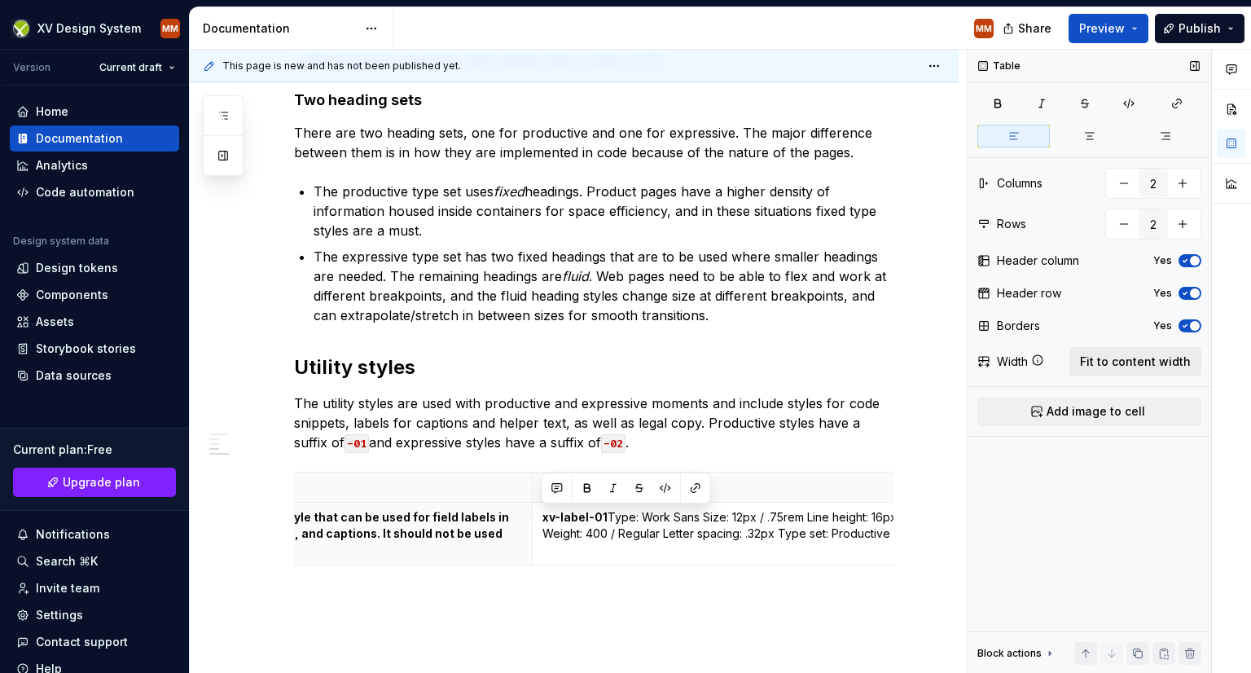
click at [1114, 362] on span "Fit to content width" at bounding box center [1135, 362] width 111 height 16
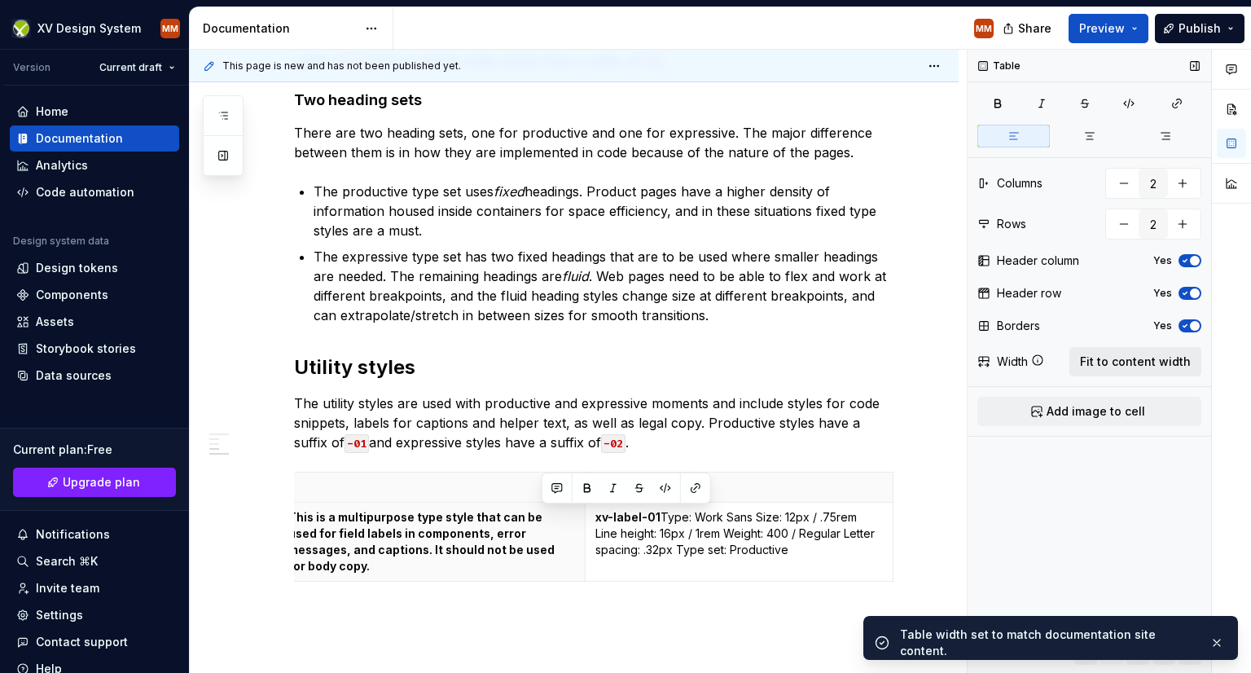
scroll to position [0, 16]
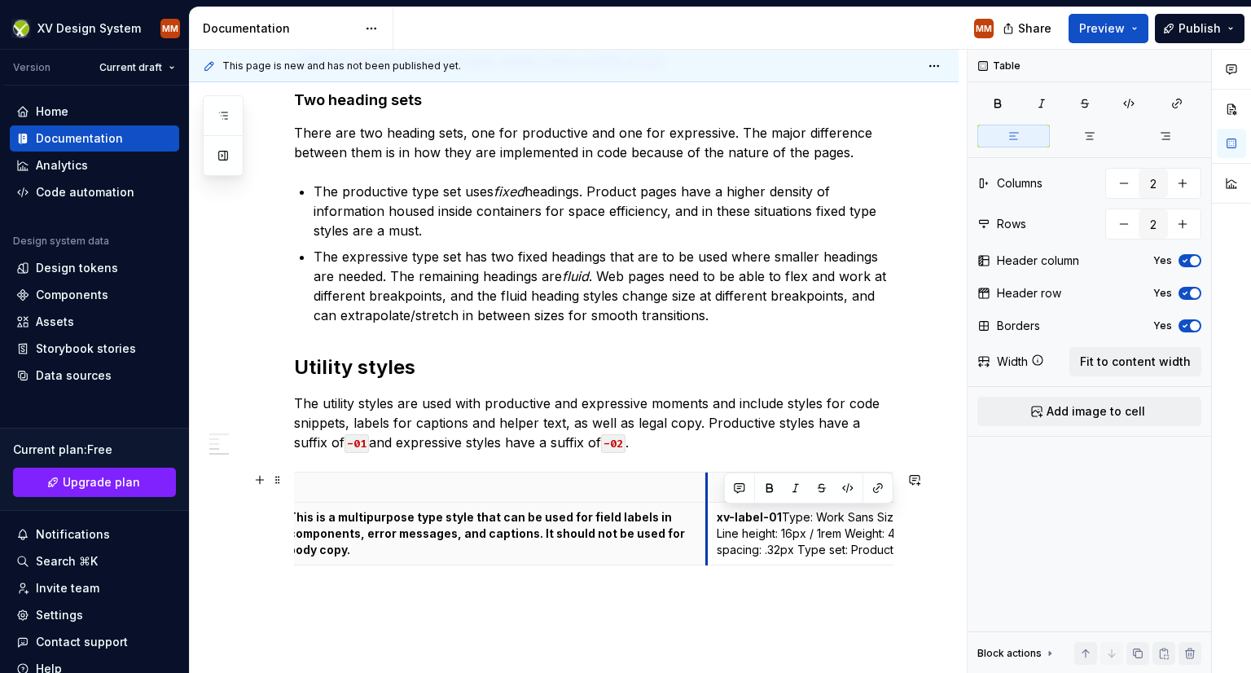
drag, startPoint x: 584, startPoint y: 488, endPoint x: 705, endPoint y: 516, distance: 124.7
click at [636, 490] on p at bounding box center [492, 487] width 408 height 16
click at [764, 488] on p at bounding box center [861, 487] width 288 height 16
click at [1122, 359] on span "Fit to content width" at bounding box center [1135, 362] width 111 height 16
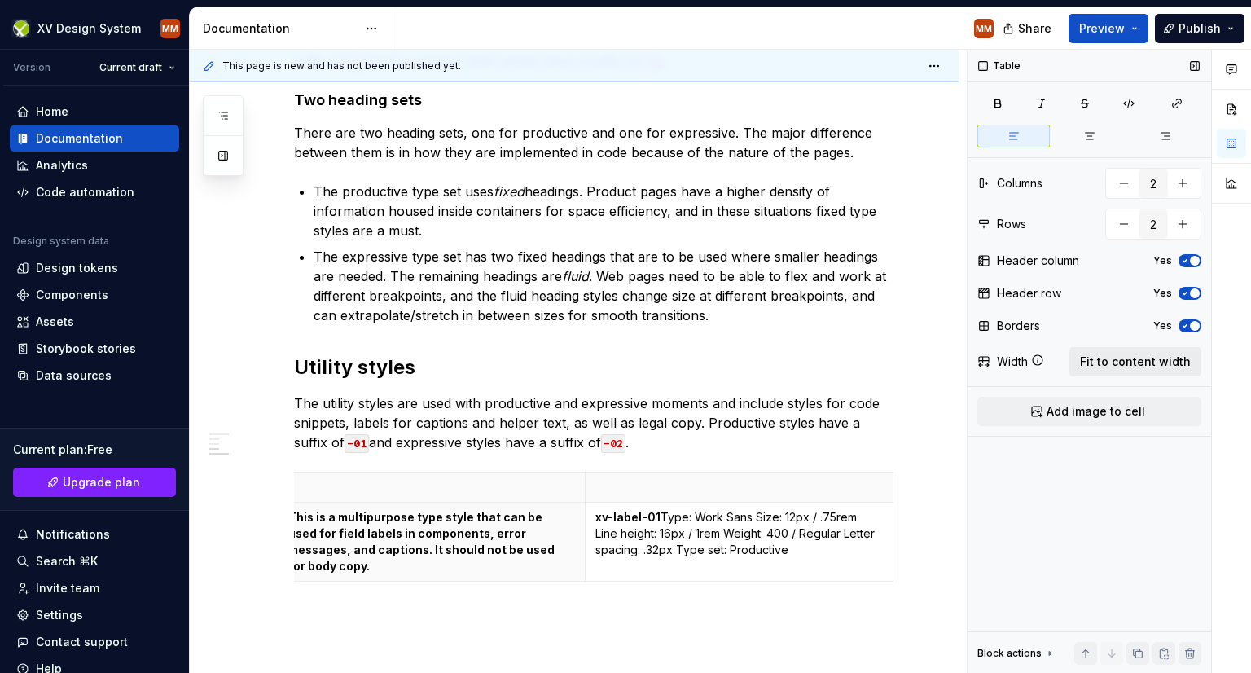
click at [1122, 359] on span "Fit to content width" at bounding box center [1135, 362] width 111 height 16
type textarea "*"
click at [535, 551] on p "This is a multipurpose type style that can be used for field labels in componen…" at bounding box center [431, 541] width 287 height 65
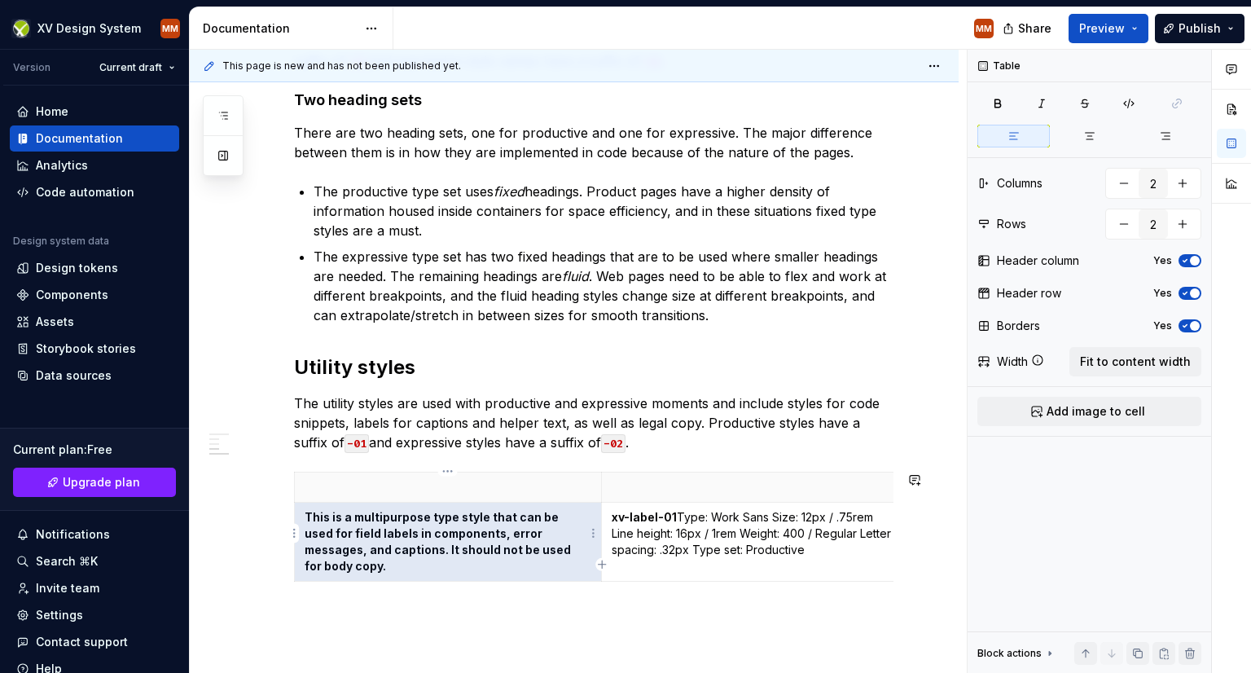
drag, startPoint x: 545, startPoint y: 551, endPoint x: 331, endPoint y: 527, distance: 215.6
click at [331, 527] on p "This is a multipurpose type style that can be used for field labels in componen…" at bounding box center [448, 541] width 287 height 65
click at [1004, 107] on icon "button" at bounding box center [997, 103] width 13 height 13
click at [1186, 220] on button "button" at bounding box center [1182, 223] width 29 height 29
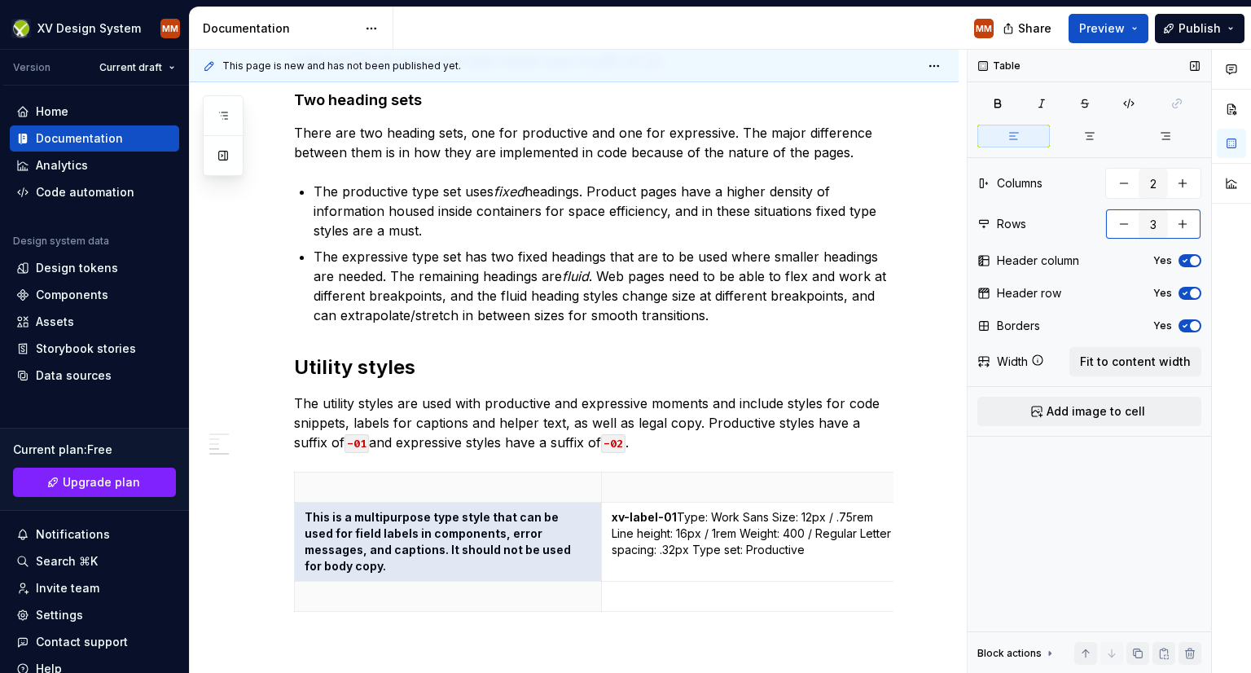
click at [1186, 220] on button "button" at bounding box center [1182, 223] width 29 height 29
type input "7"
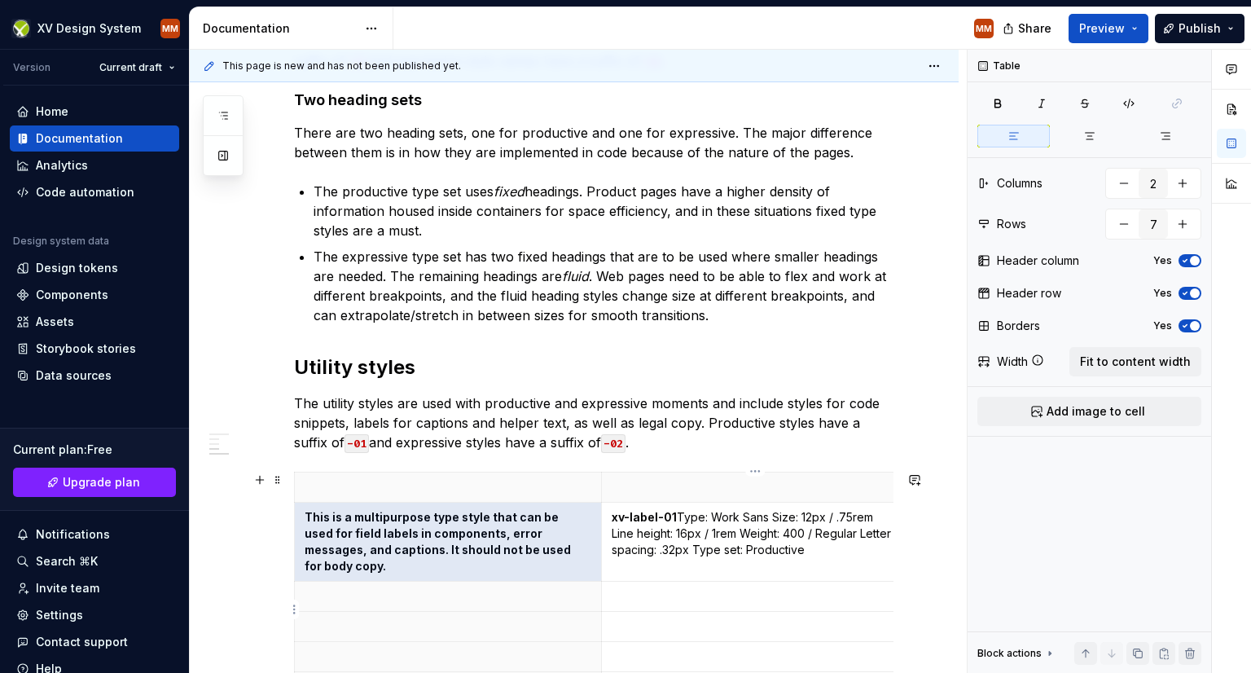
click at [670, 618] on p at bounding box center [756, 626] width 288 height 16
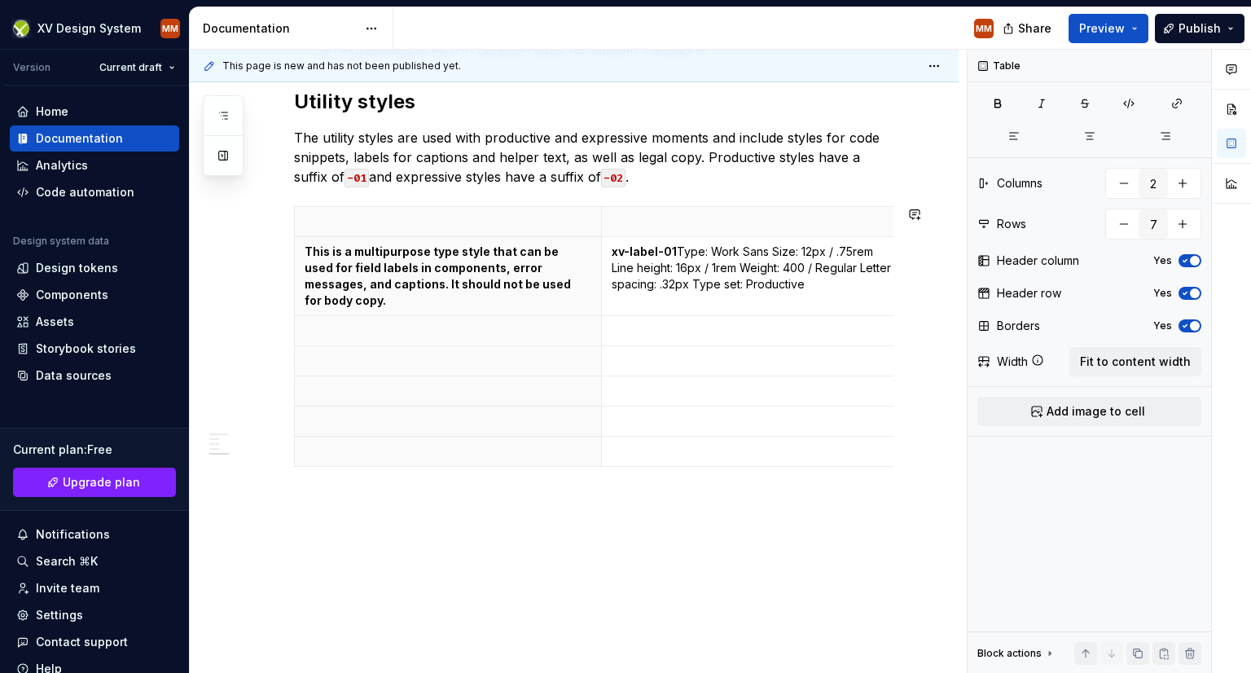
scroll to position [910, 0]
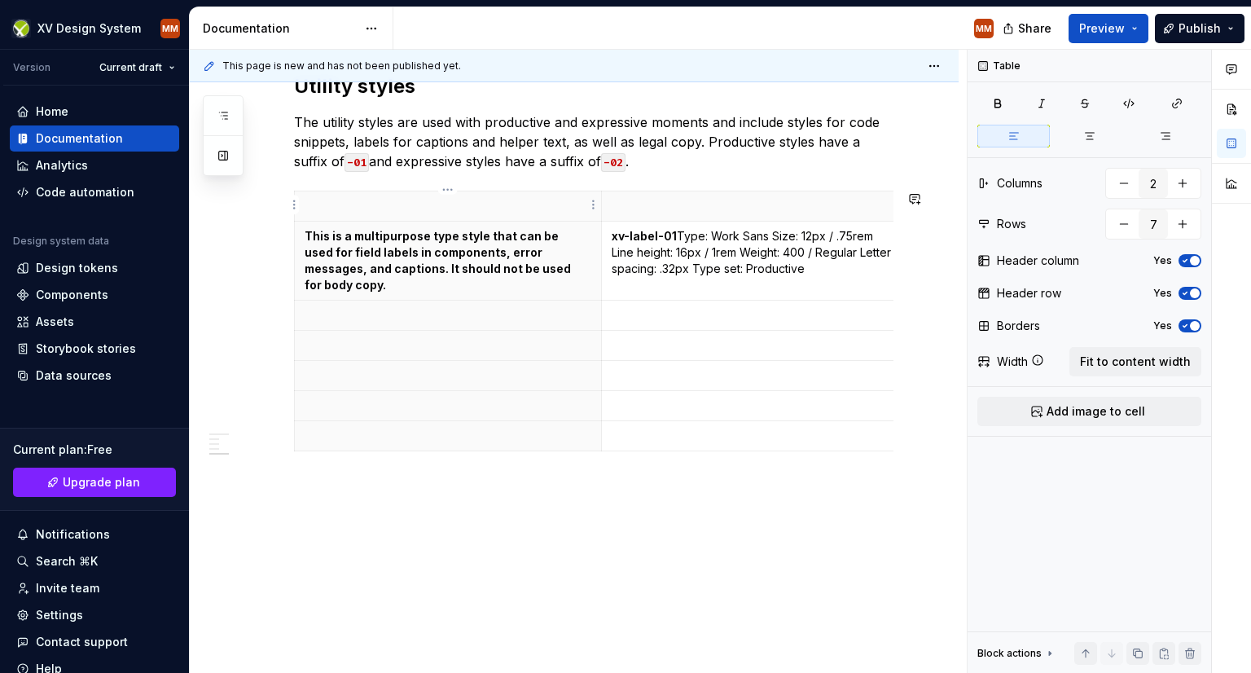
click at [421, 203] on p at bounding box center [448, 206] width 287 height 16
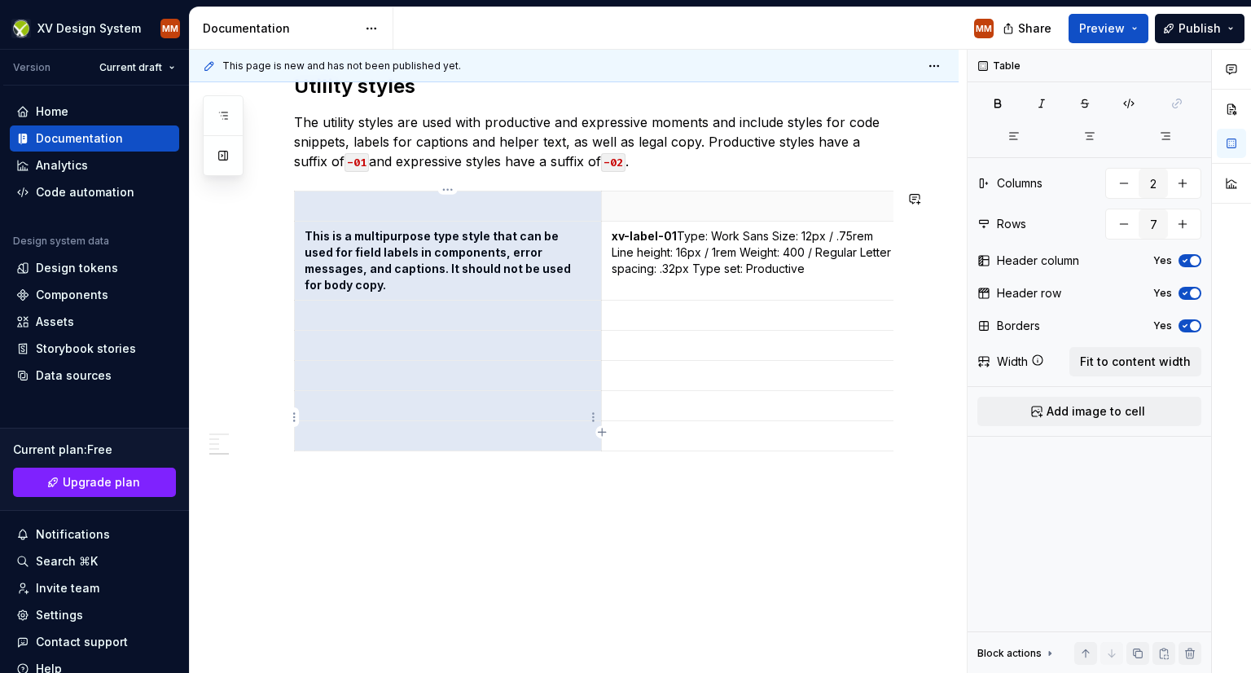
drag, startPoint x: 421, startPoint y: 203, endPoint x: 472, endPoint y: 426, distance: 229.0
click at [472, 426] on tbody "This is a multipurpose type style that can be used for field labels in componen…" at bounding box center [602, 321] width 615 height 260
click at [1185, 257] on icon "button" at bounding box center [1185, 261] width 13 height 10
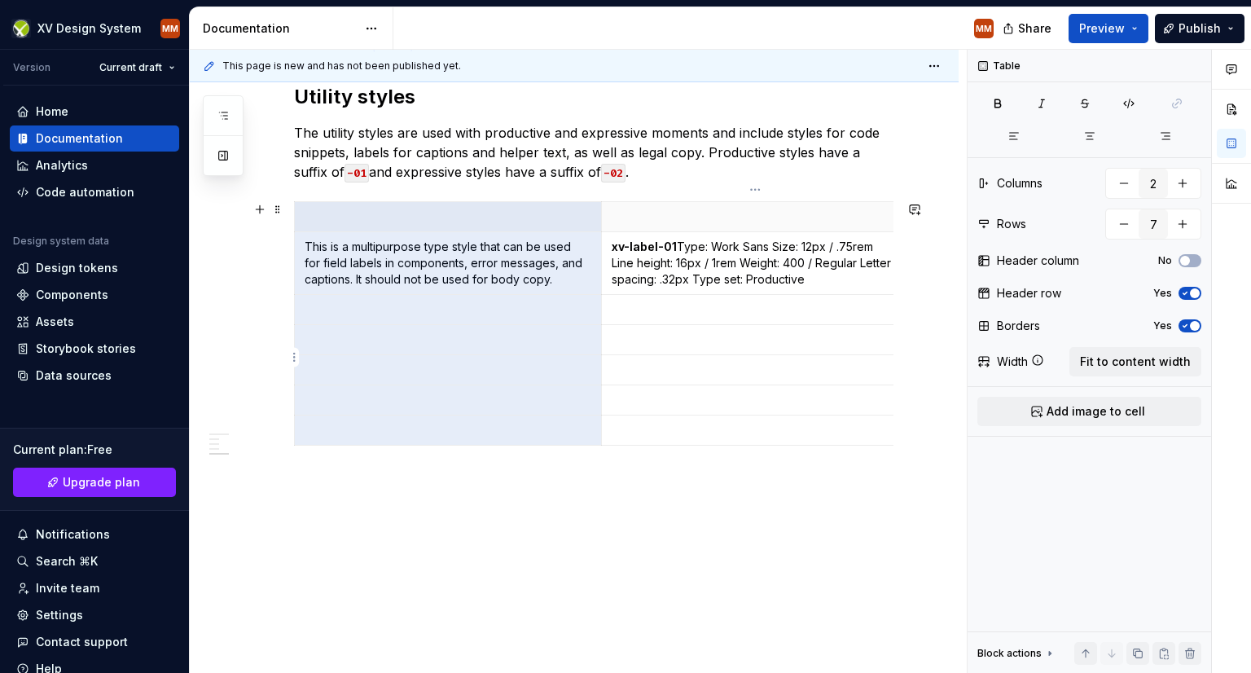
click at [614, 362] on p at bounding box center [756, 370] width 288 height 16
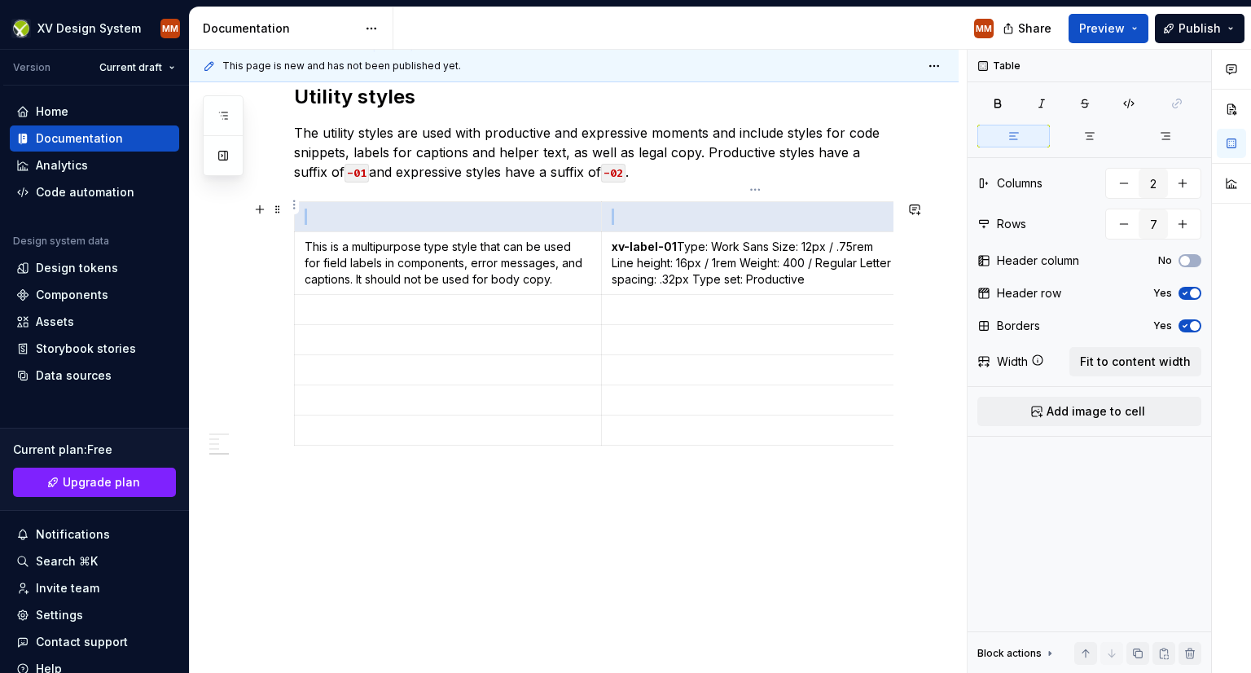
drag, startPoint x: 362, startPoint y: 204, endPoint x: 745, endPoint y: 212, distance: 382.9
click at [745, 212] on tr at bounding box center [602, 217] width 615 height 30
click at [1184, 291] on icon "button" at bounding box center [1185, 293] width 13 height 10
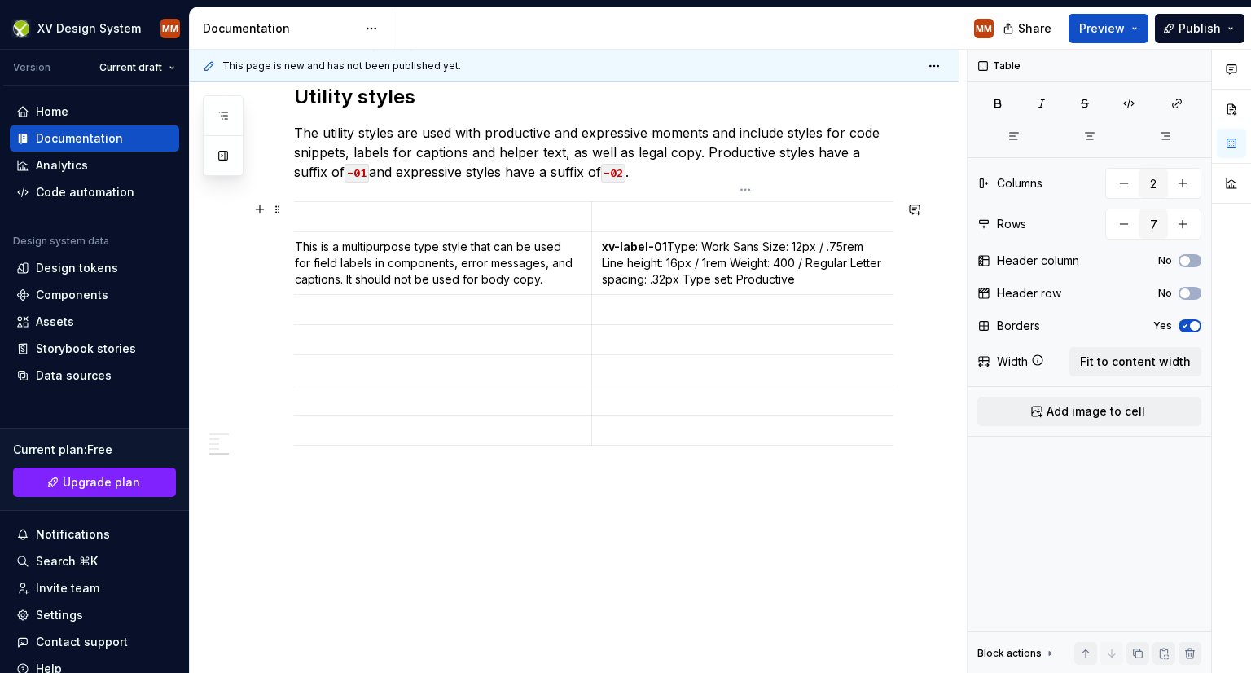
click at [624, 333] on p at bounding box center [746, 340] width 288 height 16
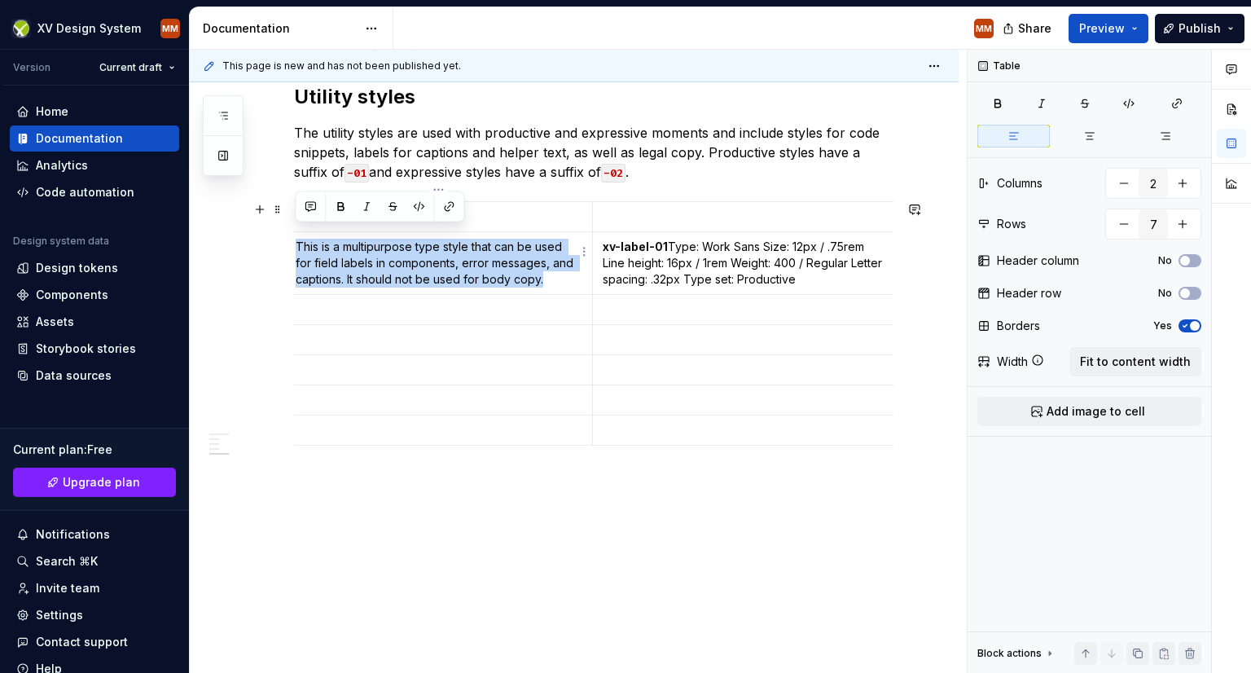
drag, startPoint x: 296, startPoint y: 234, endPoint x: 557, endPoint y: 261, distance: 262.1
click at [557, 261] on p "This is a multipurpose type style that can be used for field labels in componen…" at bounding box center [439, 263] width 287 height 49
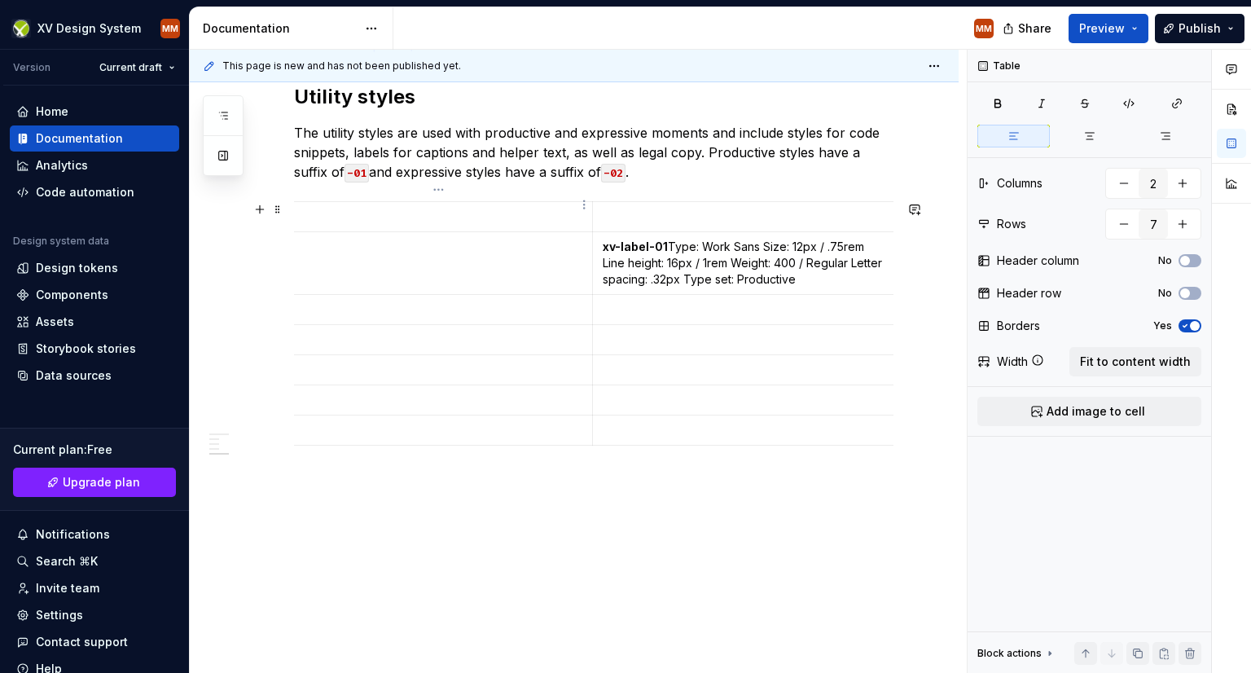
click at [440, 209] on p at bounding box center [439, 217] width 287 height 16
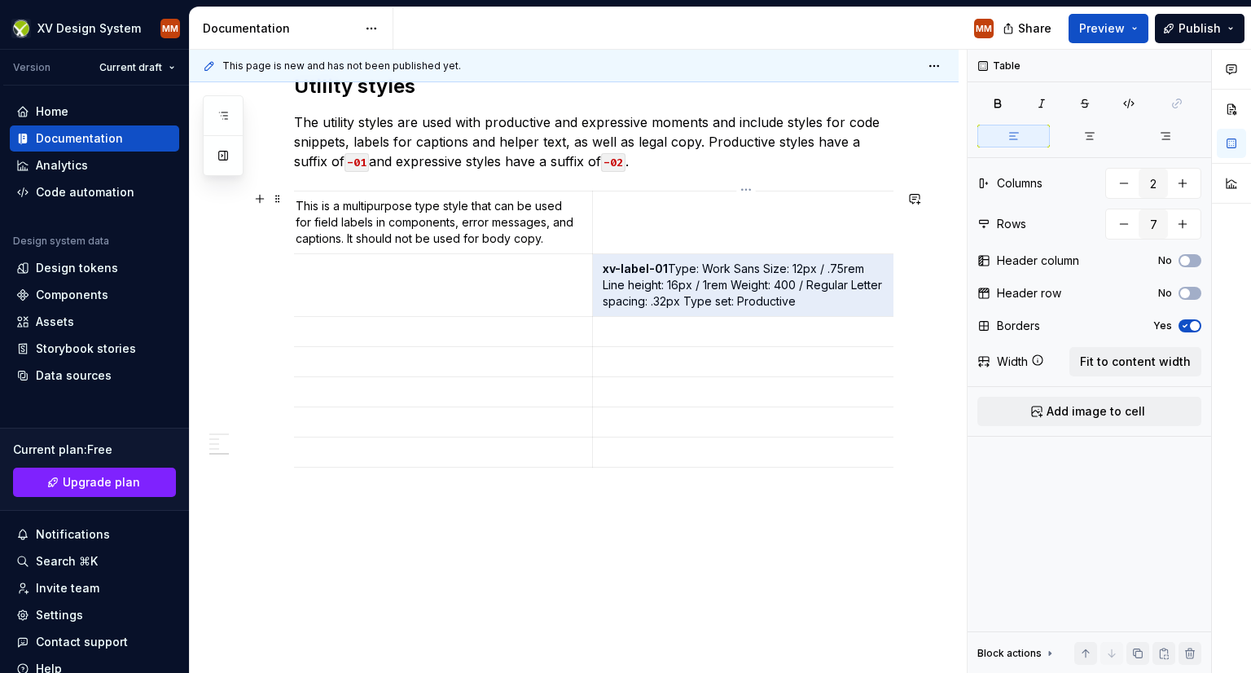
drag, startPoint x: 798, startPoint y: 301, endPoint x: 601, endPoint y: 268, distance: 199.8
click at [601, 268] on td "xv-label-01  Type: Work Sans Size: 12px / .75rem Line height: 16px / 1rem Weigh…" at bounding box center [747, 285] width 308 height 63
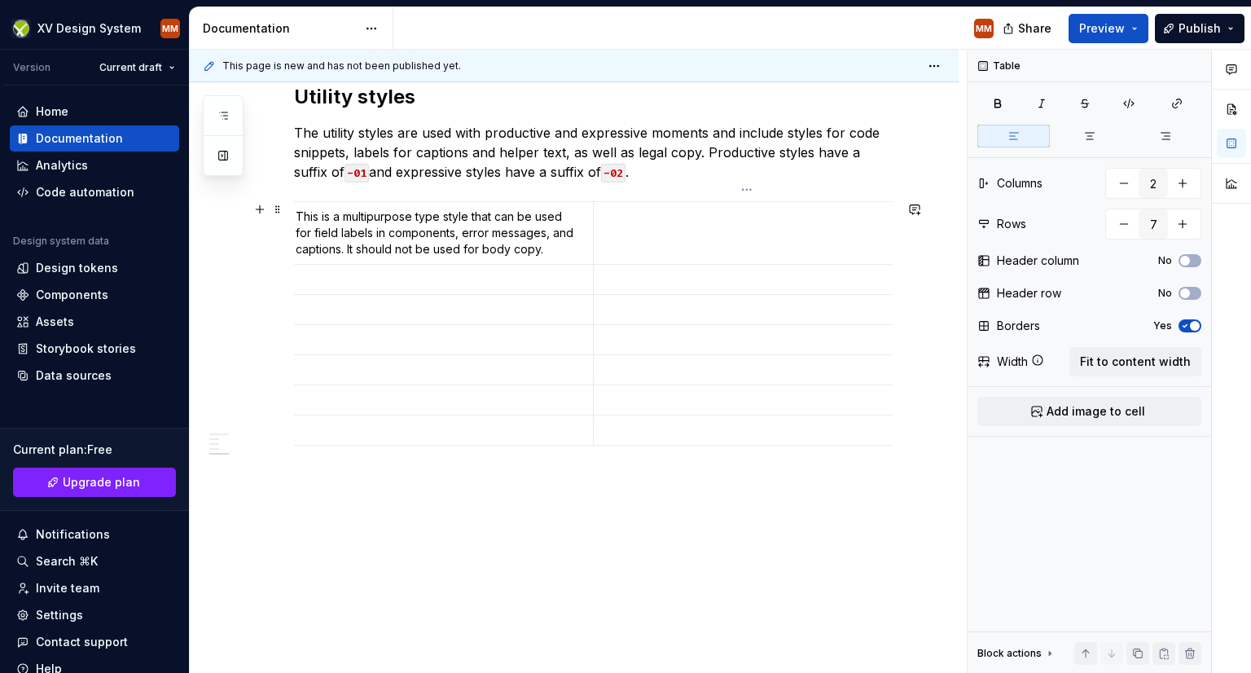
click at [632, 212] on p at bounding box center [748, 217] width 288 height 16
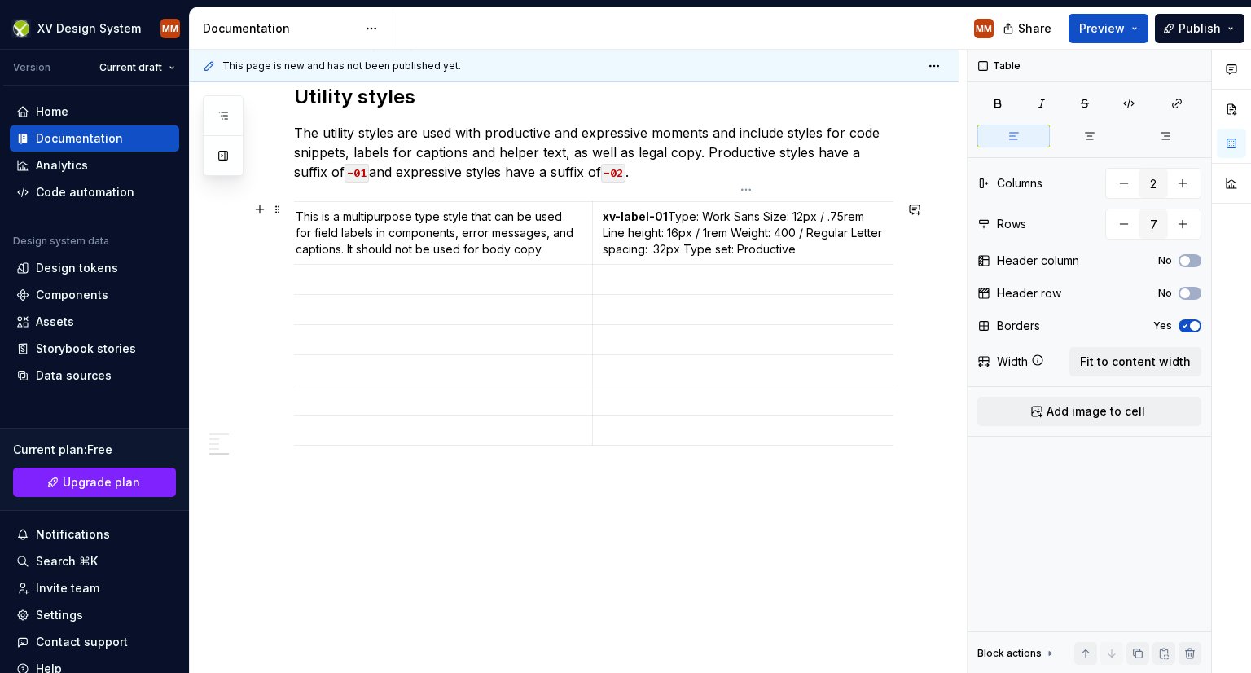
click at [666, 209] on p "xv-label-01  Type: Work Sans Size: 12px / .75rem Line height: 16px / 1rem Weigh…" at bounding box center [747, 233] width 288 height 49
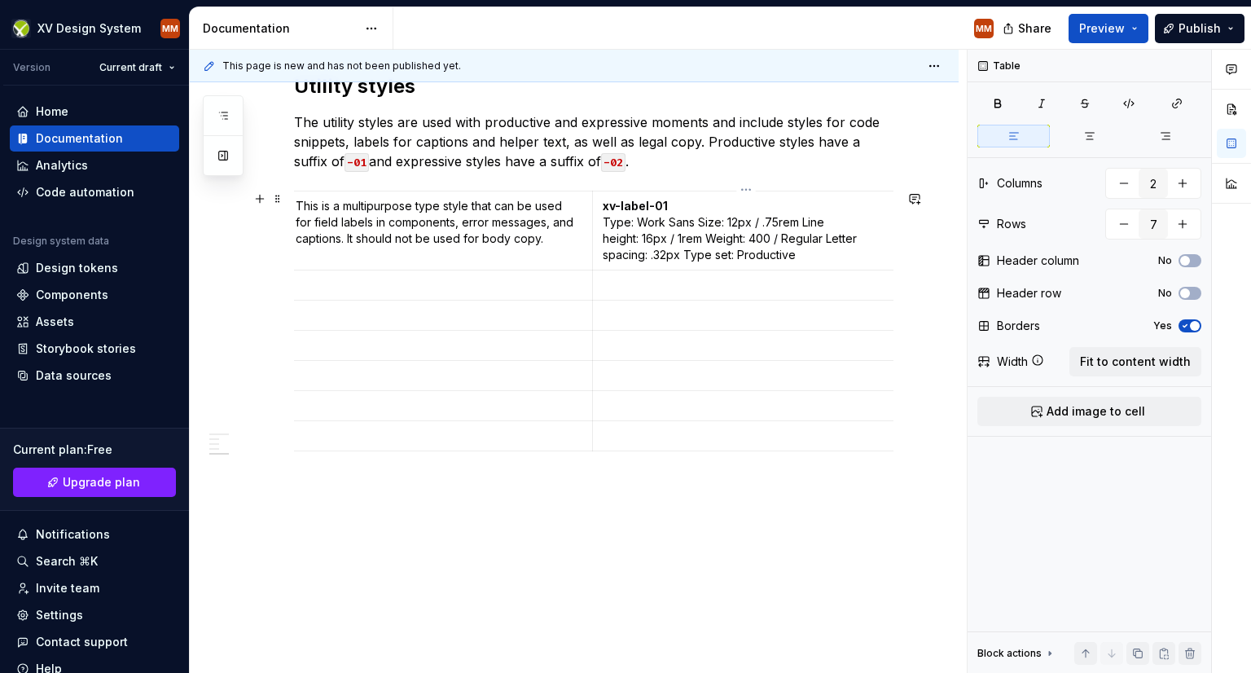
click at [700, 224] on p "xv-label-01 Type: Work Sans Size: 12px / .75rem Line height: 16px / 1rem Weight…" at bounding box center [747, 230] width 288 height 65
click at [707, 236] on p "xv-label-01 Type: Work Sans  Size: 12px / .75rem Line height: 16px / 1rem Weigh…" at bounding box center [747, 238] width 288 height 81
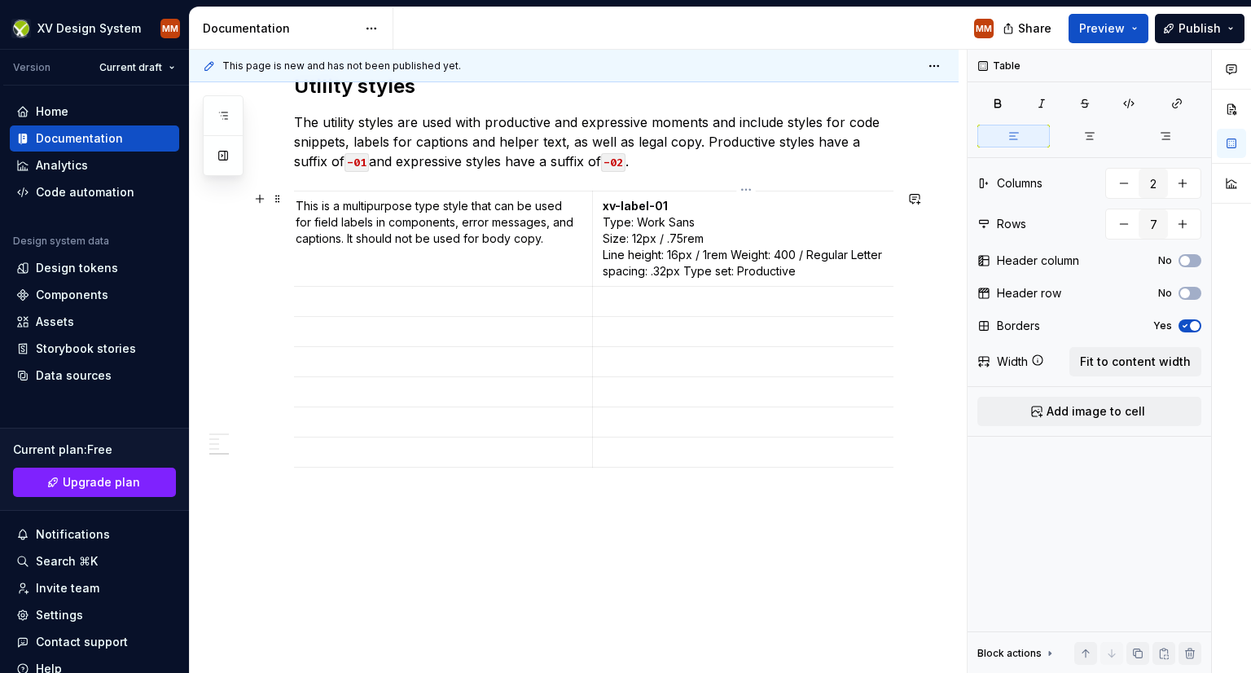
click at [736, 254] on p "xv-label-01 Type: Work Sans  Size: 12px / .75rem  Line height: 16px / 1rem Weig…" at bounding box center [747, 238] width 288 height 81
click at [723, 271] on p "xv-label-01 Type: Work Sans  Size: 12px / .75rem  Line height: 16px / 1rem  Wei…" at bounding box center [747, 247] width 288 height 98
click at [721, 288] on p "xv-label-01 Type: Work Sans  Size: 12px / .75rem  Line height: 16px / 1rem  Wei…" at bounding box center [747, 247] width 288 height 98
click at [521, 287] on td "This is a multipurpose type style that can be used for field labels in componen…" at bounding box center [439, 255] width 307 height 128
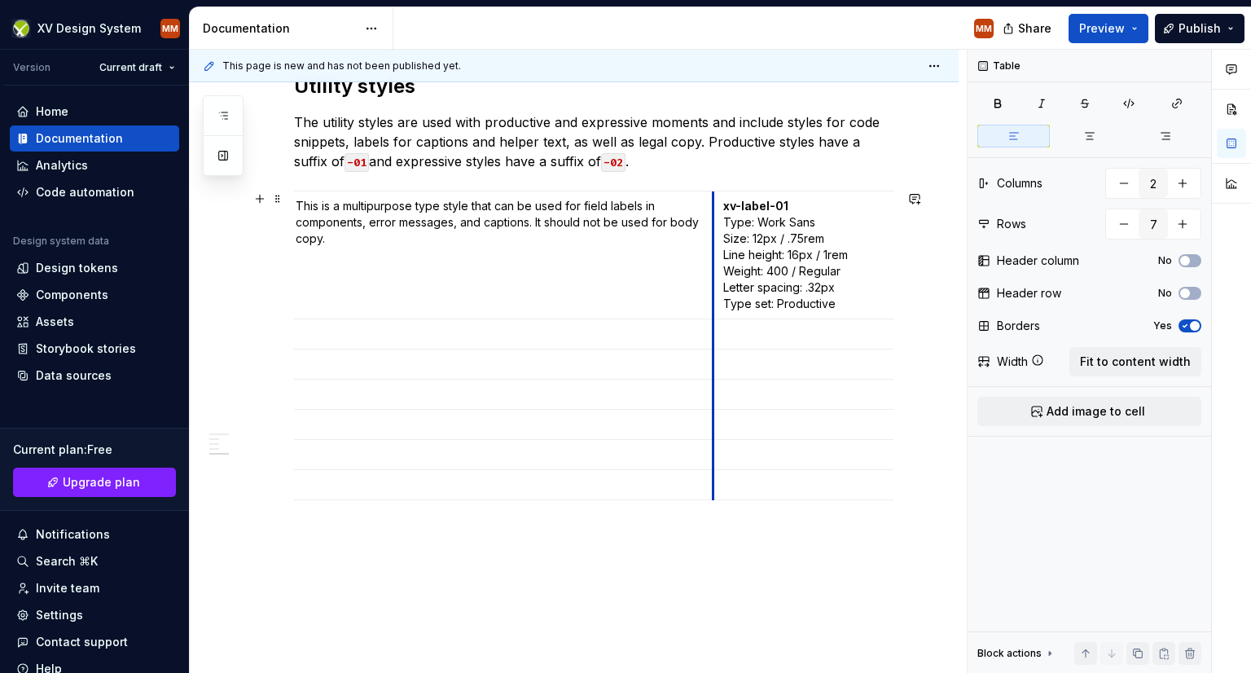
drag, startPoint x: 593, startPoint y: 226, endPoint x: 714, endPoint y: 263, distance: 126.0
click at [714, 263] on td "xv-label-01 Type: Work Sans  Size: 12px / .75rem  Line height: 16px / 1rem  Wei…" at bounding box center [868, 255] width 308 height 128
click at [844, 306] on p "xv-label-01 Type: Work Sans  Size: 12px / .75rem  Line height: 16px / 1rem  Wei…" at bounding box center [867, 255] width 288 height 114
click at [849, 301] on p "xv-label-01 Type: Work Sans  Size: 12px / .75rem  Line height: 16px / 1rem  Wei…" at bounding box center [867, 255] width 288 height 114
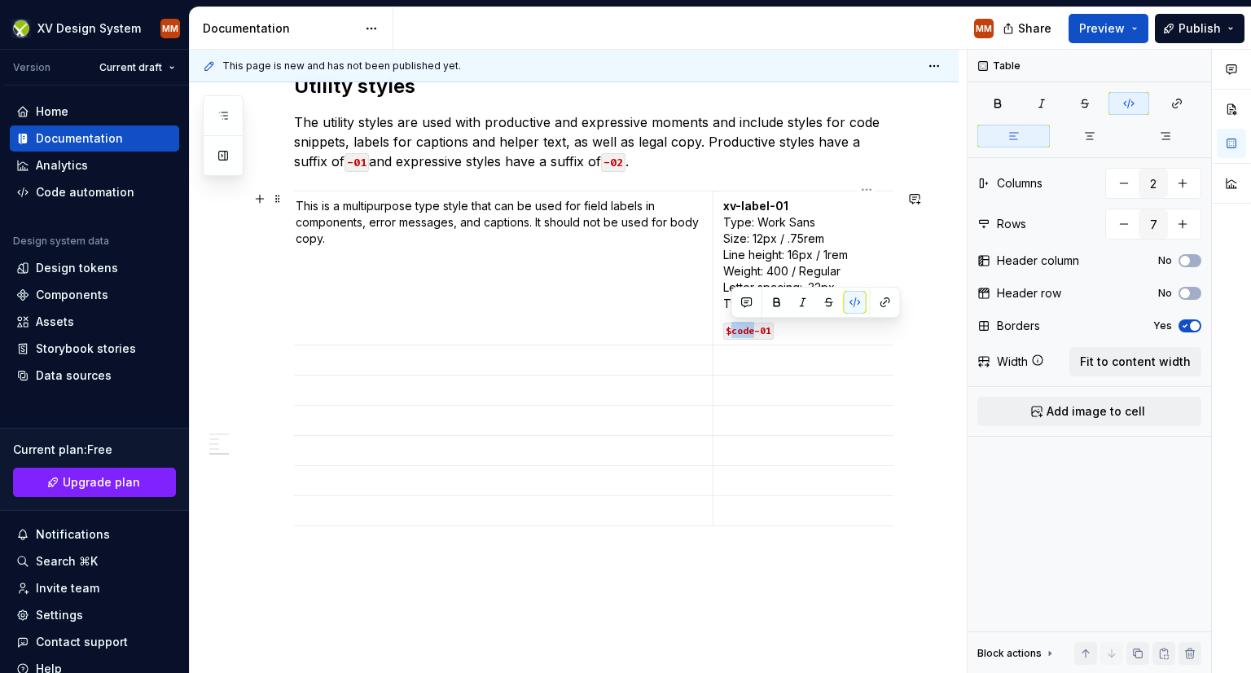
drag, startPoint x: 754, startPoint y: 328, endPoint x: 731, endPoint y: 330, distance: 23.7
click at [731, 330] on code "$code-01" at bounding box center [748, 331] width 51 height 17
click at [481, 219] on p "This is a multipurpose type style that can be used for field labels in componen…" at bounding box center [499, 222] width 407 height 49
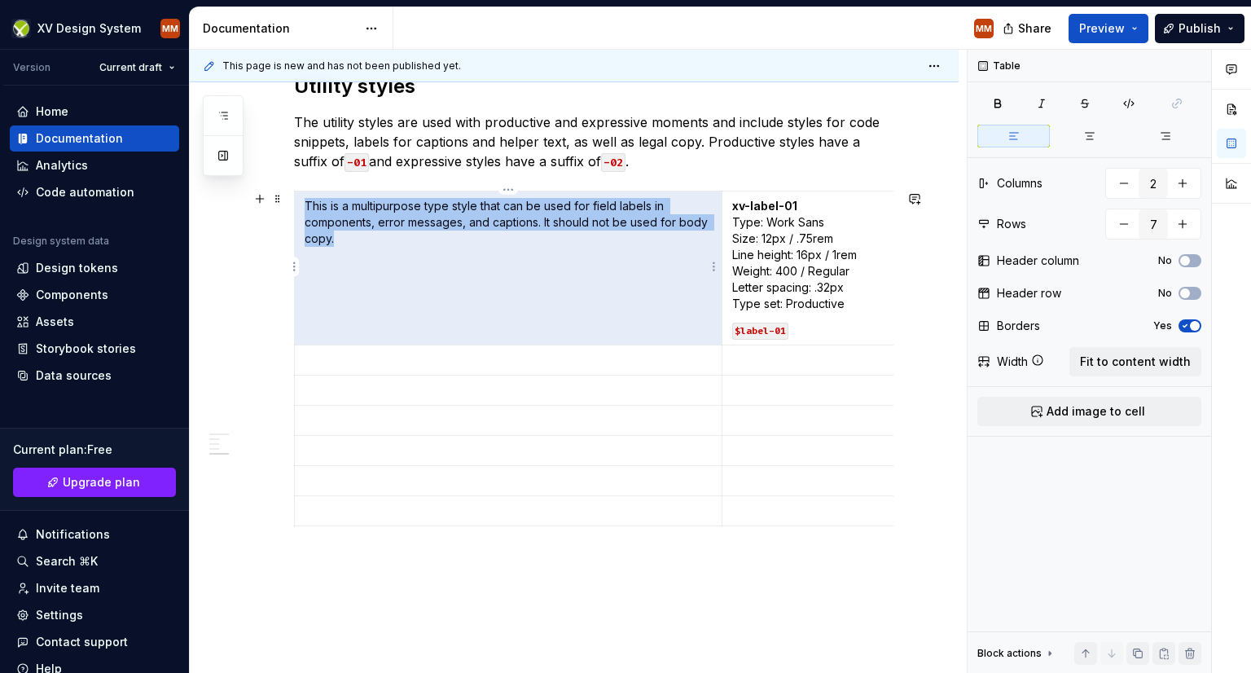
drag, startPoint x: 345, startPoint y: 242, endPoint x: 303, endPoint y: 203, distance: 57.6
click at [303, 203] on td "This is a multipurpose type style that can be used for field labels in componen…" at bounding box center [509, 268] width 428 height 154
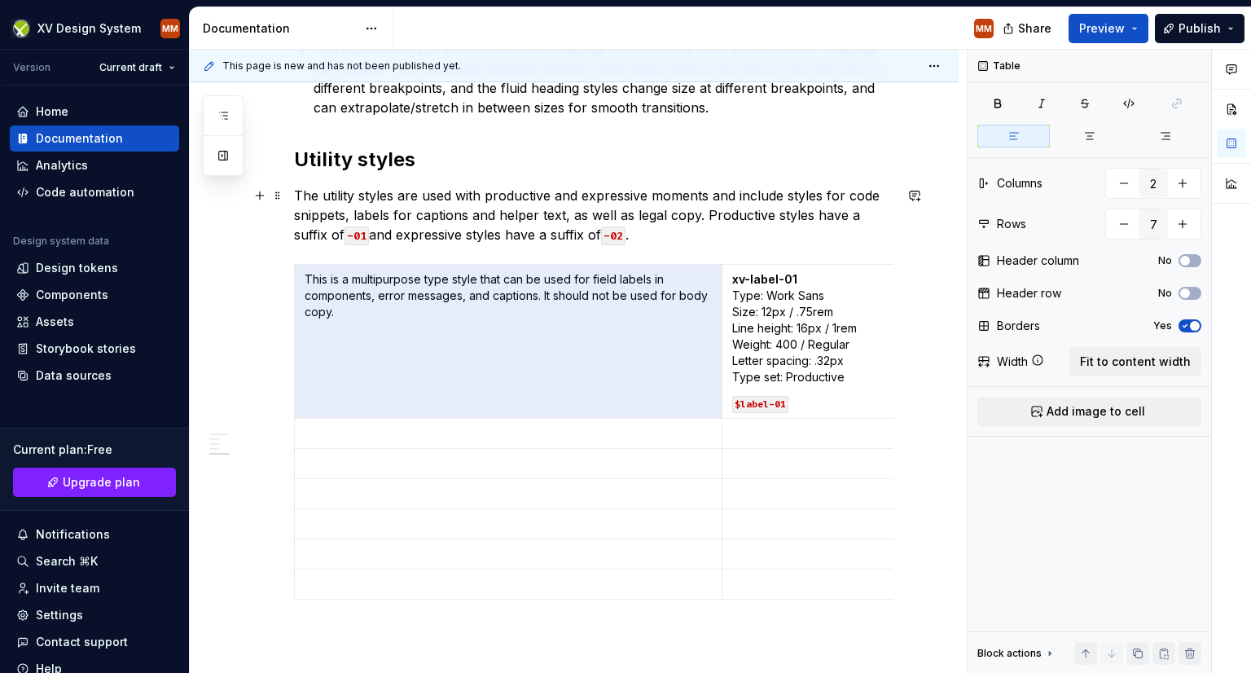
scroll to position [896, 0]
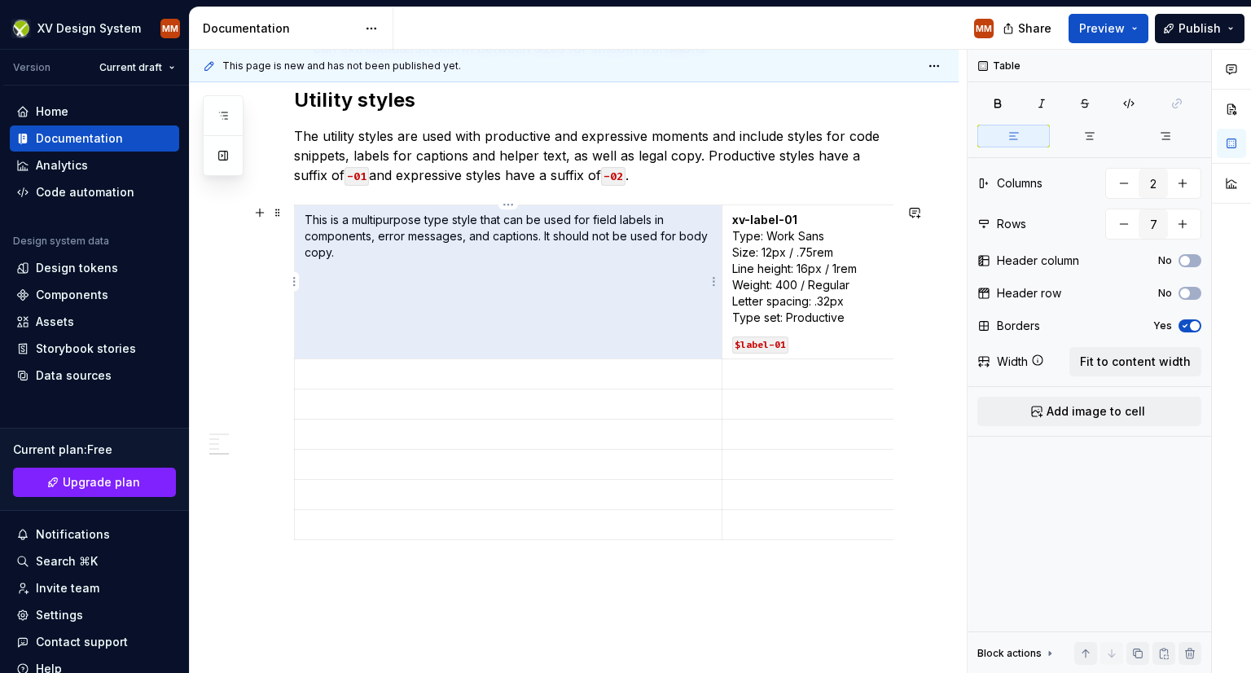
click at [362, 240] on p "This is a multipurpose type style that can be used for field labels in componen…" at bounding box center [508, 236] width 407 height 49
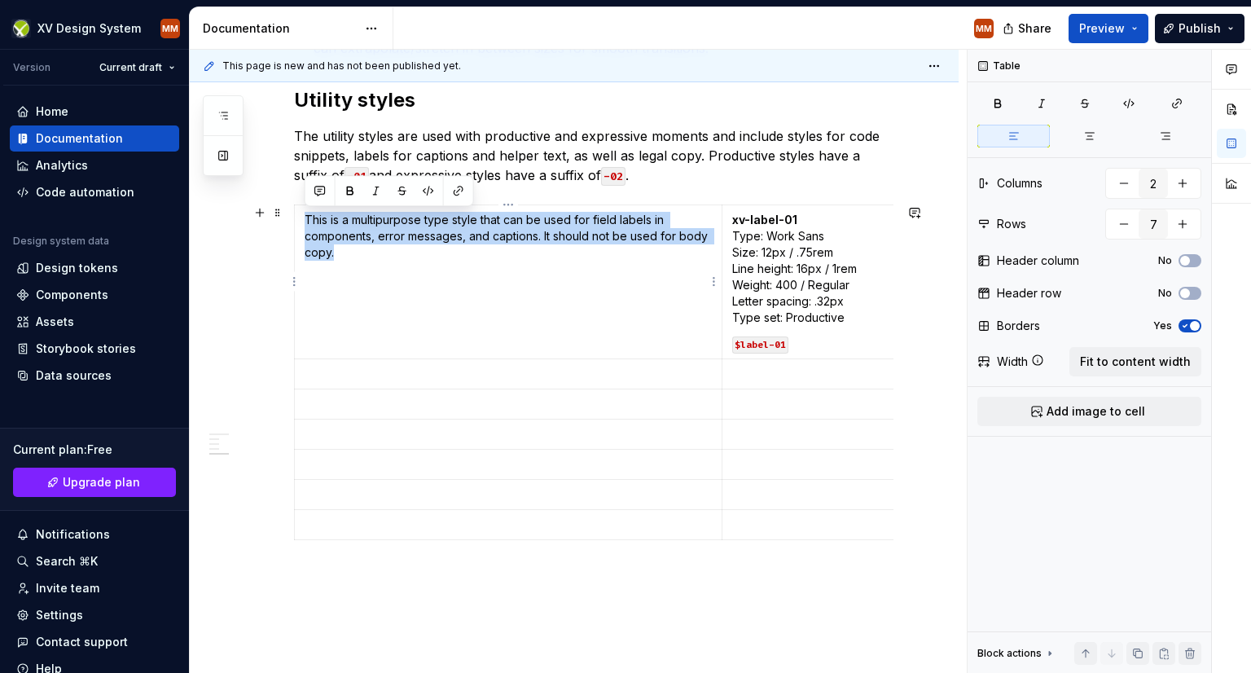
drag, startPoint x: 347, startPoint y: 249, endPoint x: 307, endPoint y: 222, distance: 48.1
click at [307, 222] on p "This is a multipurpose type style that can be used for field labels in componen…" at bounding box center [508, 236] width 407 height 49
drag, startPoint x: 360, startPoint y: 232, endPoint x: 333, endPoint y: 239, distance: 27.7
click at [333, 239] on p "This is a multipurpose type style that can be used for field labels in componen…" at bounding box center [508, 236] width 407 height 49
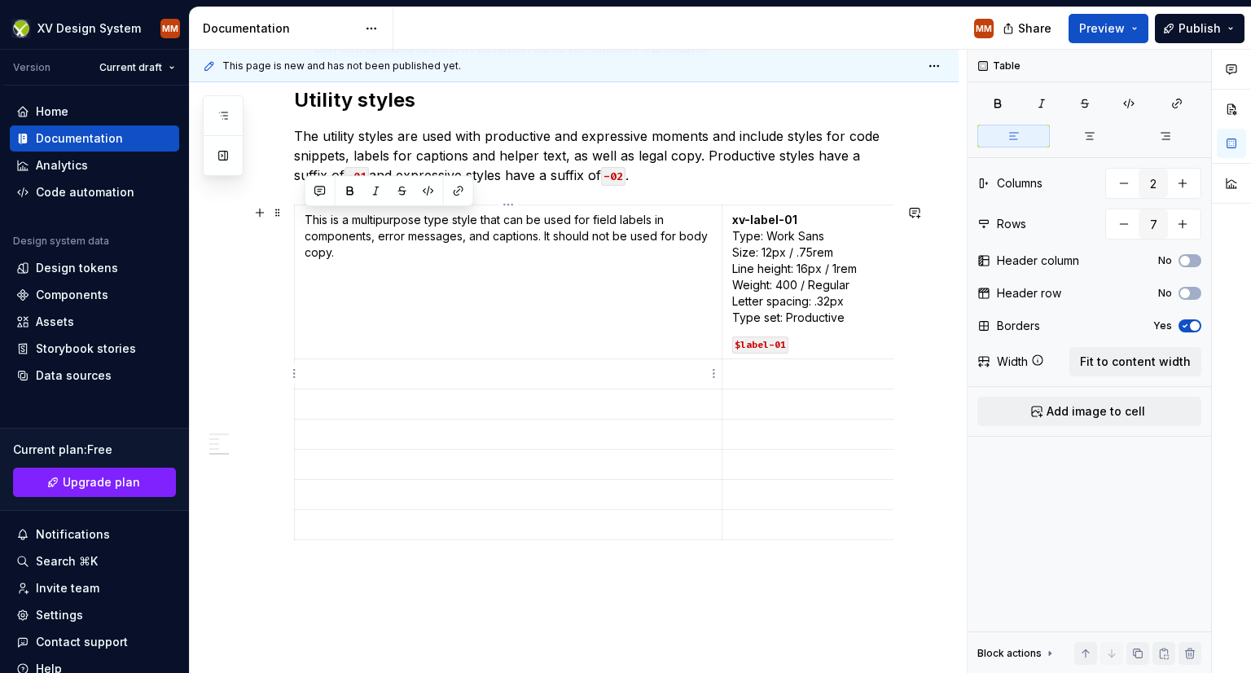
click at [345, 367] on p at bounding box center [508, 374] width 407 height 16
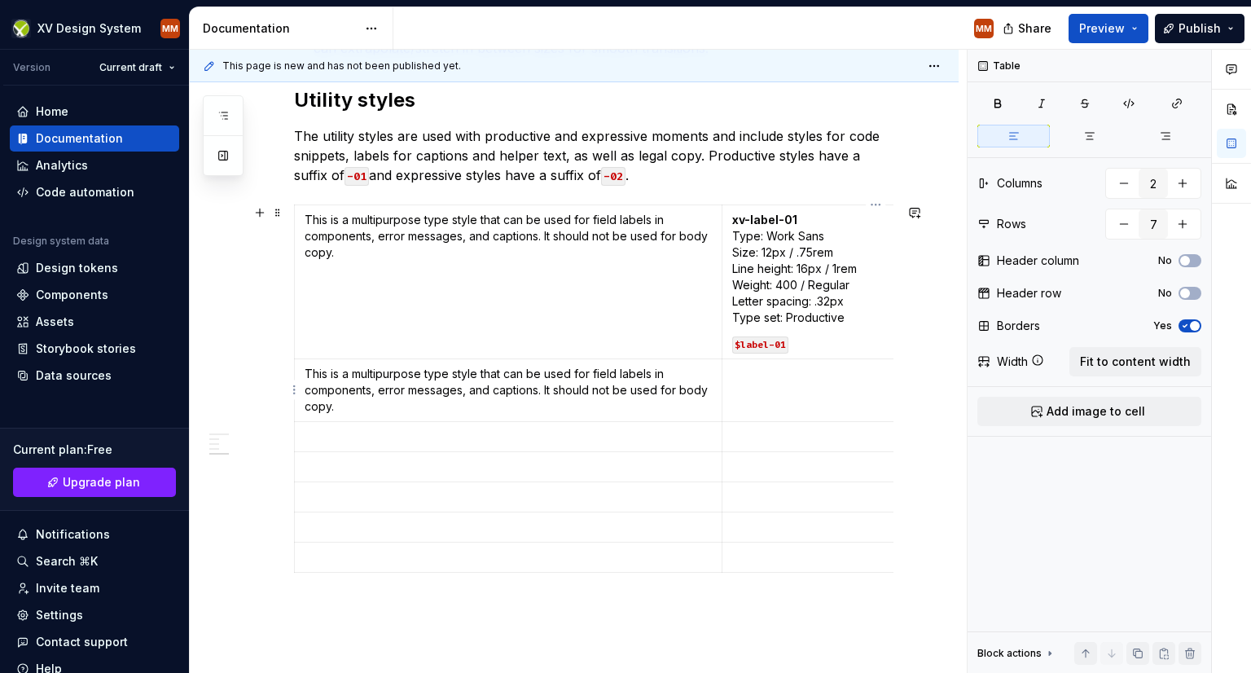
click at [750, 367] on p at bounding box center [876, 374] width 288 height 16
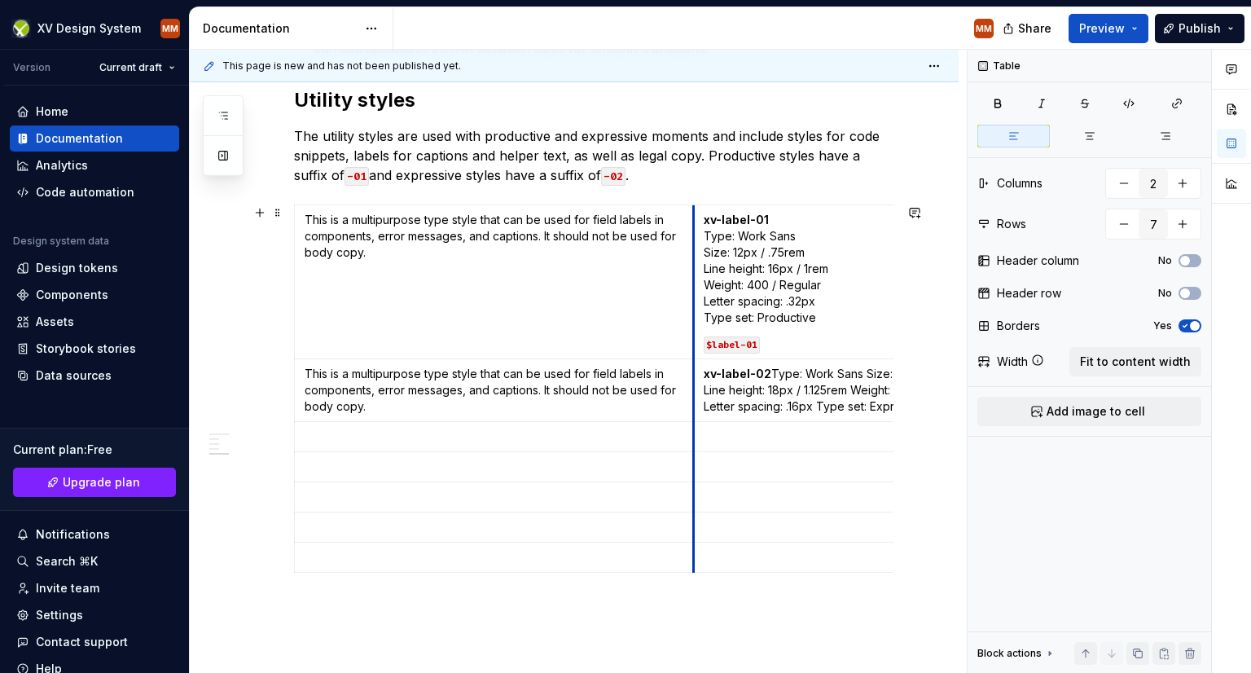
drag, startPoint x: 723, startPoint y: 251, endPoint x: 694, endPoint y: 250, distance: 28.5
click at [694, 250] on td "xv-label-01 Type: Work Sans  Size: 12px / .75rem  Line height: 16px / 1rem  Wei…" at bounding box center [848, 282] width 308 height 154
click at [774, 372] on p "xv-label-02  Type: Work Sans Size: 14px / .875rem Line height: 18px / 1.125rem …" at bounding box center [848, 390] width 288 height 49
click at [775, 372] on p "xv-label-02  Type: Work Sans Size: 14px / .875rem Line height: 18px / 1.125rem …" at bounding box center [848, 390] width 288 height 49
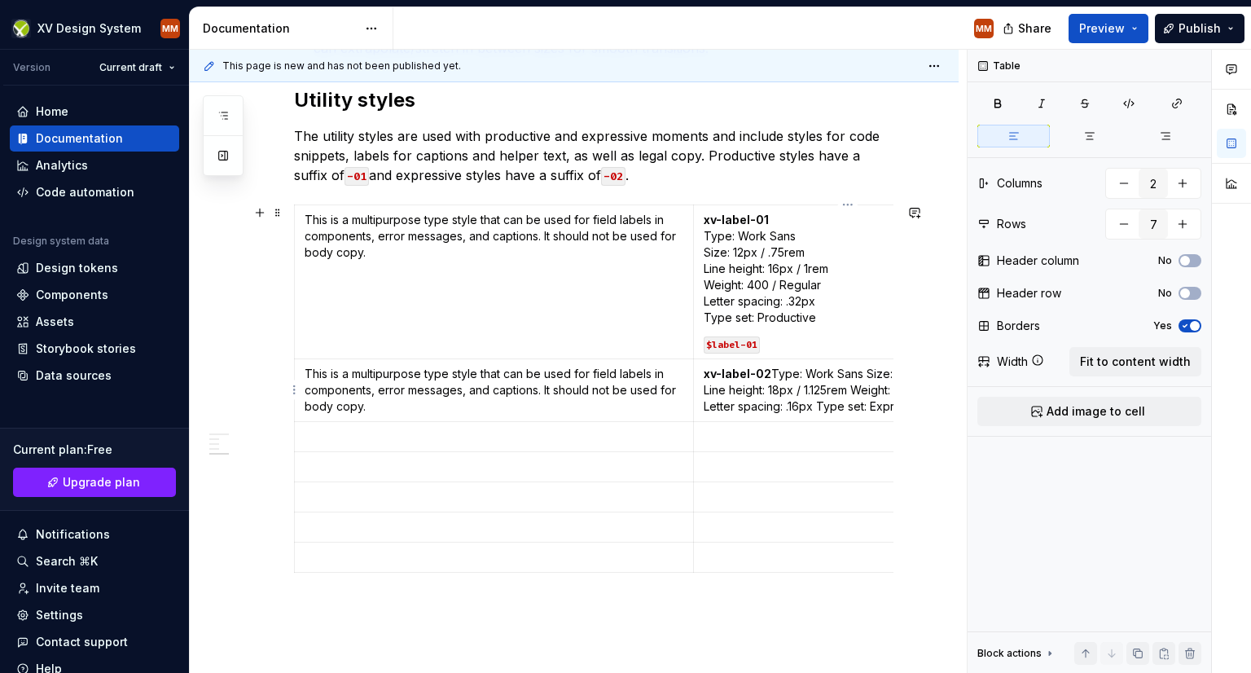
click at [775, 372] on p "xv-label-02  Type: Work Sans Size: 14px / .875rem Line height: 18px / 1.125rem …" at bounding box center [848, 390] width 288 height 49
click at [799, 390] on p "xv-label-02   Type: Work Sans Size: 14px / .875rem Line height: 18px / 1.125rem…" at bounding box center [848, 398] width 288 height 65
click at [818, 406] on p "xv-label-02   Type: Work Sans  Size: 14px / .875rem Line height: 18px / 1.125re…" at bounding box center [848, 406] width 288 height 81
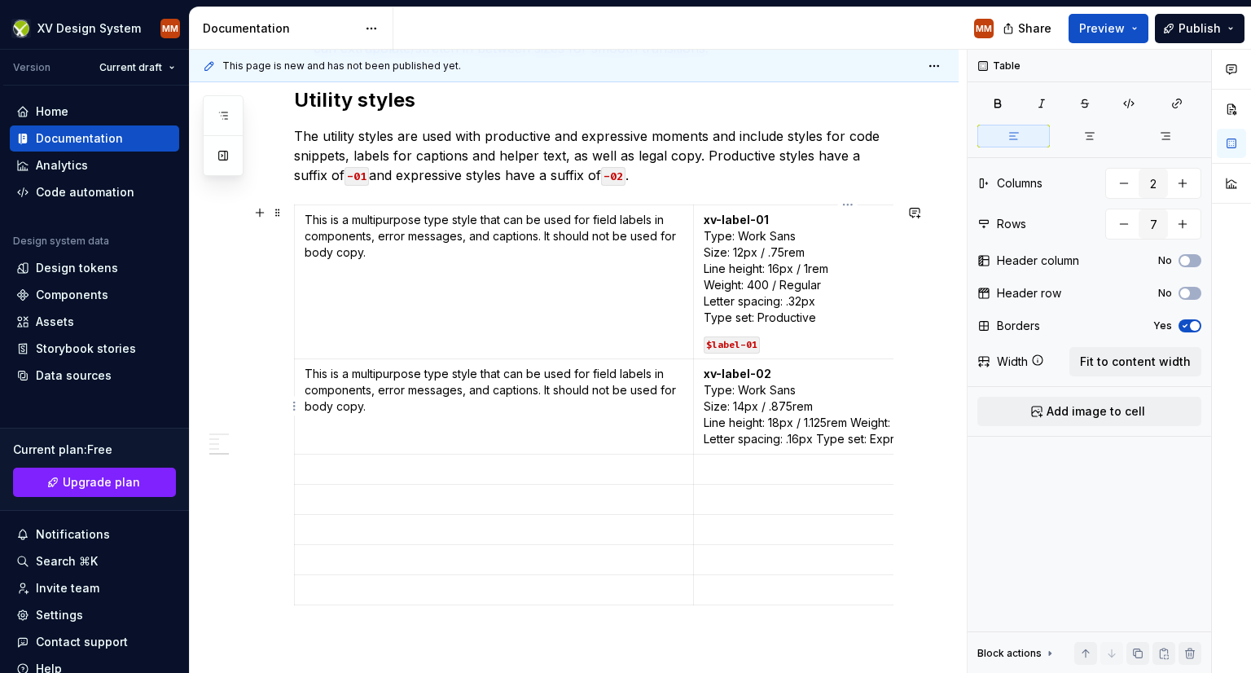
click at [854, 421] on p "xv-label-02   Type: Work Sans  Size: 14px / .875rem  Line height: 18px / 1.125r…" at bounding box center [848, 406] width 288 height 81
click at [825, 439] on p "xv-label-02   Type: Work Sans  Size: 14px / .875rem  Line height: 18px / 1.125r…" at bounding box center [848, 415] width 288 height 98
click at [820, 454] on p "xv-label-02   Type: Work Sans  Size: 14px / .875rem  Line height: 18px / 1.125r…" at bounding box center [848, 415] width 288 height 98
click at [738, 343] on code "$label-01" at bounding box center [732, 344] width 56 height 17
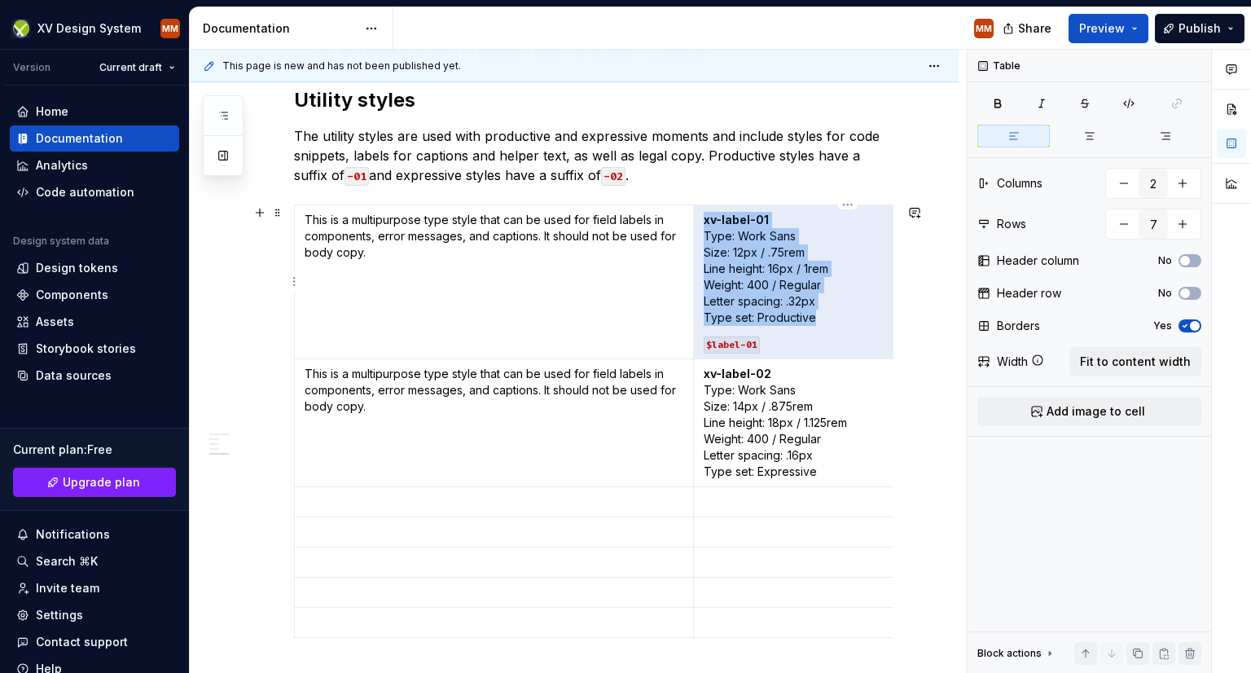
drag, startPoint x: 770, startPoint y: 341, endPoint x: 749, endPoint y: 348, distance: 21.4
click at [707, 343] on p "$label-01" at bounding box center [848, 344] width 288 height 16
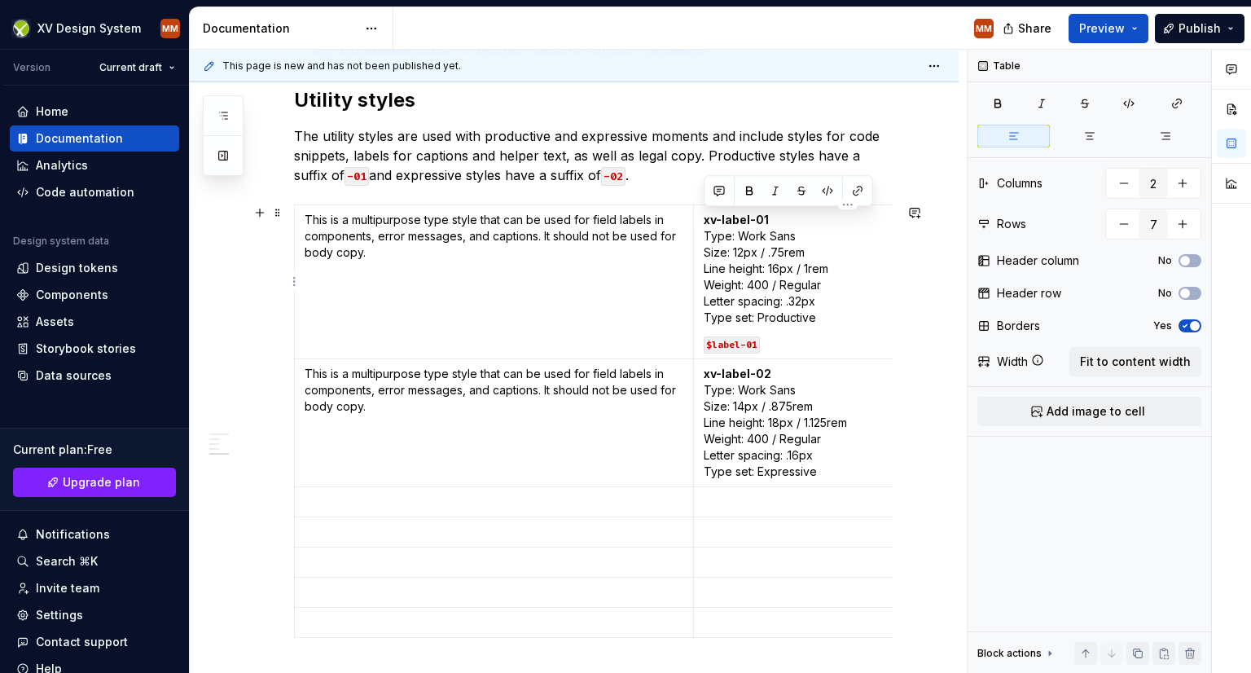
click at [749, 348] on code "$label-01" at bounding box center [732, 344] width 56 height 17
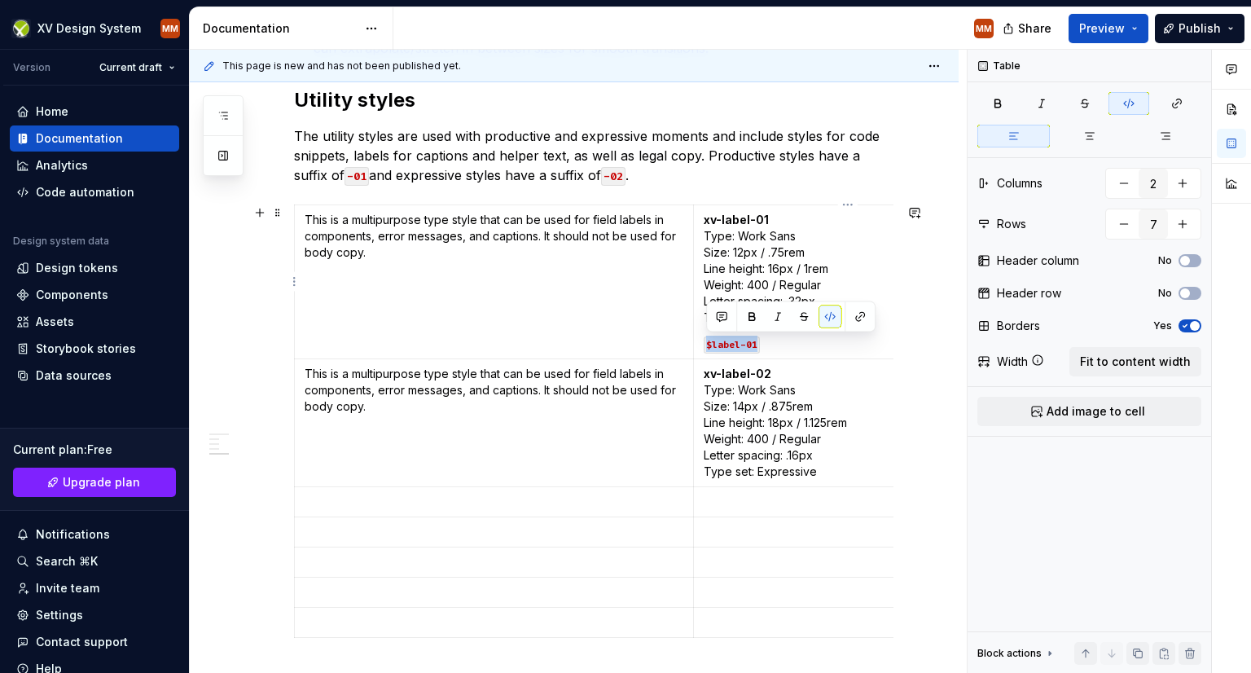
drag, startPoint x: 761, startPoint y: 345, endPoint x: 705, endPoint y: 346, distance: 55.4
click at [705, 346] on p "$label-01" at bounding box center [848, 344] width 288 height 16
copy code "$label-01"
click at [831, 468] on p "xv-label-02   Type: Work Sans  Size: 14px / .875rem  Line height: 18px / 1.125r…" at bounding box center [848, 423] width 288 height 114
click at [859, 516] on td at bounding box center [848, 528] width 308 height 30
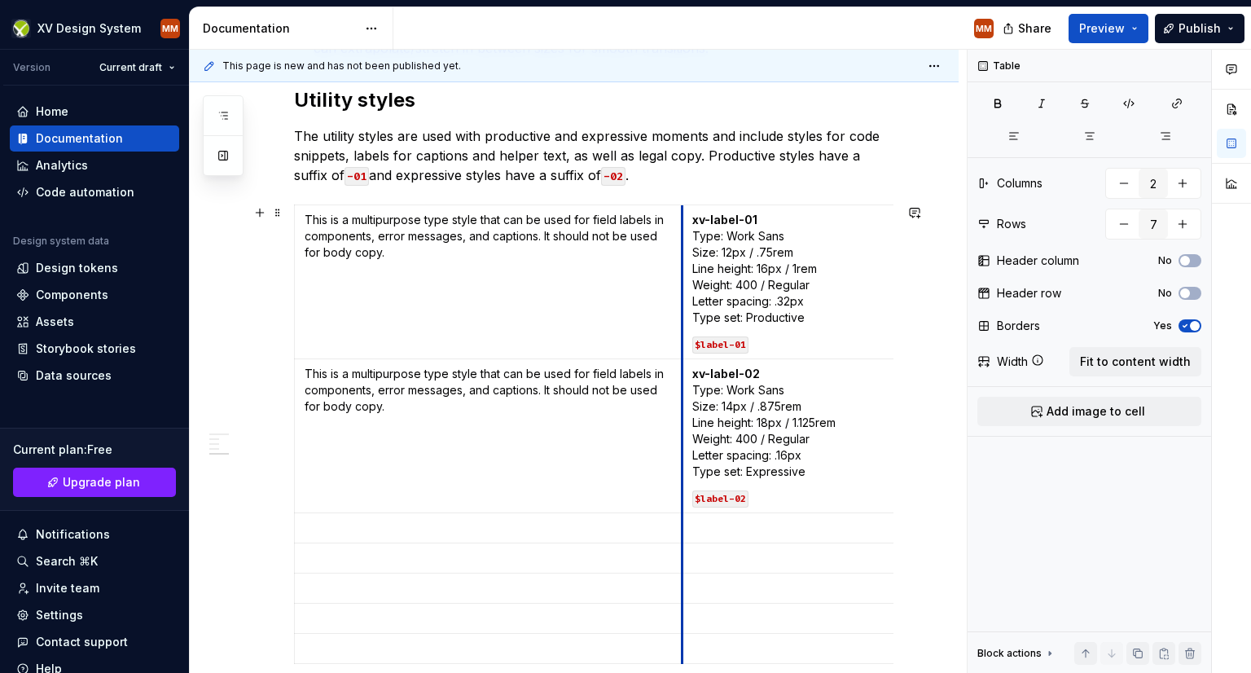
drag, startPoint x: 691, startPoint y: 301, endPoint x: 679, endPoint y: 297, distance: 11.9
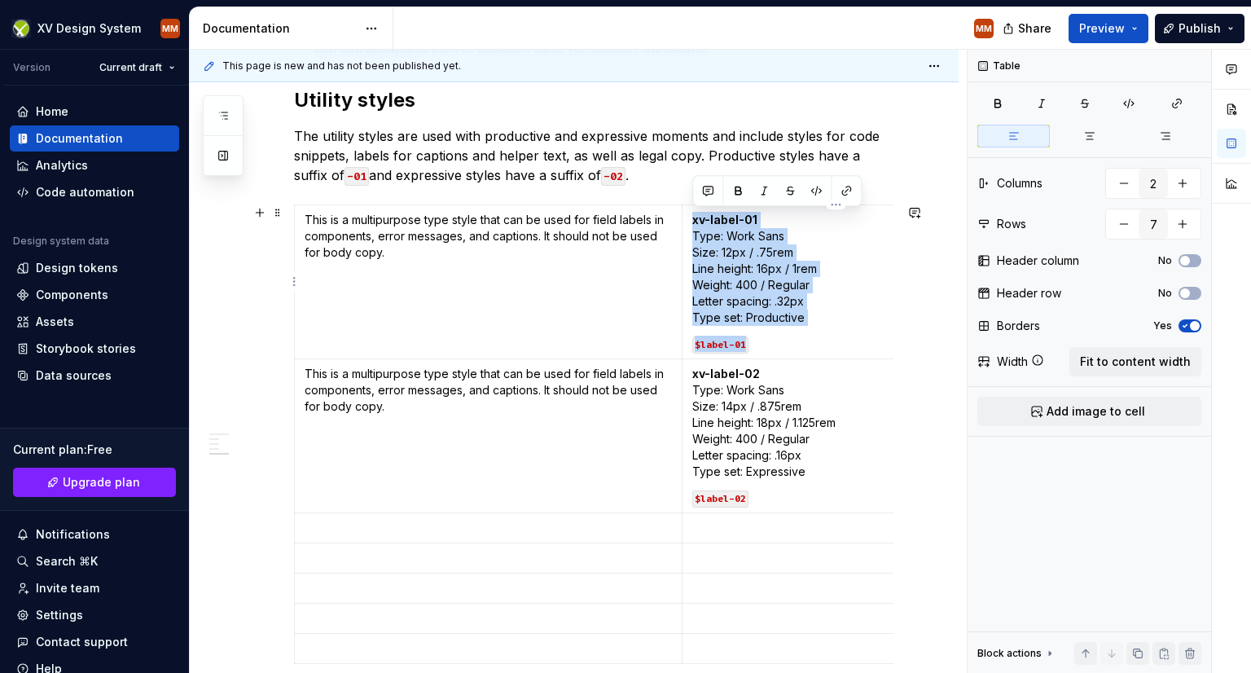
drag, startPoint x: 779, startPoint y: 345, endPoint x: 691, endPoint y: 215, distance: 157.2
click at [691, 215] on td "xv-label-01 Type: Work Sans  Size: 12px / .75rem  Line height: 16px / 1rem  Wei…" at bounding box center [837, 282] width 308 height 154
click at [1143, 356] on span "Fit to content width" at bounding box center [1135, 362] width 111 height 16
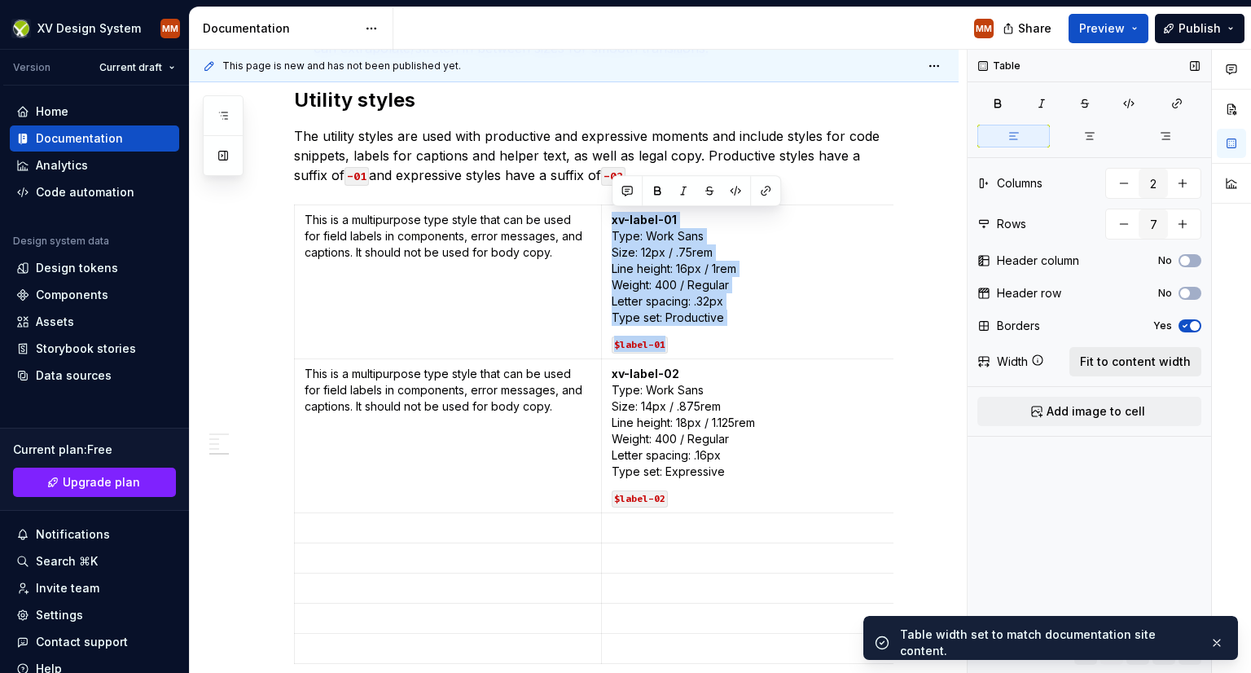
click at [1143, 356] on span "Fit to content width" at bounding box center [1135, 362] width 111 height 16
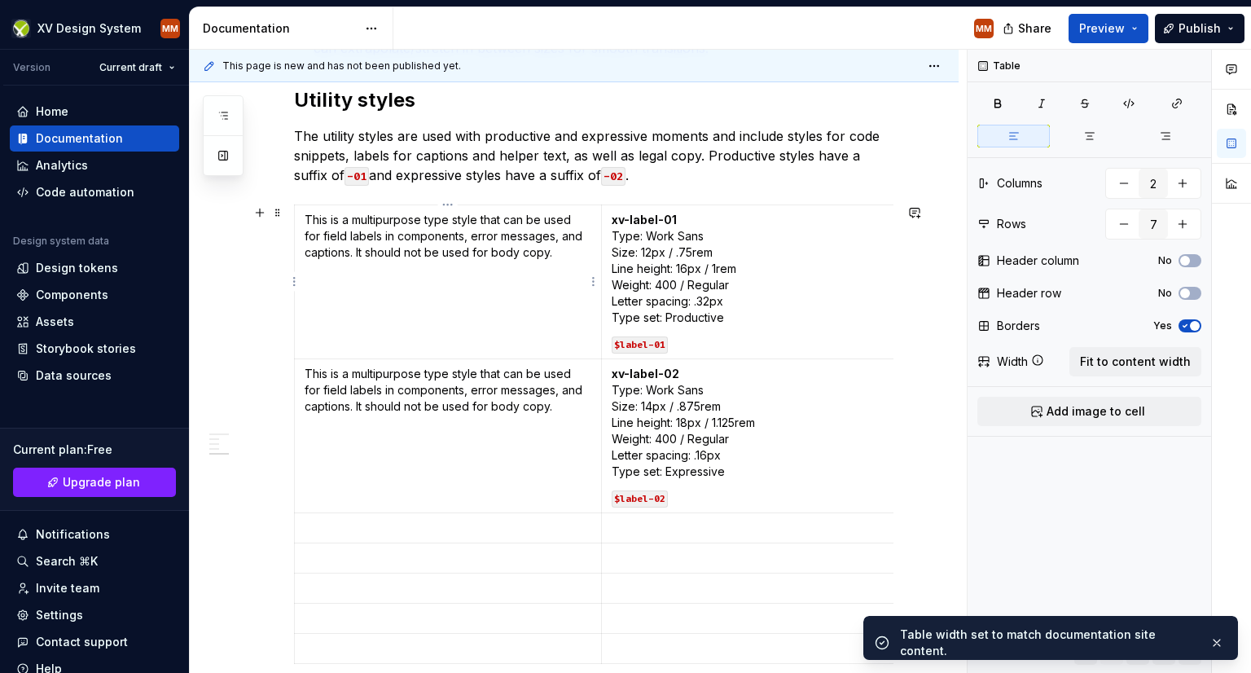
click at [476, 328] on td "This is a multipurpose type style that can be used for field labels in componen…" at bounding box center [448, 282] width 307 height 154
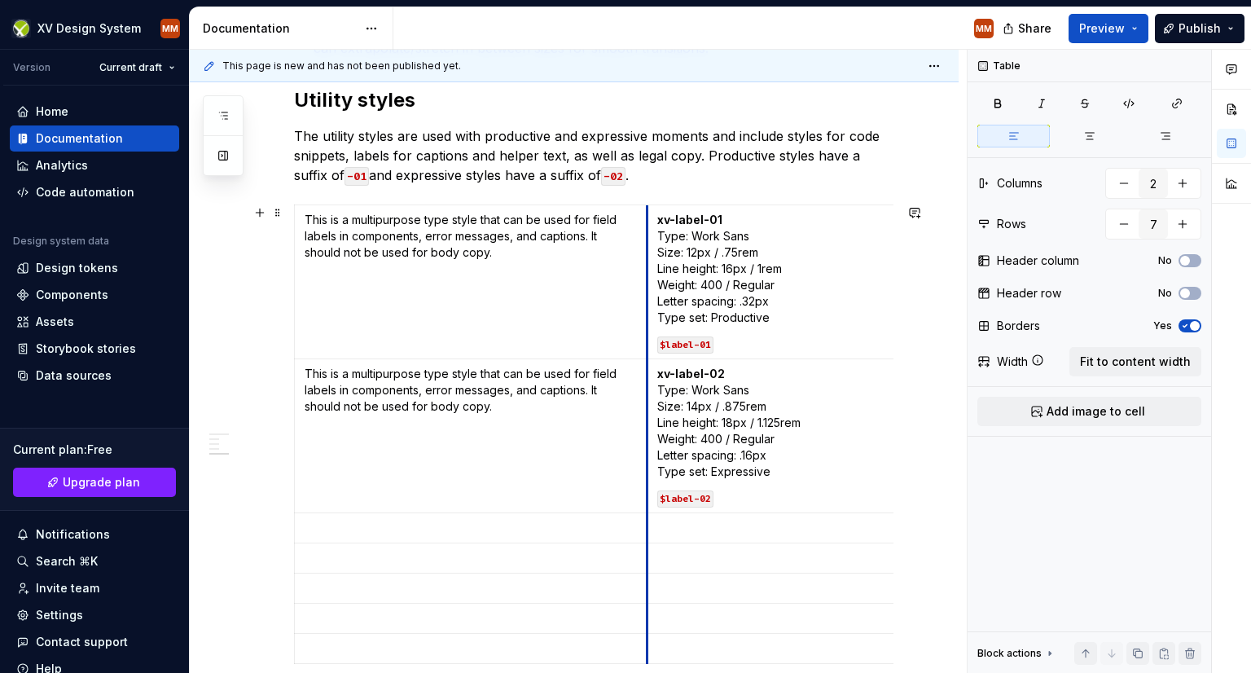
type textarea "*"
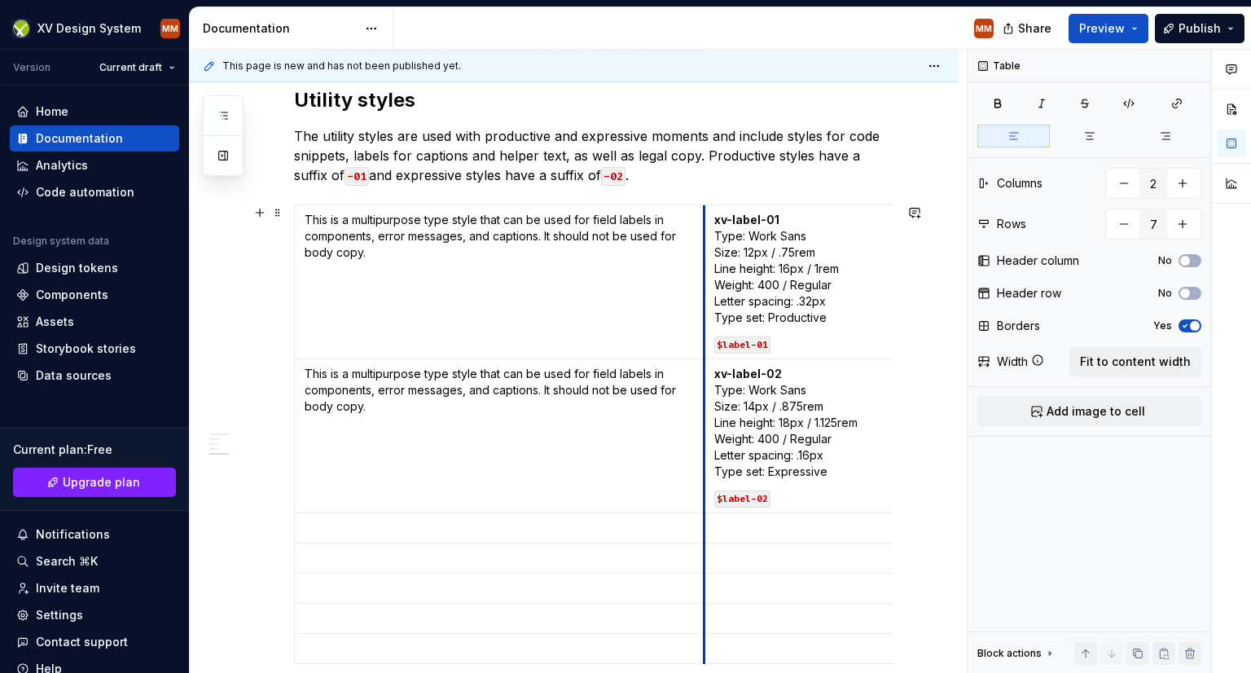
drag, startPoint x: 600, startPoint y: 292, endPoint x: 702, endPoint y: 301, distance: 103.0
click at [377, 522] on p at bounding box center [499, 528] width 389 height 16
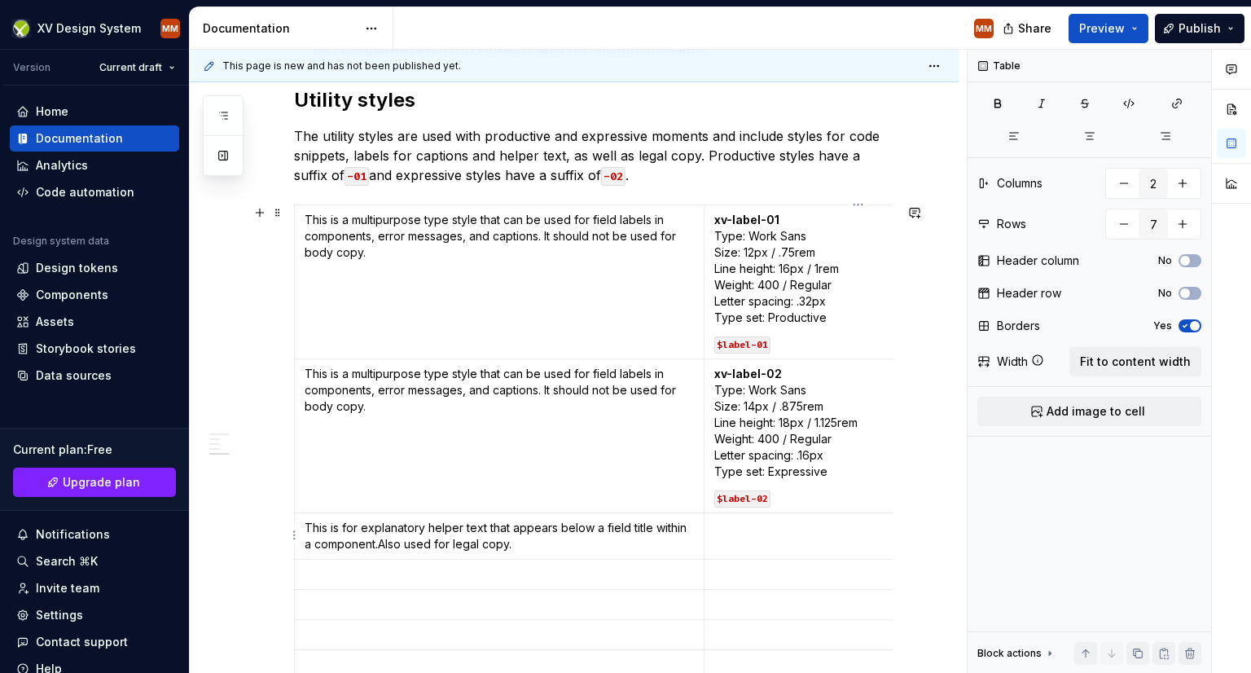
click at [743, 531] on p at bounding box center [858, 528] width 288 height 16
click at [818, 527] on p "xv-helper-text-01  Type: Work Sans Size: 12px / .75rem Line height: 16px / 1rem…" at bounding box center [858, 544] width 288 height 49
click at [810, 542] on p "xv-helper-text-01   Type: Work Sans Size: 12px / .75rem Line height: 16px / 1re…" at bounding box center [858, 552] width 288 height 65
click at [818, 560] on p "xv-helper-text-01   Type: Work Sans  Size: 12px / .75rem Line height: 16px / 1r…" at bounding box center [858, 560] width 288 height 81
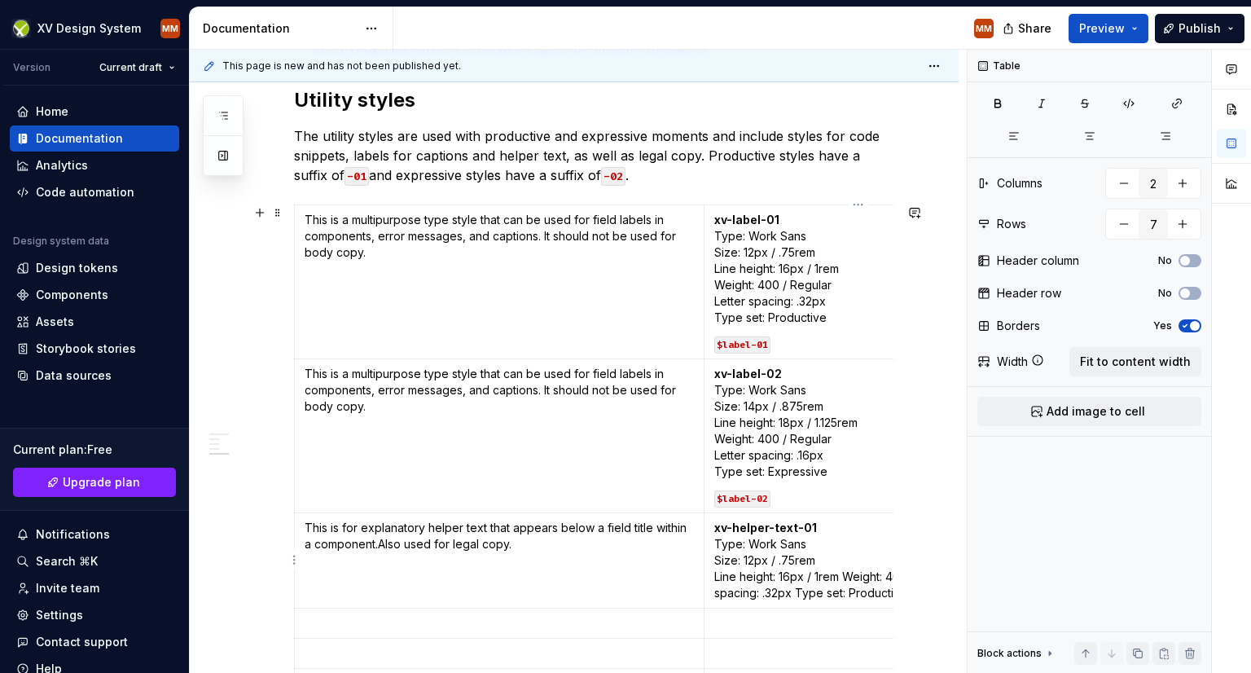
click at [846, 575] on p "xv-helper-text-01   Type: Work Sans  Size: 12px / .75rem  Line height: 16px / 1…" at bounding box center [858, 560] width 288 height 81
click at [836, 591] on p "xv-helper-text-01   Type: Work Sans  Size: 12px / .75rem  Line height: 16px / 1…" at bounding box center [858, 569] width 288 height 98
click at [837, 609] on p "xv-helper-text-01   Type: Work Sans  Size: 12px / .75rem  Line height: 16px / 1…" at bounding box center [858, 569] width 288 height 98
click at [832, 611] on p "xv-helper-text-01   Type: Work Sans  Size: 12px / .75rem  Line height: 16px / 1…" at bounding box center [858, 569] width 288 height 98
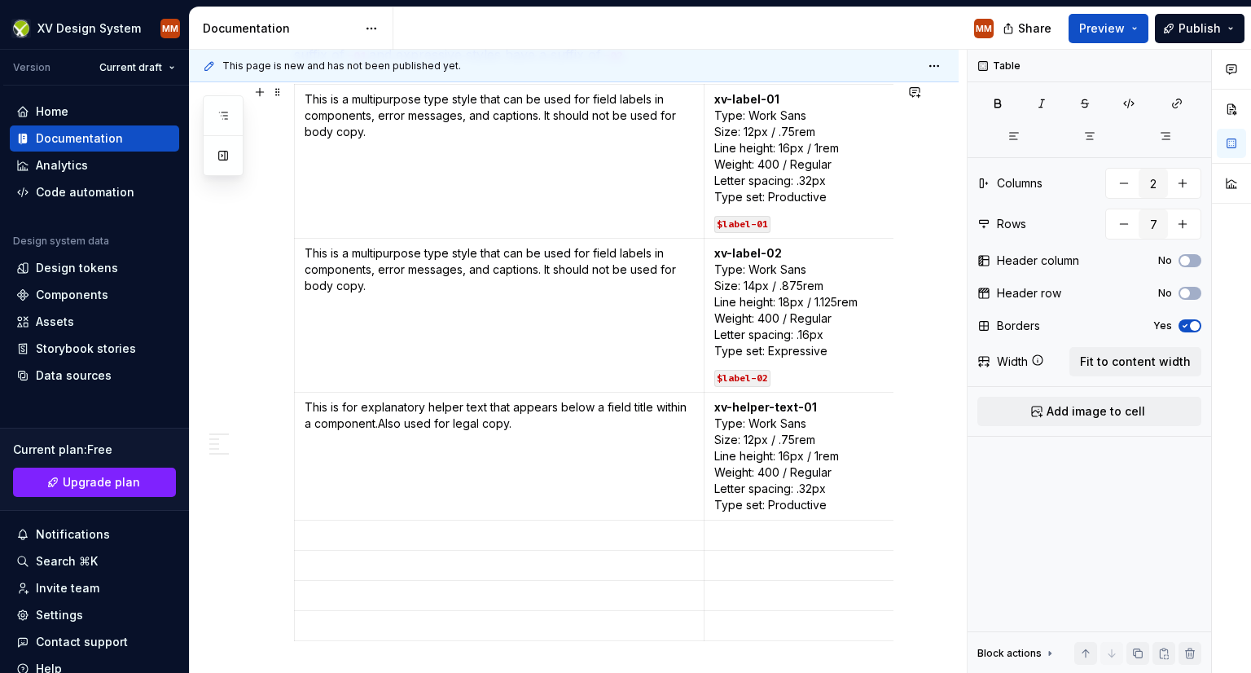
scroll to position [1140, 0]
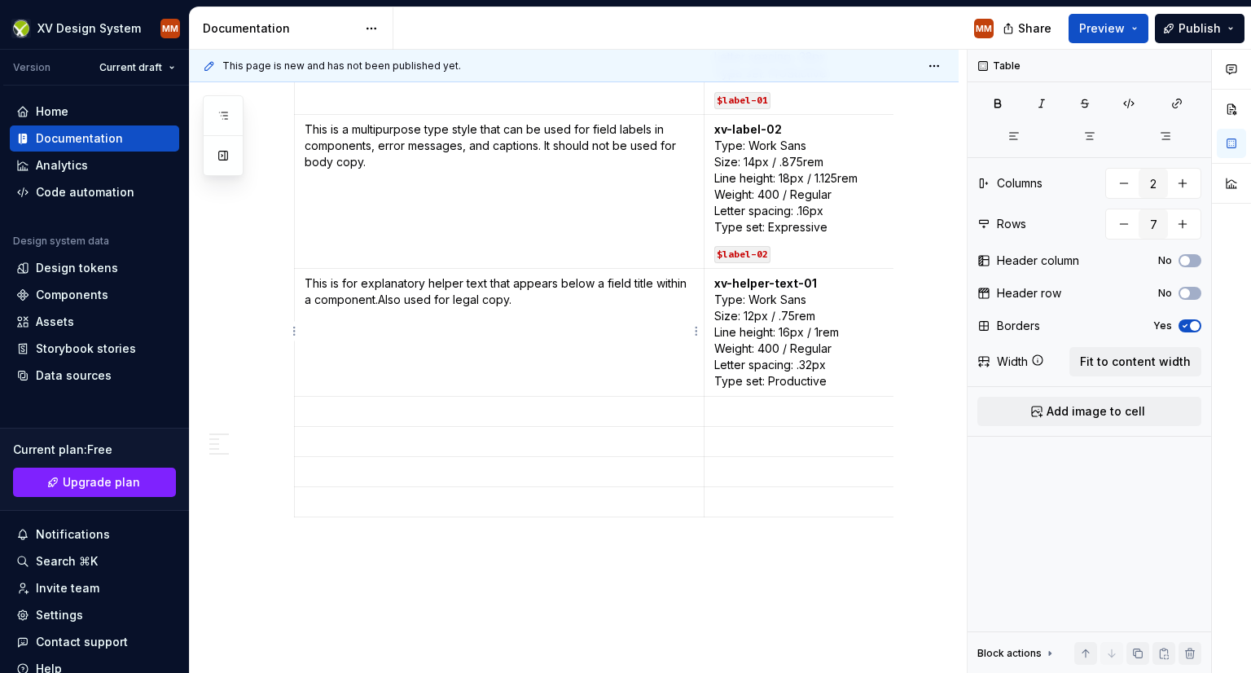
click at [375, 299] on p "This is for explanatory helper text that appears below a field title within a c…" at bounding box center [499, 291] width 389 height 33
click at [378, 297] on p "This is for explanatory helper text that appears below a field title within a c…" at bounding box center [499, 291] width 389 height 33
click at [762, 255] on code "$label-02" at bounding box center [742, 254] width 56 height 17
click at [780, 258] on p "$label-02" at bounding box center [858, 253] width 288 height 16
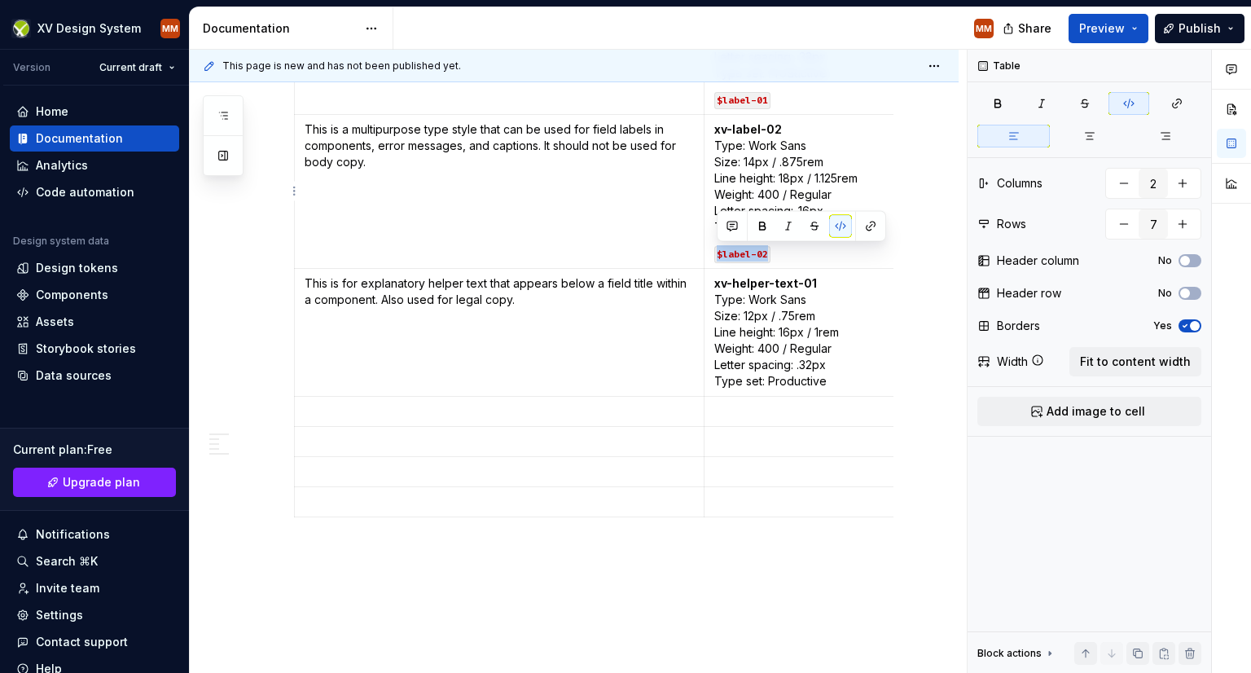
drag, startPoint x: 781, startPoint y: 256, endPoint x: 709, endPoint y: 261, distance: 71.8
click at [709, 261] on td "xv-label-02   Type: Work Sans  Size: 14px / .875rem  Line height: 18px / 1.125r…" at bounding box center [859, 192] width 308 height 154
copy code "$label-02"
click at [844, 380] on p "xv-helper-text-01   Type: Work Sans  Size: 12px / .75rem  Line height: 16px / 1…" at bounding box center [858, 332] width 288 height 114
click at [733, 409] on code "$label-02" at bounding box center [742, 408] width 56 height 17
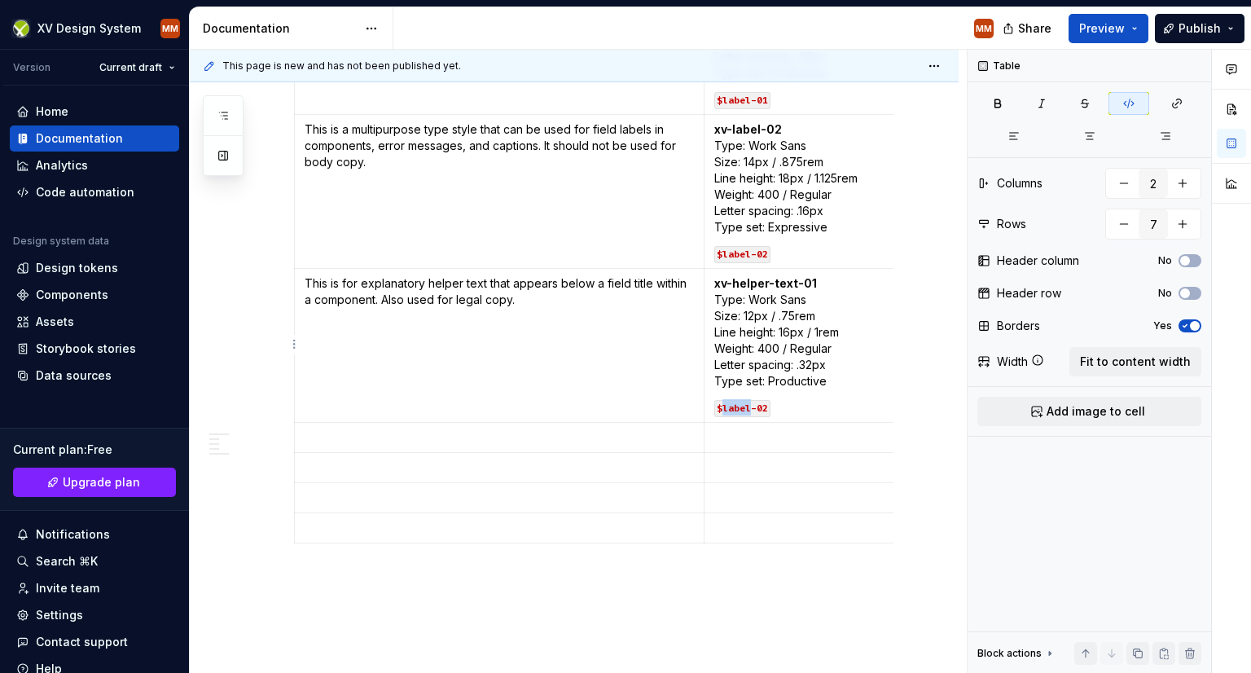
click at [733, 409] on code "$label-02" at bounding box center [742, 408] width 56 height 17
click at [463, 380] on td "This is for explanatory helper text that appears below a field title within a c…" at bounding box center [500, 346] width 410 height 154
click at [352, 436] on p at bounding box center [499, 437] width 389 height 16
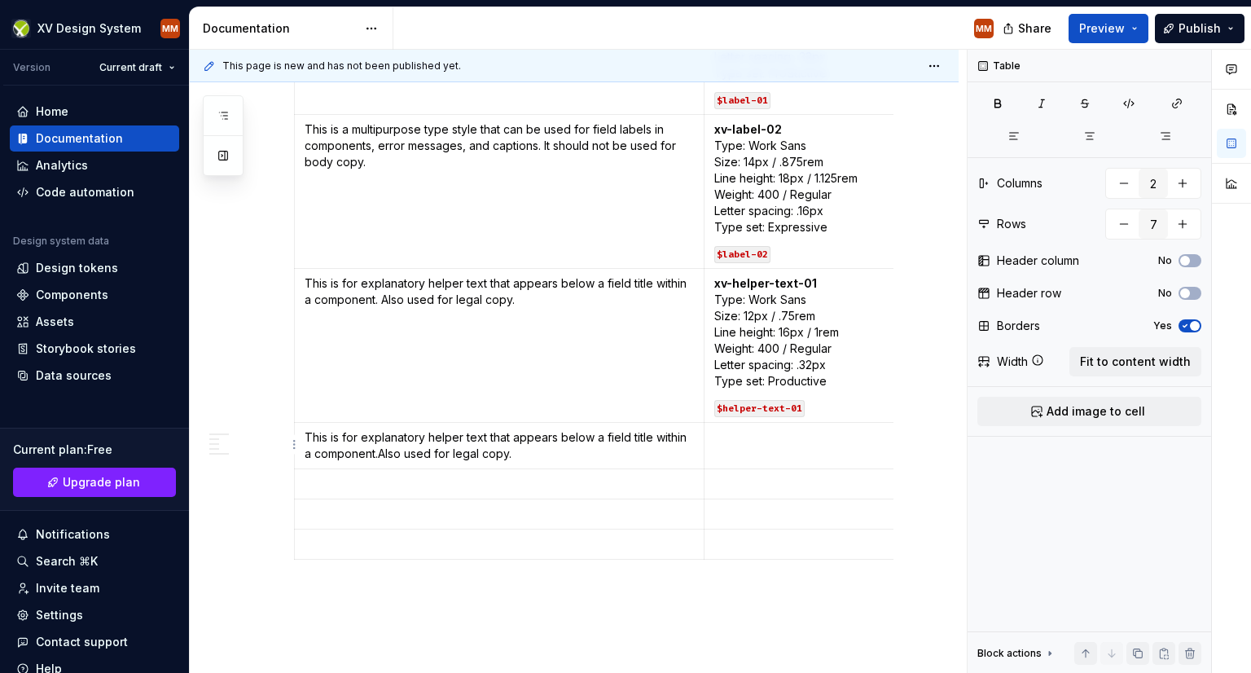
click at [751, 450] on td at bounding box center [859, 446] width 308 height 46
click at [829, 373] on p "xv-helper-text-01   Type: Work Sans  Size: 12px / .75rem  Line height: 16px / 1…" at bounding box center [858, 332] width 288 height 114
click at [835, 397] on td "xv-helper-text-01   Type: Work Sans  Size: 12px / .75rem  Line height: 16px / 1…" at bounding box center [859, 346] width 308 height 154
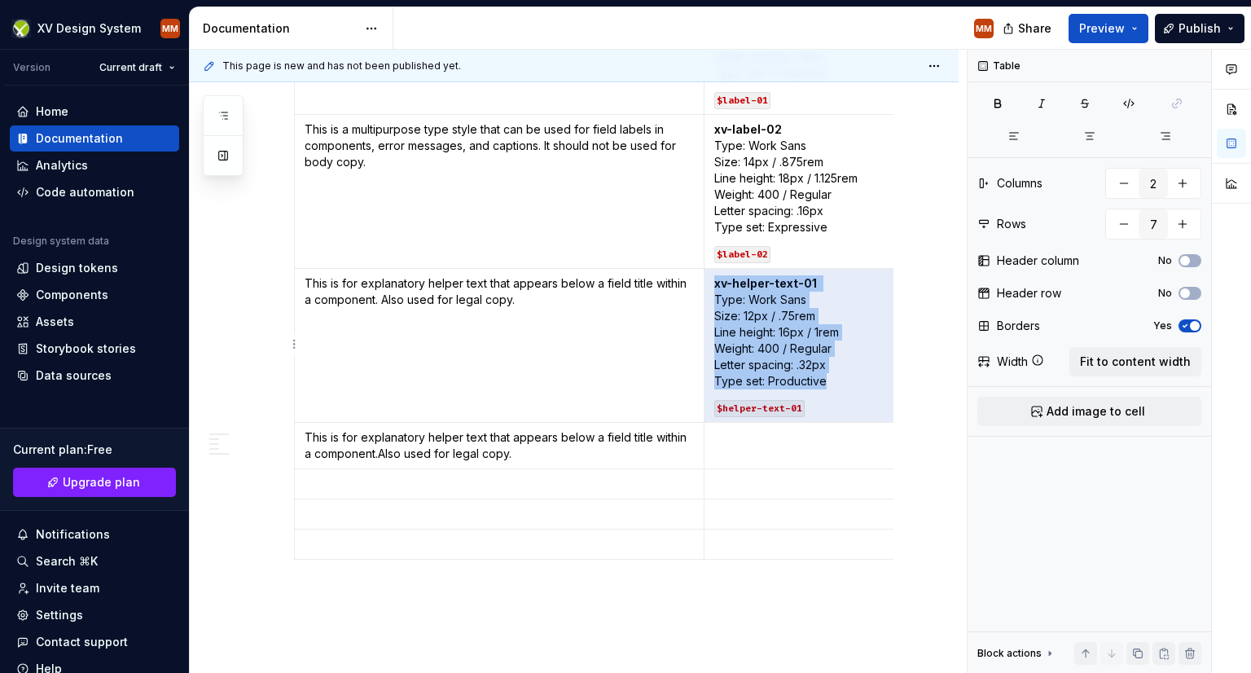
drag, startPoint x: 819, startPoint y: 413, endPoint x: 716, endPoint y: 283, distance: 165.9
click at [716, 283] on td "xv-helper-text-01   Type: Work Sans  Size: 12px / .75rem  Line height: 16px / 1…" at bounding box center [859, 346] width 308 height 154
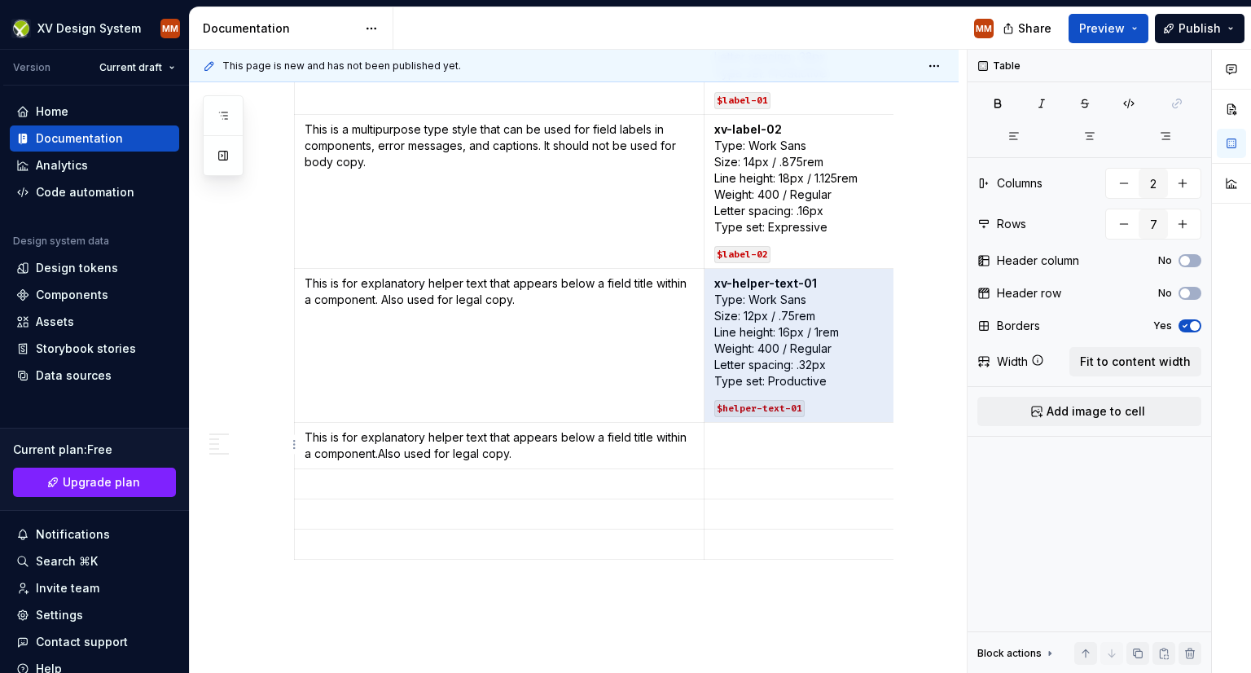
click at [715, 441] on p at bounding box center [858, 437] width 288 height 16
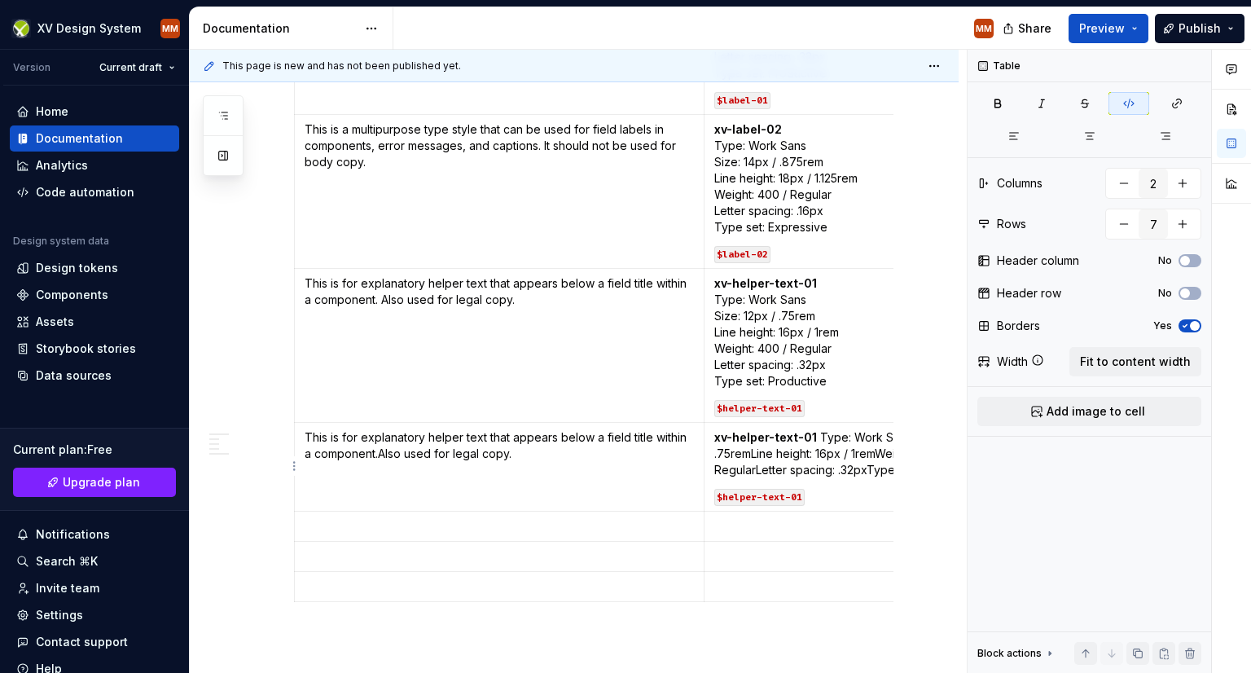
scroll to position [0, 112]
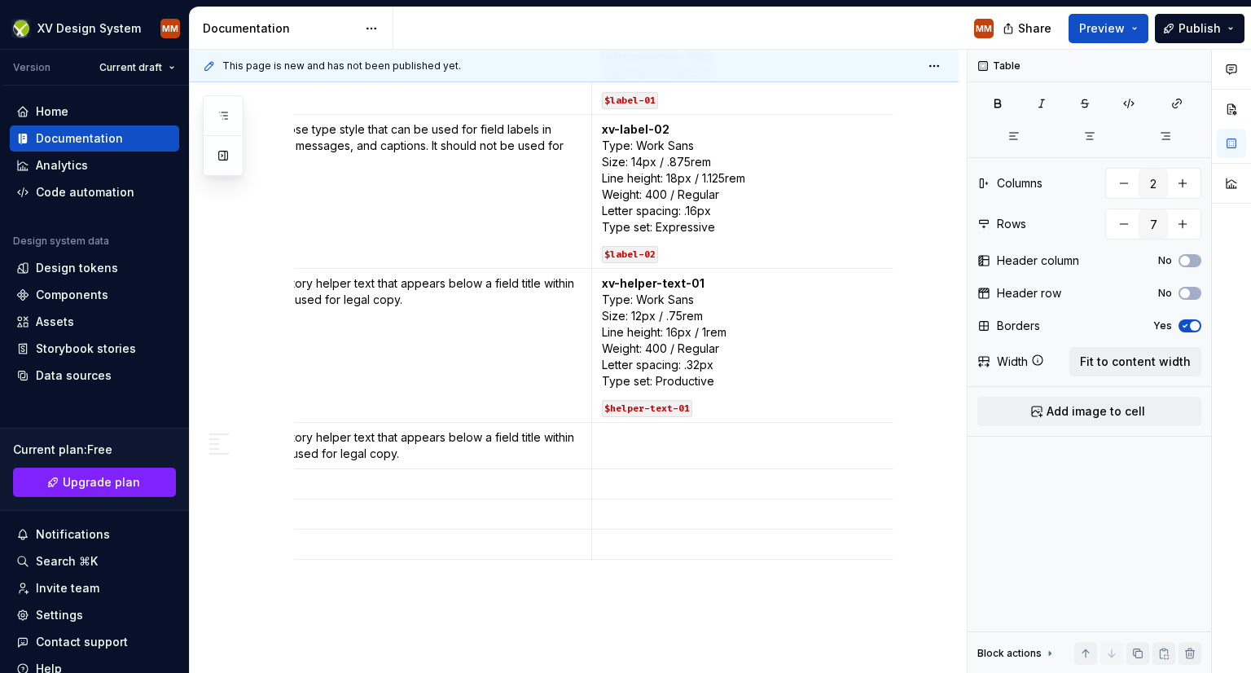
click at [616, 437] on p at bounding box center [746, 437] width 288 height 16
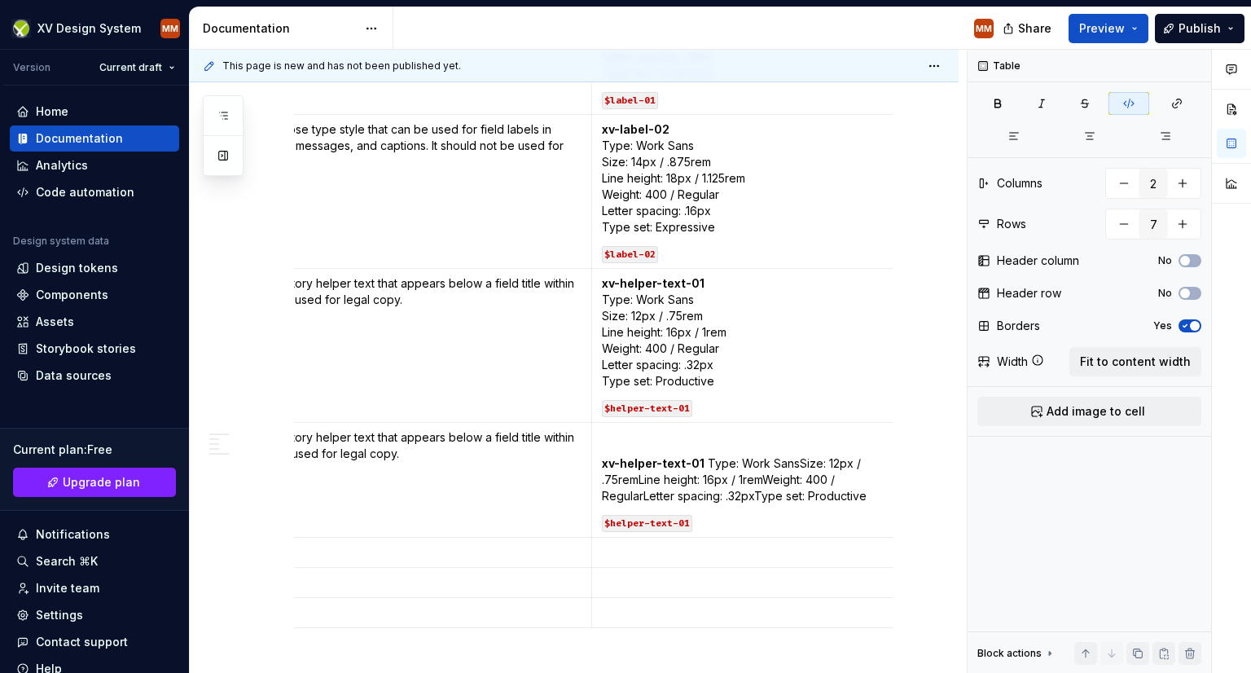
click at [602, 463] on strong "xv-helper-text-01" at bounding box center [653, 463] width 103 height 14
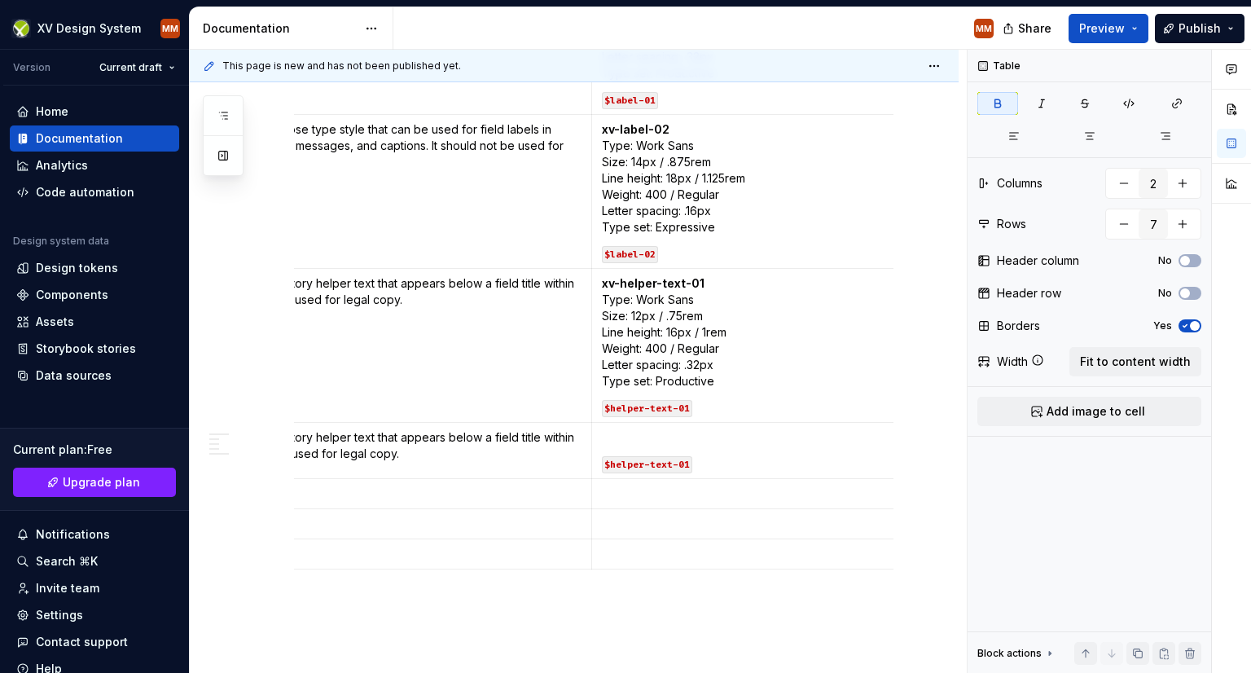
click at [607, 432] on p at bounding box center [746, 437] width 288 height 16
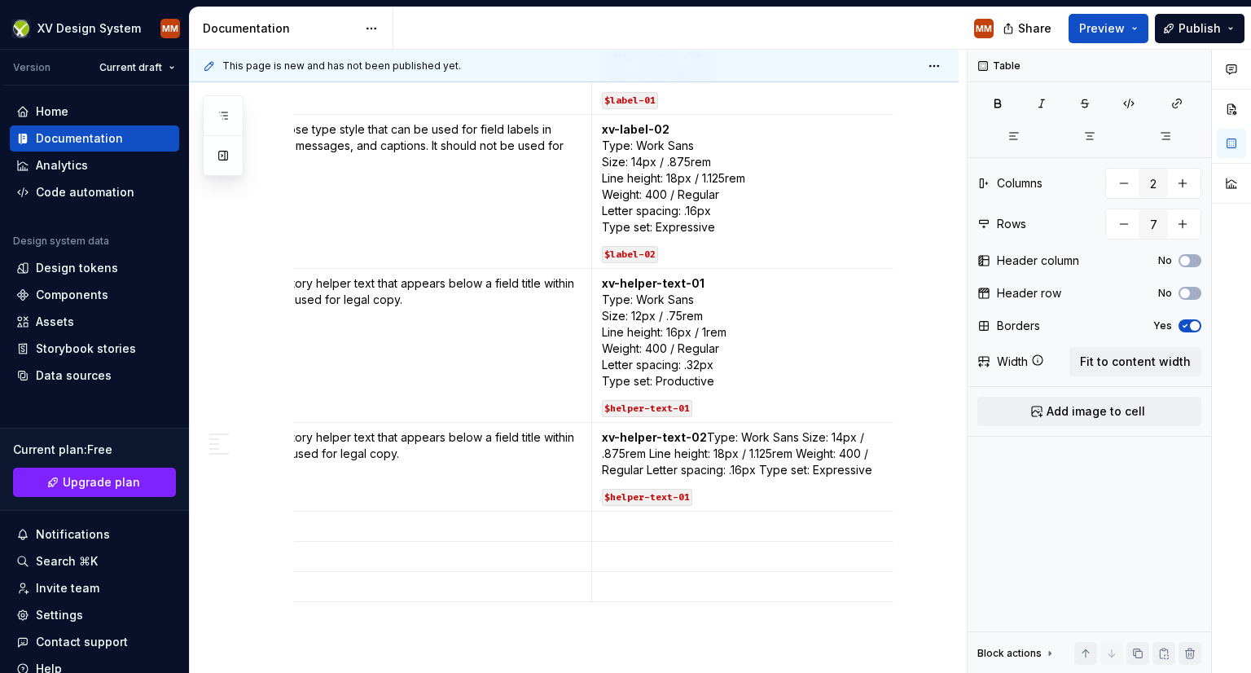
click at [705, 435] on p "xv-helper-text-02  Type: Work Sans Size: 14px / .875rem Line height: 18px / 1.1…" at bounding box center [746, 453] width 288 height 49
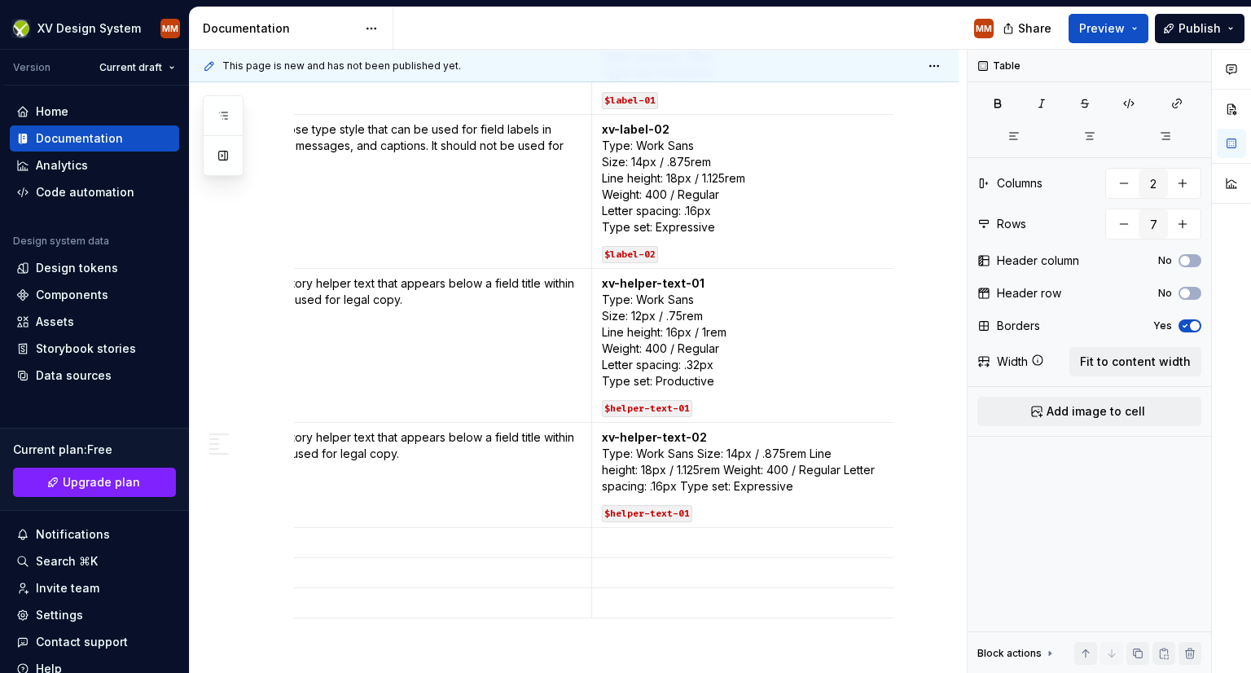
click at [694, 451] on p "xv-helper-text-02   Type: Work Sans Size: 14px / .875rem Line height: 18px / 1.…" at bounding box center [746, 461] width 288 height 65
click at [714, 469] on p "xv-helper-text-02   Type: Work Sans  Size: 14px / .875rem Line height: 18px / 1…" at bounding box center [746, 469] width 288 height 81
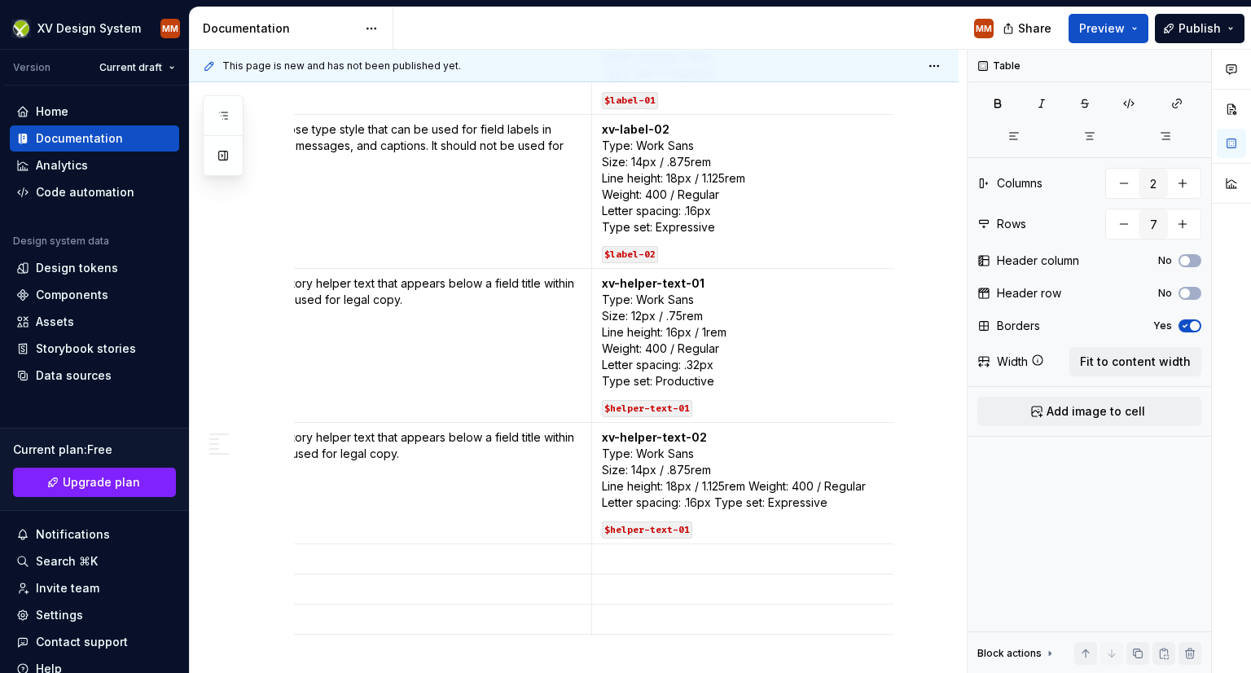
click at [753, 485] on p "xv-helper-text-02   Type: Work Sans  Size: 14px / .875rem  Line height: 18px / …" at bounding box center [746, 469] width 288 height 81
click at [723, 502] on p "xv-helper-text-02   Type: Work Sans  Size: 14px / .875rem  Line height: 18px / …" at bounding box center [746, 478] width 288 height 98
click at [717, 518] on p "xv-helper-text-02   Type: Work Sans  Size: 14px / .875rem  Line height: 18px / …" at bounding box center [746, 478] width 288 height 98
click at [685, 560] on code "$helper-text-01" at bounding box center [647, 562] width 90 height 17
click at [834, 490] on p "xv-helper-text-02   Type: Work Sans  Size: 14px / .875rem  Line height: 18px / …" at bounding box center [746, 486] width 288 height 114
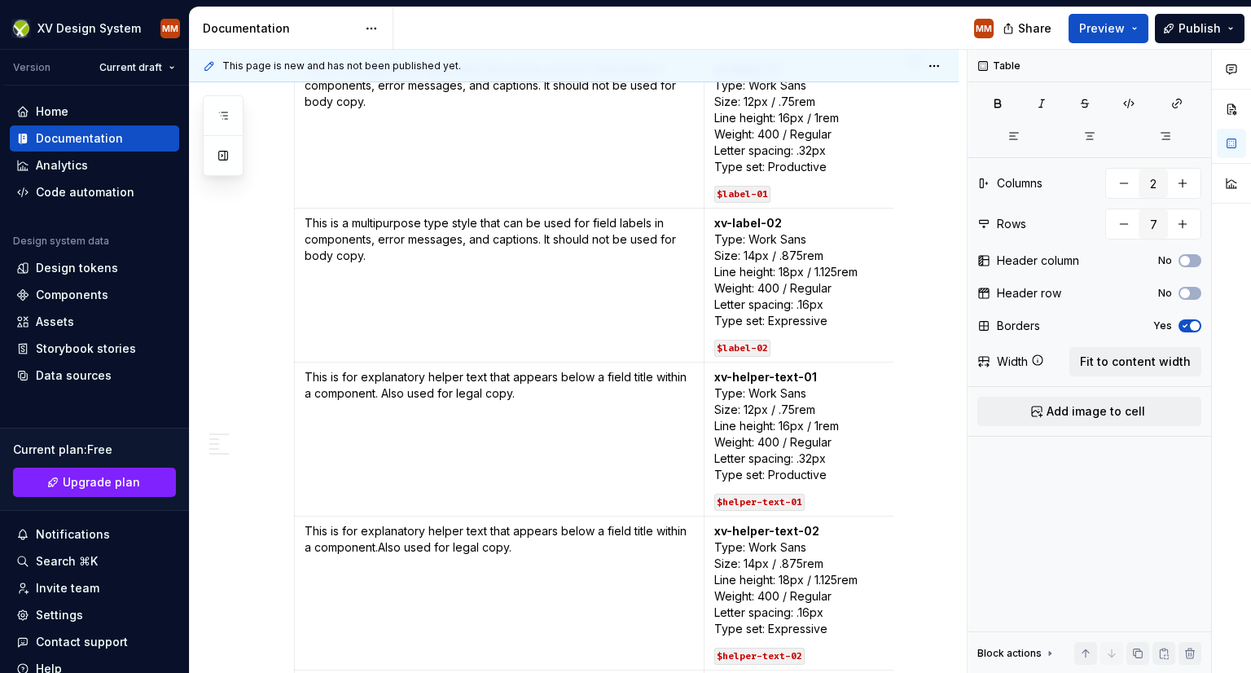
scroll to position [802, 0]
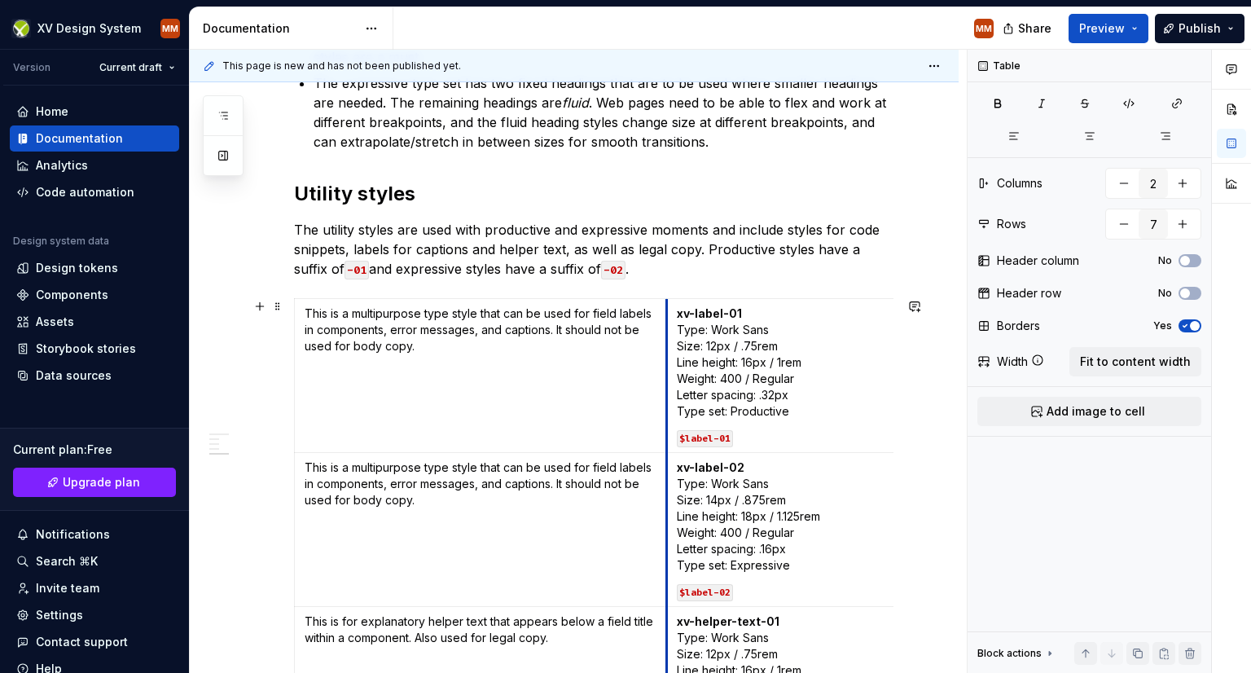
drag, startPoint x: 705, startPoint y: 311, endPoint x: 668, endPoint y: 321, distance: 38.7
click at [668, 321] on td "xv-label-01 Type: Work Sans  Size: 12px / .75rem  Line height: 16px / 1rem  Wei…" at bounding box center [821, 376] width 308 height 154
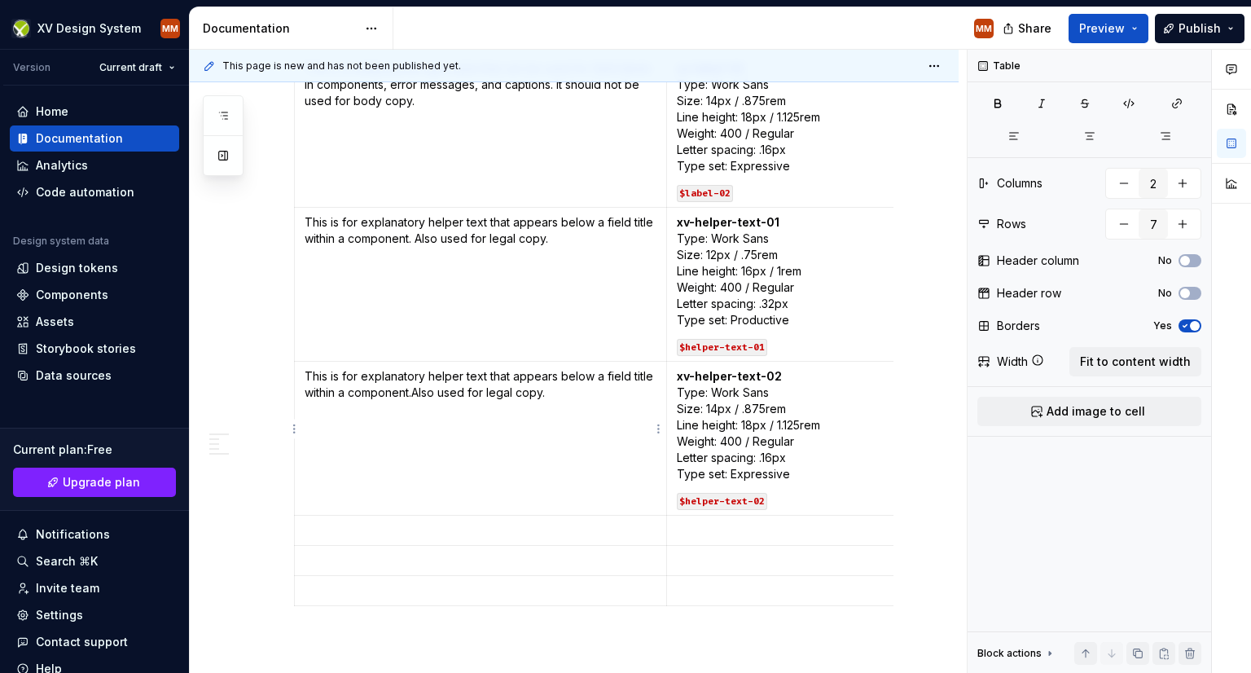
scroll to position [1210, 0]
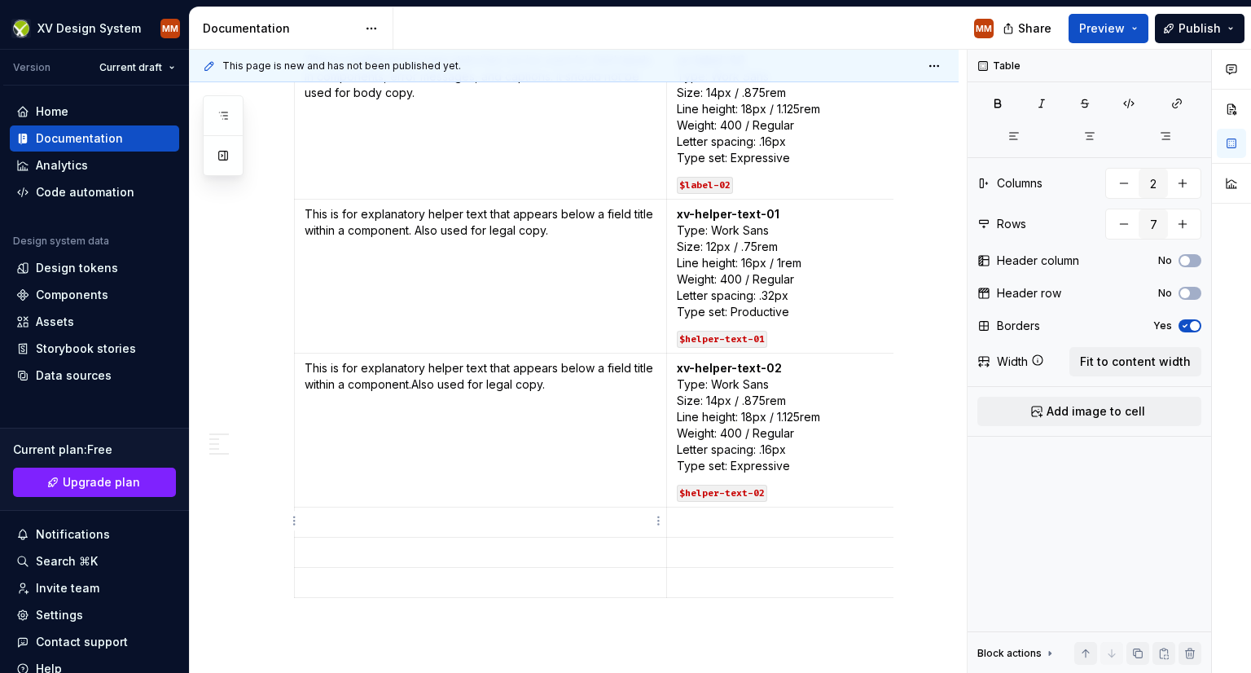
click at [380, 525] on p at bounding box center [481, 522] width 352 height 16
click at [294, 523] on html "XV Design System MM Version Current draft Home Documentation Analytics Code aut…" at bounding box center [625, 336] width 1251 height 673
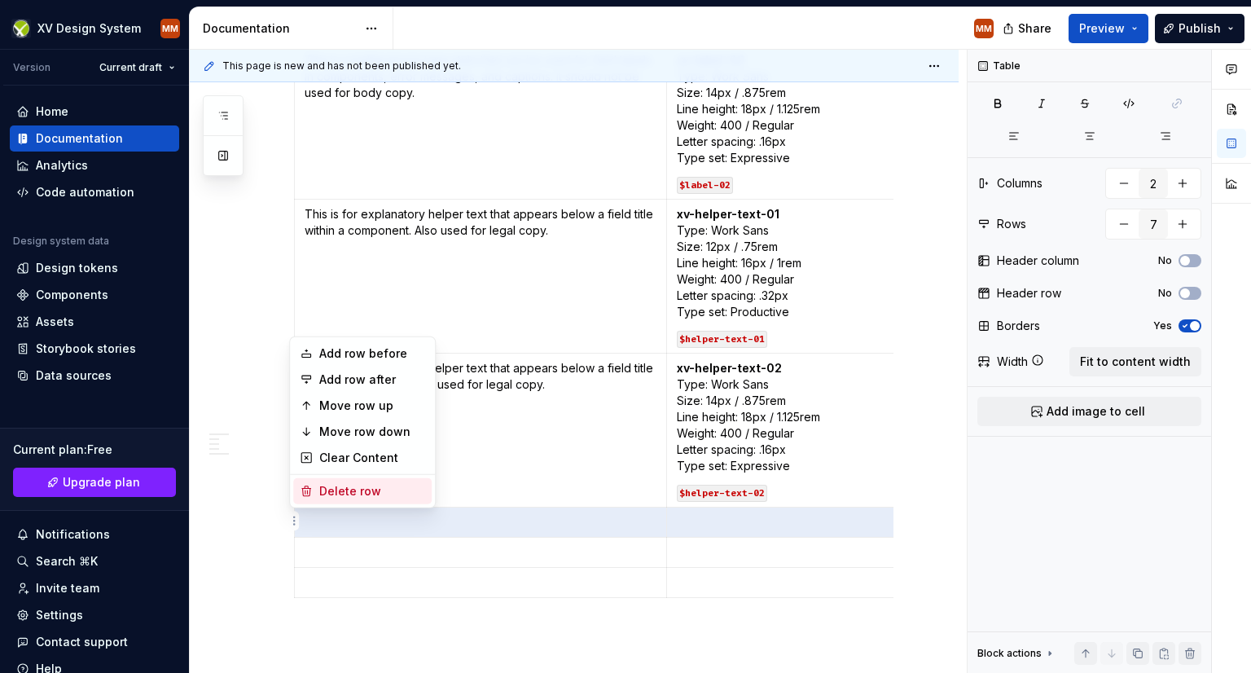
click at [327, 490] on div "Delete row" at bounding box center [372, 491] width 106 height 16
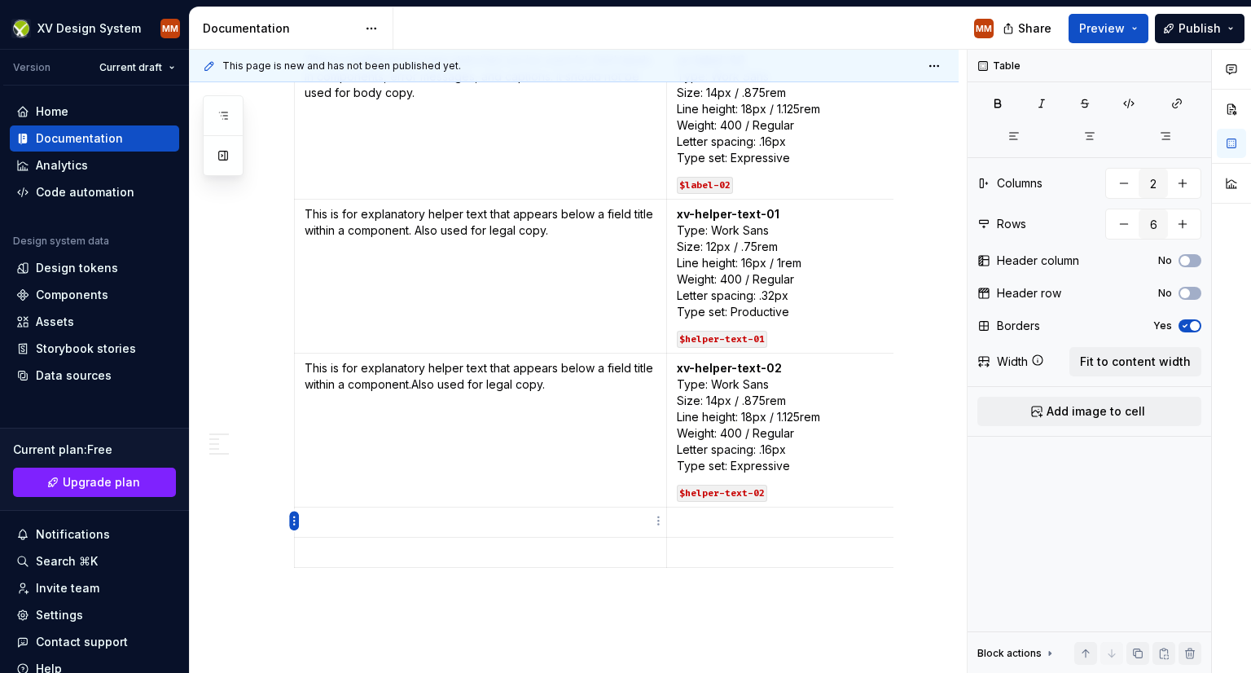
click at [294, 522] on html "XV Design System MM Version Current draft Home Documentation Analytics Code aut…" at bounding box center [625, 336] width 1251 height 673
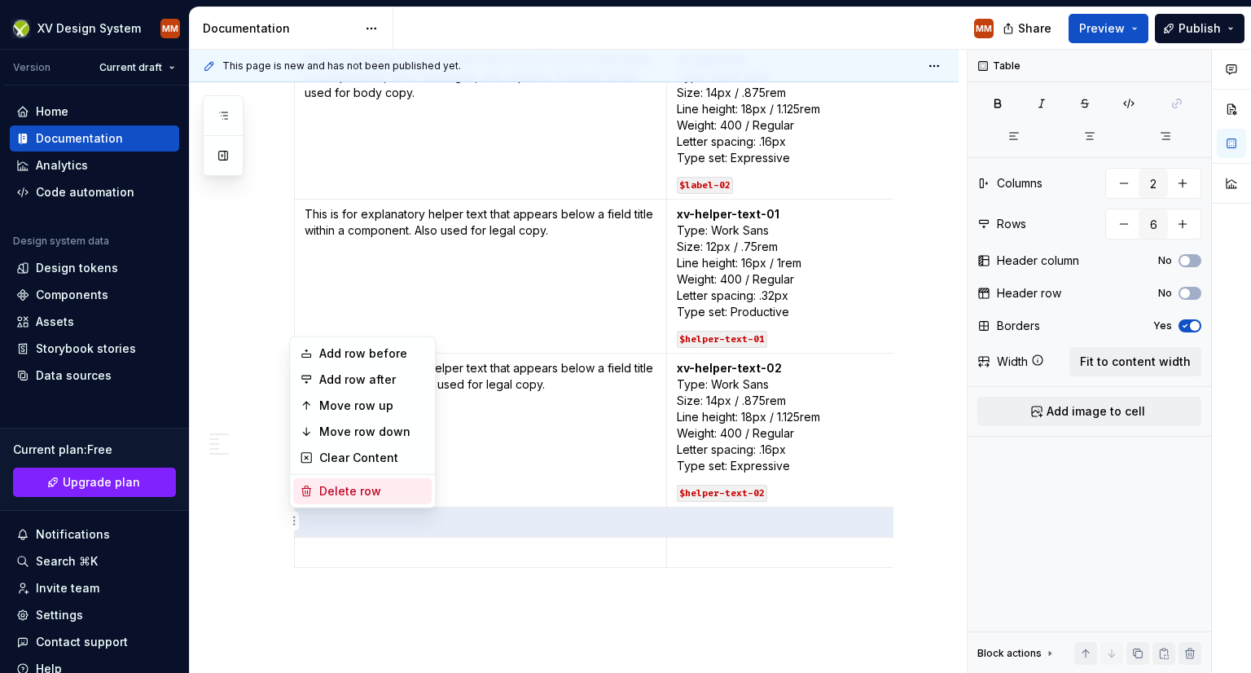
click at [339, 492] on div "Delete row" at bounding box center [372, 491] width 106 height 16
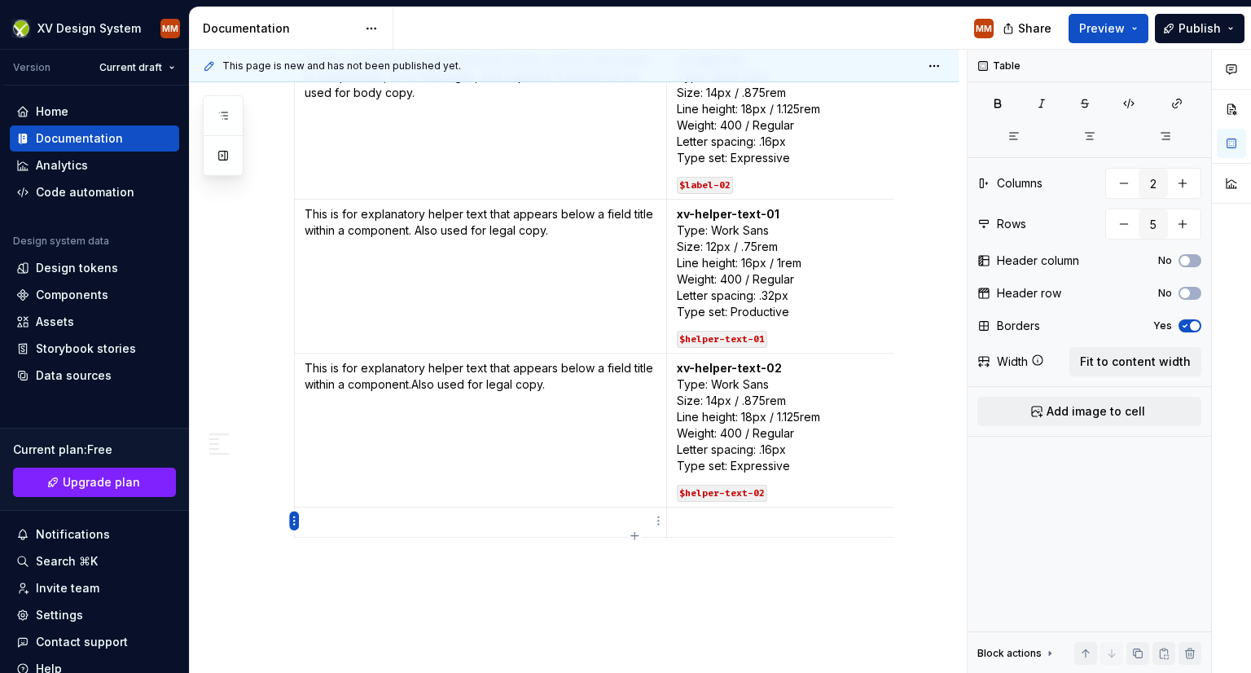
click at [294, 519] on html "XV Design System MM Version Current draft Home Documentation Analytics Code aut…" at bounding box center [625, 336] width 1251 height 673
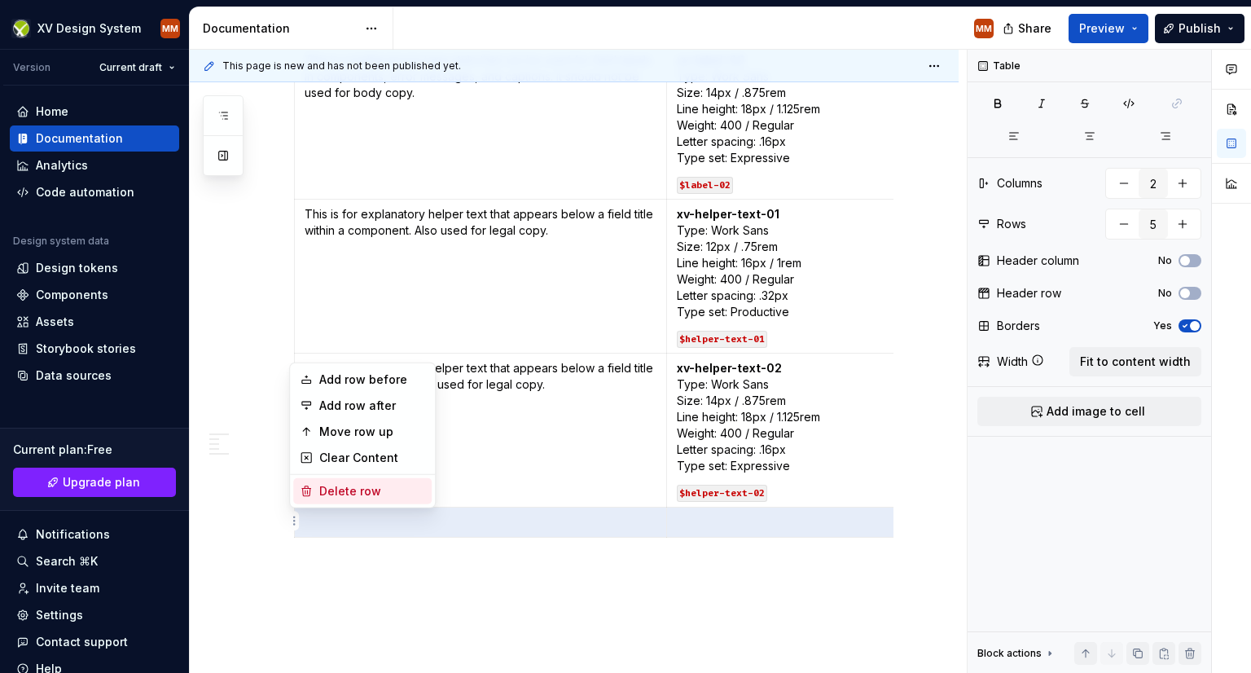
click at [318, 493] on div "Delete row" at bounding box center [362, 491] width 138 height 26
type input "4"
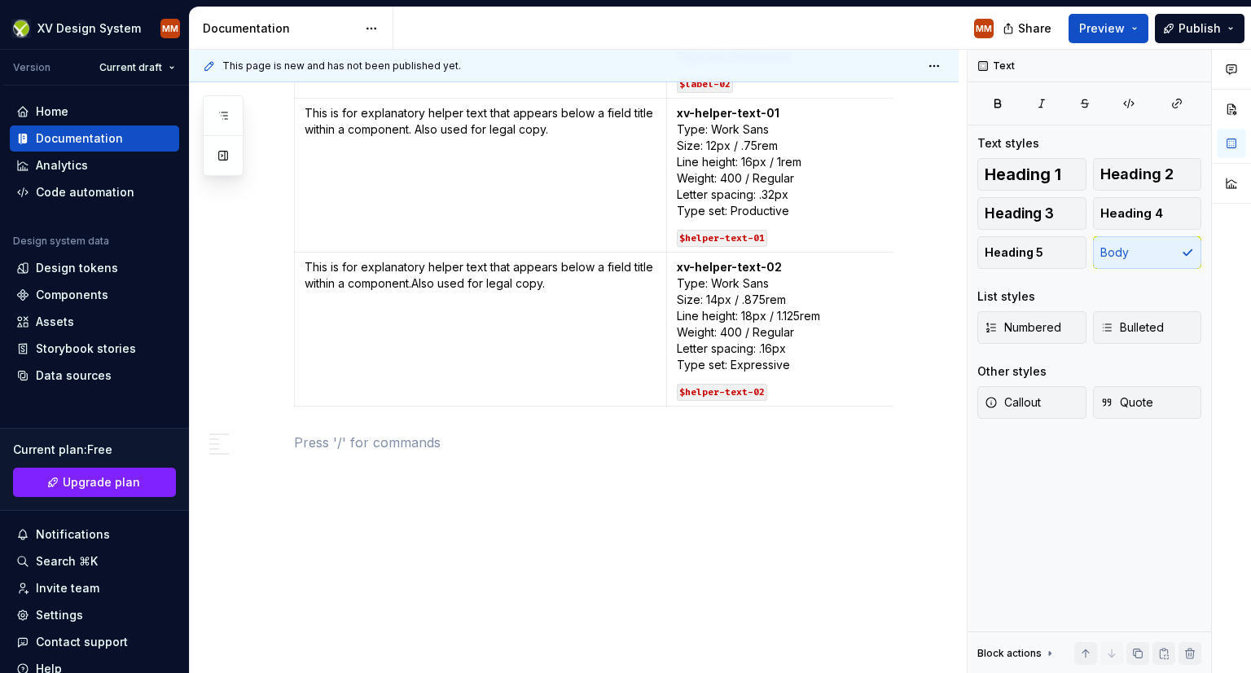
scroll to position [1322, 0]
type textarea "*"
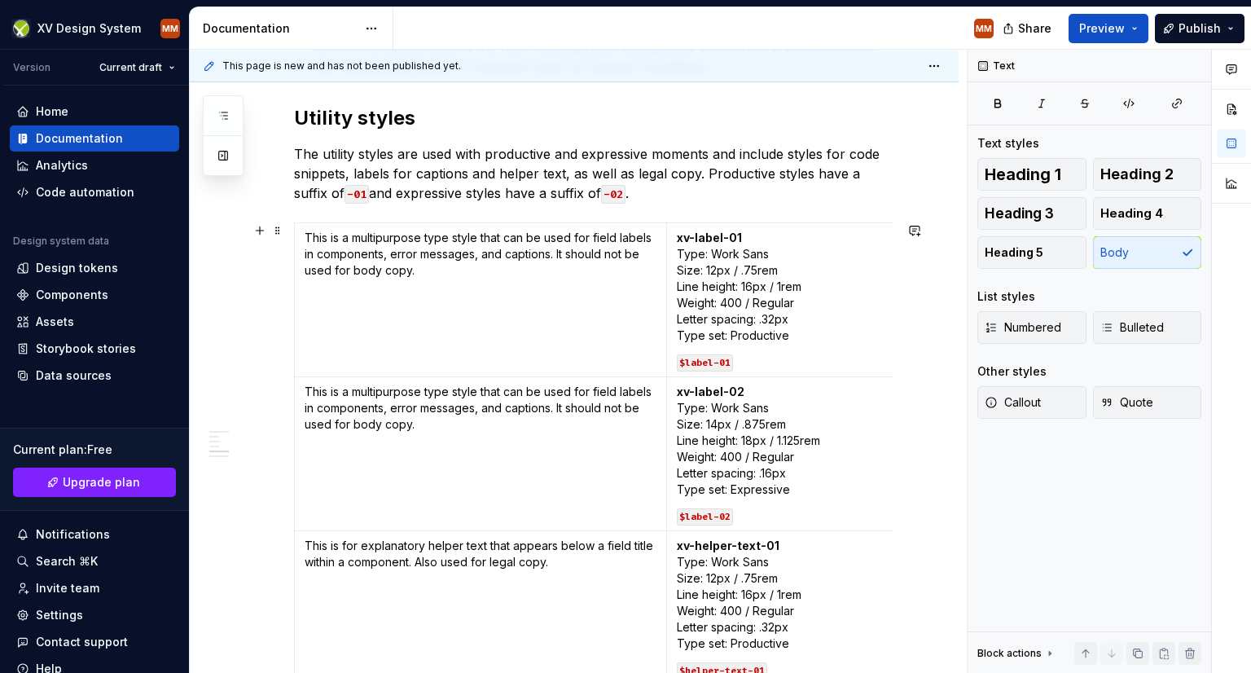
scroll to position [915, 0]
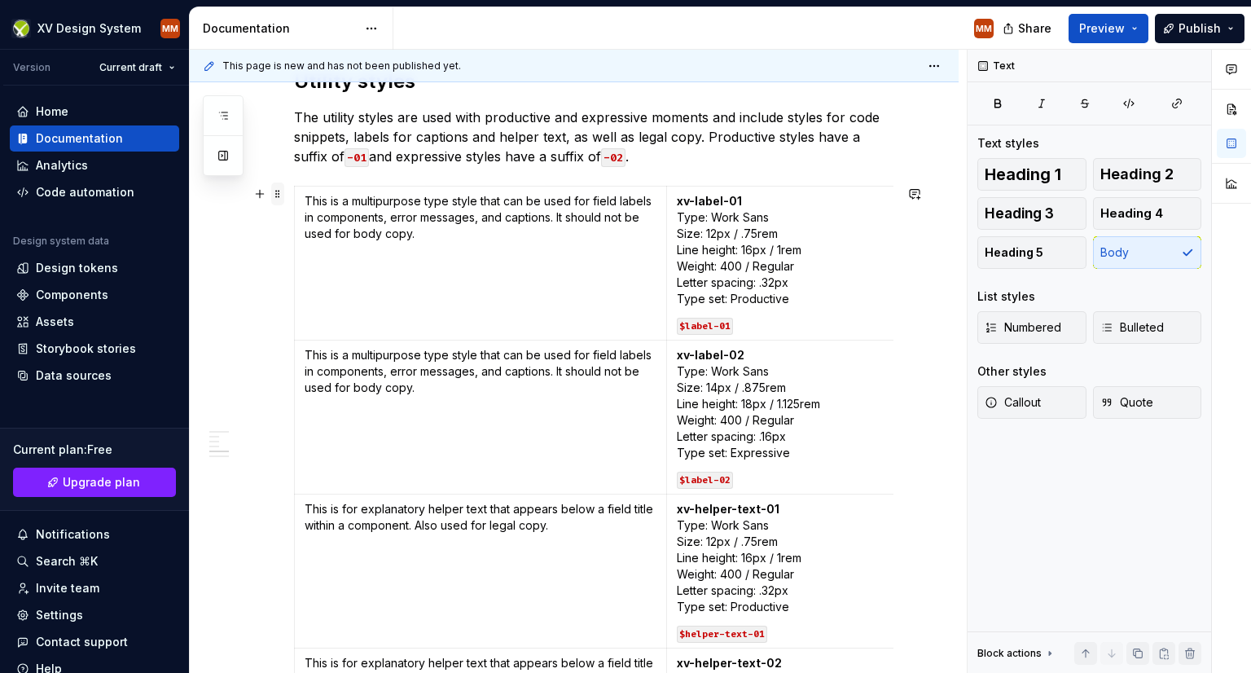
click at [279, 196] on span at bounding box center [277, 193] width 13 height 23
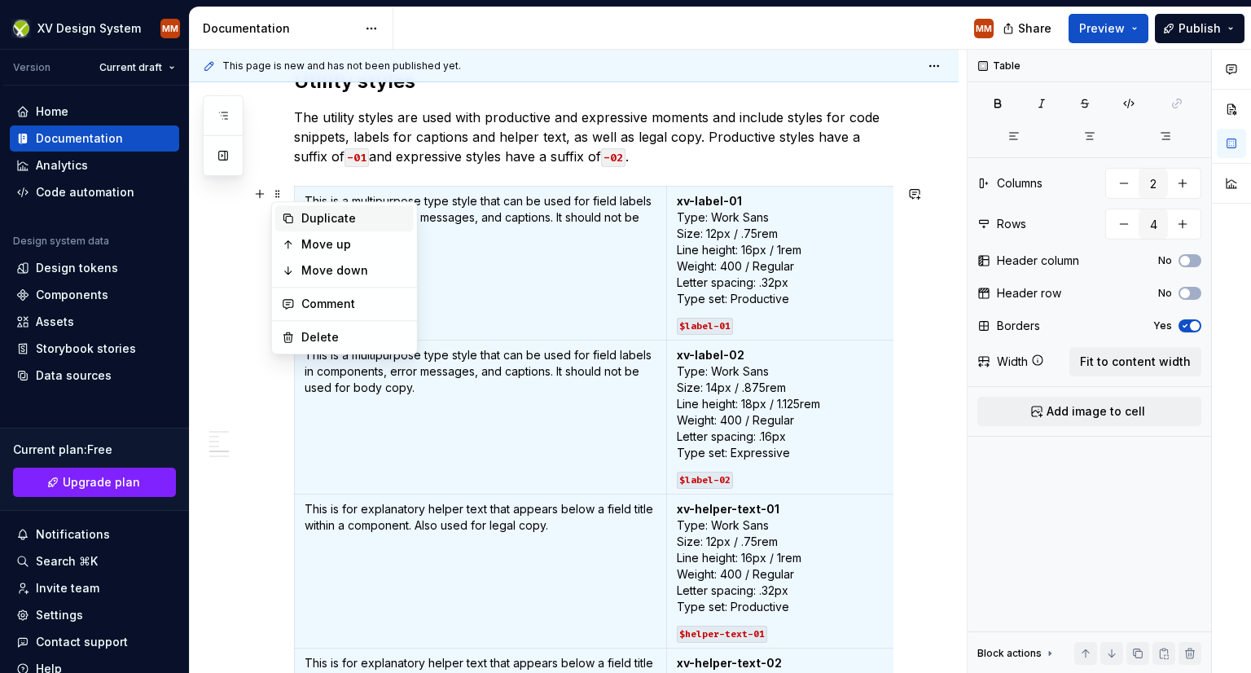
click at [327, 217] on div "Duplicate" at bounding box center [354, 218] width 106 height 16
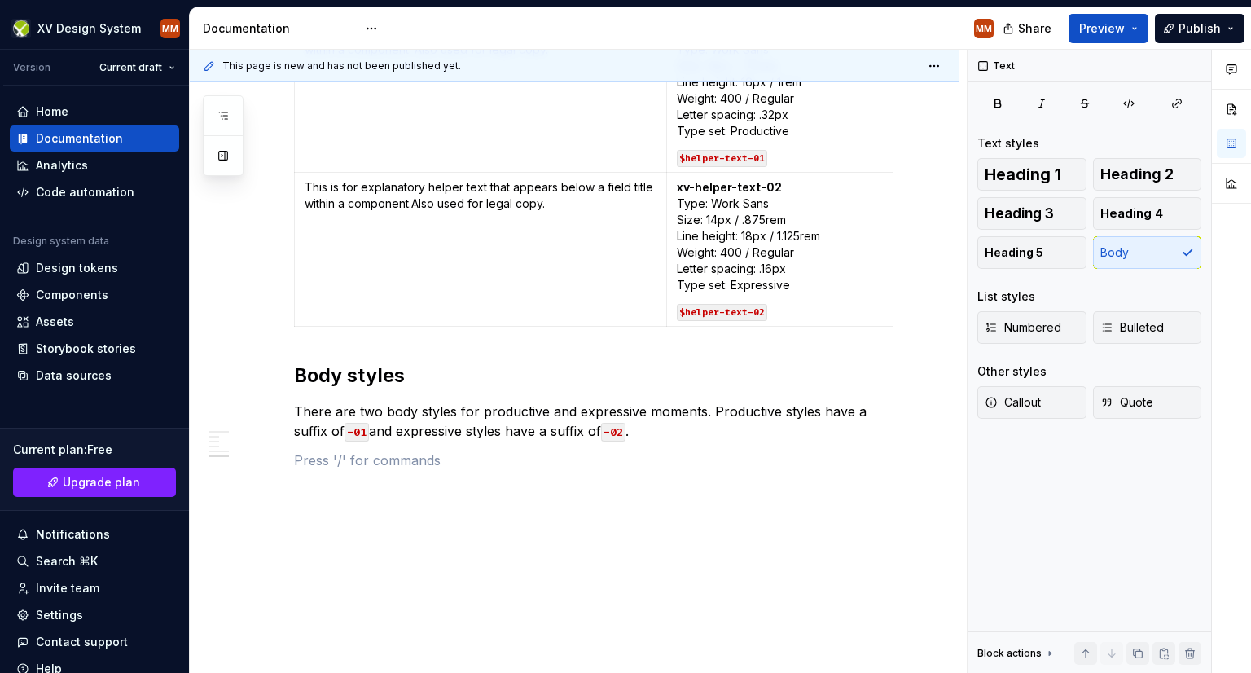
scroll to position [1420, 0]
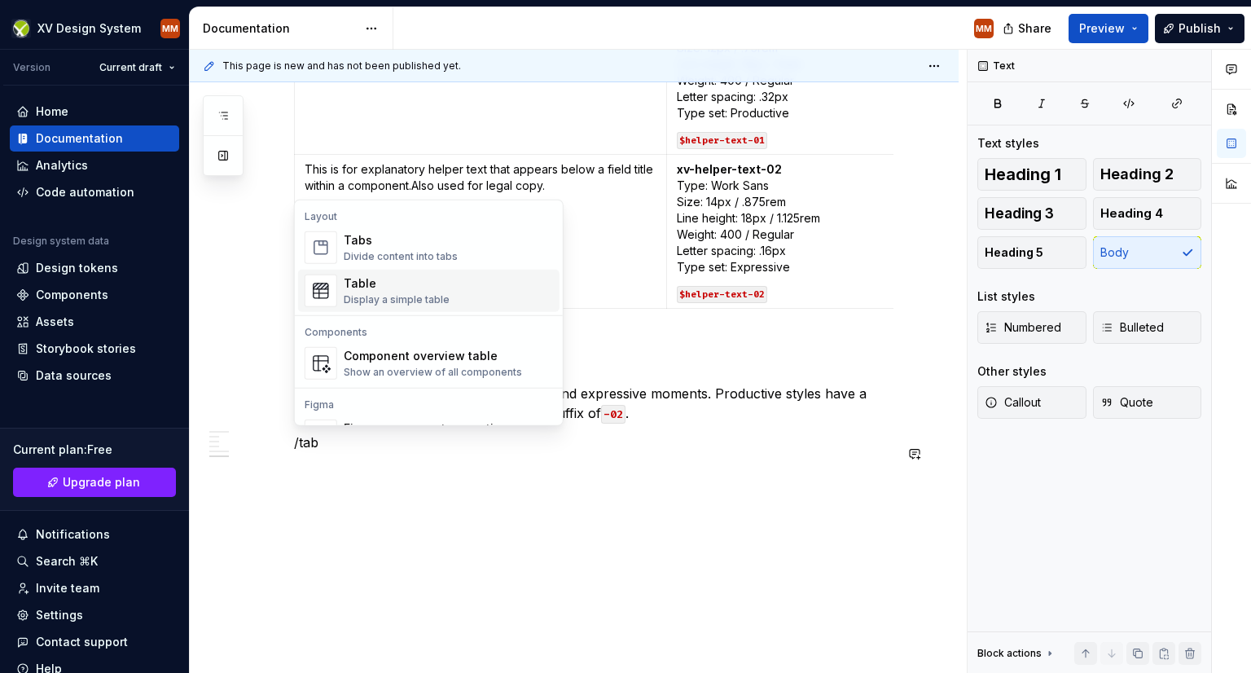
click at [407, 290] on div "Table" at bounding box center [397, 283] width 106 height 16
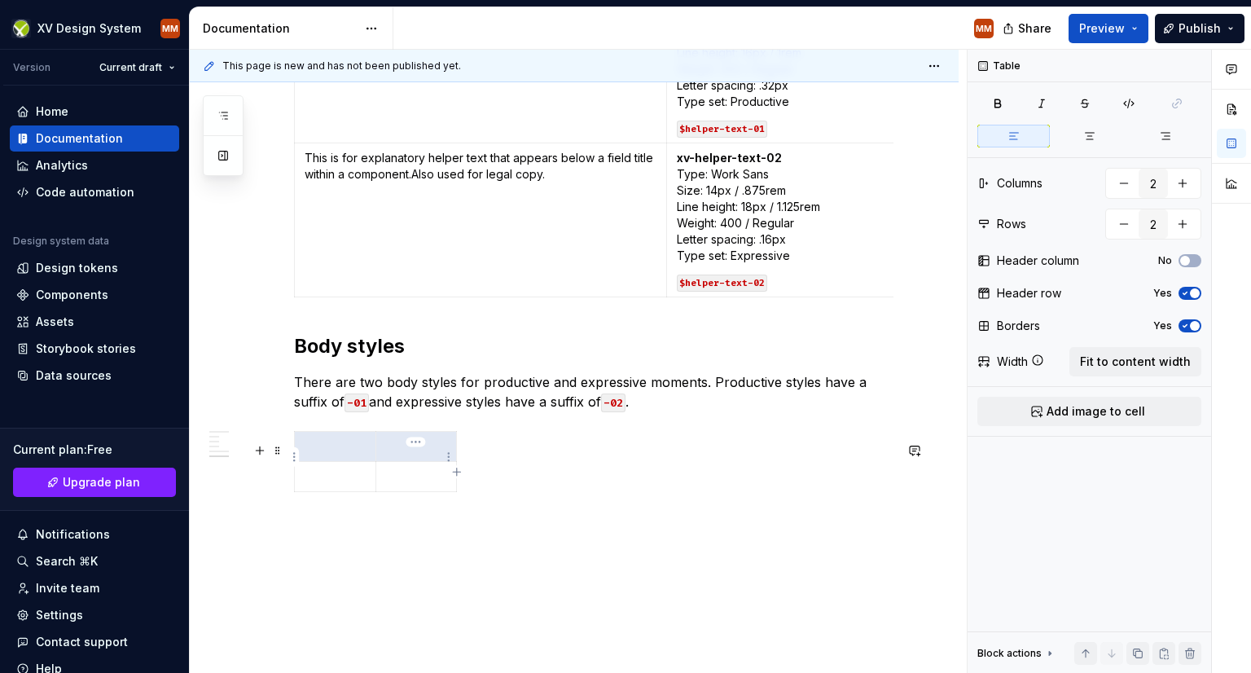
drag, startPoint x: 329, startPoint y: 458, endPoint x: 439, endPoint y: 456, distance: 110.0
click at [439, 456] on tr at bounding box center [376, 447] width 162 height 30
click at [1183, 288] on icon "button" at bounding box center [1185, 293] width 13 height 10
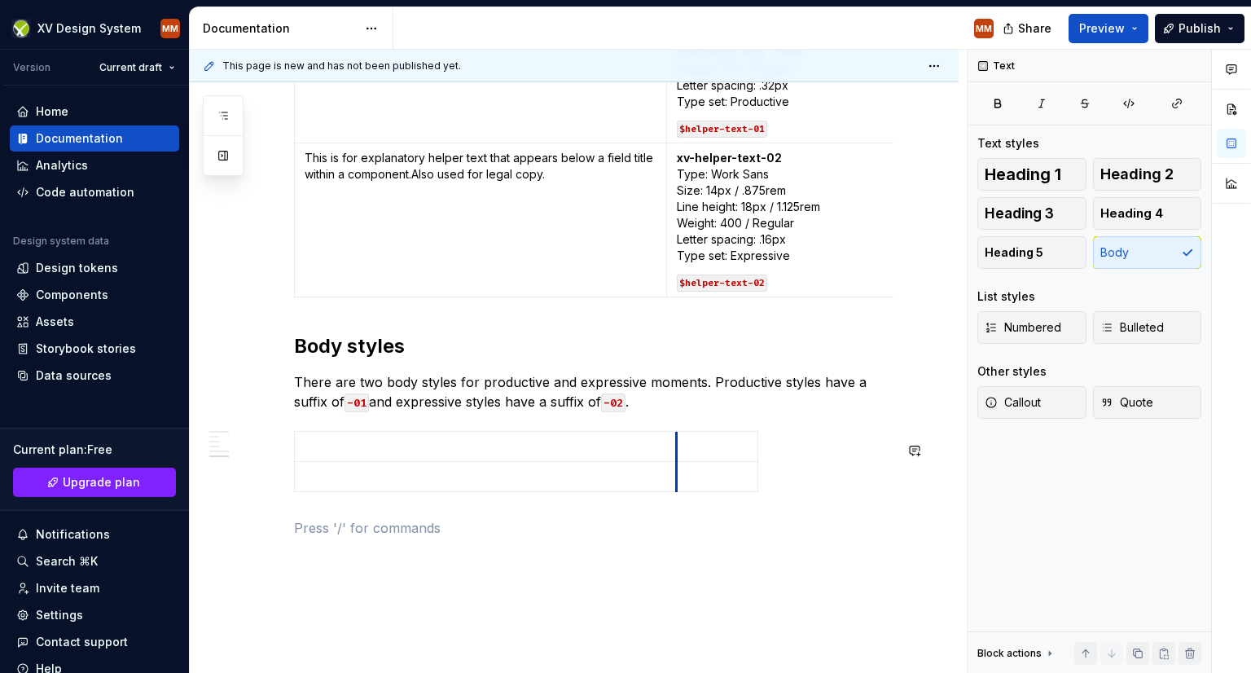
drag, startPoint x: 372, startPoint y: 447, endPoint x: 674, endPoint y: 424, distance: 302.3
drag, startPoint x: 756, startPoint y: 450, endPoint x: 882, endPoint y: 462, distance: 126.8
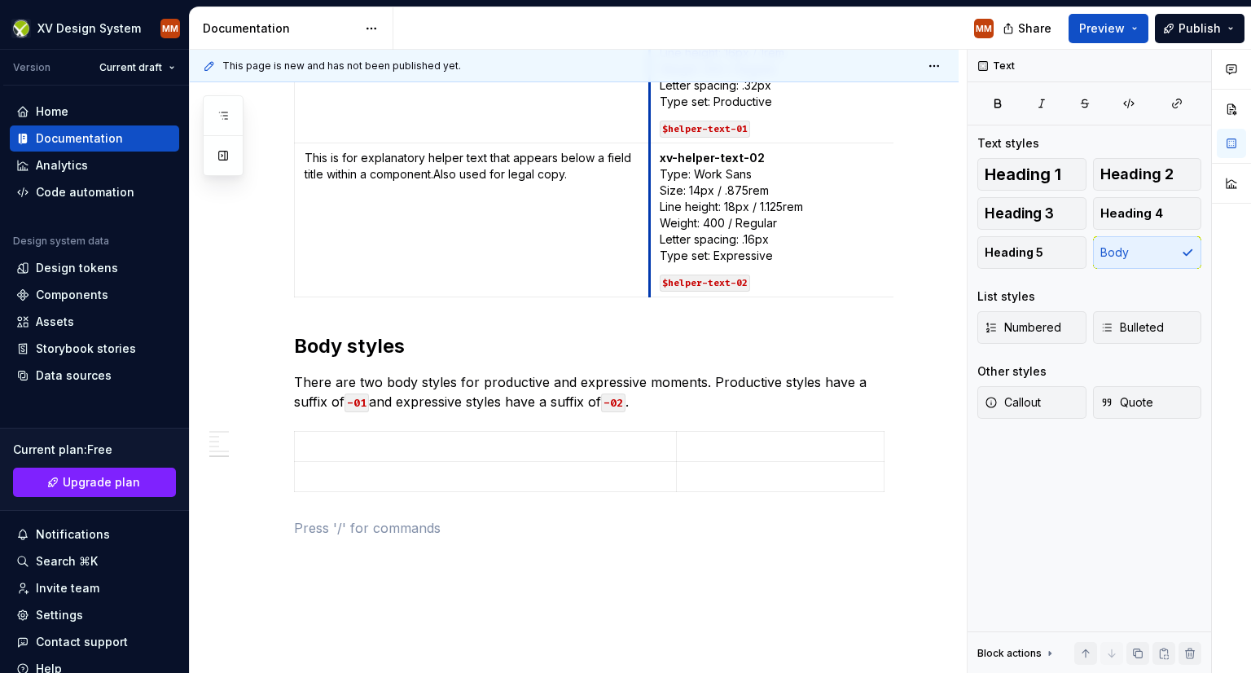
drag, startPoint x: 665, startPoint y: 152, endPoint x: 648, endPoint y: 158, distance: 18.0
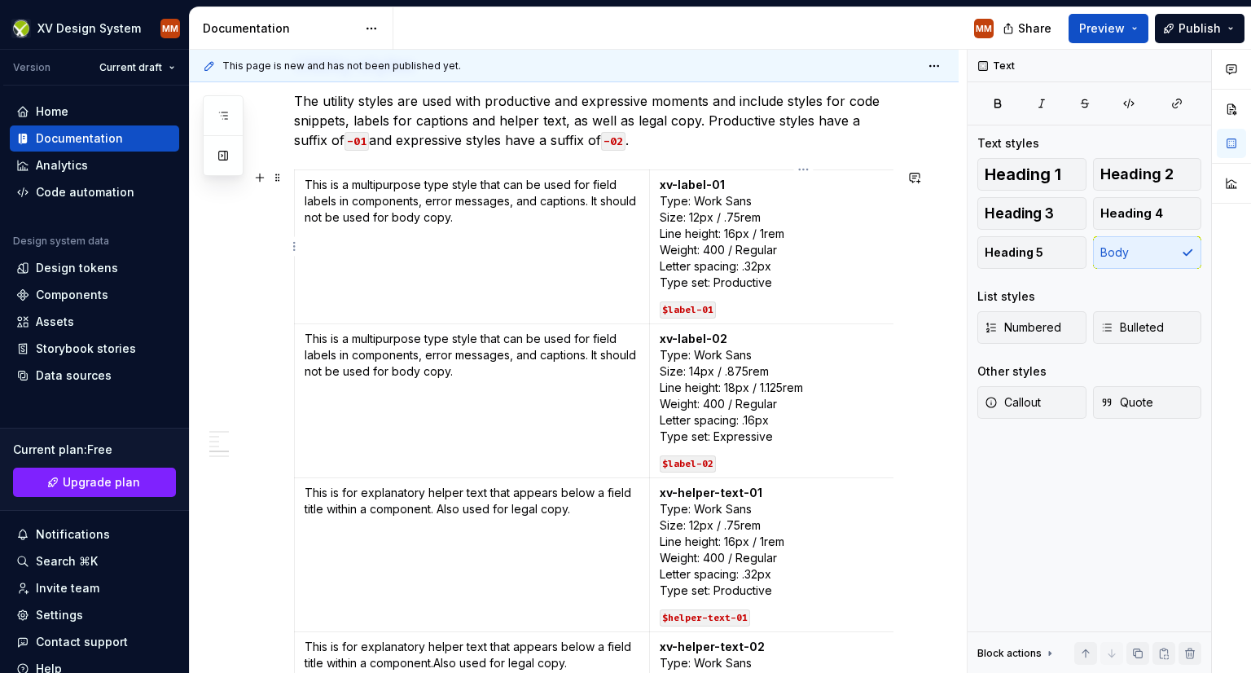
click at [872, 190] on p "xv-label-01 Type: Work Sans  Size: 12px / .75rem  Line height: 16px / 1rem  Wei…" at bounding box center [804, 234] width 288 height 114
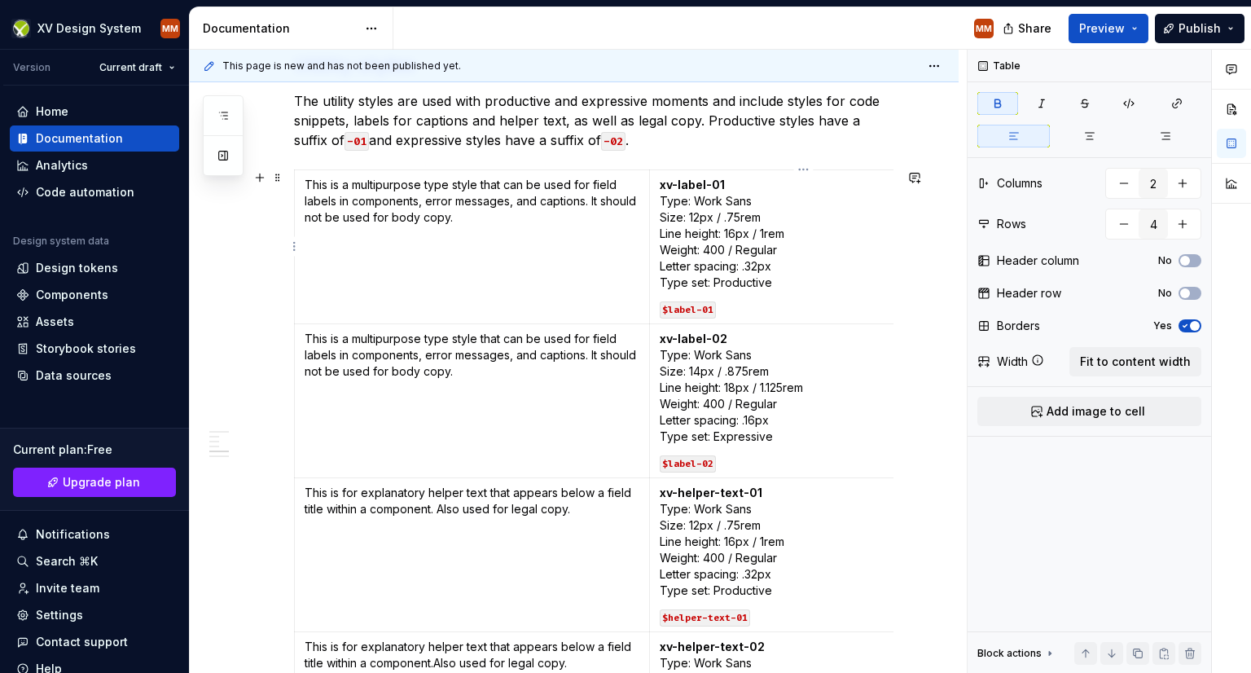
click at [834, 177] on p "xv-label-01 Type: Work Sans  Size: 12px / .75rem  Line height: 16px / 1rem  Wei…" at bounding box center [804, 234] width 288 height 114
drag, startPoint x: 802, startPoint y: 169, endPoint x: 839, endPoint y: 192, distance: 43.6
click at [772, 170] on td "xv-label-01 Type: Work Sans  Size: 12px / .75rem  Line height: 16px / 1rem  Wei…" at bounding box center [804, 247] width 308 height 154
click at [854, 196] on p "xv-label-01 Type: Work Sans  Size: 12px / .75rem  Line height: 16px / 1rem  Wei…" at bounding box center [804, 234] width 288 height 114
click at [1184, 180] on button "button" at bounding box center [1182, 183] width 29 height 29
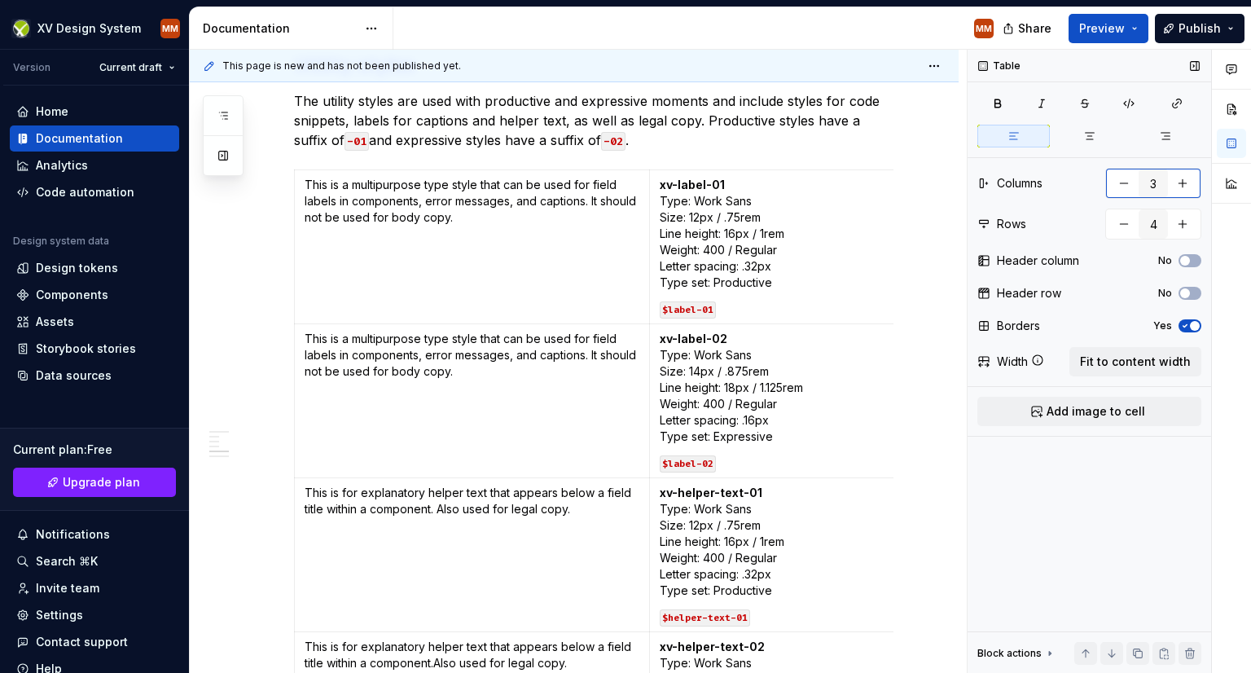
click at [1128, 184] on button "button" at bounding box center [1123, 183] width 29 height 29
type input "2"
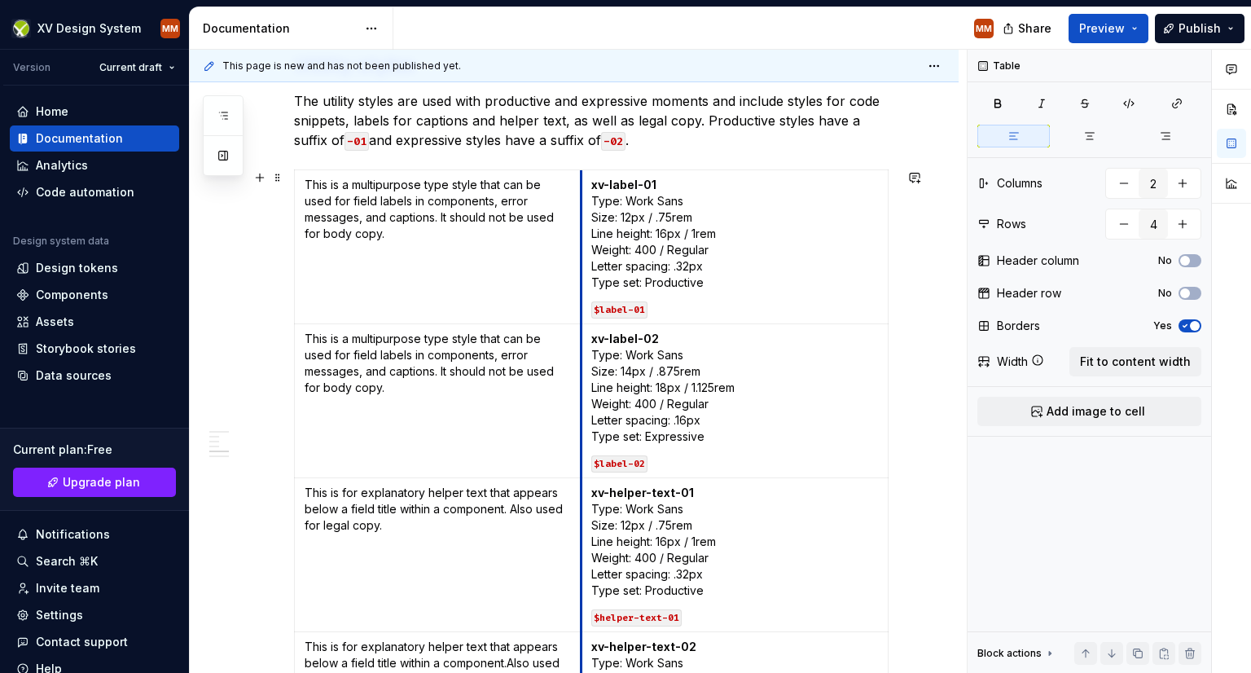
drag, startPoint x: 648, startPoint y: 232, endPoint x: 579, endPoint y: 235, distance: 69.3
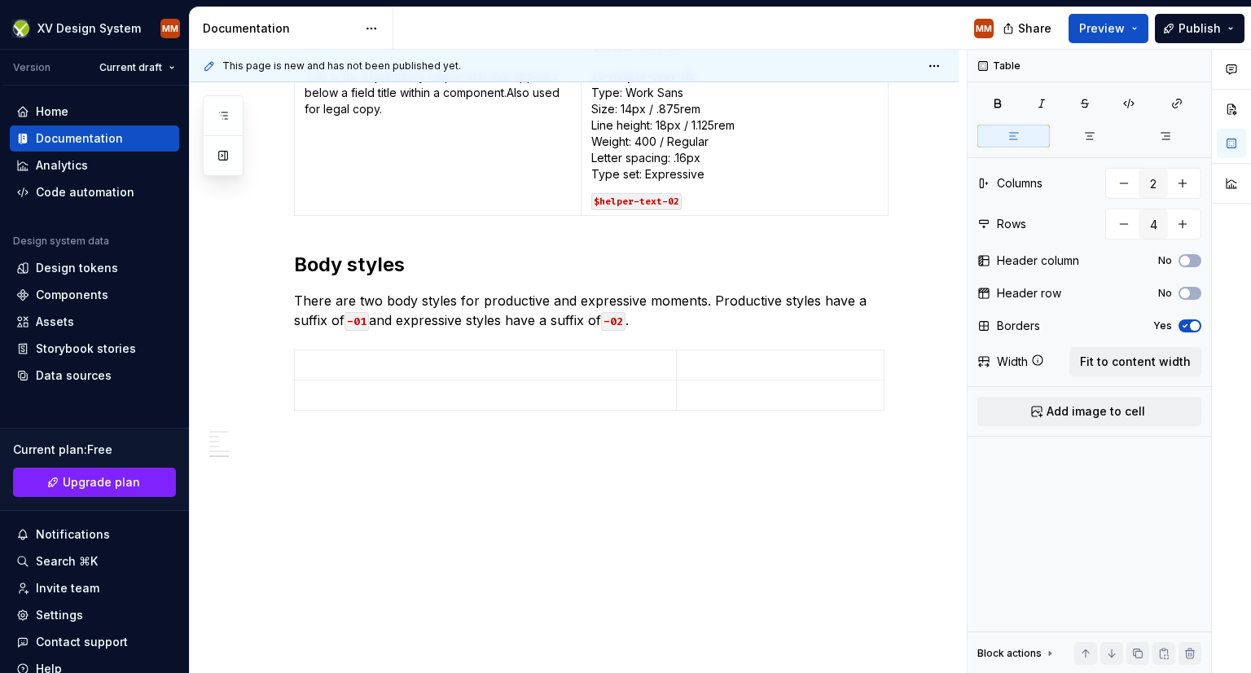
scroll to position [1504, 0]
drag, startPoint x: 675, startPoint y: 357, endPoint x: 580, endPoint y: 338, distance: 97.1
drag, startPoint x: 788, startPoint y: 359, endPoint x: 889, endPoint y: 362, distance: 100.2
drag, startPoint x: 411, startPoint y: 351, endPoint x: 413, endPoint y: 327, distance: 24.5
click at [411, 350] on td at bounding box center [439, 363] width 288 height 30
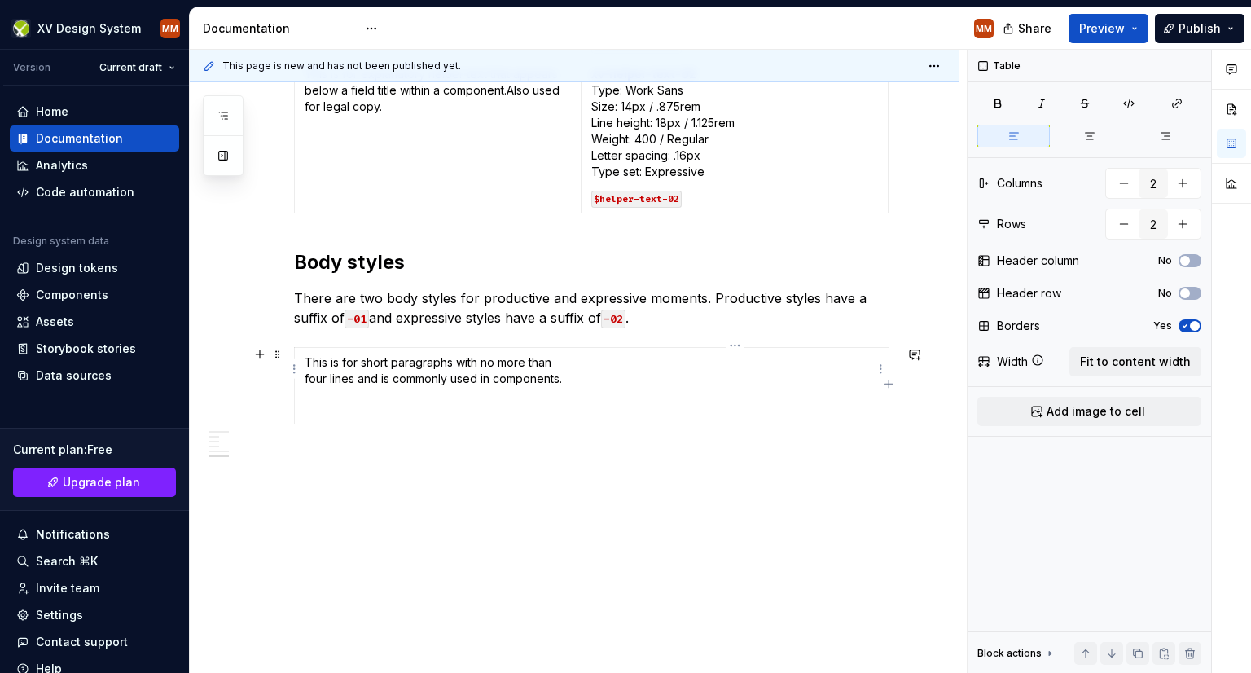
click at [602, 360] on p at bounding box center [735, 362] width 287 height 16
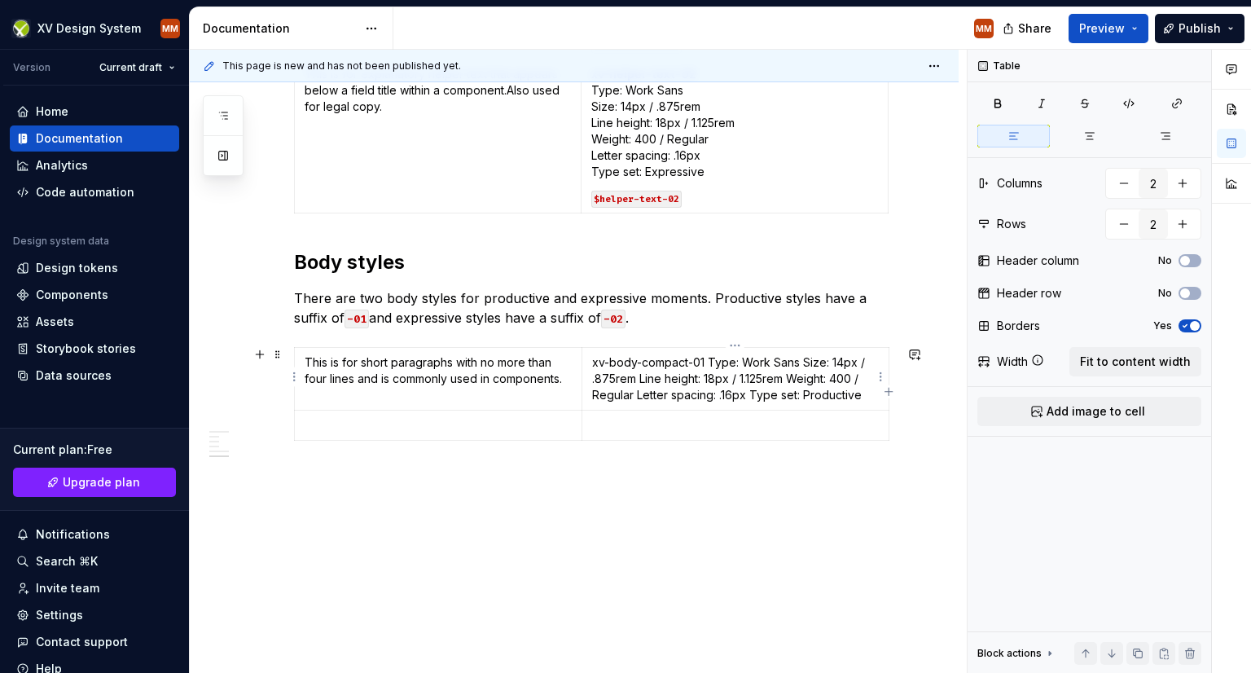
click at [704, 360] on p "xv-body-compact-01 Type: Work Sans Size: 14px / .875rem Line height: 18px / 1.1…" at bounding box center [735, 378] width 287 height 49
click at [687, 376] on p "xv-body-compact-01 Type: Work Sans Size: 14px / .875rem Line height: 18px / 1.1…" at bounding box center [735, 386] width 287 height 65
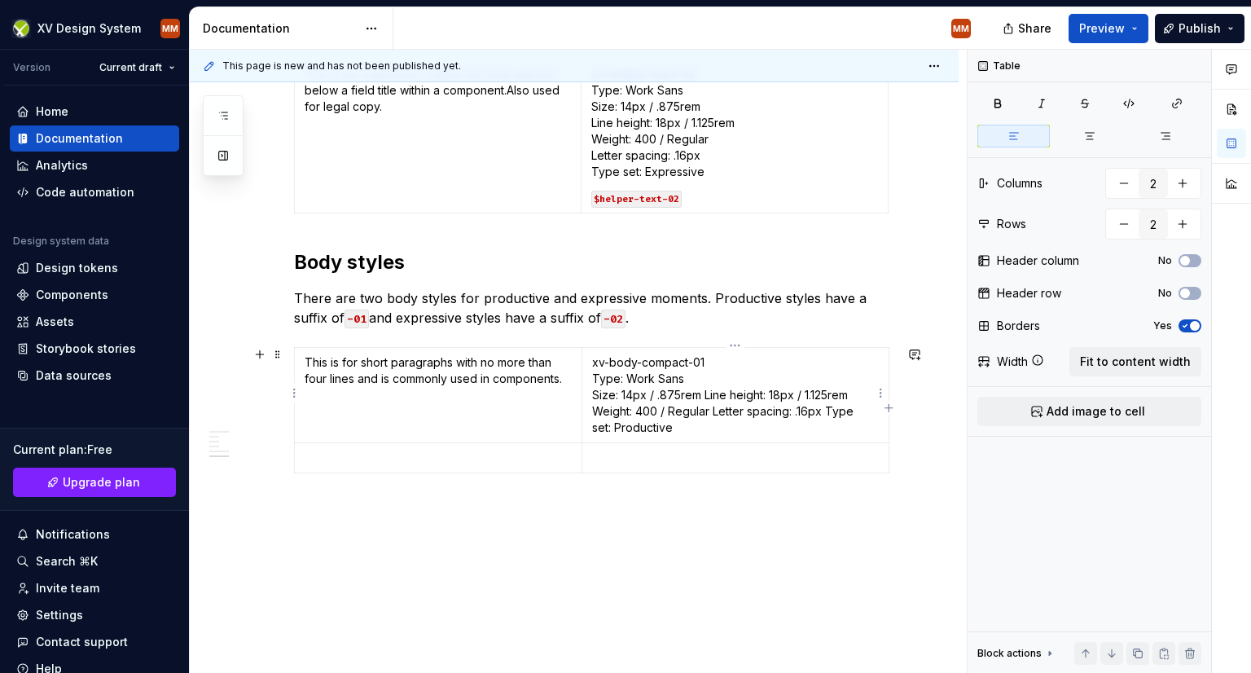
click at [706, 389] on p "xv-body-compact-01 Type: Work Sans  Size: 14px / .875rem Line height: 18px / 1.…" at bounding box center [735, 394] width 287 height 81
click at [745, 406] on p "xv-body-compact-01 Type: Work Sans  Size: 14px / .875rem  Line height: 18px / 1…" at bounding box center [735, 394] width 287 height 81
click at [712, 426] on p "xv-body-compact-01 Type: Work Sans  Size: 14px / .875rem  Line height: 18px / 1…" at bounding box center [735, 403] width 287 height 98
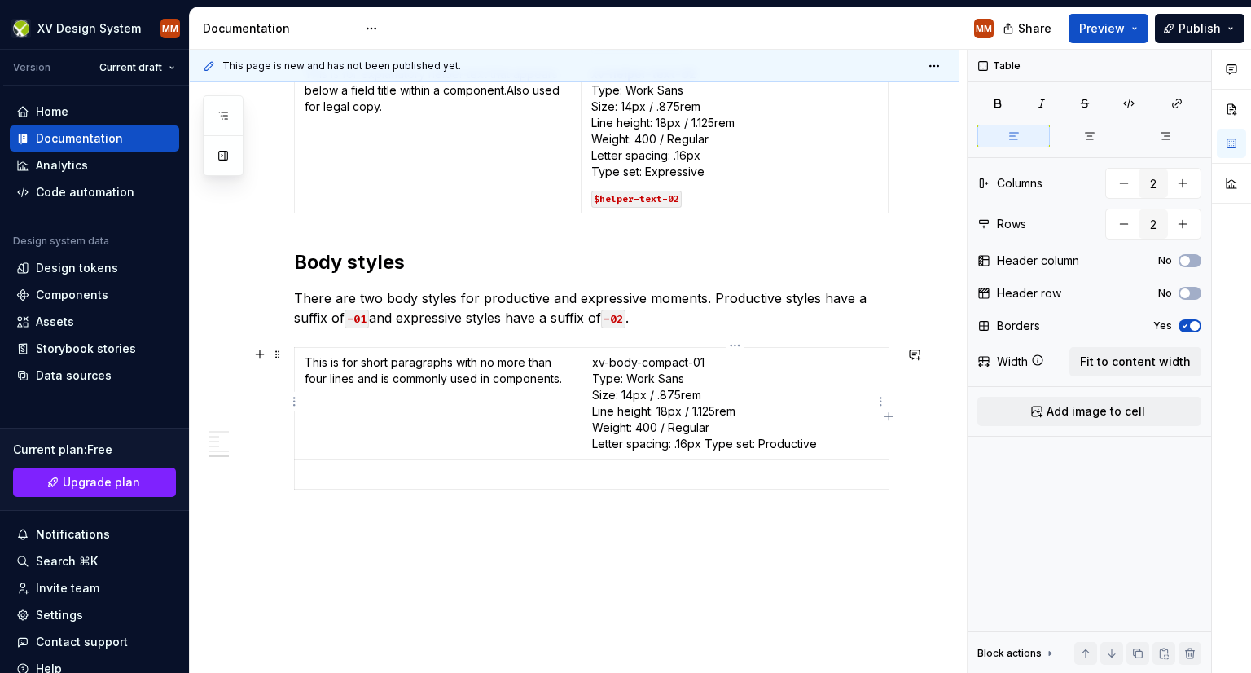
click at [708, 442] on p "xv-body-compact-01 Type: Work Sans  Size: 14px / .875rem  Line height: 18px / 1…" at bounding box center [735, 403] width 287 height 98
drag, startPoint x: 704, startPoint y: 362, endPoint x: 593, endPoint y: 359, distance: 110.8
click at [593, 359] on p "xv-body-compact-01 Type: Work Sans  Size: 14px / .875rem  Line height: 18px / 1…" at bounding box center [735, 411] width 287 height 114
click at [633, 328] on button "button" at bounding box center [637, 332] width 23 height 23
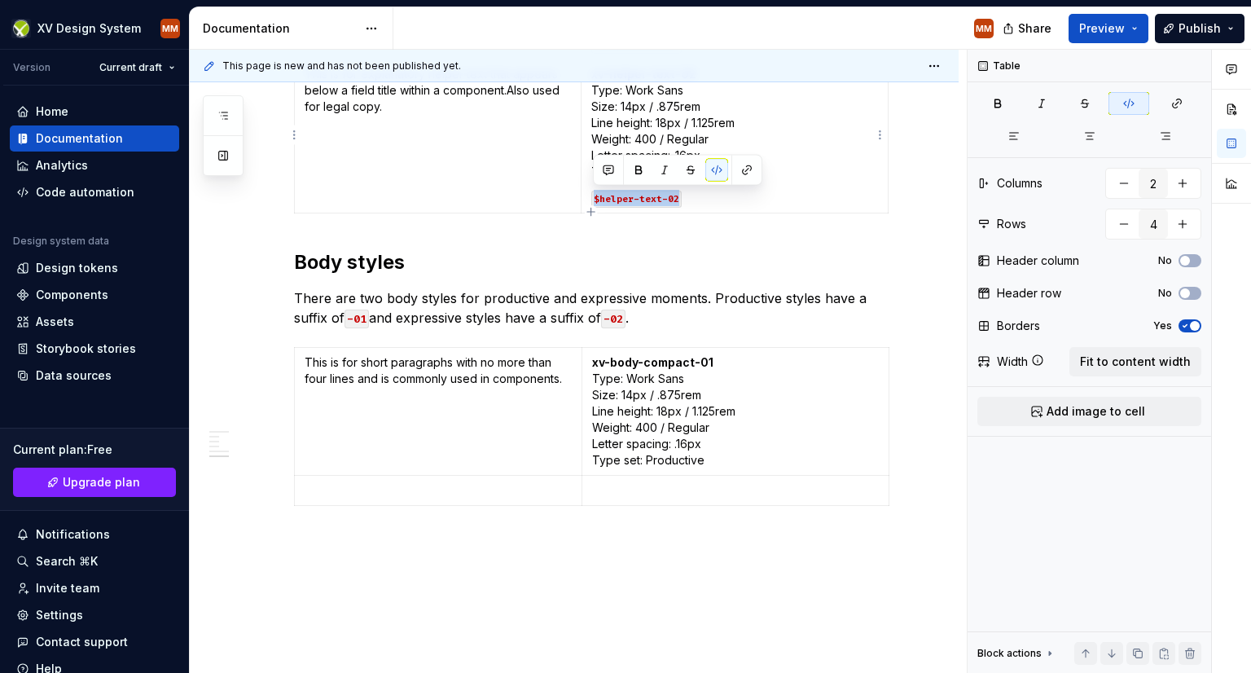
drag, startPoint x: 690, startPoint y: 200, endPoint x: 585, endPoint y: 190, distance: 105.5
click at [585, 190] on td "xv-helper-text-02   Type: Work Sans  Size: 14px / .875rem  Line height: 18px / …" at bounding box center [734, 136] width 307 height 154
copy code "$helper-text-02"
type input "2"
click at [711, 458] on p "xv-body-compact-01 Type: Work Sans  Size: 14px / .875rem  Line height: 18px / 1…" at bounding box center [735, 411] width 287 height 114
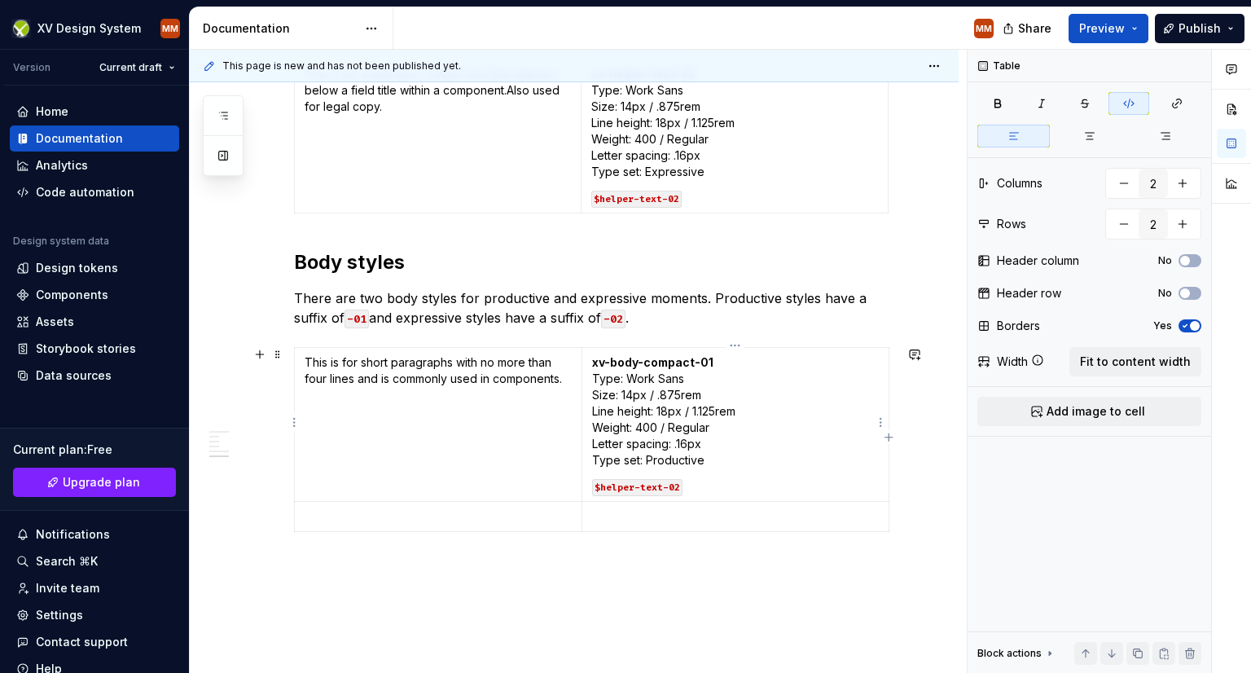
click at [622, 482] on code "$helper-text-02" at bounding box center [637, 487] width 90 height 17
drag, startPoint x: 659, startPoint y: 485, endPoint x: 599, endPoint y: 480, distance: 60.5
click at [599, 480] on code "$helper-text-02" at bounding box center [637, 487] width 90 height 17
click at [391, 508] on p at bounding box center [438, 516] width 267 height 16
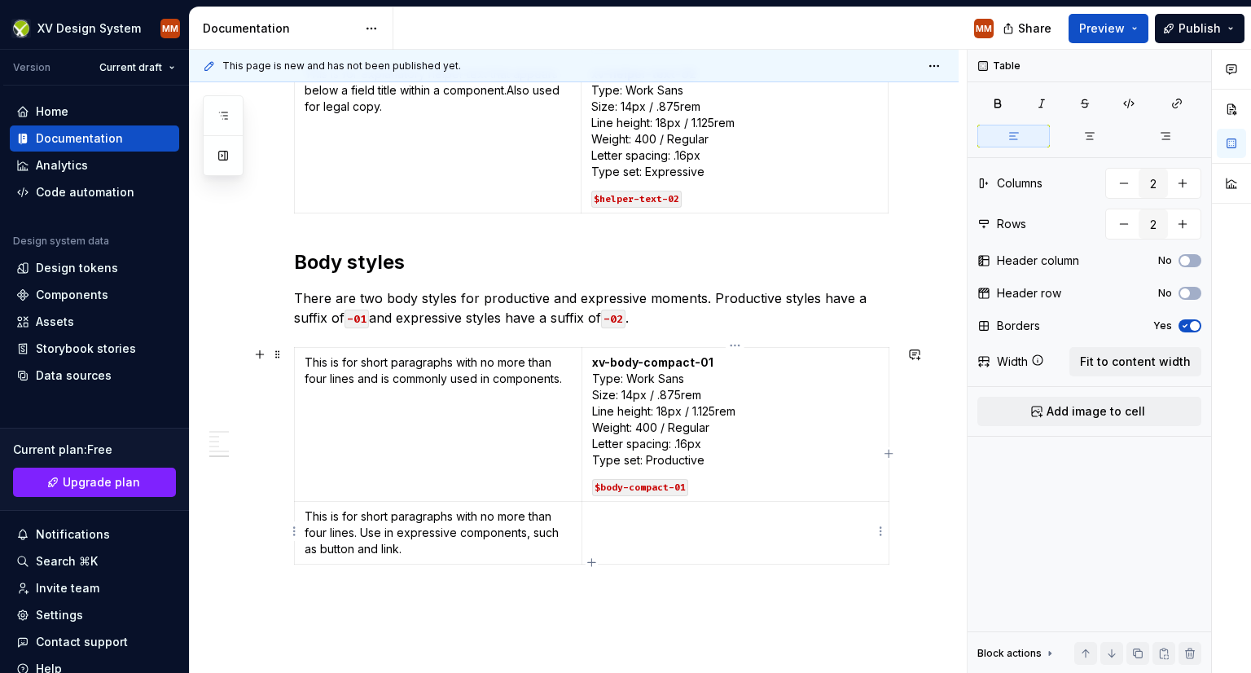
click at [628, 511] on p at bounding box center [735, 516] width 287 height 16
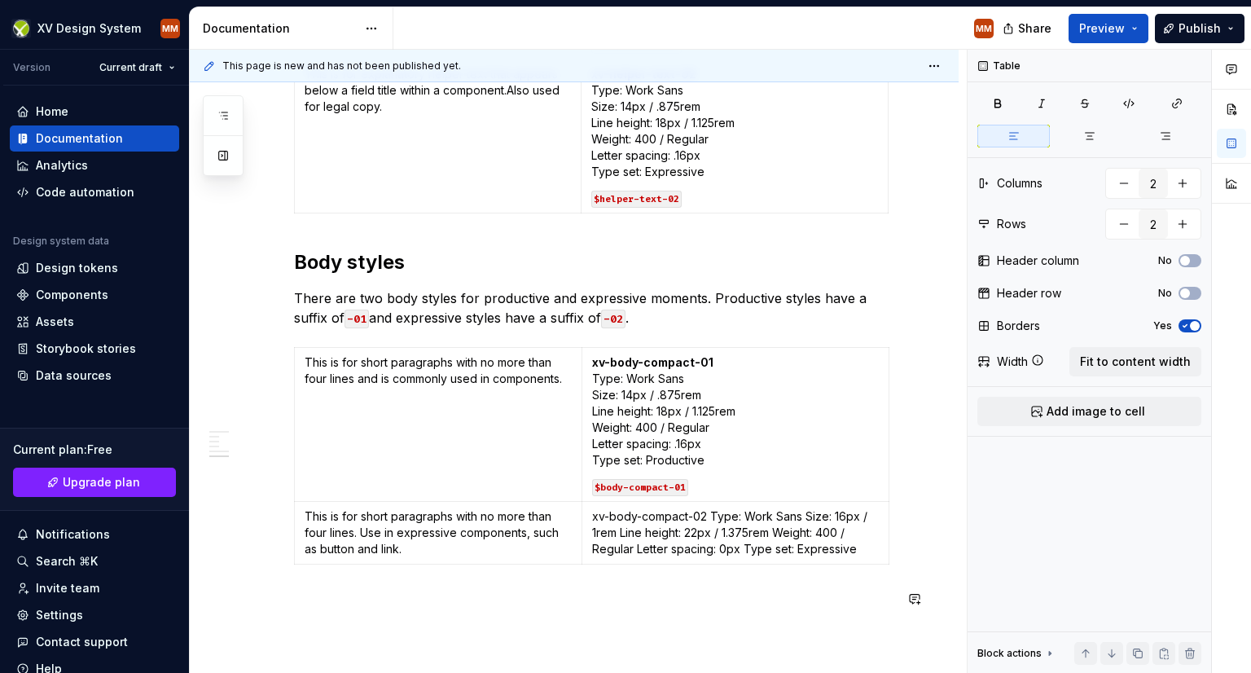
type textarea "*"
click at [1181, 221] on button "button" at bounding box center [1182, 223] width 29 height 29
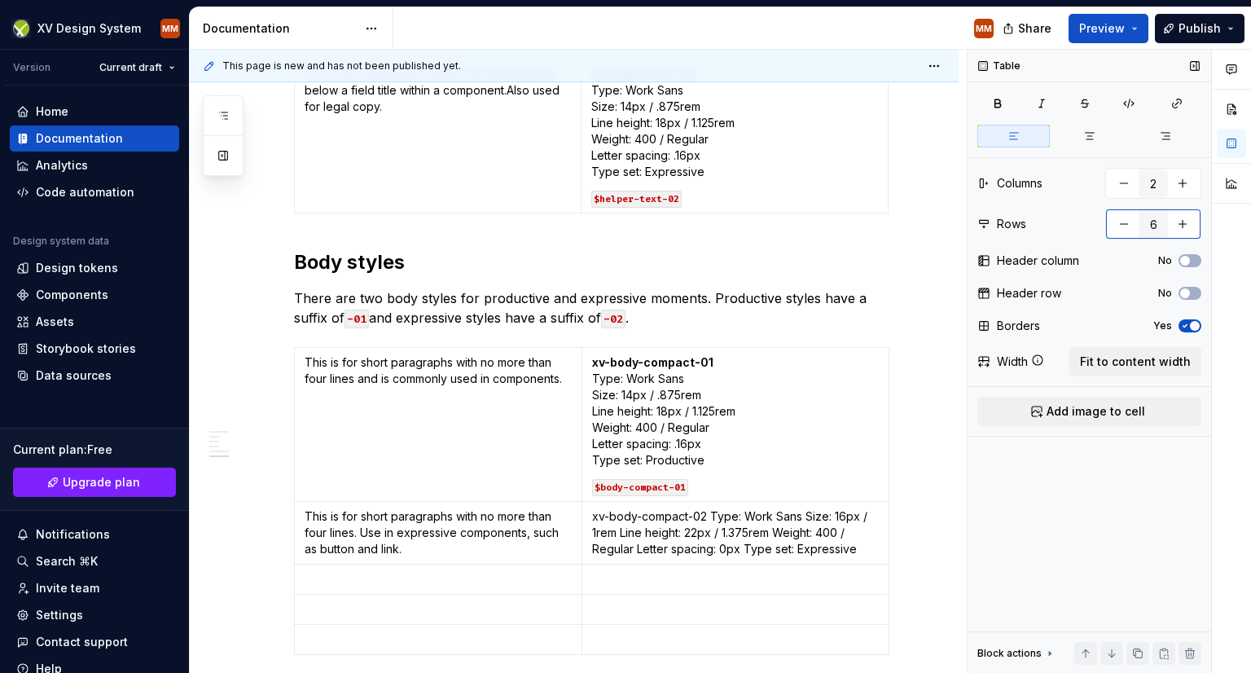
click at [1181, 221] on button "button" at bounding box center [1182, 223] width 29 height 29
type input "8"
click at [705, 511] on p "xv-body-compact-02 Type: Work Sans Size: 16px / 1rem Line height: 22px / 1.375r…" at bounding box center [735, 532] width 287 height 49
click at [709, 513] on p "xv-body-compact-02 Type: Work Sans Size: 16px / 1rem Line height: 22px / 1.375r…" at bounding box center [735, 532] width 287 height 49
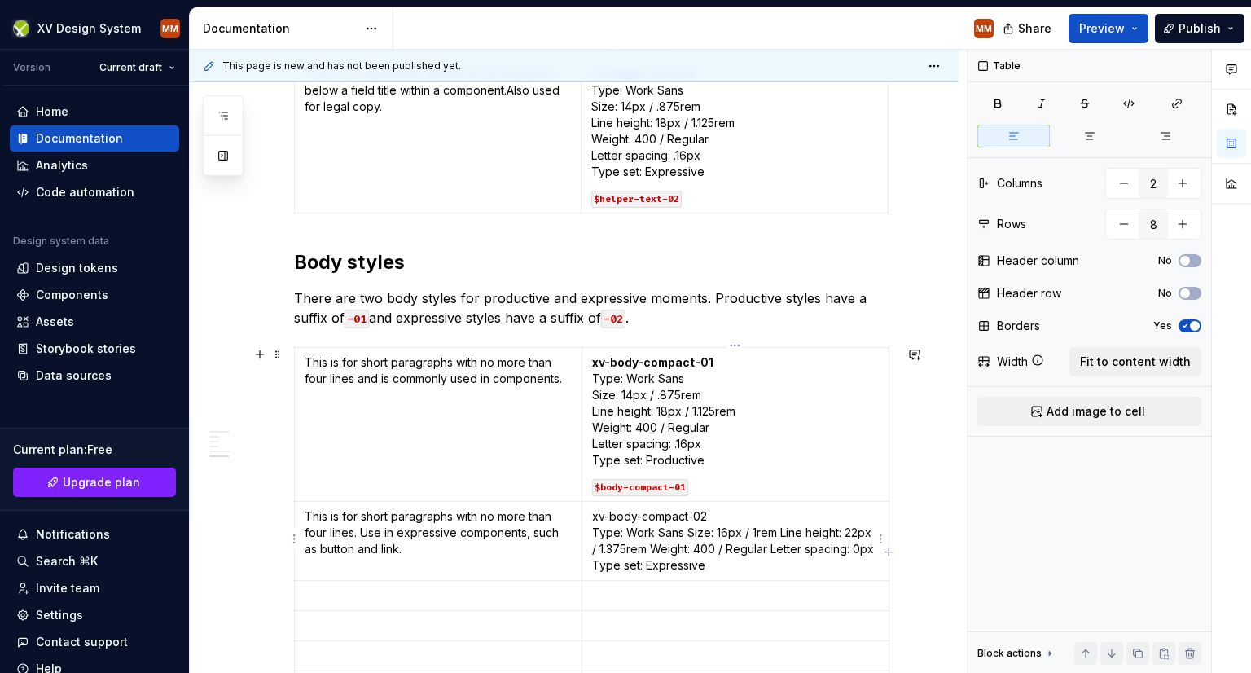
click at [781, 530] on p "xv-body-compact-02  Type: Work Sans Size: 16px / 1rem Line height: 22px / 1.375…" at bounding box center [735, 540] width 287 height 65
click at [747, 550] on p "xv-body-compact-02  Type: Work Sans Size: 16px / 1rem  Line height: 22px / 1.37…" at bounding box center [735, 540] width 287 height 65
click at [714, 564] on p "xv-body-compact-02  Type: Work Sans Size: 16px / 1rem  Line height: 22px / 1.37…" at bounding box center [735, 548] width 287 height 81
click at [700, 580] on p "xv-body-compact-02  Type: Work Sans Size: 16px / 1rem  Line height: 22px / 1.37…" at bounding box center [735, 548] width 287 height 81
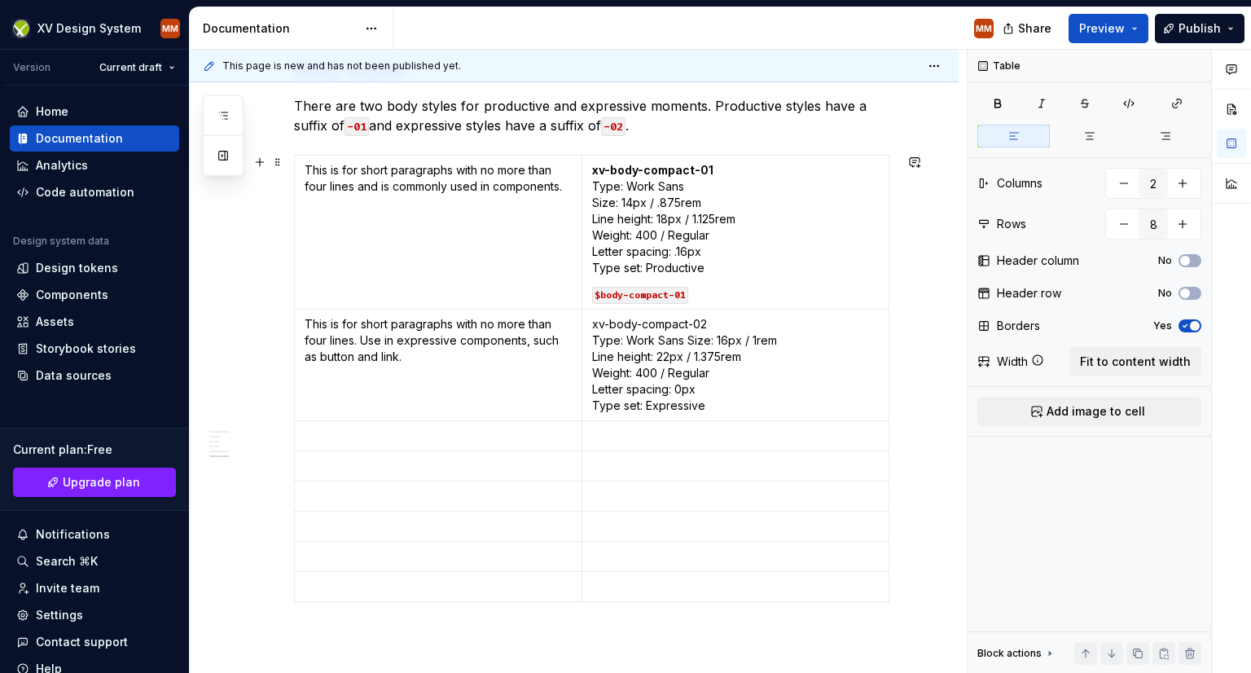
scroll to position [1748, 0]
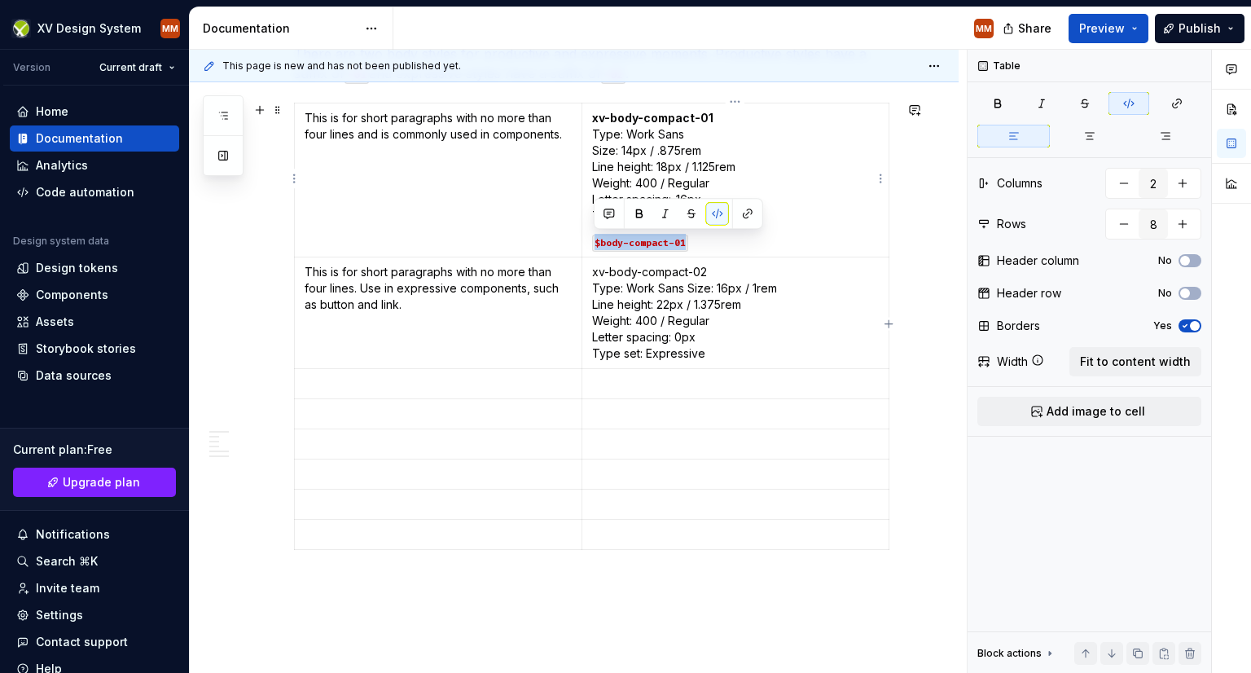
drag, startPoint x: 690, startPoint y: 237, endPoint x: 588, endPoint y: 239, distance: 101.8
click at [588, 239] on td "xv-body-compact-01 Type: Work Sans  Size: 14px / .875rem  Line height: 18px / 1…" at bounding box center [735, 180] width 307 height 154
copy code "$body-compact-01"
click at [727, 355] on p "xv-body-compact-02  Type: Work Sans Size: 16px / 1rem  Line height: 22px / 1.37…" at bounding box center [735, 313] width 287 height 98
click at [362, 402] on p at bounding box center [438, 410] width 267 height 16
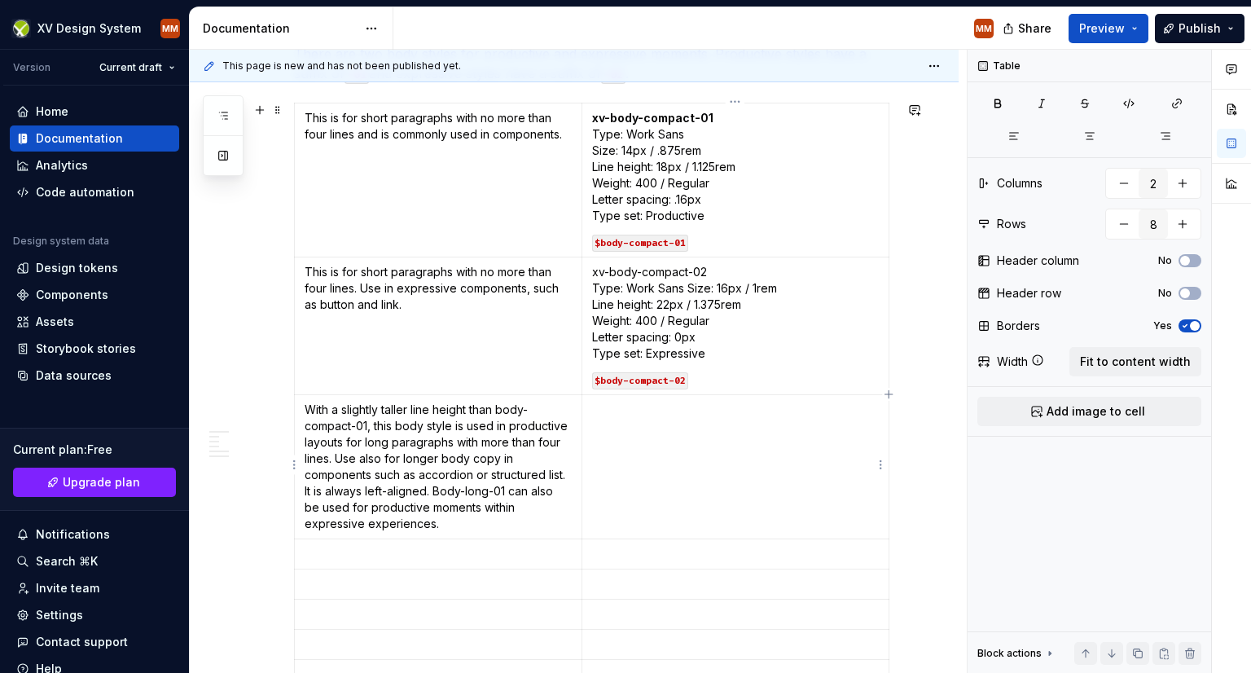
click at [623, 417] on td at bounding box center [735, 467] width 307 height 144
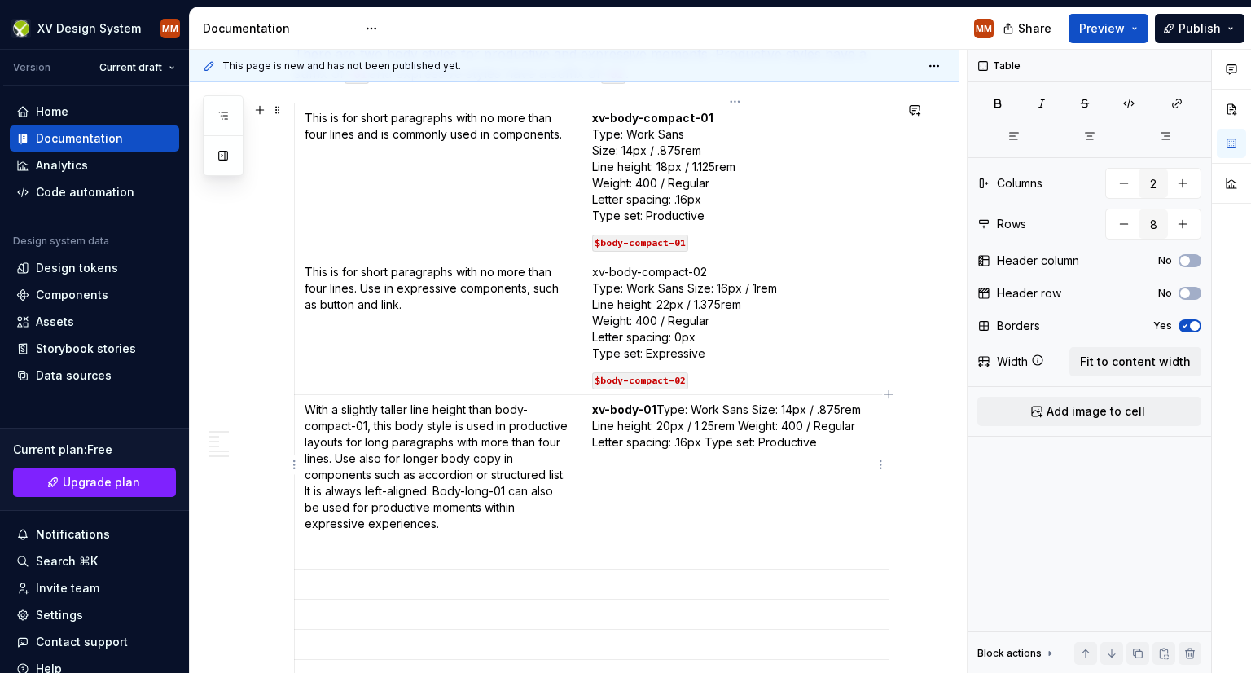
click at [662, 406] on p "xv-body-01  Type: Work Sans Size: 14px / .875rem Line height: 20px / 1.25rem We…" at bounding box center [735, 426] width 287 height 49
click at [661, 406] on p "xv-body-01  Type: Work Sans Size: 14px / .875rem Line height: 20px / 1.25rem We…" at bounding box center [735, 426] width 287 height 49
click at [658, 407] on p "xv-body-01  Type: Work Sans Size: 14px / .875rem Line height: 20px / 1.25rem We…" at bounding box center [735, 426] width 287 height 49
click at [686, 424] on p "xv-body-01   Type: Work Sans Size: 14px / .875rem Line height: 20px / 1.25rem W…" at bounding box center [735, 434] width 287 height 65
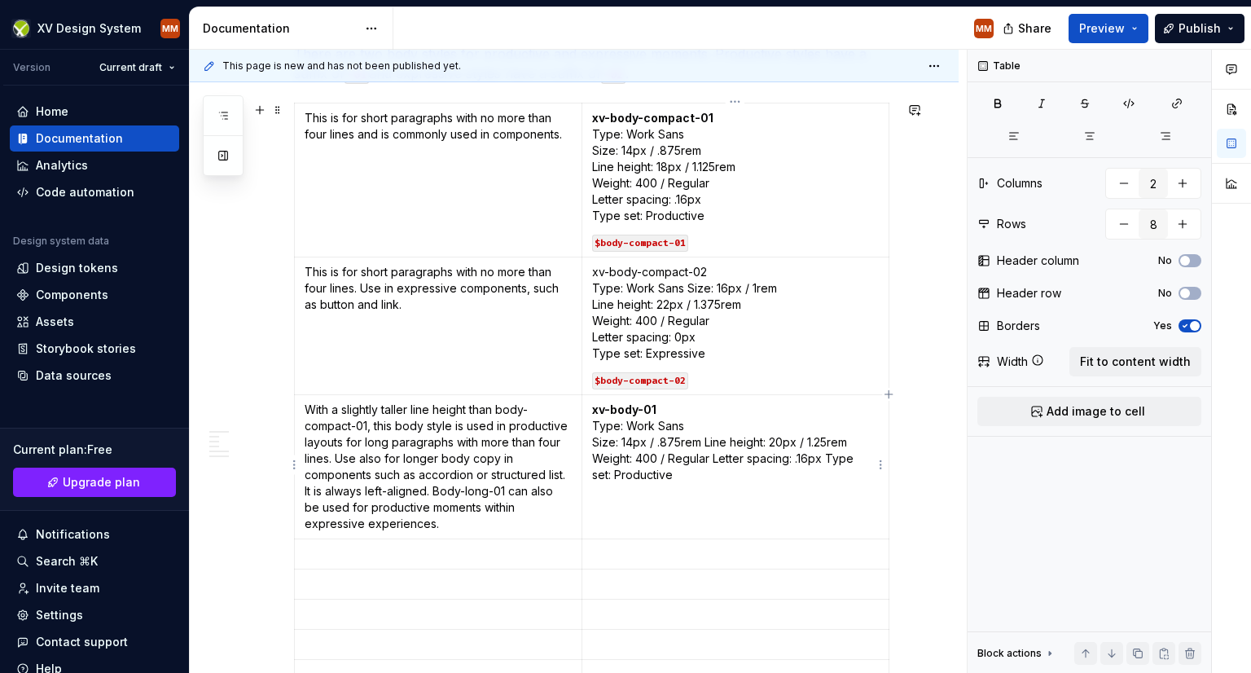
click at [703, 440] on p "xv-body-01   Type: Work Sans  Size: 14px / .875rem Line height: 20px / 1.25rem …" at bounding box center [735, 442] width 287 height 81
click at [743, 455] on p "xv-body-01   Type: Work Sans  Size: 14px / .875rem  Line height: 20px / 1.25rem…" at bounding box center [735, 442] width 287 height 81
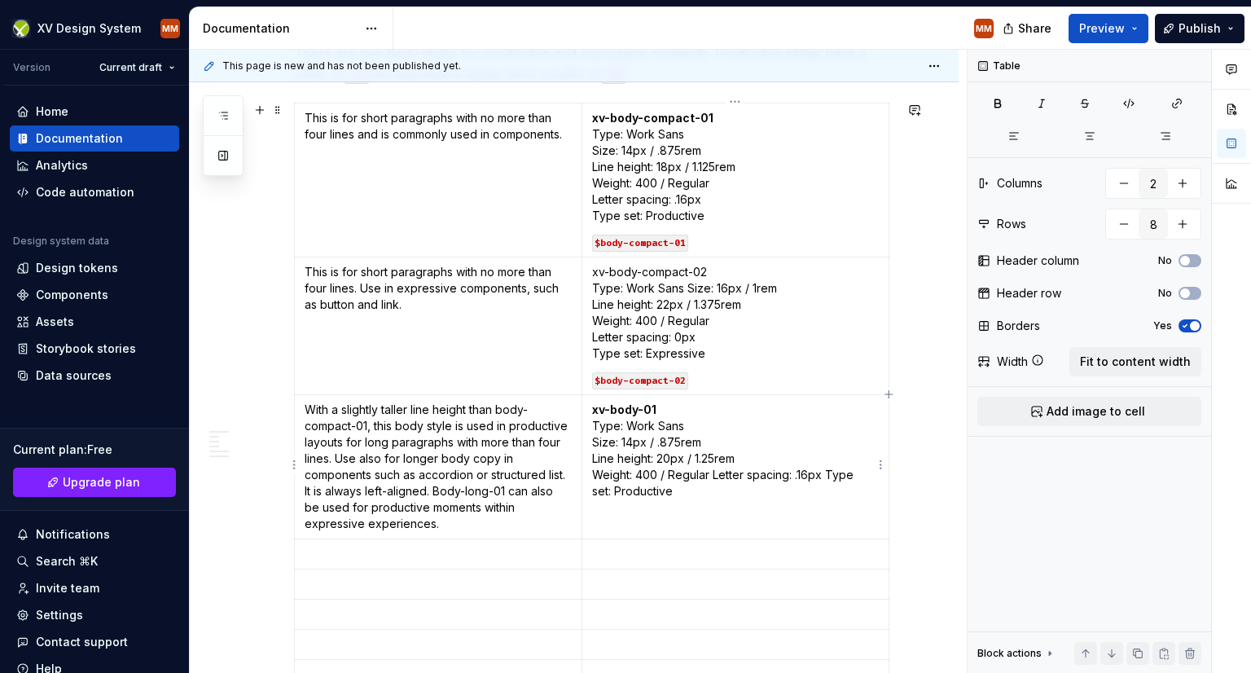
click at [712, 476] on p "xv-body-01   Type: Work Sans  Size: 14px / .875rem  Line height: 20px / 1.25rem…" at bounding box center [735, 451] width 287 height 98
click at [707, 489] on p "xv-body-01   Type: Work Sans  Size: 14px / .875rem  Line height: 20px / 1.25rem…" at bounding box center [735, 451] width 287 height 98
type textarea "*"
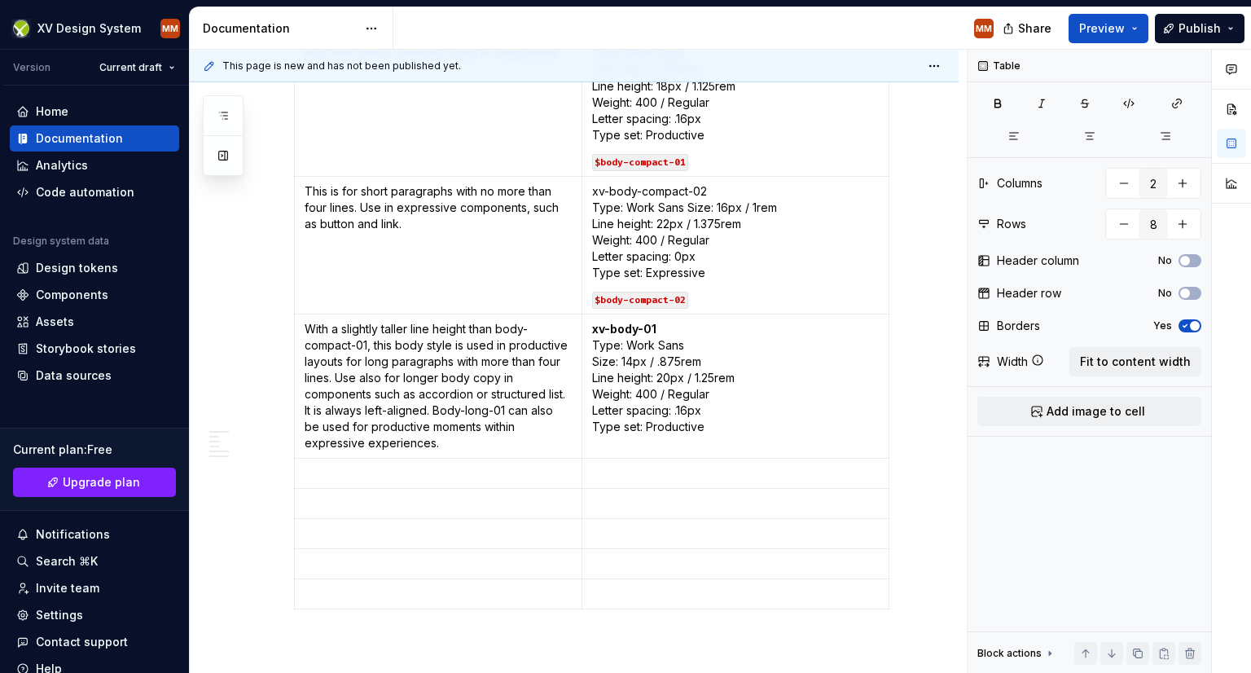
scroll to position [1829, 0]
click at [657, 301] on code "$body-compact-02" at bounding box center [640, 299] width 96 height 17
copy code "$body-compact-02"
click at [606, 443] on td "xv-body-01   Type: Work Sans  Size: 14px / .875rem  Line height: 20px / 1.25rem…" at bounding box center [735, 386] width 307 height 144
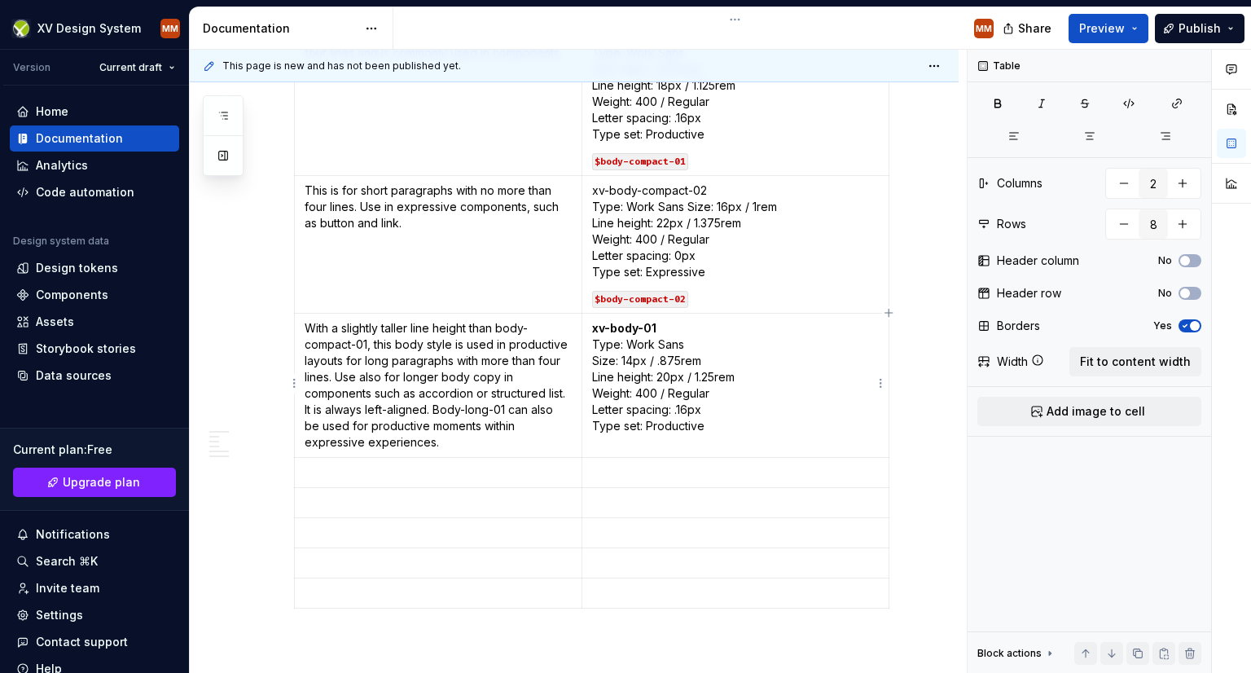
click at [727, 424] on p "xv-body-01   Type: Work Sans  Size: 14px / .875rem  Line height: 20px / 1.25rem…" at bounding box center [735, 377] width 287 height 114
drag, startPoint x: 665, startPoint y: 439, endPoint x: 623, endPoint y: 440, distance: 42.4
click at [623, 440] on code "$body-compact-02" at bounding box center [640, 443] width 96 height 17
click at [636, 441] on code "$body-02" at bounding box center [617, 443] width 51 height 17
click at [373, 480] on td at bounding box center [439, 473] width 288 height 30
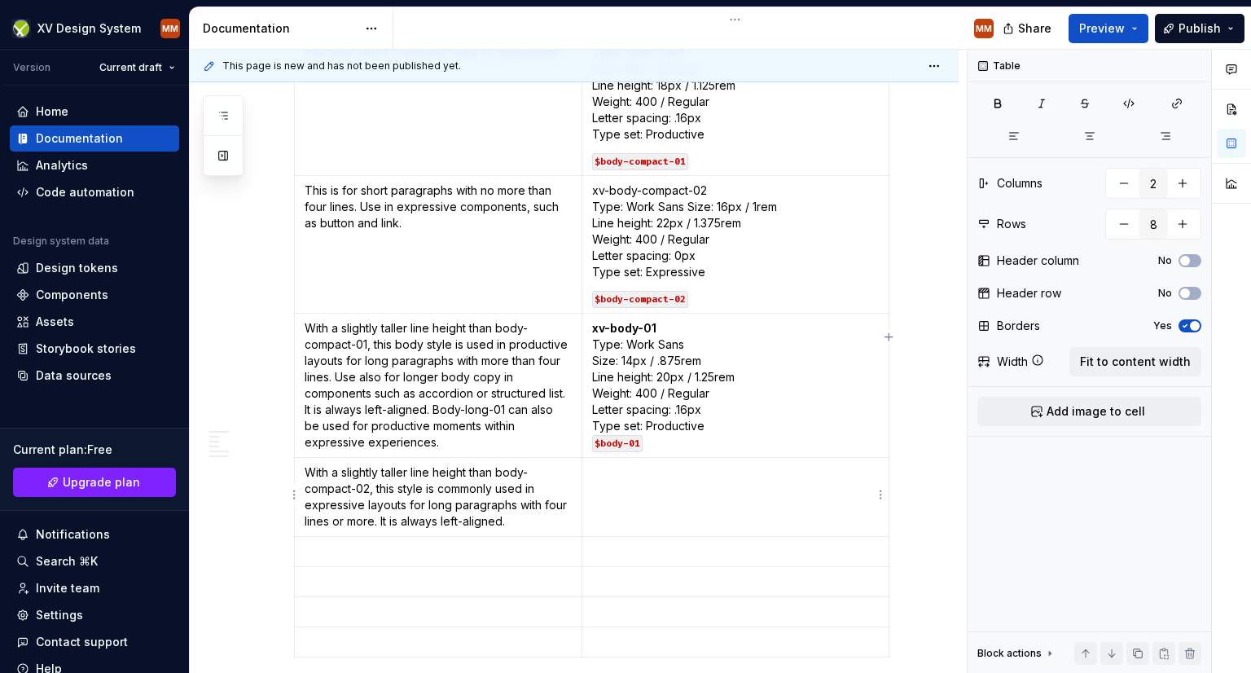
click at [629, 483] on td at bounding box center [735, 497] width 307 height 79
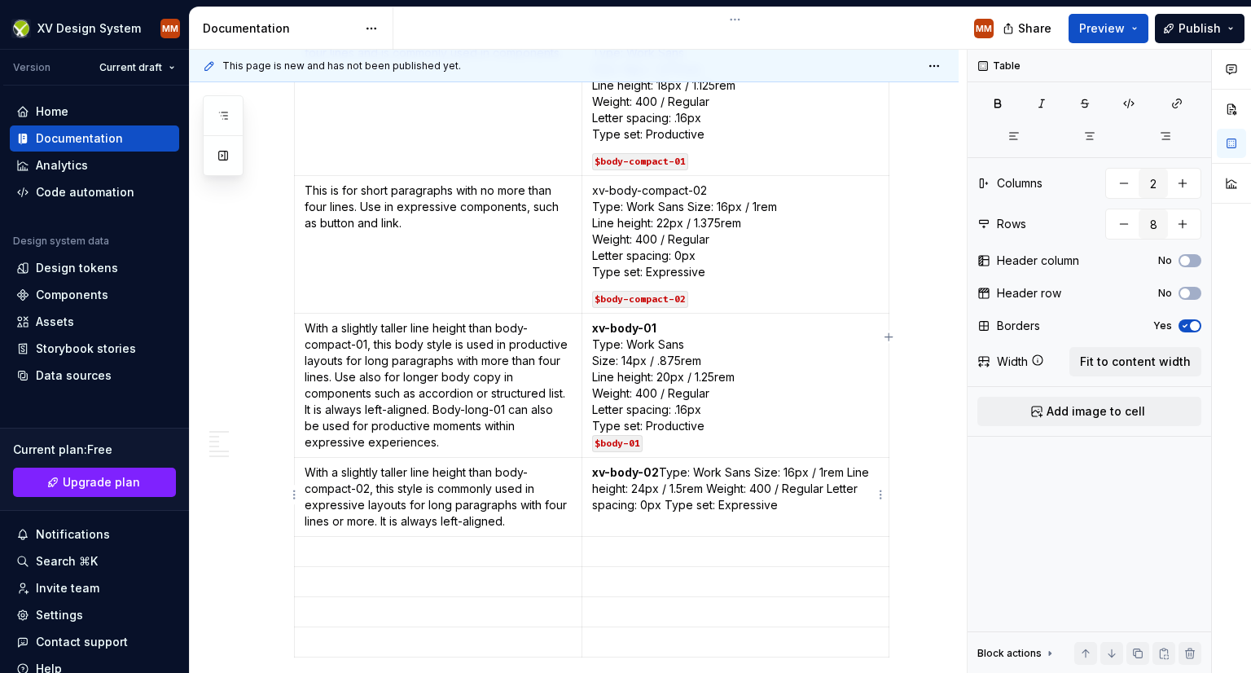
click at [665, 470] on p "xv-body-02  Type: Work Sans Size: 16px / 1rem Line height: 24px / 1.5rem Weight…" at bounding box center [735, 488] width 287 height 49
click at [664, 469] on p "xv-body-02  Type: Work Sans Size: 16px / 1rem Line height: 24px / 1.5rem Weight…" at bounding box center [735, 488] width 287 height 49
click at [663, 468] on p "xv-body-02  Type: Work Sans Size: 16px / 1rem Line height: 24px / 1.5rem Weight…" at bounding box center [735, 488] width 287 height 49
click at [781, 487] on p "xv-body-02   Type: Work Sans Size: 16px / 1rem Line height: 24px / 1.5rem Weigh…" at bounding box center [735, 496] width 287 height 65
click at [736, 503] on p "xv-body-02   Type: Work Sans Size: 16px / 1rem  Line height: 24px / 1.5rem Weig…" at bounding box center [735, 496] width 287 height 65
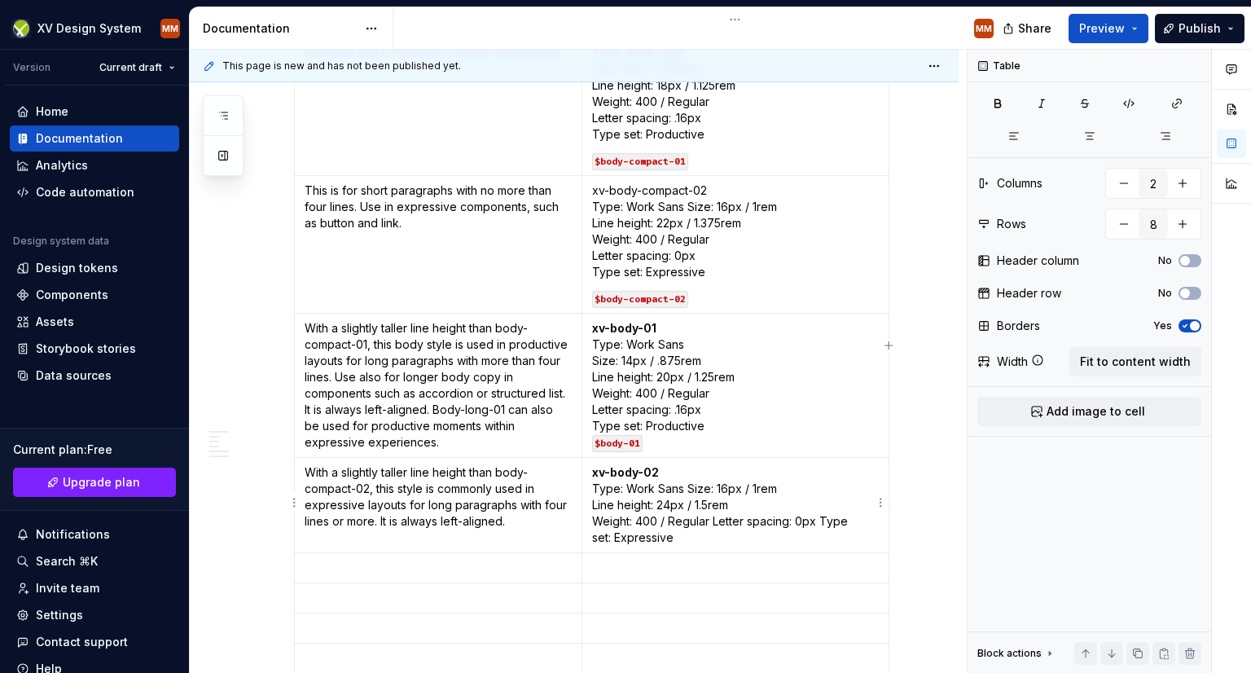
click at [711, 522] on p "xv-body-02   Type: Work Sans Size: 16px / 1rem  Line height: 24px / 1.5rem  Wei…" at bounding box center [735, 504] width 287 height 81
click at [701, 534] on p "xv-body-02   Type: Work Sans Size: 16px / 1rem  Line height: 24px / 1.5rem  Wei…" at bounding box center [735, 504] width 287 height 81
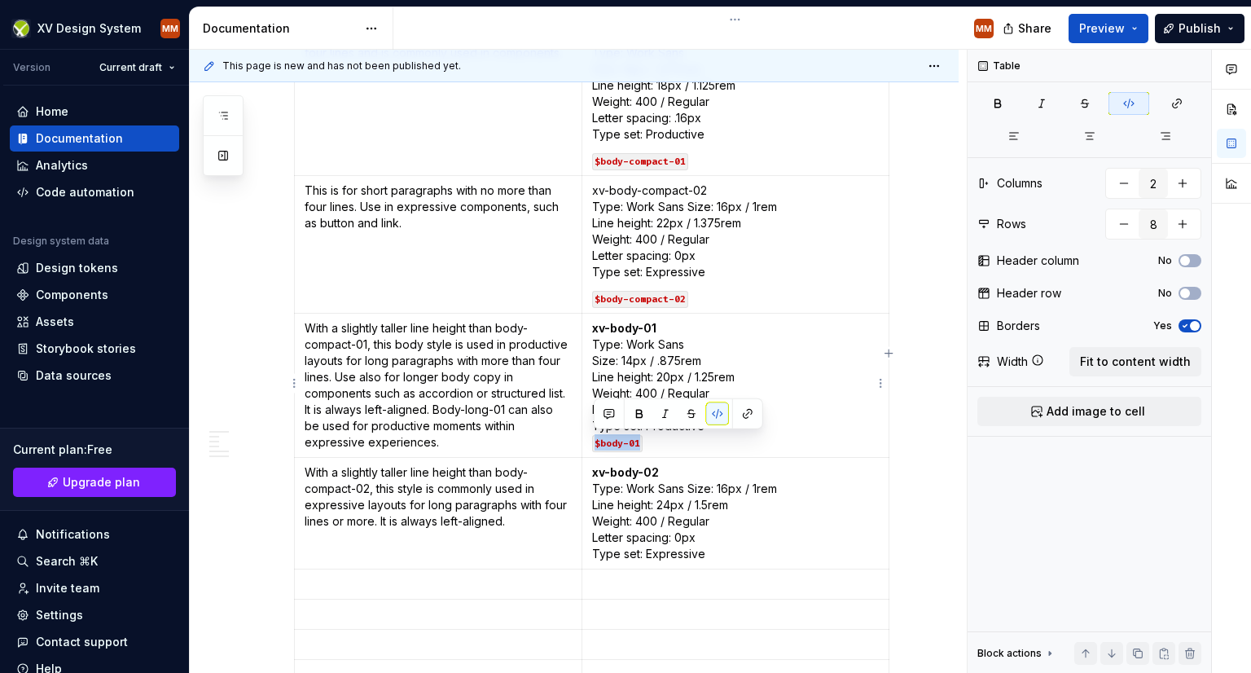
drag, startPoint x: 642, startPoint y: 441, endPoint x: 586, endPoint y: 445, distance: 56.4
click at [586, 445] on td "xv-body-01   Type: Work Sans  Size: 14px / .875rem  Line height: 20px / 1.25rem…" at bounding box center [735, 386] width 307 height 144
copy code "$body-01"
click at [717, 554] on p "xv-body-02   Type: Work Sans Size: 16px / 1rem  Line height: 24px / 1.5rem  Wei…" at bounding box center [735, 513] width 287 height 98
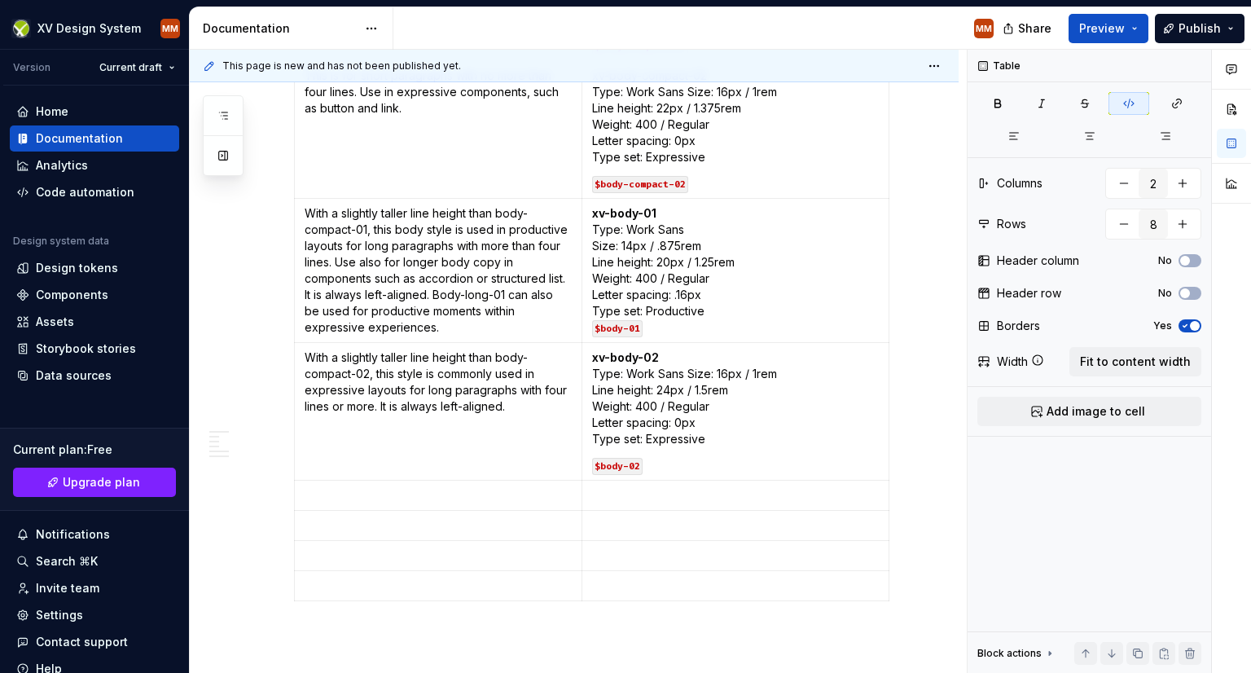
scroll to position [2137, 0]
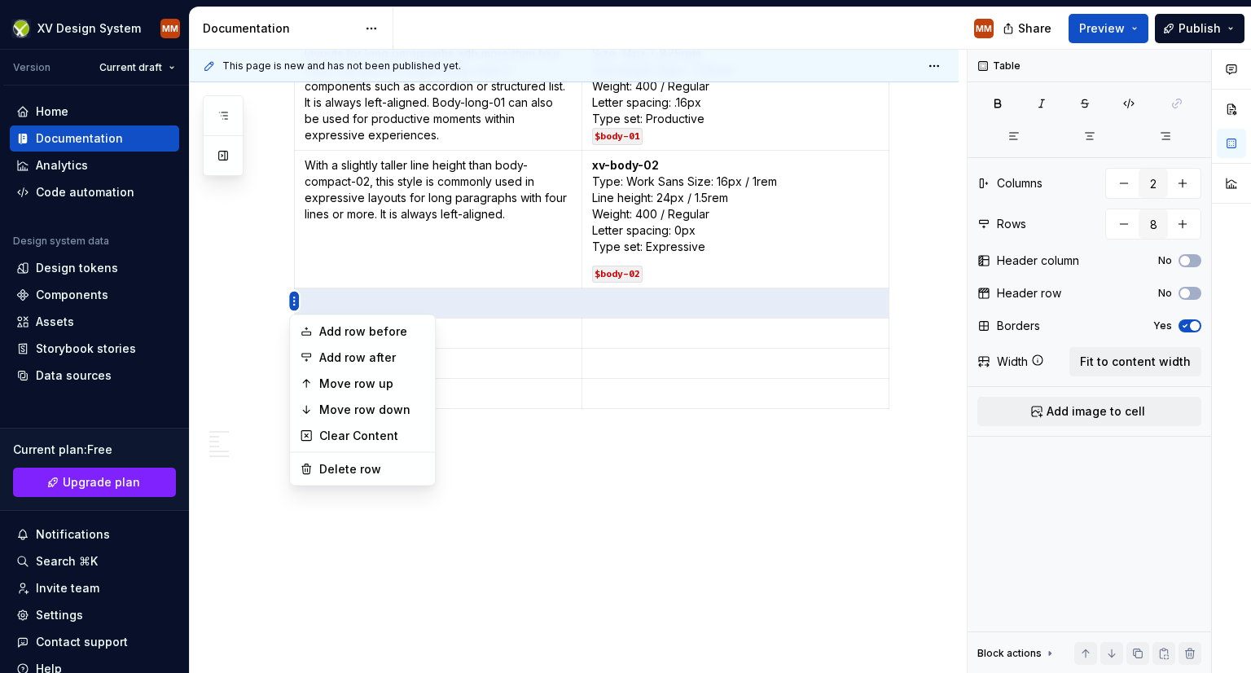
click at [290, 298] on html "XV Design System MM Version Current draft Home Documentation Analytics Code aut…" at bounding box center [625, 336] width 1251 height 673
click at [348, 466] on div "Delete row" at bounding box center [372, 469] width 106 height 16
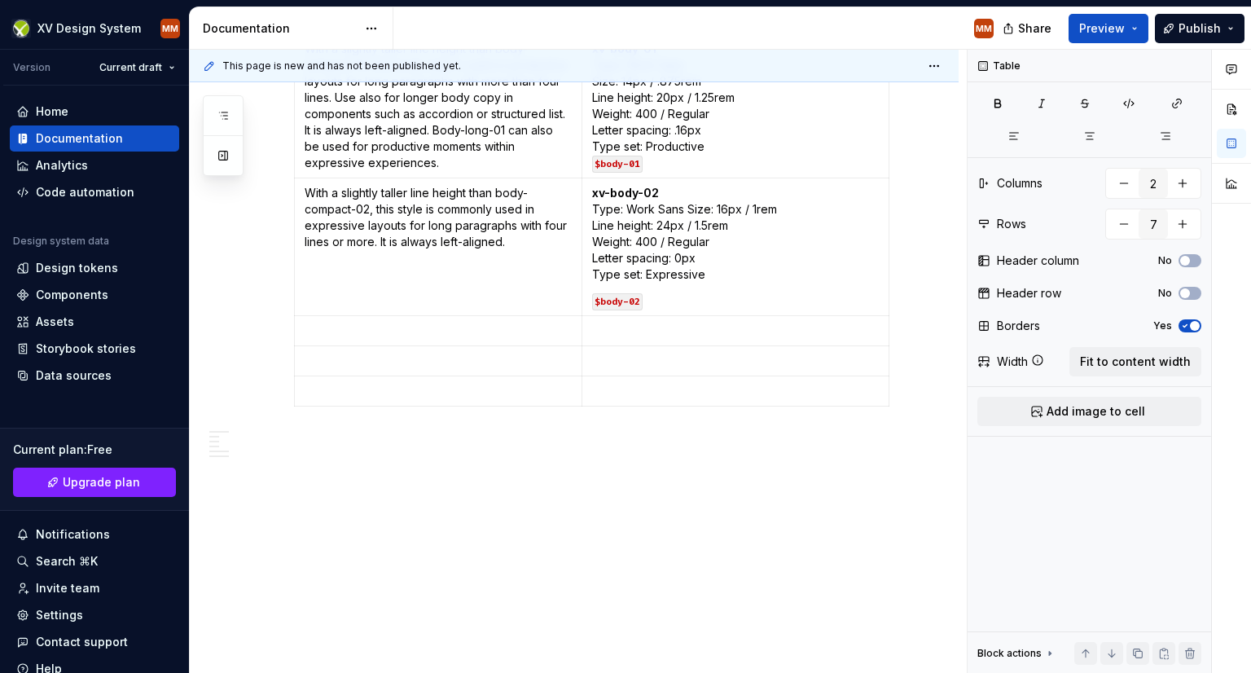
scroll to position [2106, 0]
click at [292, 330] on html "XV Design System MM Version Current draft Home Documentation Analytics Code aut…" at bounding box center [625, 336] width 1251 height 673
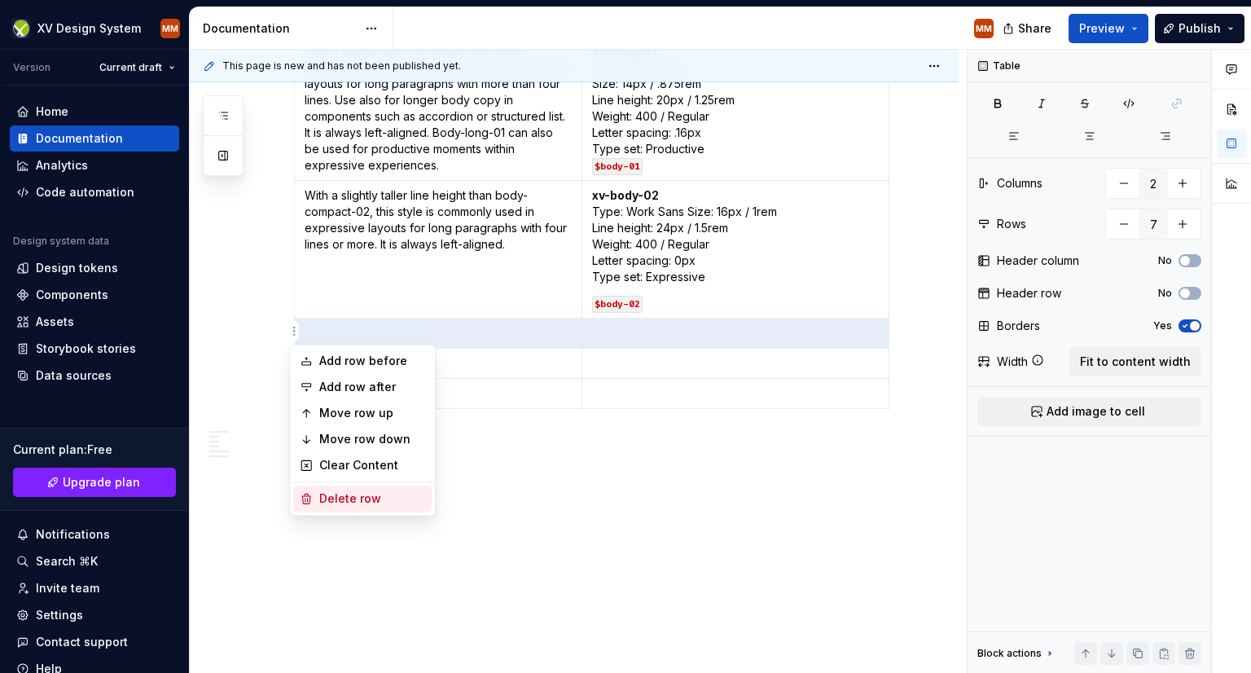
click at [336, 498] on div "Delete row" at bounding box center [372, 498] width 106 height 16
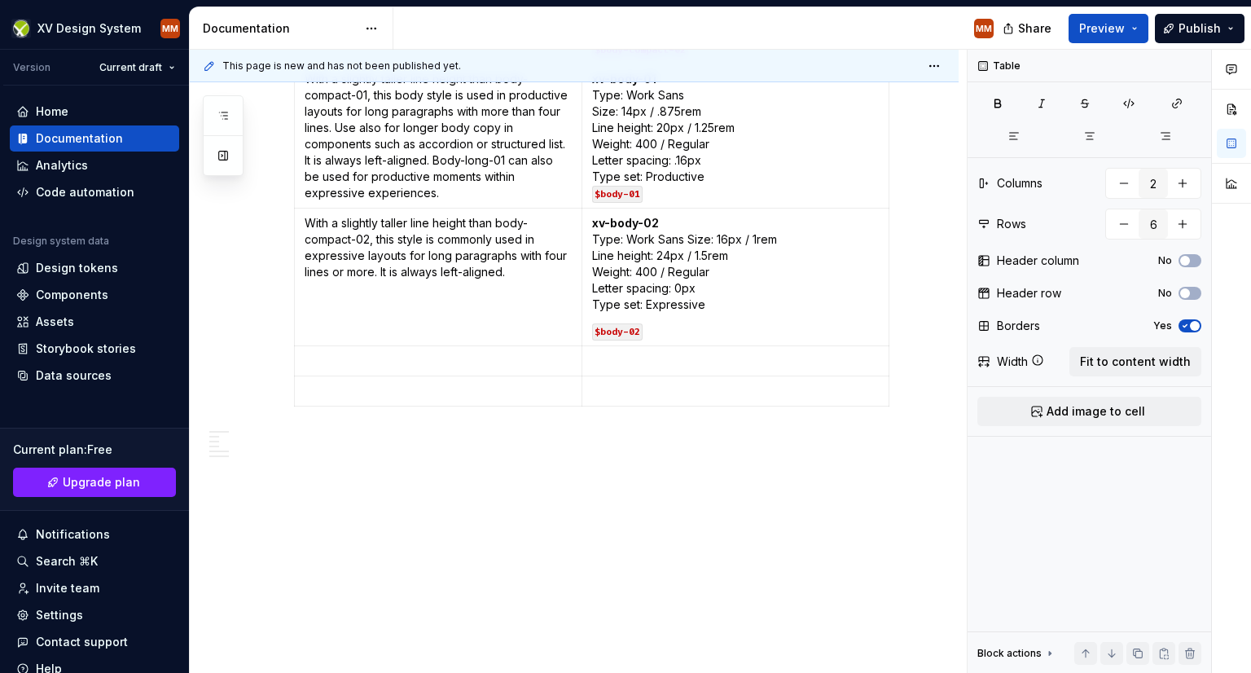
scroll to position [2076, 0]
click at [290, 358] on html "XV Design System MM Version Current draft Home Documentation Analytics Code aut…" at bounding box center [625, 336] width 1251 height 673
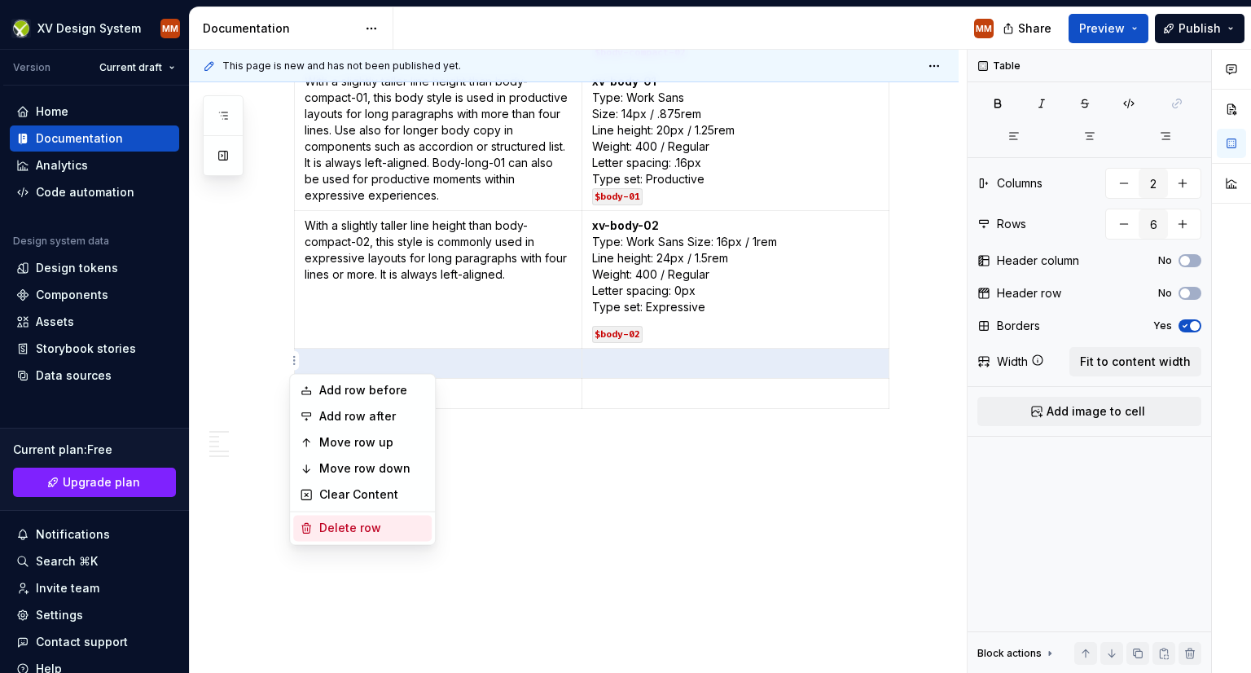
click at [338, 533] on div "Delete row" at bounding box center [372, 528] width 106 height 16
type input "5"
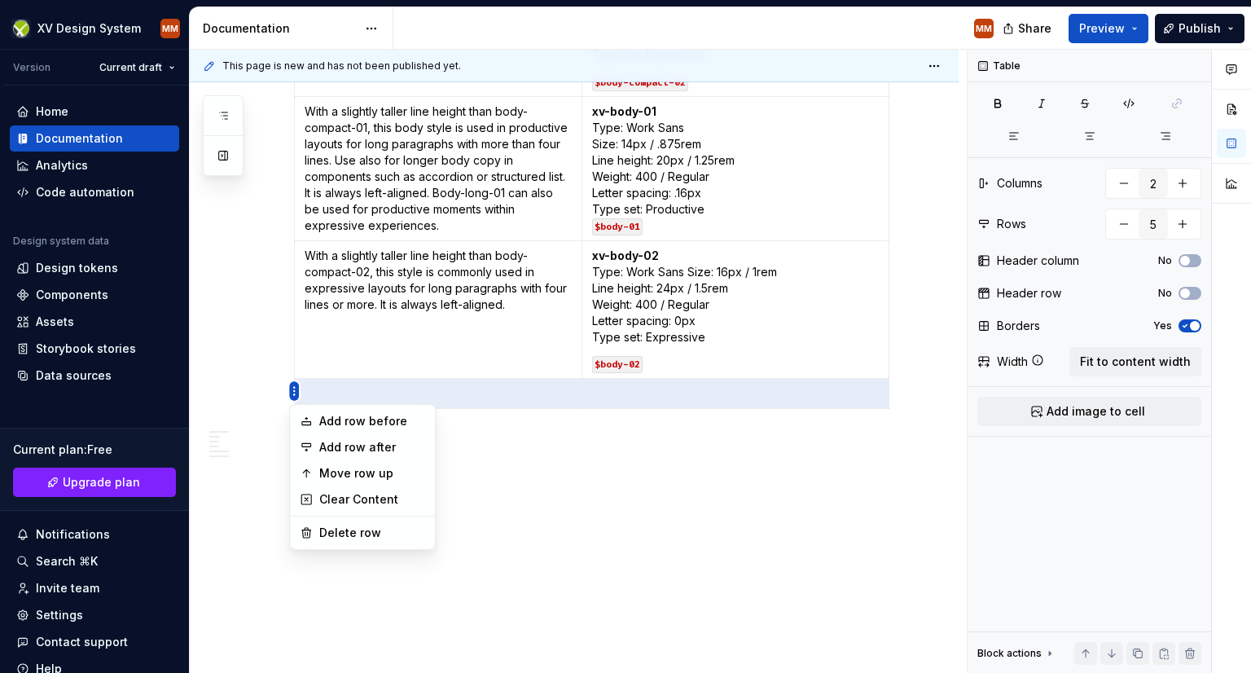
click at [289, 385] on html "XV Design System MM Version Current draft Home Documentation Analytics Code aut…" at bounding box center [625, 336] width 1251 height 673
click at [338, 531] on div "Delete row" at bounding box center [372, 533] width 106 height 16
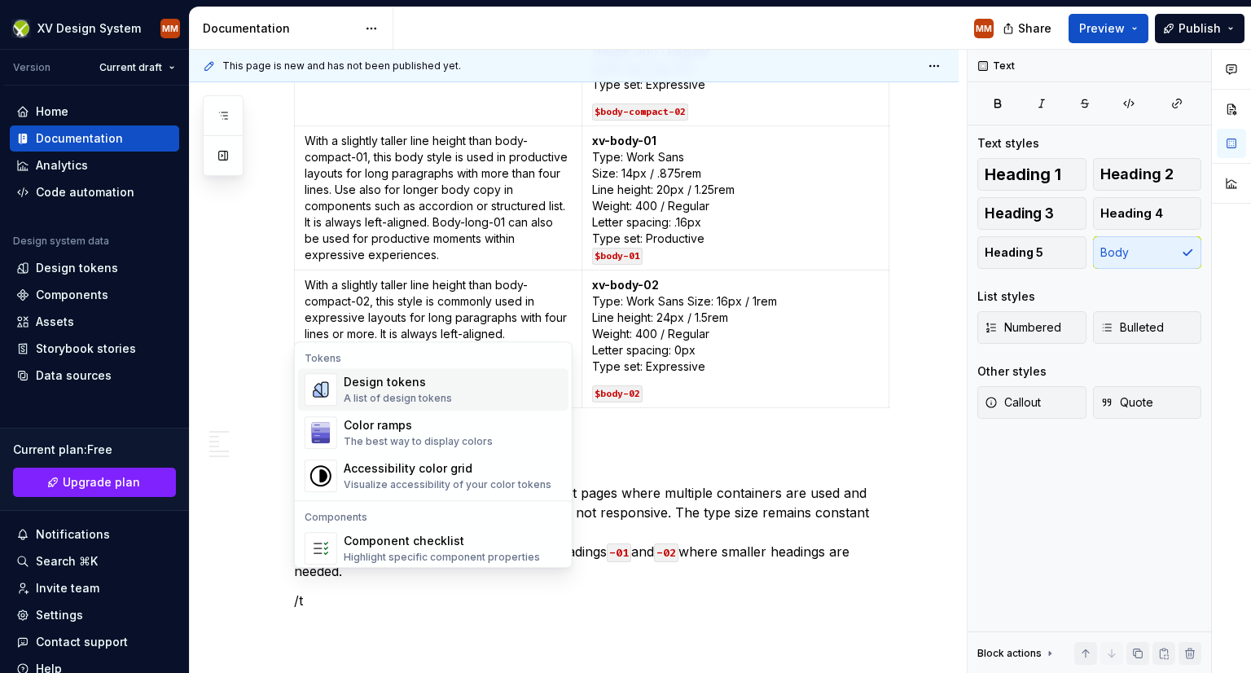
scroll to position [2031, 0]
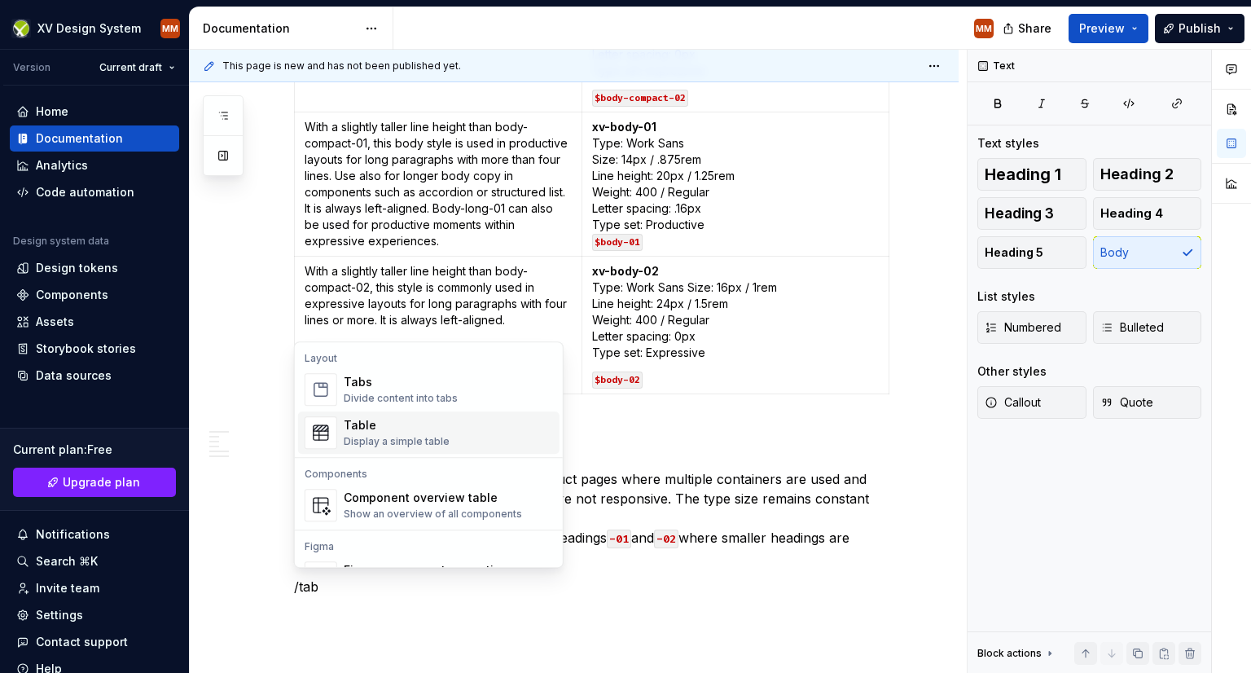
click at [400, 432] on div "Table" at bounding box center [397, 425] width 106 height 16
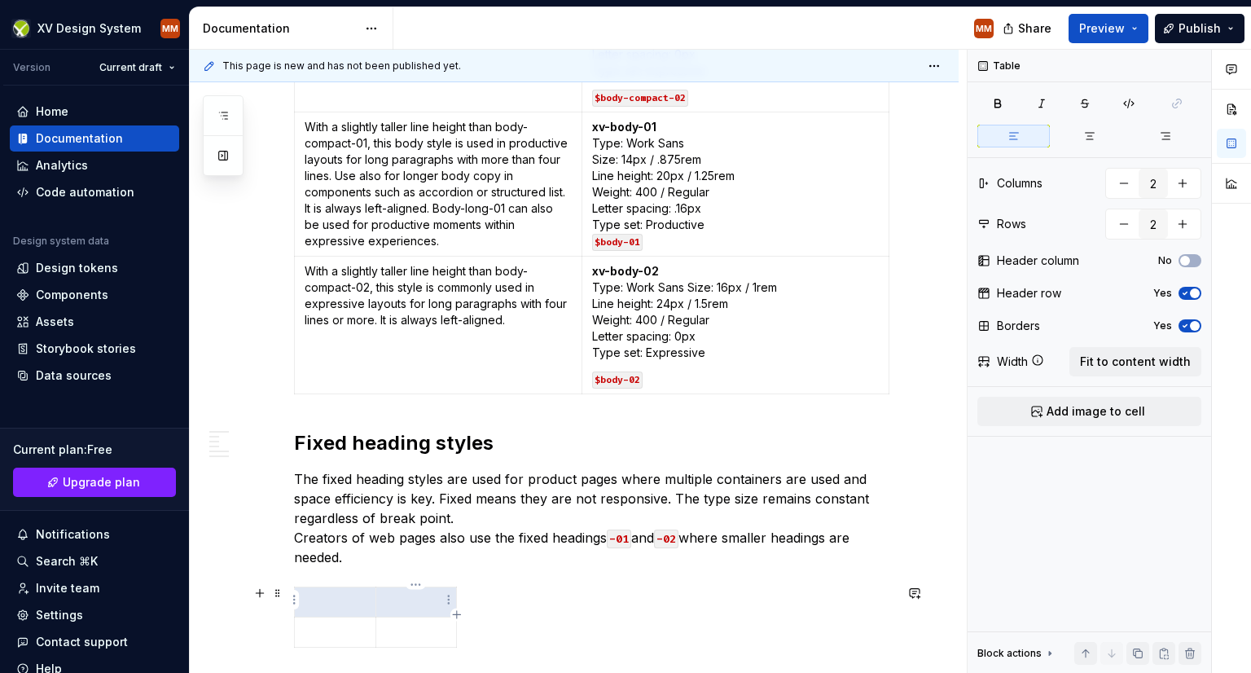
drag, startPoint x: 342, startPoint y: 600, endPoint x: 438, endPoint y: 596, distance: 96.2
click at [438, 596] on tr at bounding box center [376, 602] width 162 height 30
click at [1182, 292] on icon "button" at bounding box center [1185, 293] width 13 height 10
click at [507, 600] on div at bounding box center [594, 620] width 600 height 68
drag, startPoint x: 378, startPoint y: 603, endPoint x: 437, endPoint y: 590, distance: 60.9
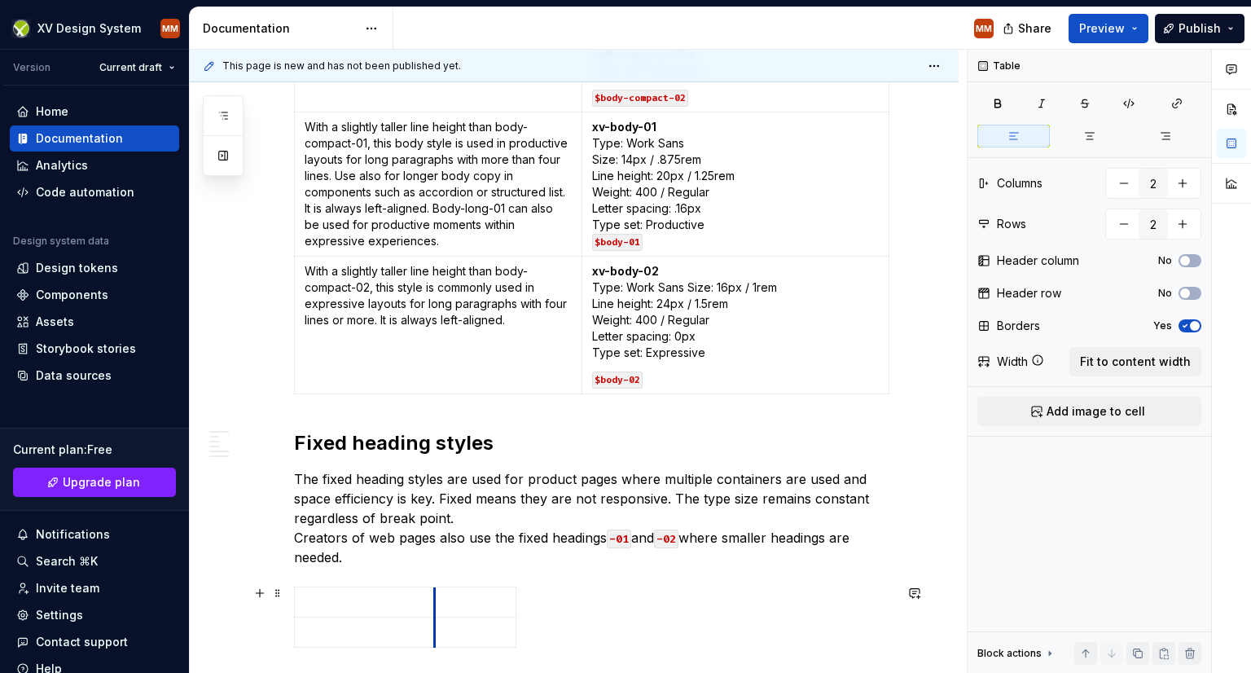
click at [437, 590] on td at bounding box center [475, 602] width 81 height 30
drag, startPoint x: 515, startPoint y: 596, endPoint x: 887, endPoint y: 600, distance: 372.3
drag, startPoint x: 437, startPoint y: 595, endPoint x: 595, endPoint y: 595, distance: 158.0
click at [595, 595] on td at bounding box center [819, 602] width 453 height 30
type textarea "*"
